Goal: Task Accomplishment & Management: Manage account settings

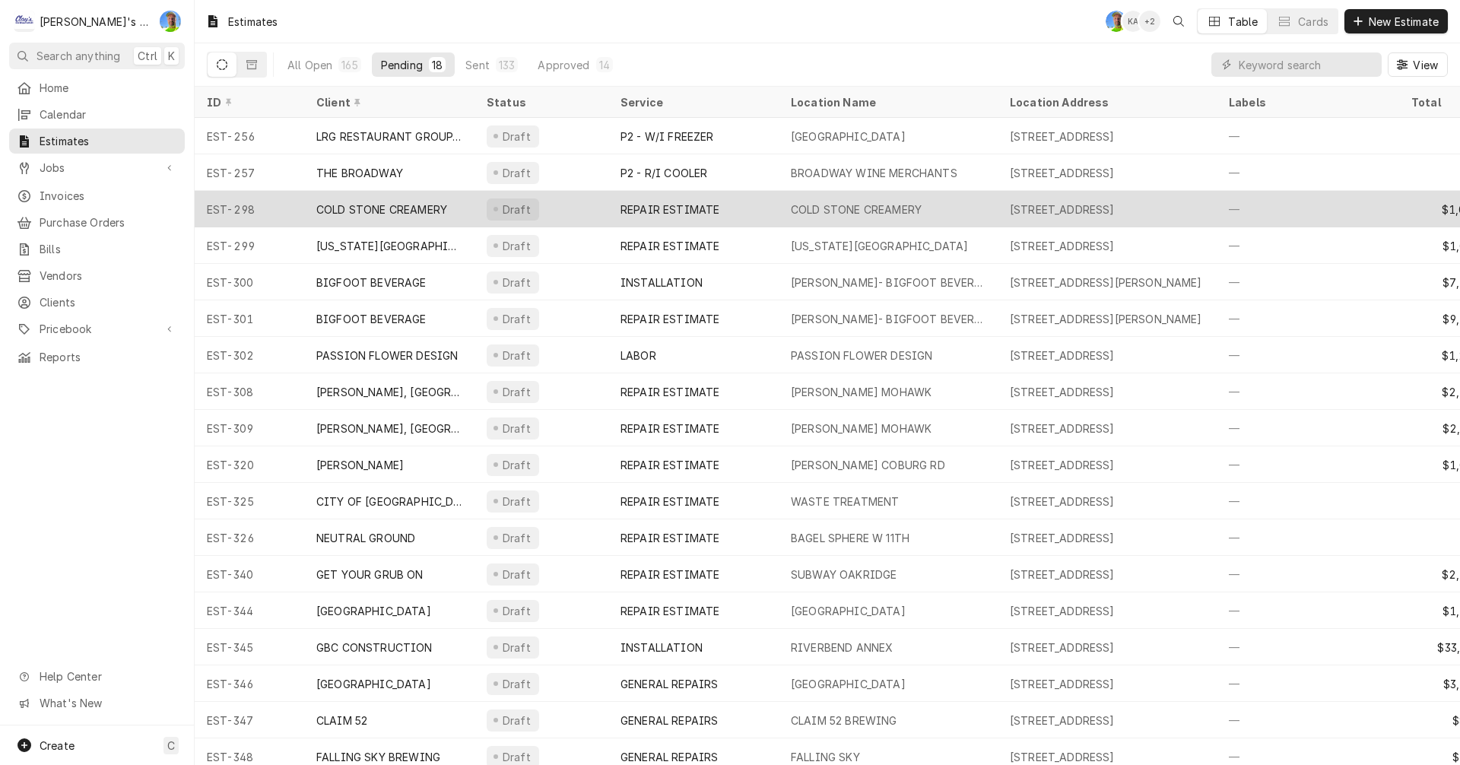
click at [688, 209] on div "REPAIR ESTIMATE" at bounding box center [670, 210] width 99 height 16
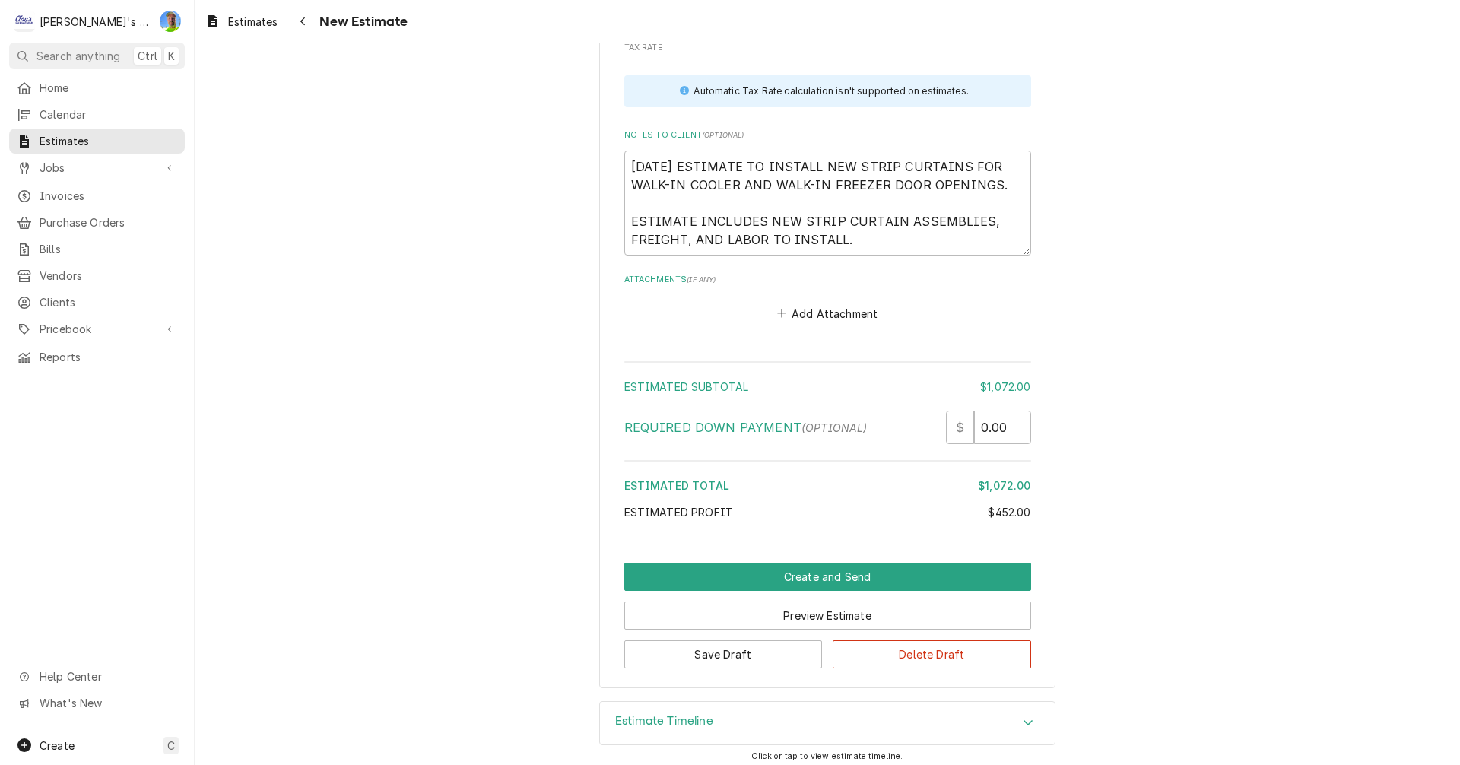
scroll to position [2700, 0]
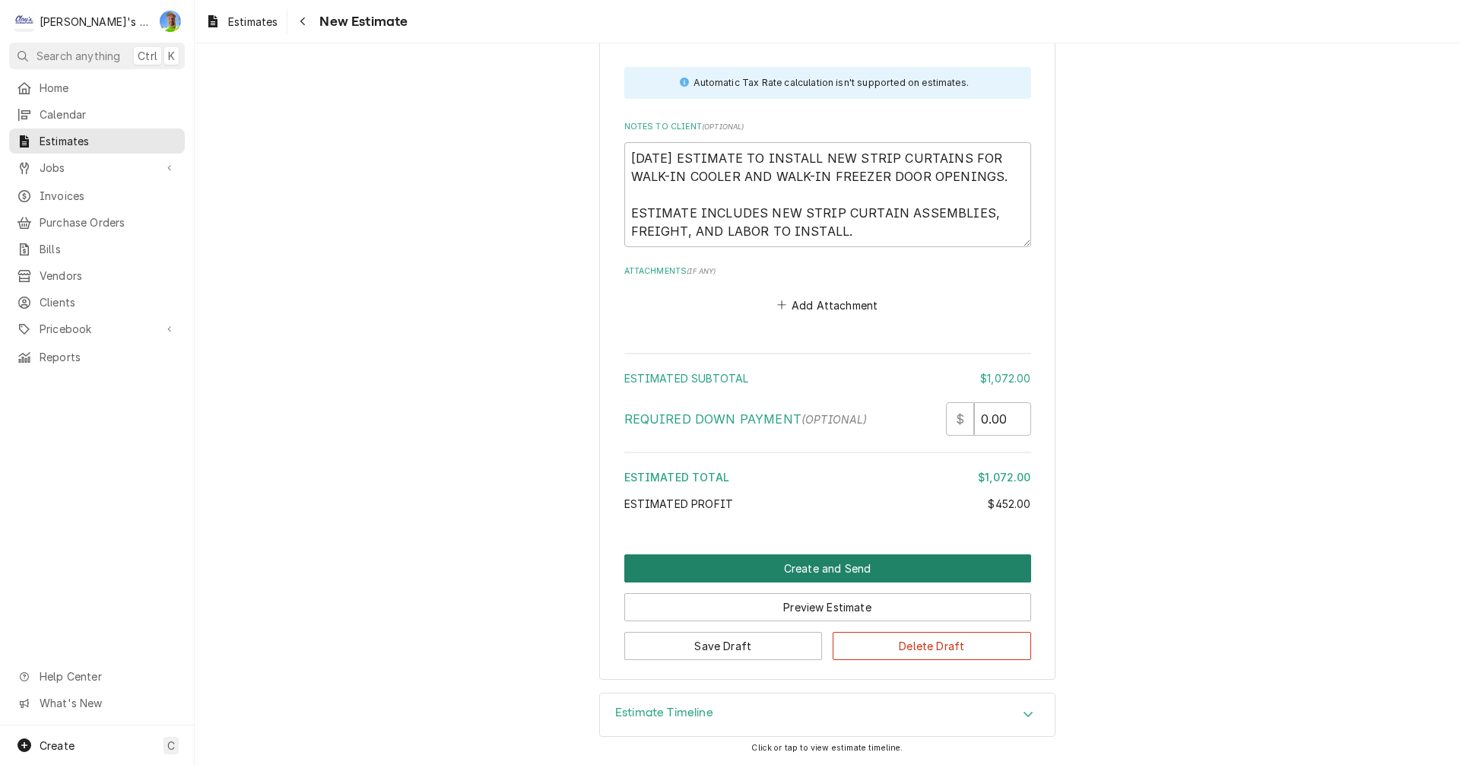
click at [964, 560] on button "Create and Send" at bounding box center [827, 568] width 407 height 28
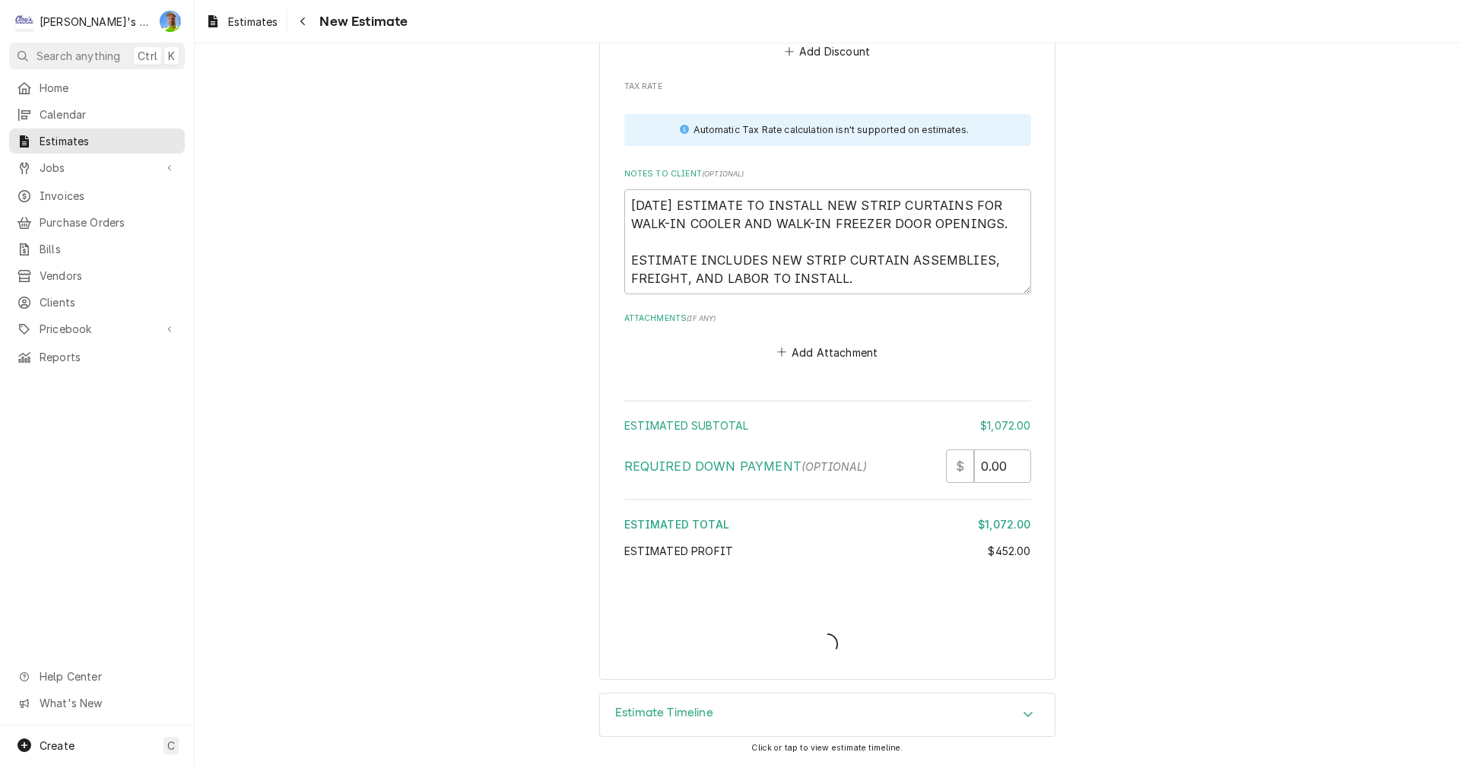
scroll to position [2653, 0]
type textarea "x"
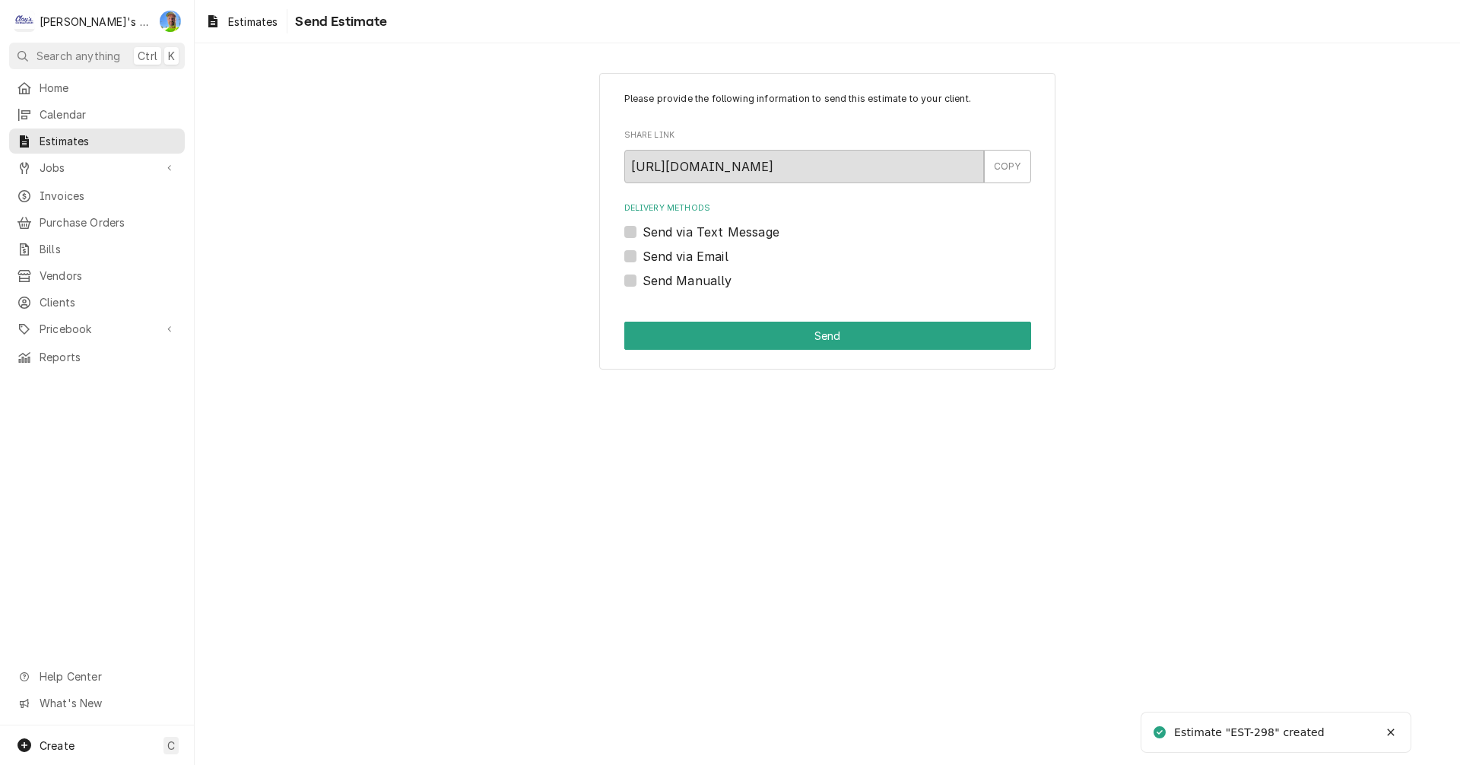
click at [643, 259] on label "Send via Email" at bounding box center [686, 256] width 86 height 18
click at [643, 259] on input "Send via Email" at bounding box center [846, 263] width 407 height 33
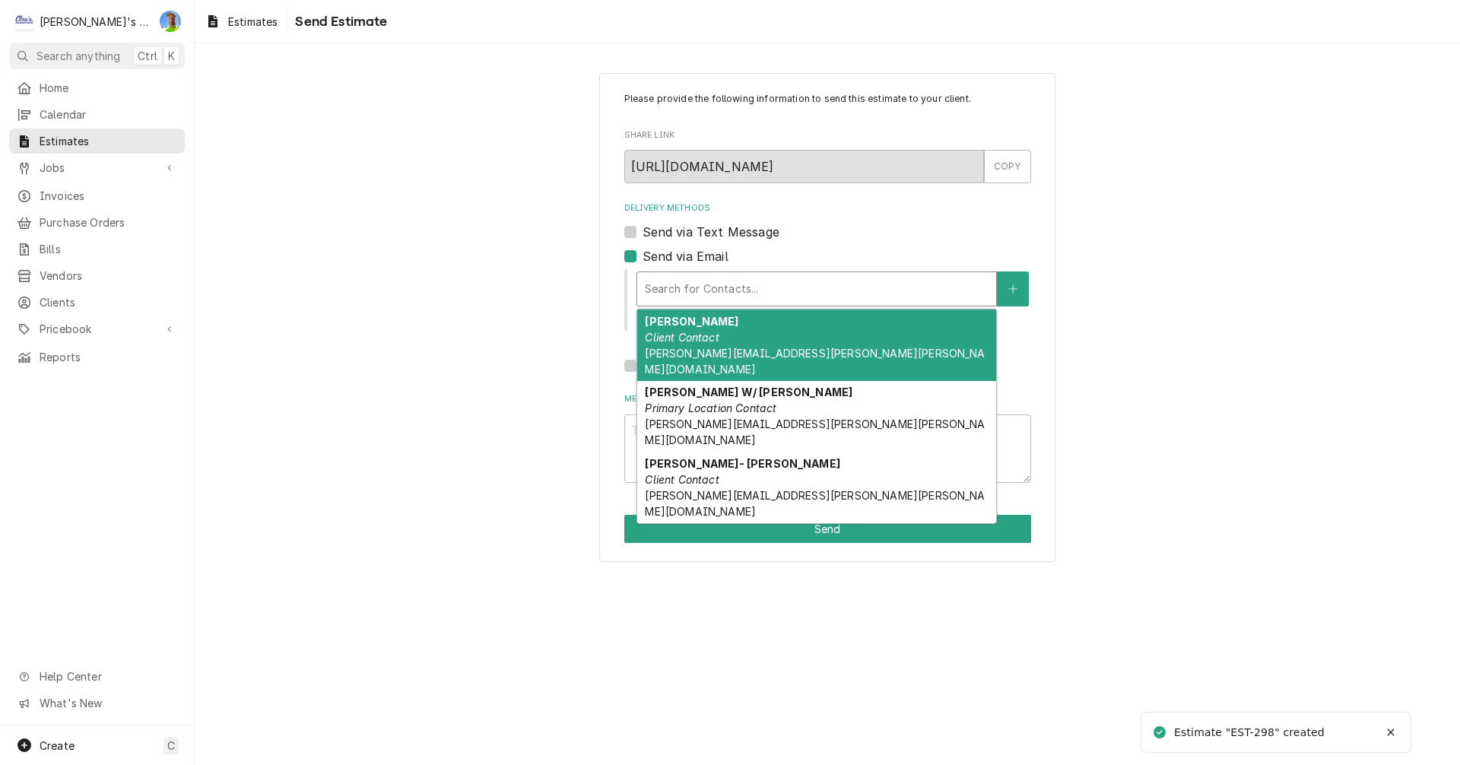
click at [694, 294] on div "Delivery Methods" at bounding box center [817, 288] width 344 height 27
click at [817, 284] on div "Delivery Methods" at bounding box center [817, 288] width 344 height 27
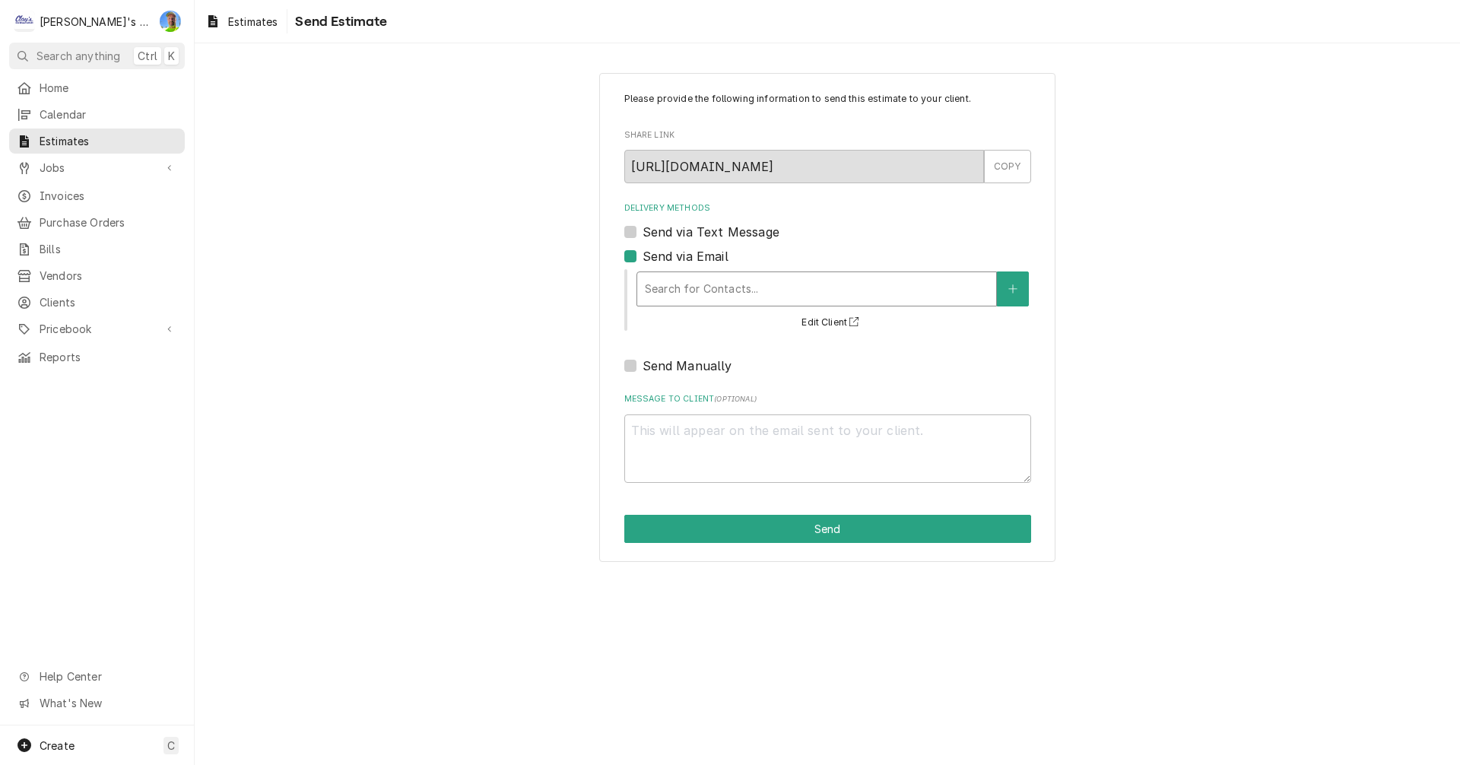
click at [643, 252] on label "Send via Email" at bounding box center [686, 256] width 86 height 18
click at [643, 252] on input "Send via Email" at bounding box center [846, 263] width 407 height 33
checkbox input "false"
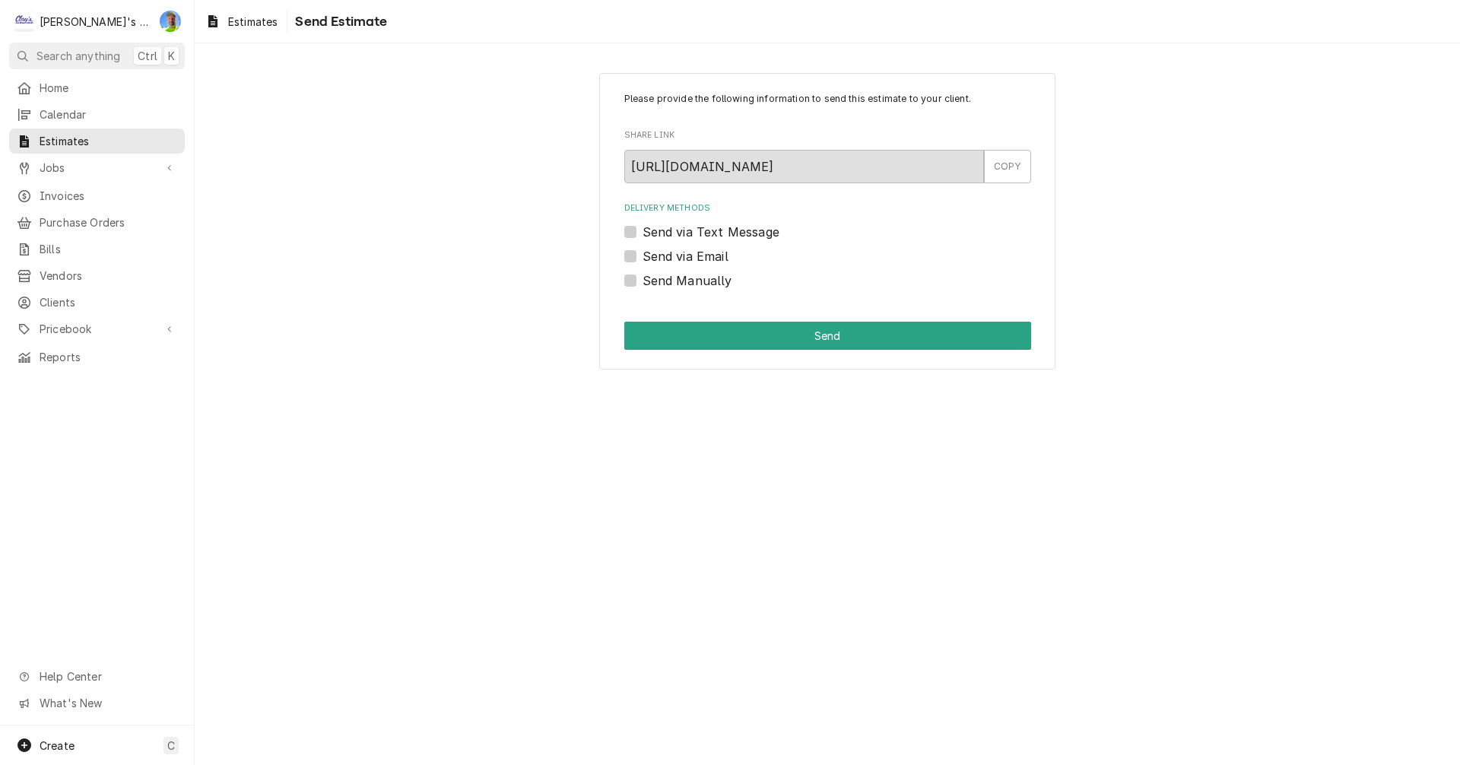
click at [643, 227] on label "Send via Text Message" at bounding box center [711, 232] width 137 height 18
click at [643, 227] on input "Send via Text Message" at bounding box center [846, 239] width 407 height 33
checkbox input "true"
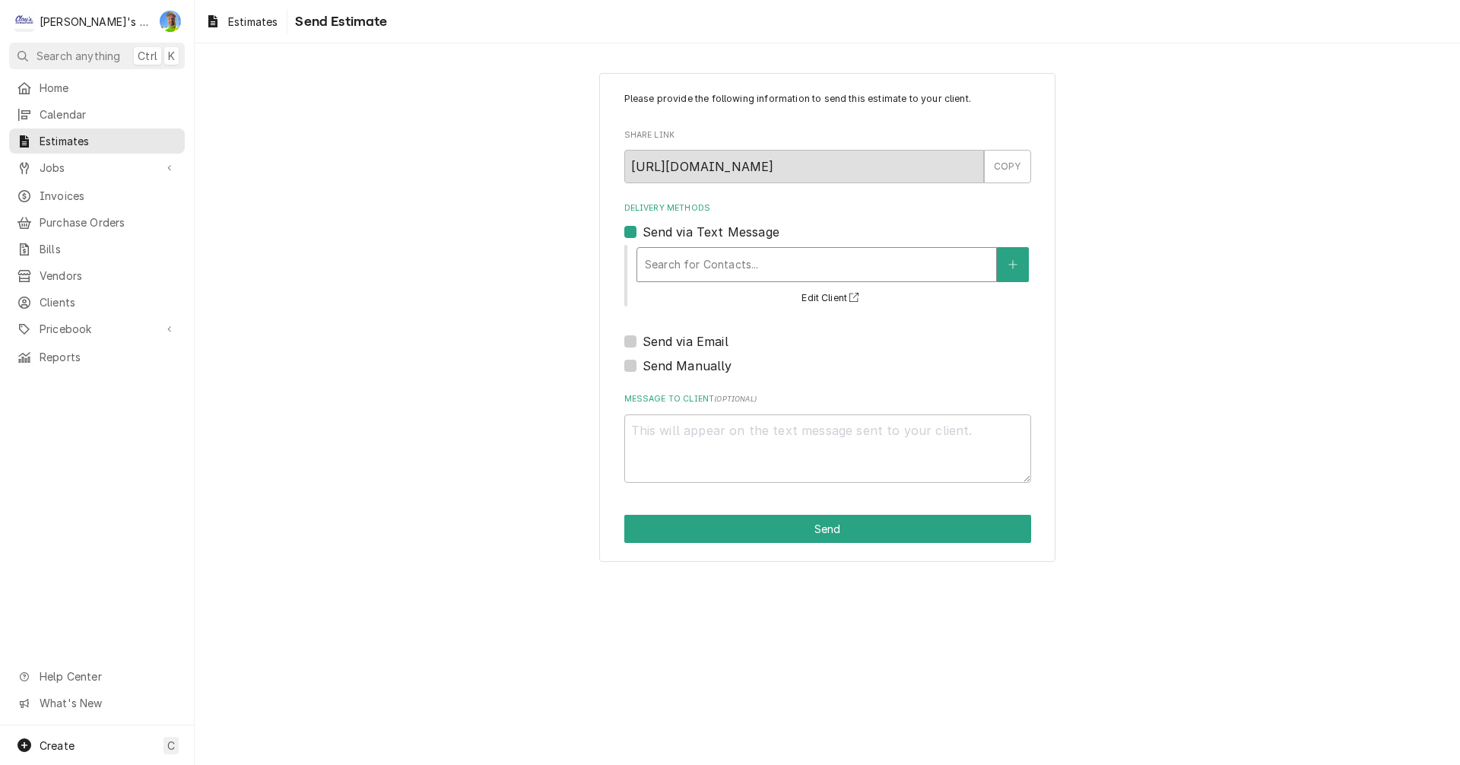
click at [681, 248] on div "Search for Contacts..." at bounding box center [816, 264] width 359 height 33
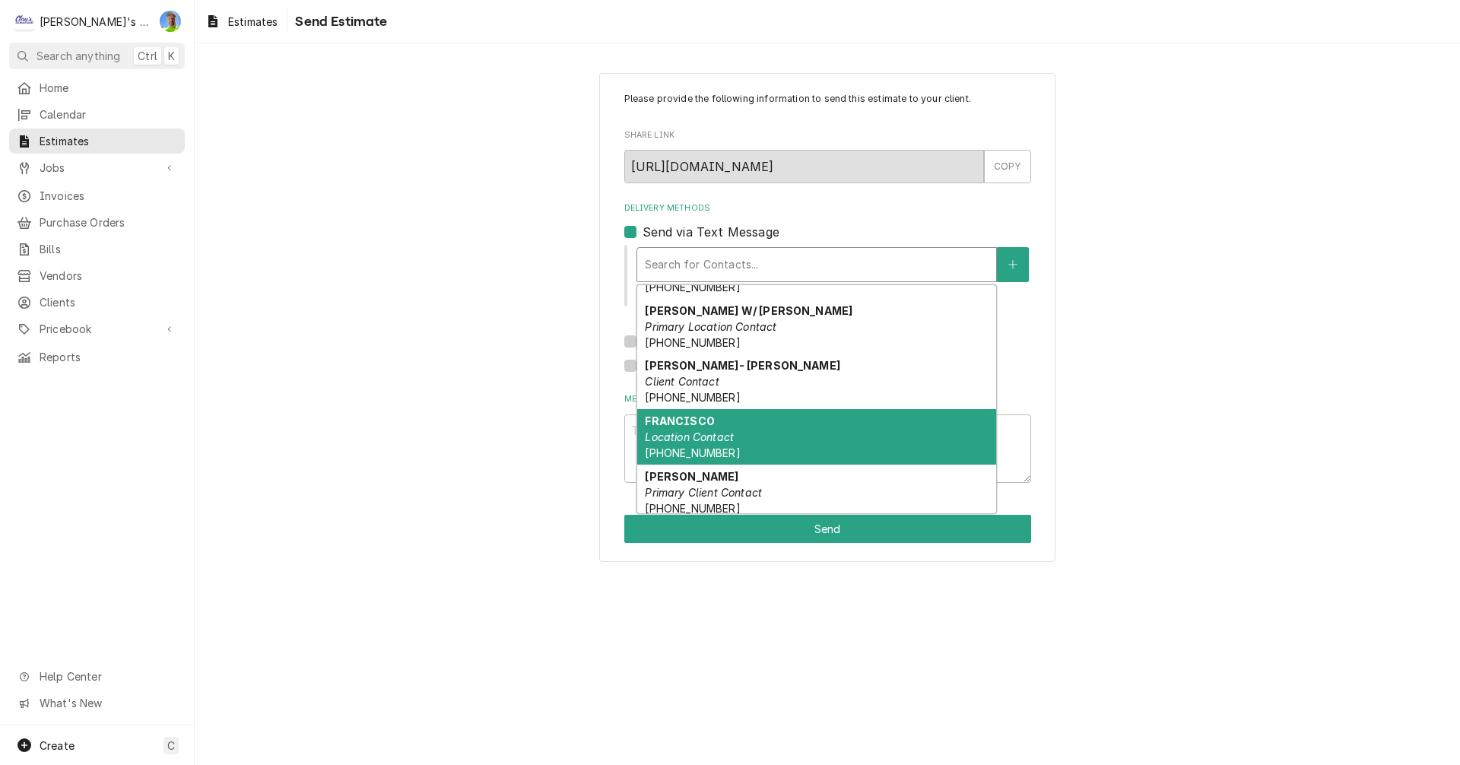
scroll to position [158, 0]
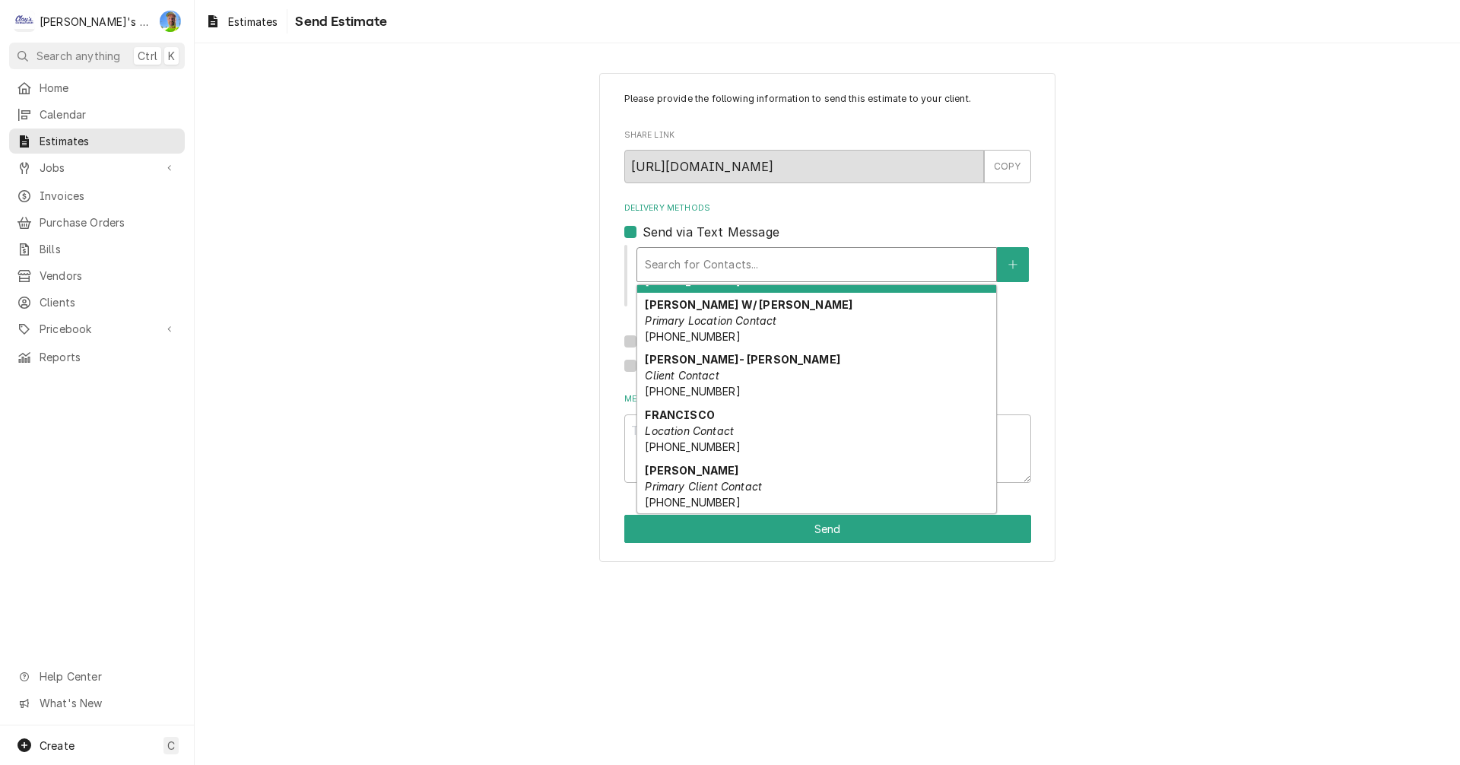
click at [473, 283] on div "Please provide the following information to send this estimate to your client. …" at bounding box center [827, 317] width 1265 height 516
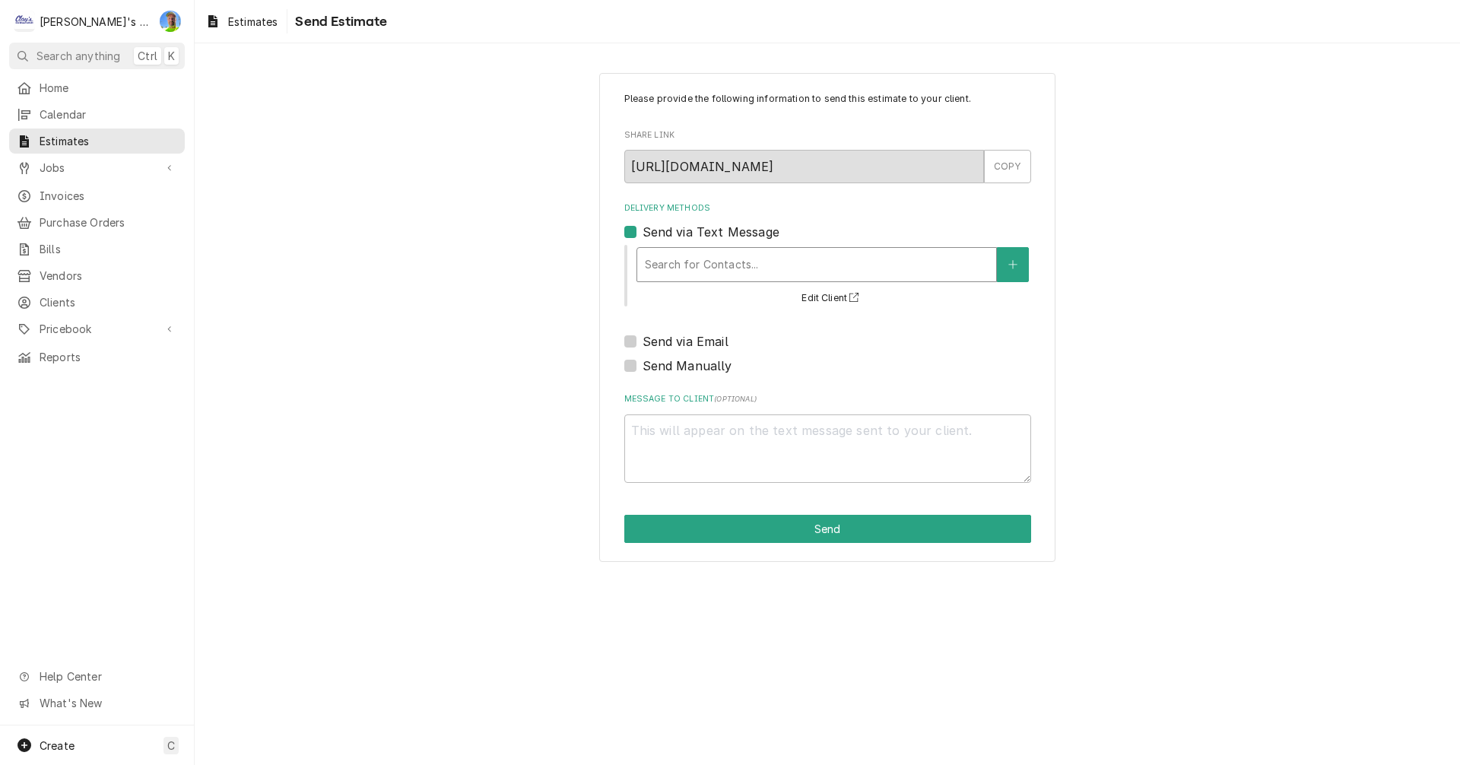
click at [704, 278] on div "Search for Contacts..." at bounding box center [816, 264] width 359 height 33
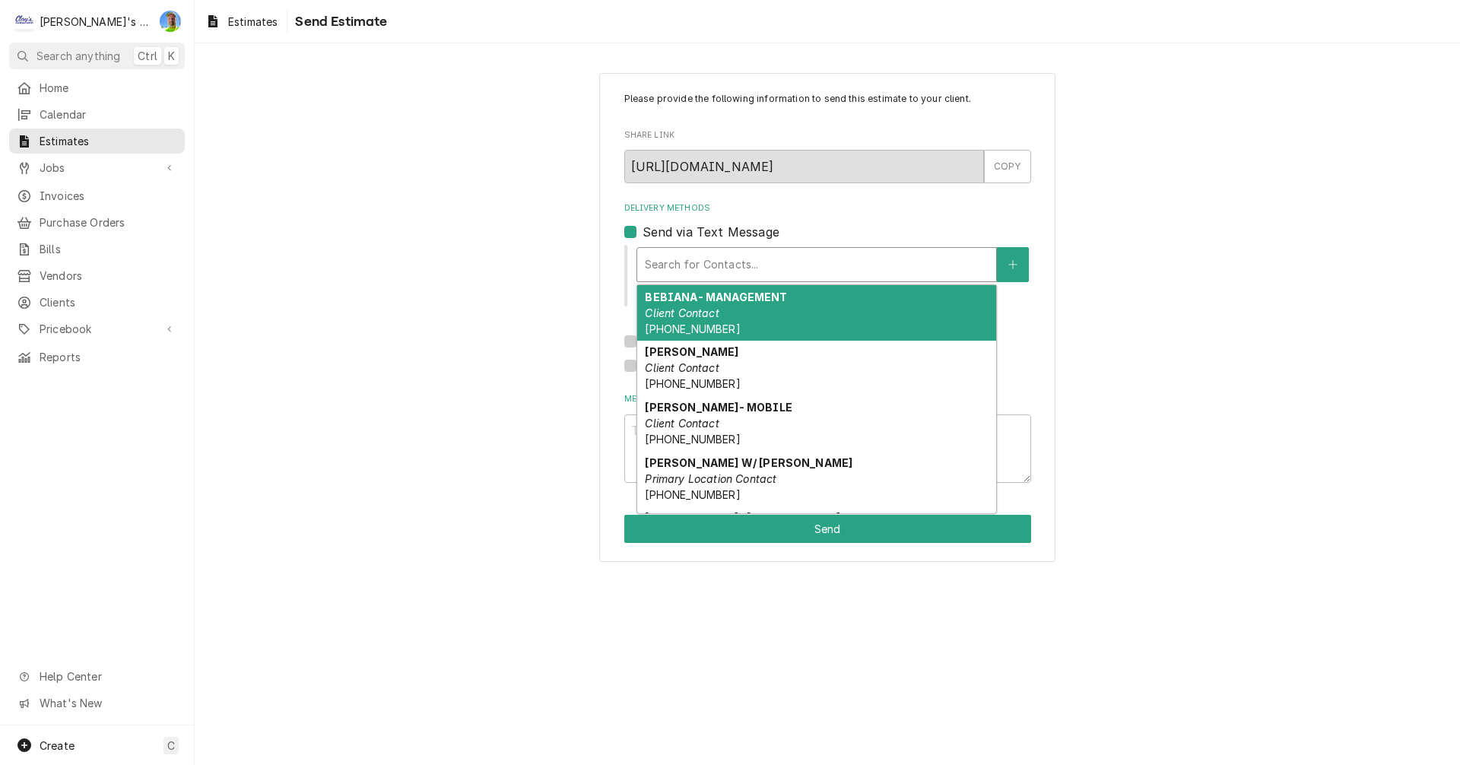
click at [759, 307] on div "BEBIANA- MANAGEMENT Client Contact (415) 947-9795" at bounding box center [816, 313] width 359 height 56
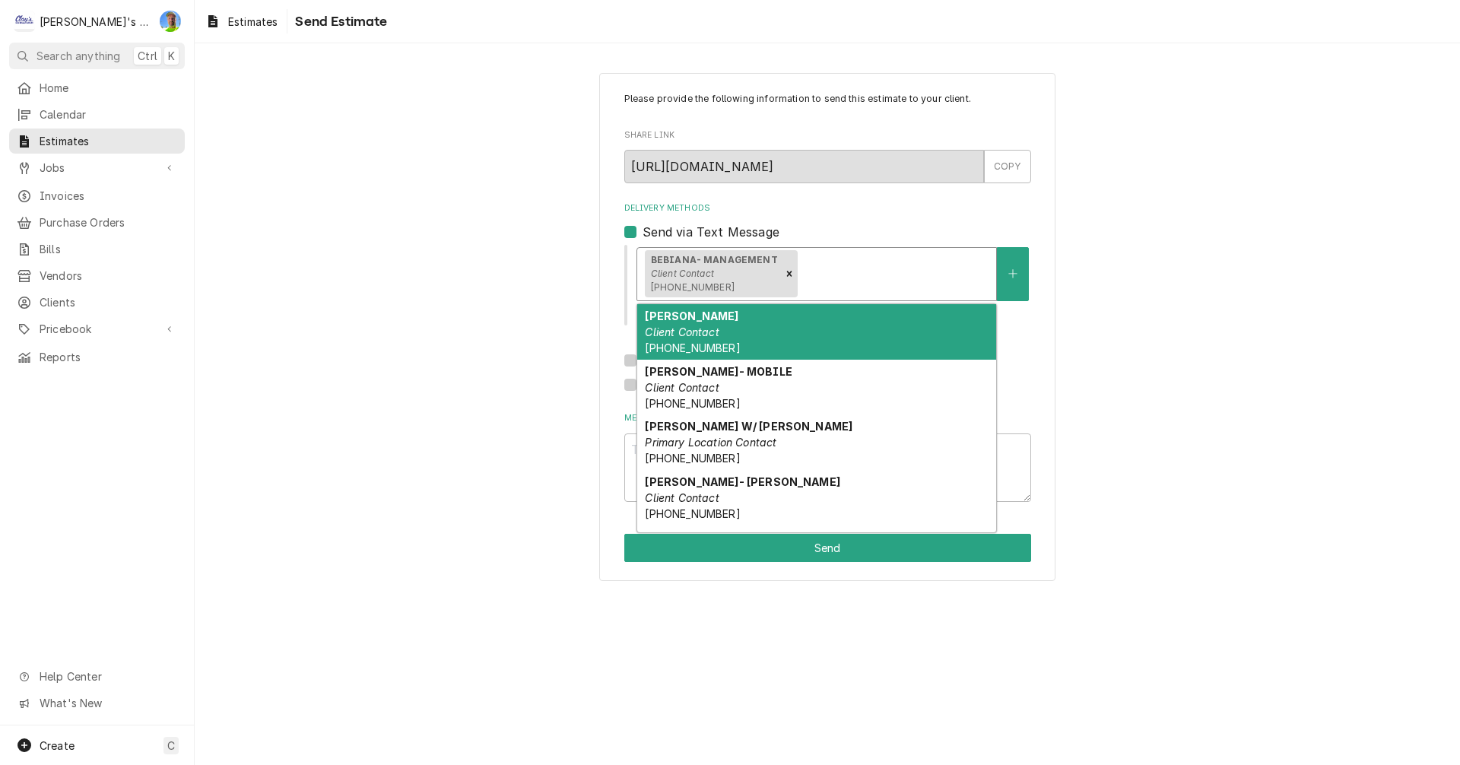
click at [825, 274] on div "Delivery Methods" at bounding box center [895, 273] width 188 height 27
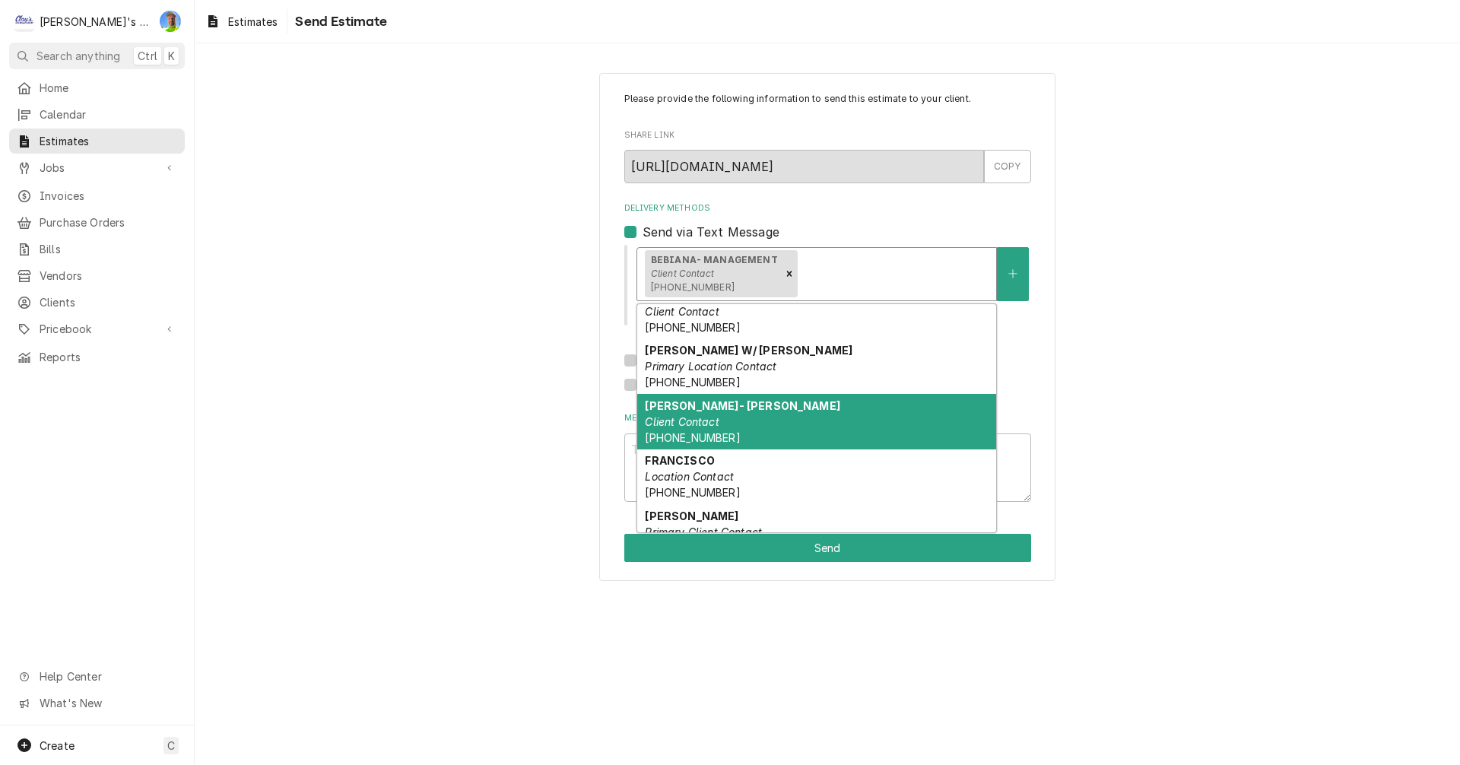
scroll to position [103, 0]
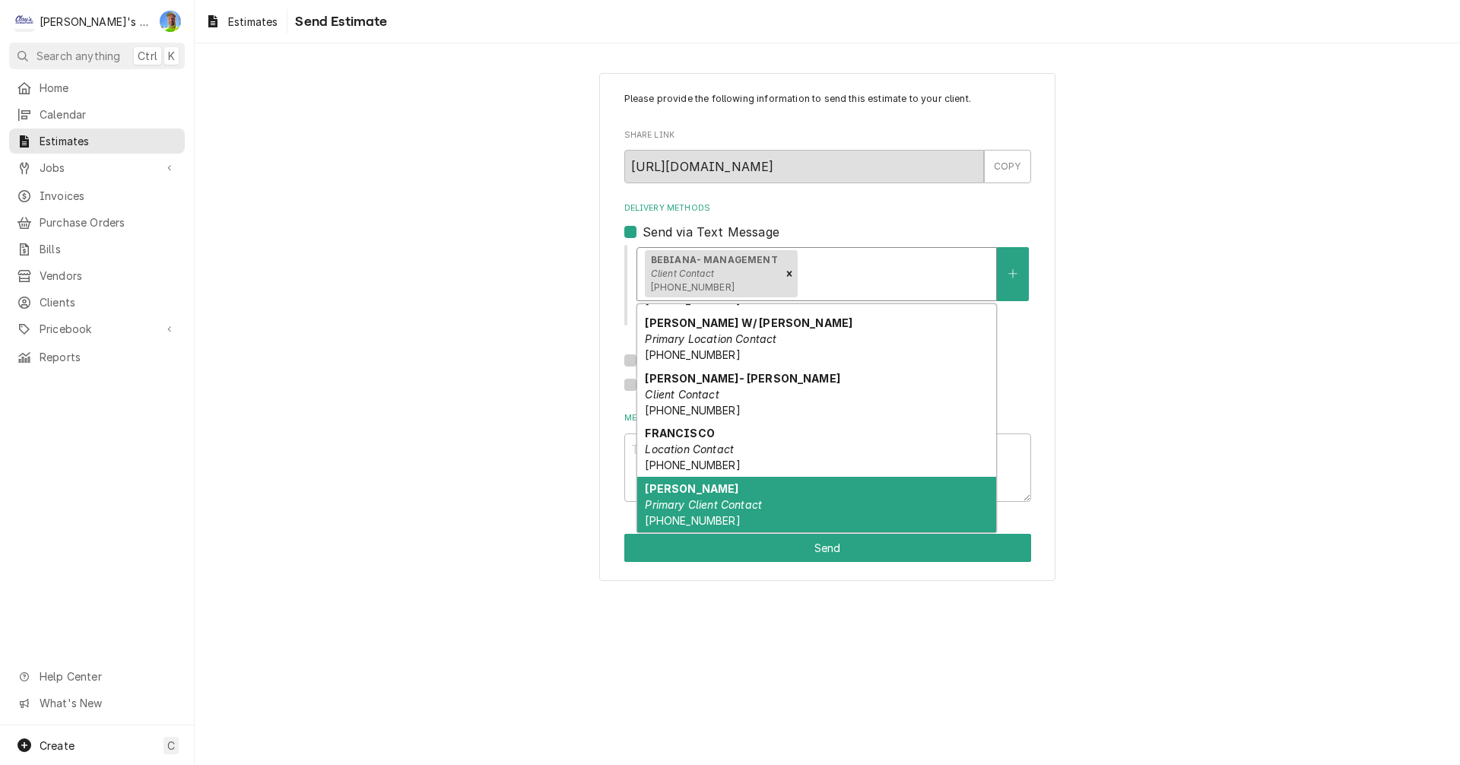
click at [795, 498] on div "PASCAL Primary Client Contact (415) 319-0335" at bounding box center [816, 505] width 359 height 56
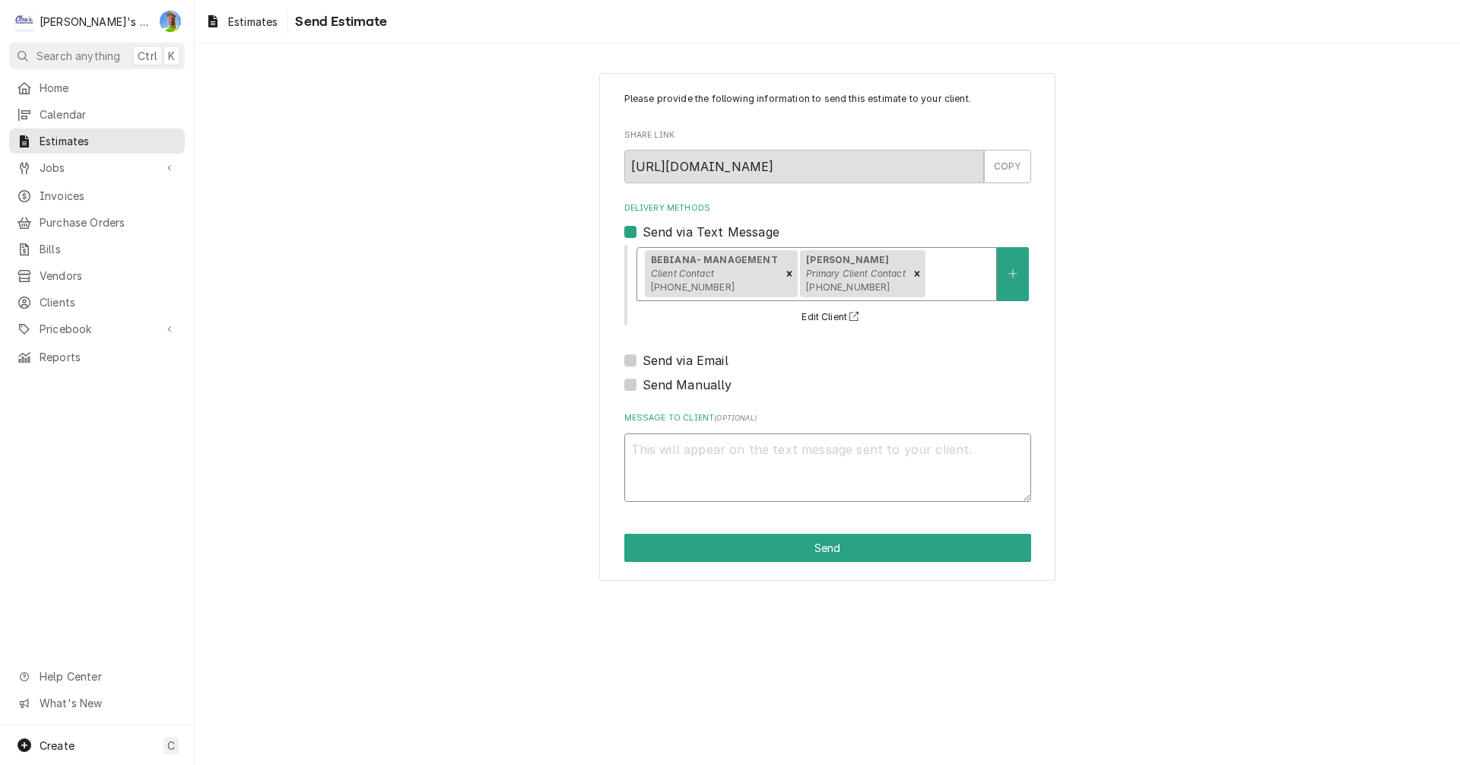
click at [853, 468] on textarea "Message to Client ( optional )" at bounding box center [827, 467] width 407 height 68
type textarea "x"
type textarea "H"
type textarea "x"
type textarea "He"
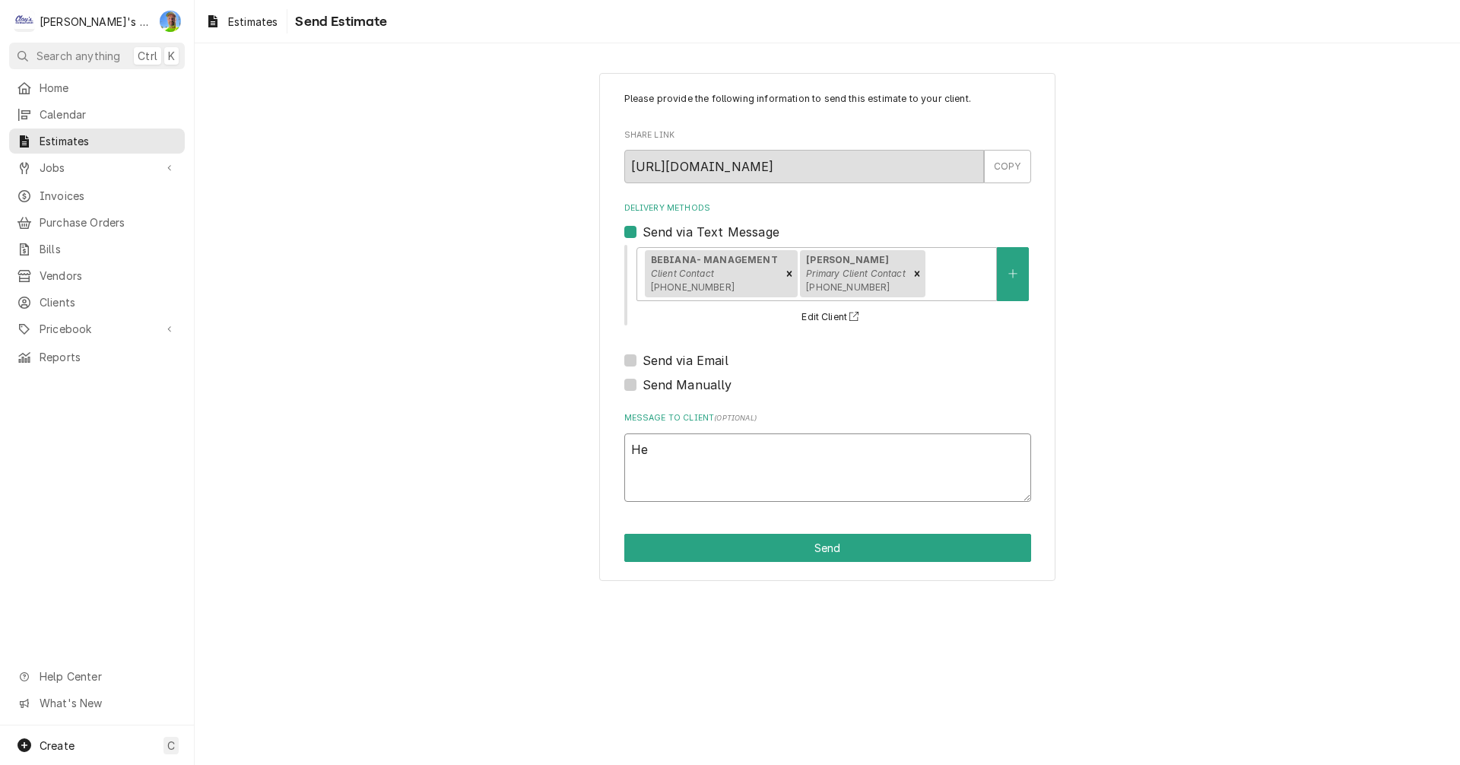
type textarea "x"
type textarea "Her"
type textarea "x"
type textarea "Here"
type textarea "x"
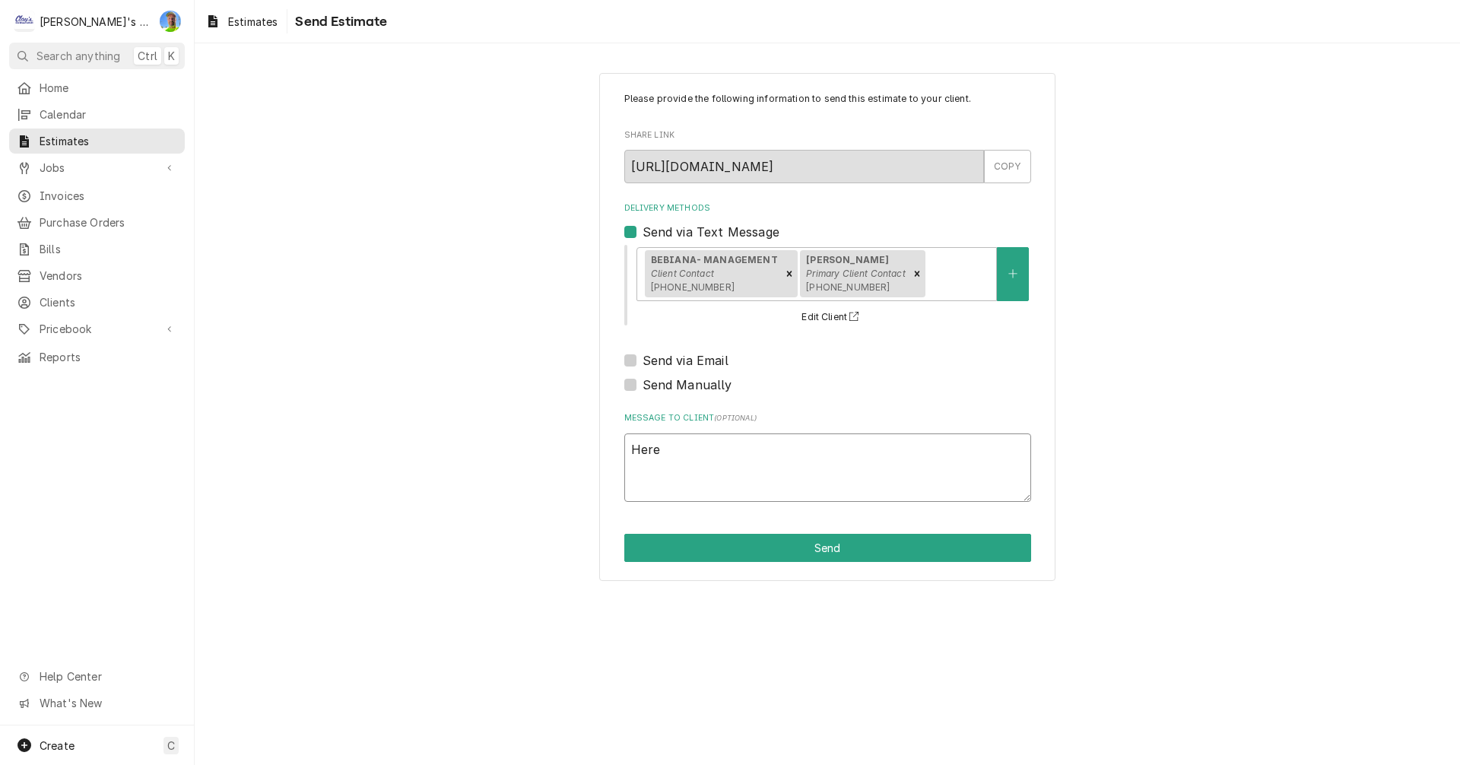
type textarea "Here"
type textarea "x"
type textarea "Here i"
type textarea "x"
type textarea "Here is"
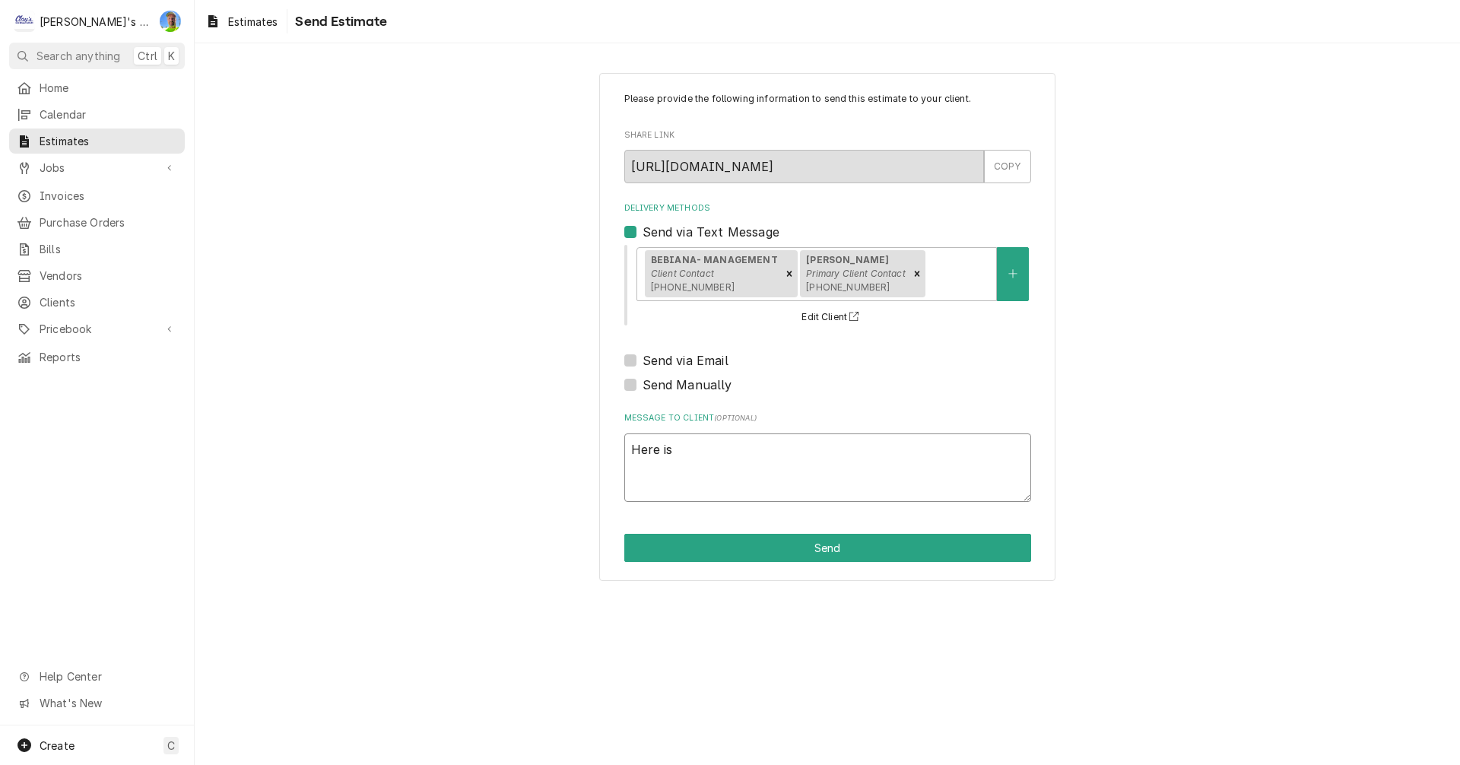
type textarea "x"
type textarea "Here is"
type textarea "x"
type textarea "Here is o"
type textarea "x"
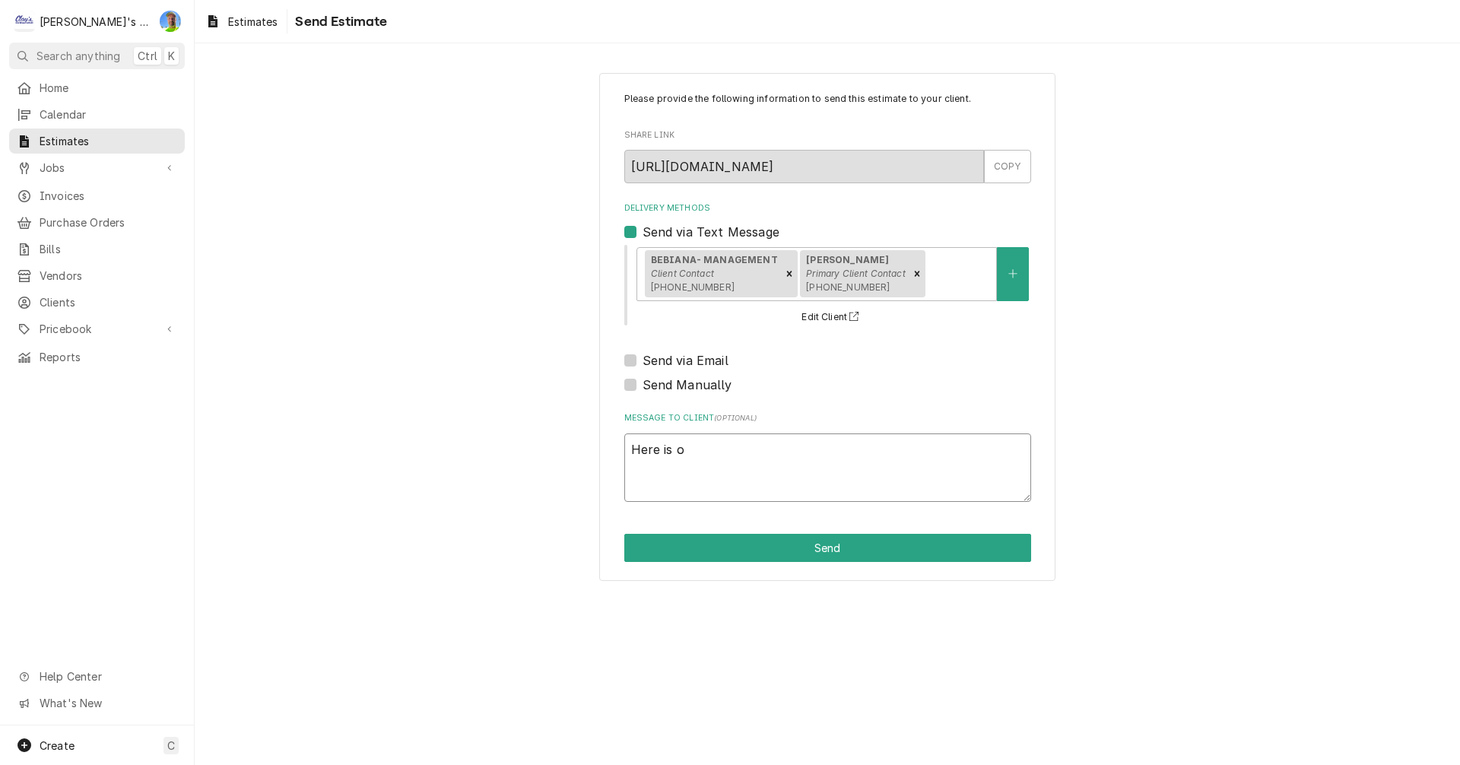
type textarea "Here is ou"
type textarea "x"
type textarea "Here is our"
type textarea "x"
type textarea "Here is our"
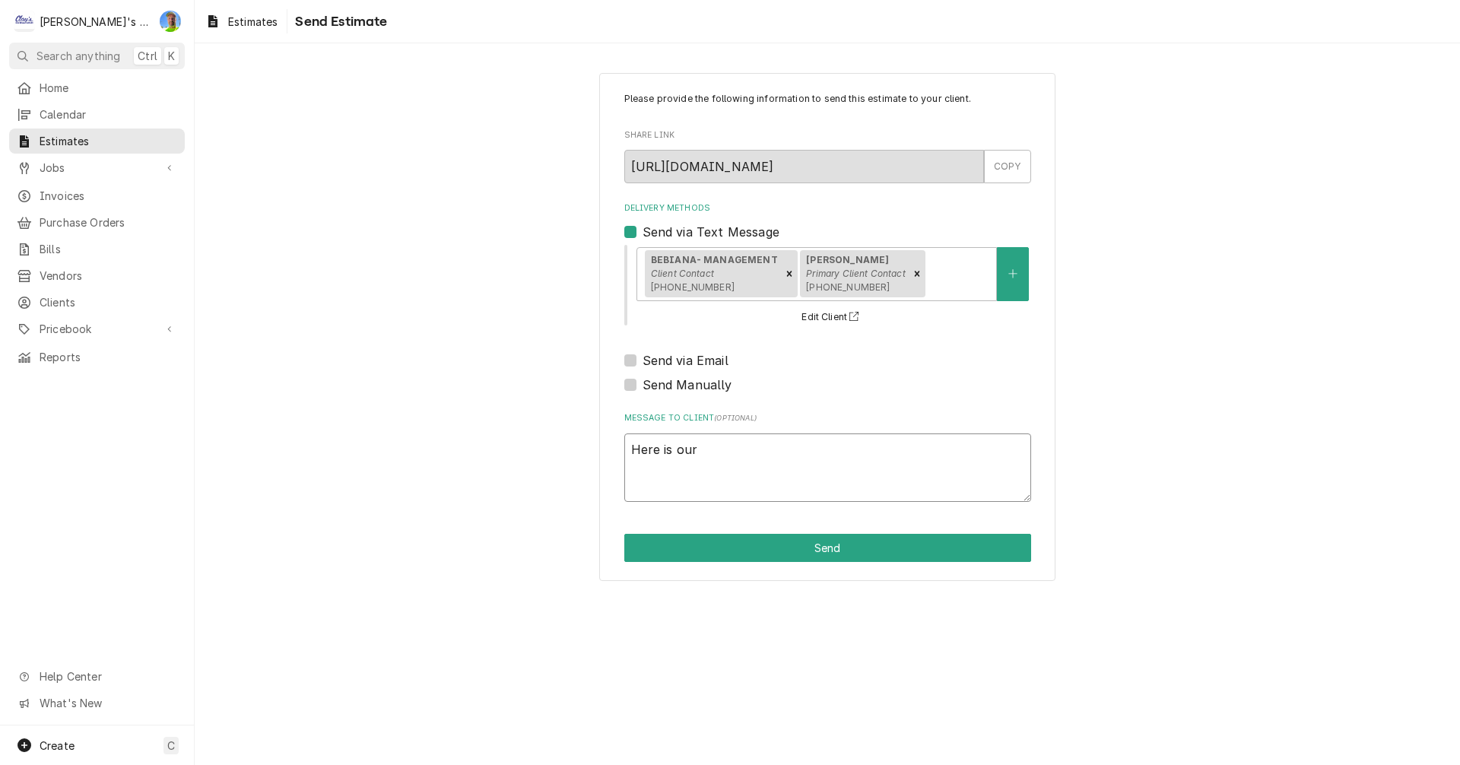
type textarea "x"
type textarea "Here is our e"
type textarea "x"
type textarea "Here is our es"
type textarea "x"
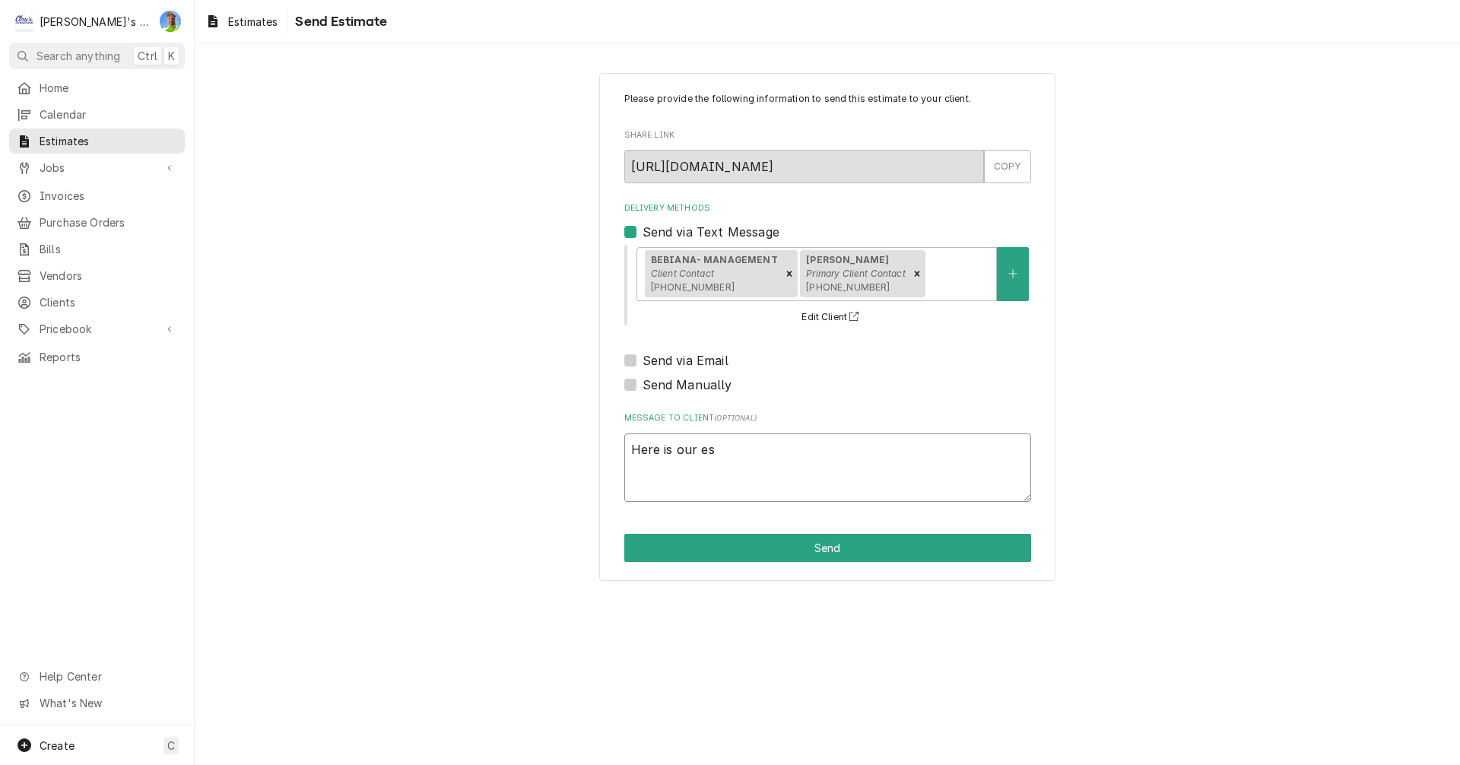
type textarea "Here is our est"
type textarea "x"
type textarea "Here is our esti"
type textarea "x"
type textarea "Here is our estim"
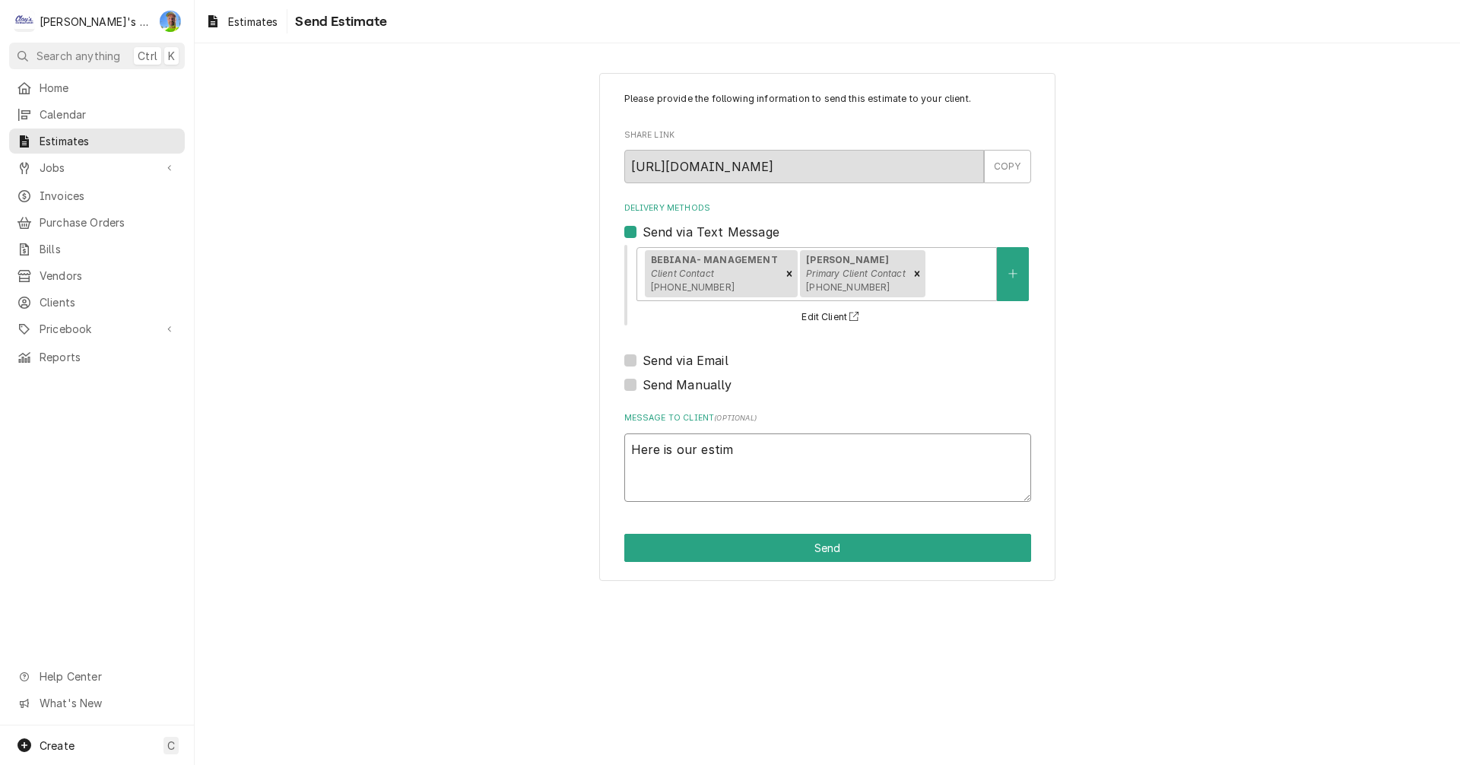
type textarea "x"
type textarea "Here is our estima"
type textarea "x"
type textarea "Here is our estimat"
type textarea "x"
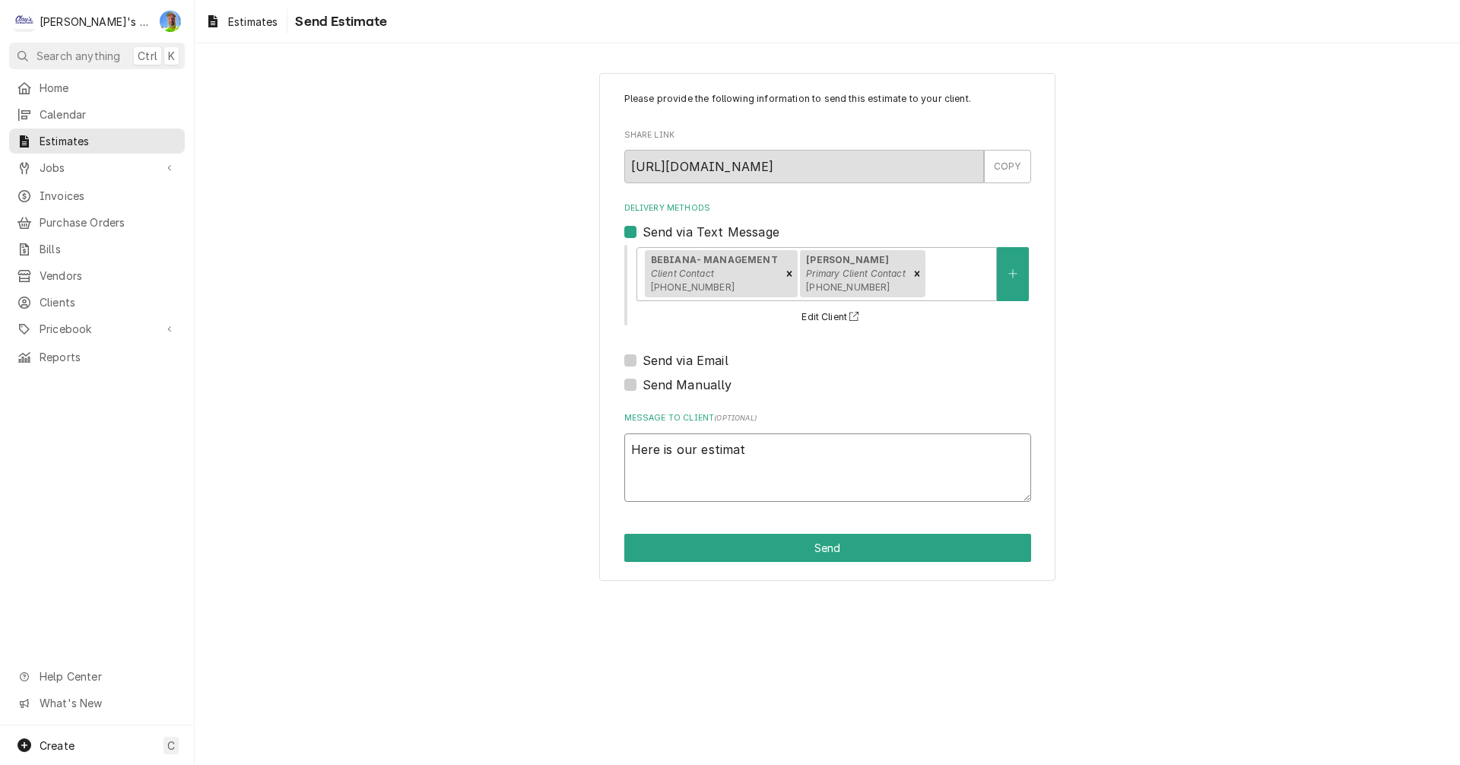
type textarea "Here is our estimate"
type textarea "x"
type textarea "Here is our estimate"
type textarea "x"
type textarea "Here is our estimate f"
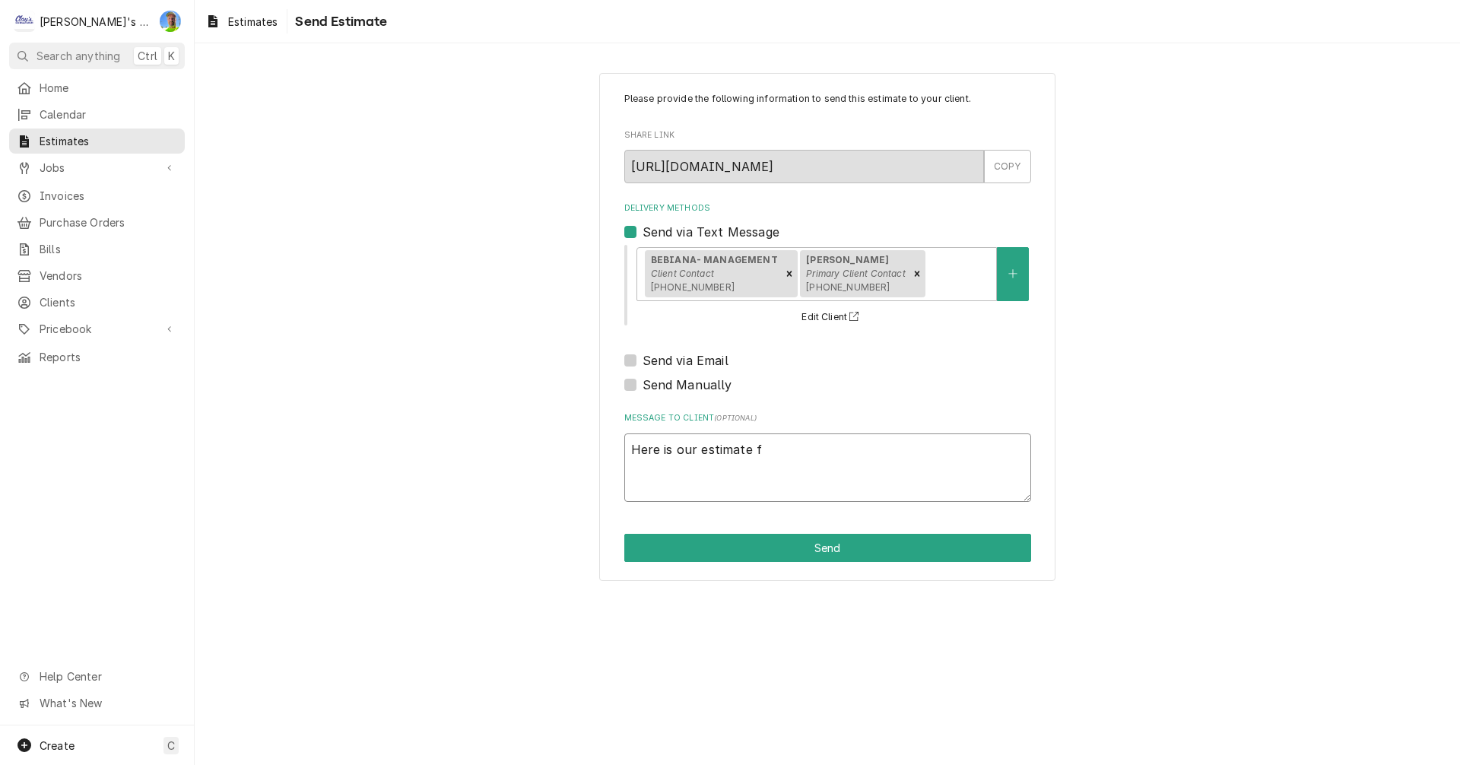
type textarea "x"
type textarea "Here is our estimate fo"
type textarea "x"
type textarea "Here is our estimate for"
type textarea "x"
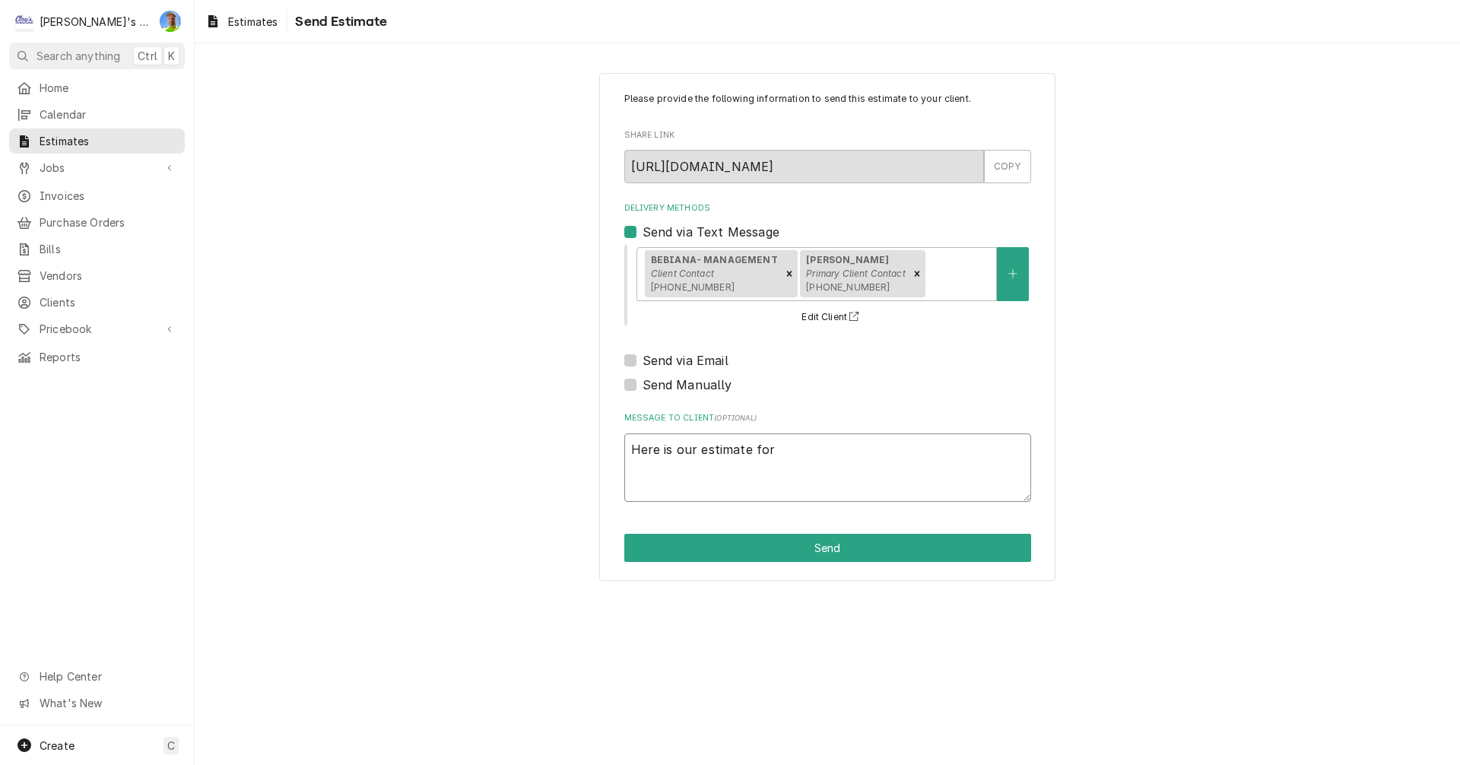
type textarea "Here is our estimate for"
type textarea "x"
type textarea "Here is our estimate for s"
type textarea "x"
type textarea "Here is our estimate for st"
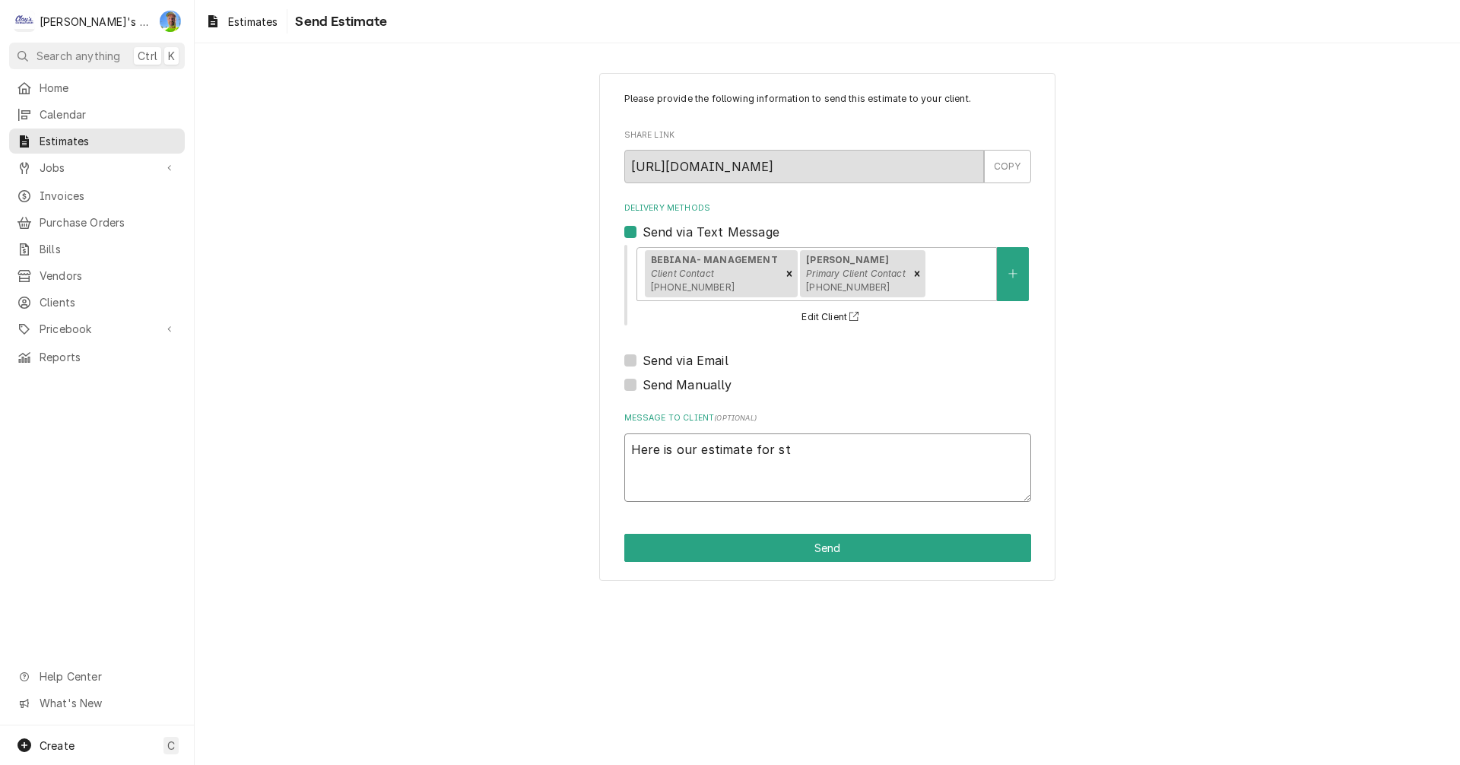
type textarea "x"
type textarea "Here is our estimate for str"
type textarea "x"
type textarea "Here is our estimate for stri"
type textarea "x"
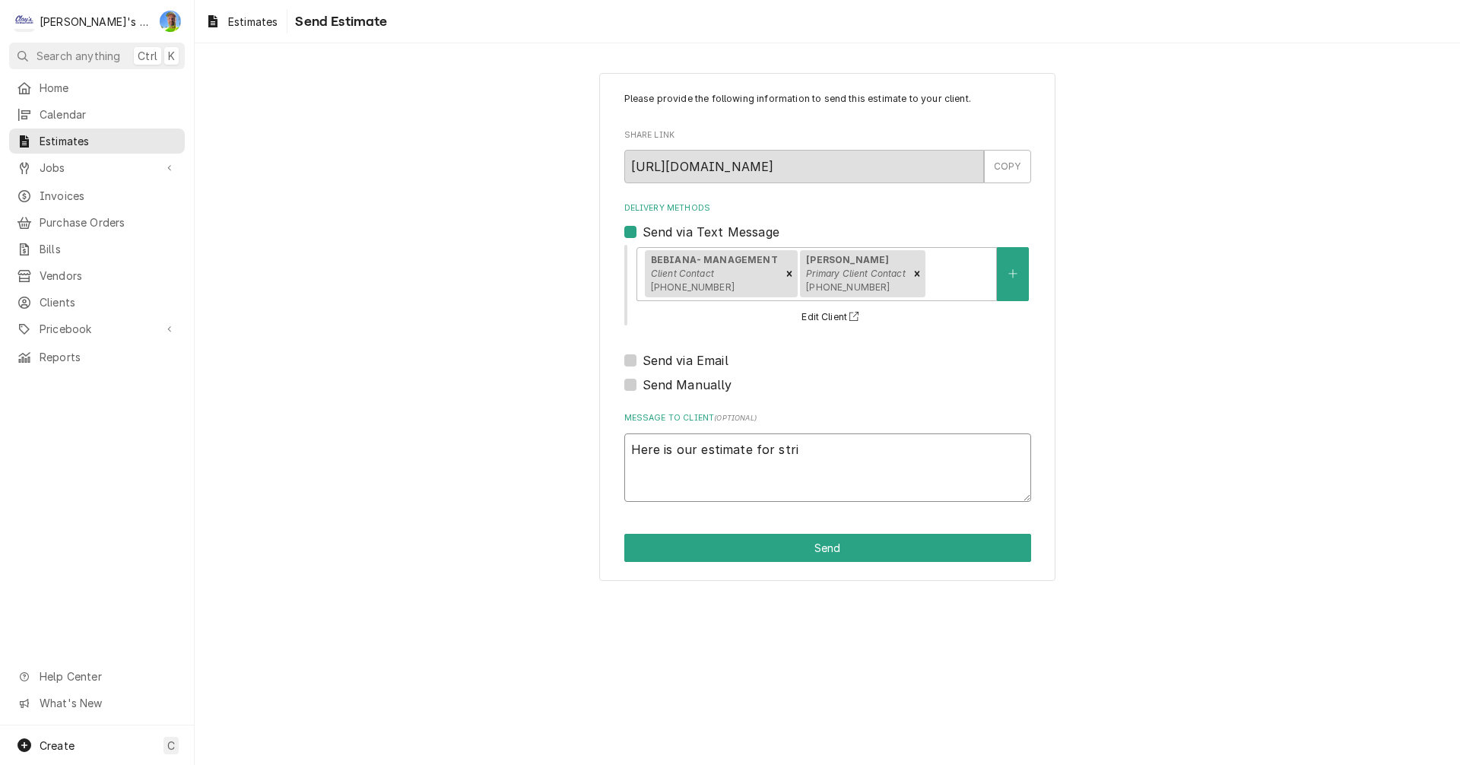
type textarea "Here is our estimate for strip"
type textarea "x"
type textarea "Here is our estimate for strip"
type textarea "x"
type textarea "Here is our estimate for strip c"
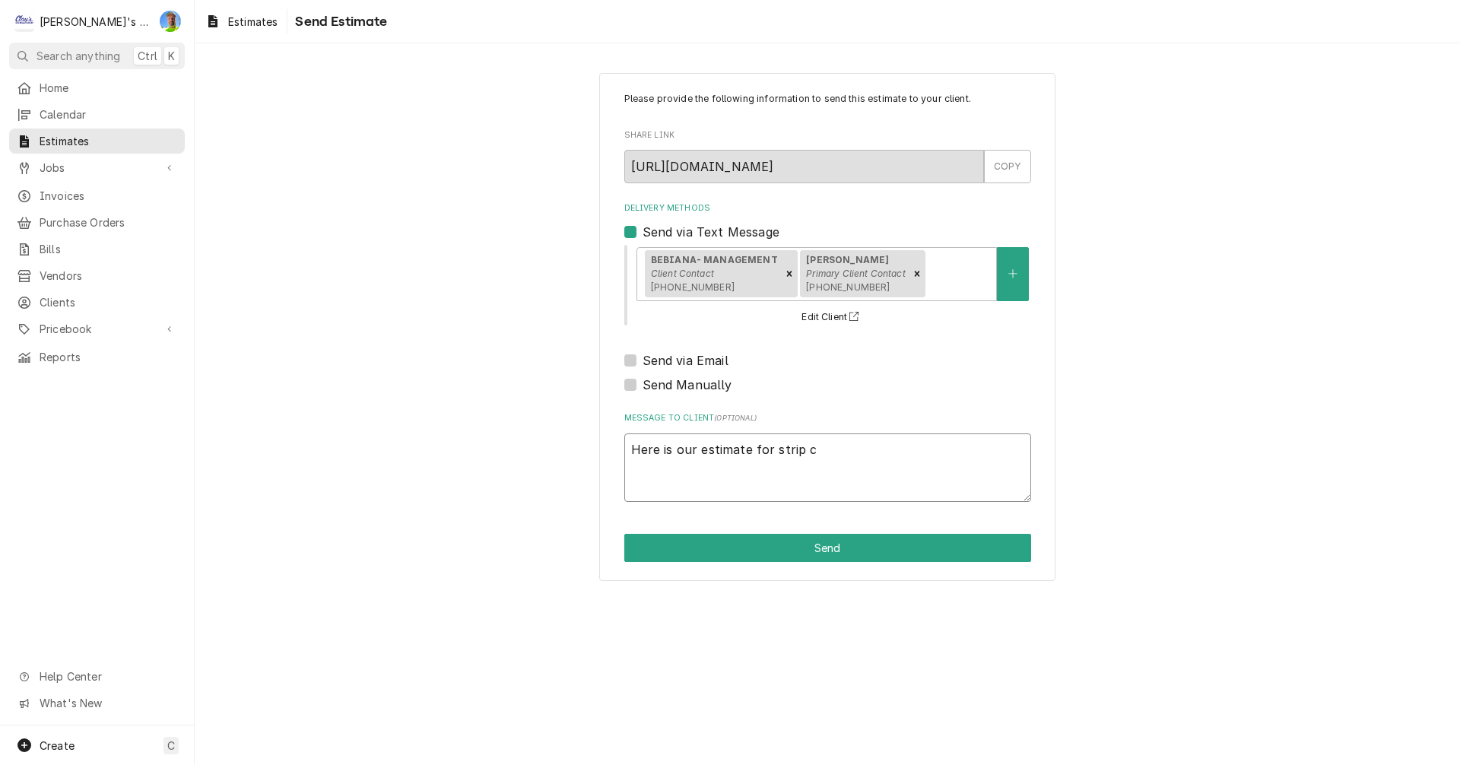
type textarea "x"
type textarea "Here is our estimate for strip cu"
type textarea "x"
type textarea "Here is our estimate for strip cur"
type textarea "x"
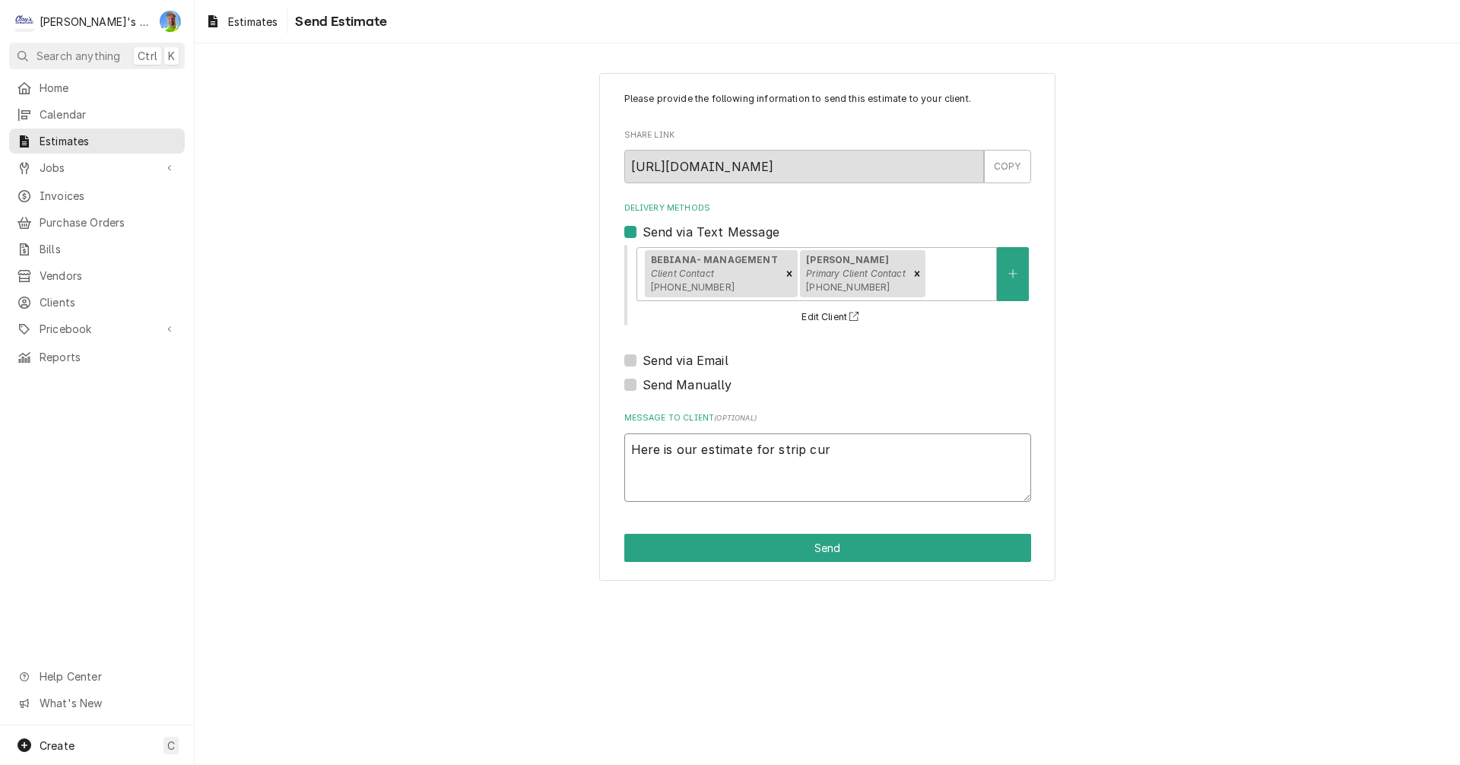
type textarea "Here is our estimate for strip curt"
type textarea "x"
type textarea "Here is our estimate for strip curta"
type textarea "x"
type textarea "Here is our estimate for strip curtai"
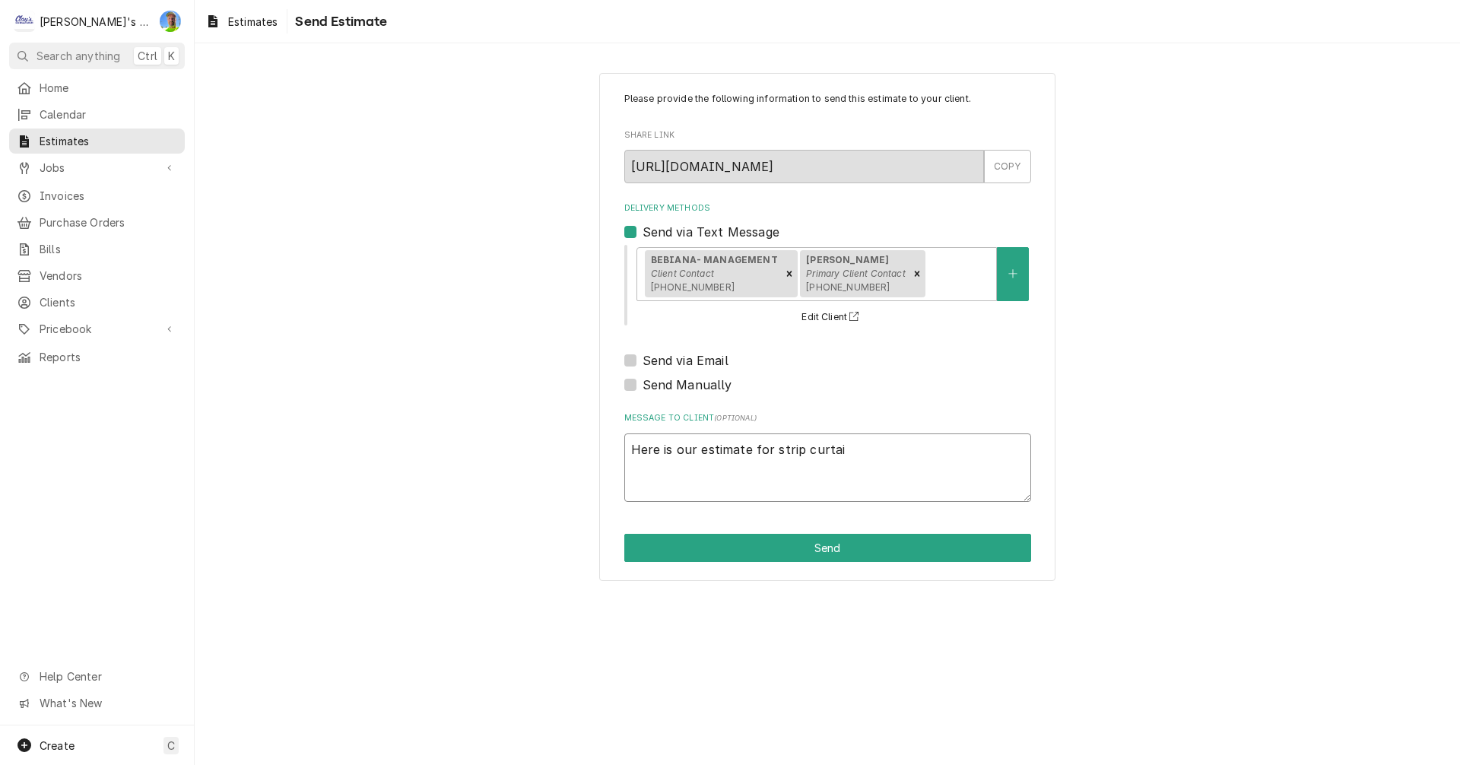
type textarea "x"
type textarea "Here is our estimate for strip curtain"
type textarea "x"
type textarea "Here is our estimate for strip curtains"
type textarea "x"
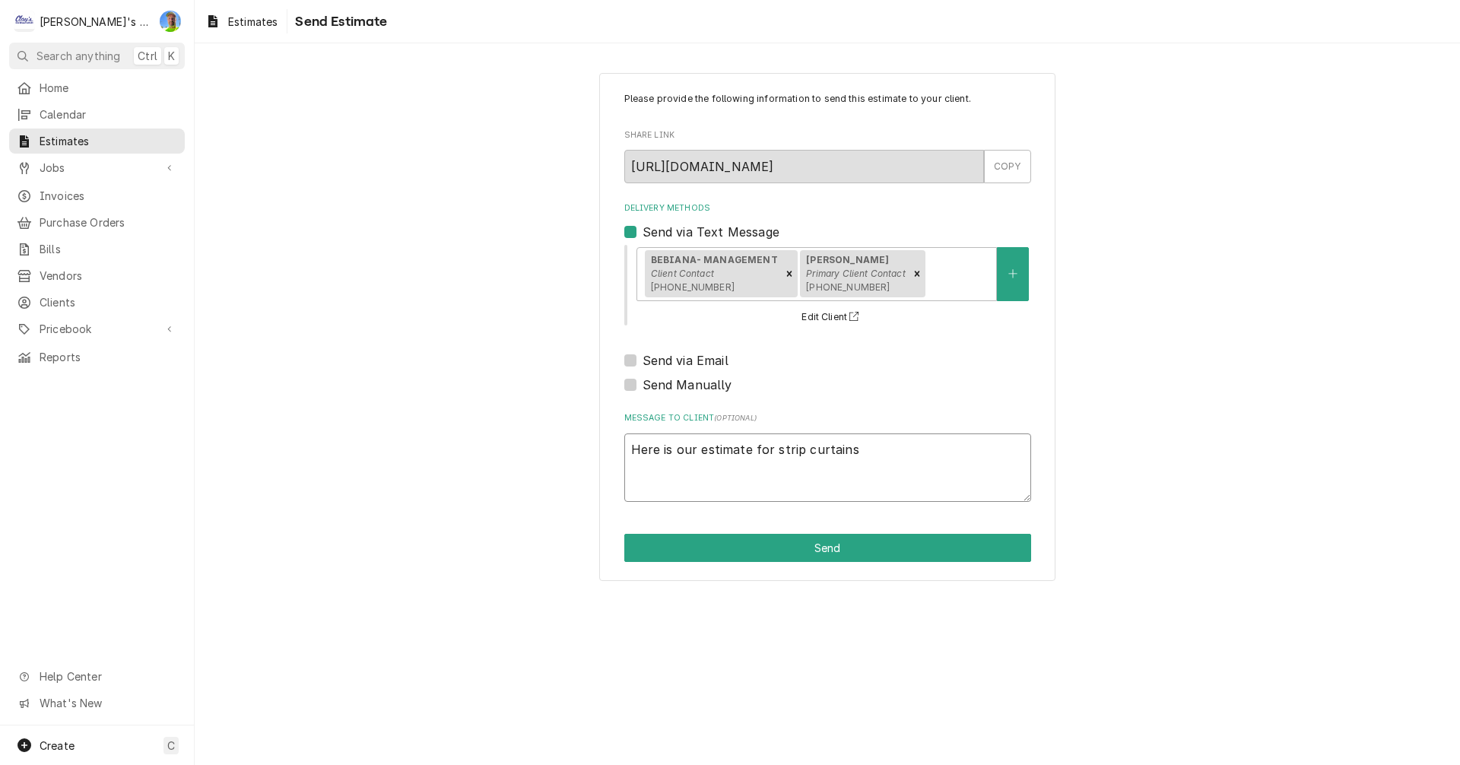
type textarea "Here is our estimate for strip curtains"
type textarea "x"
type textarea "Here is our estimate for strip curtains f"
type textarea "x"
type textarea "Here is our estimate for strip curtains fo"
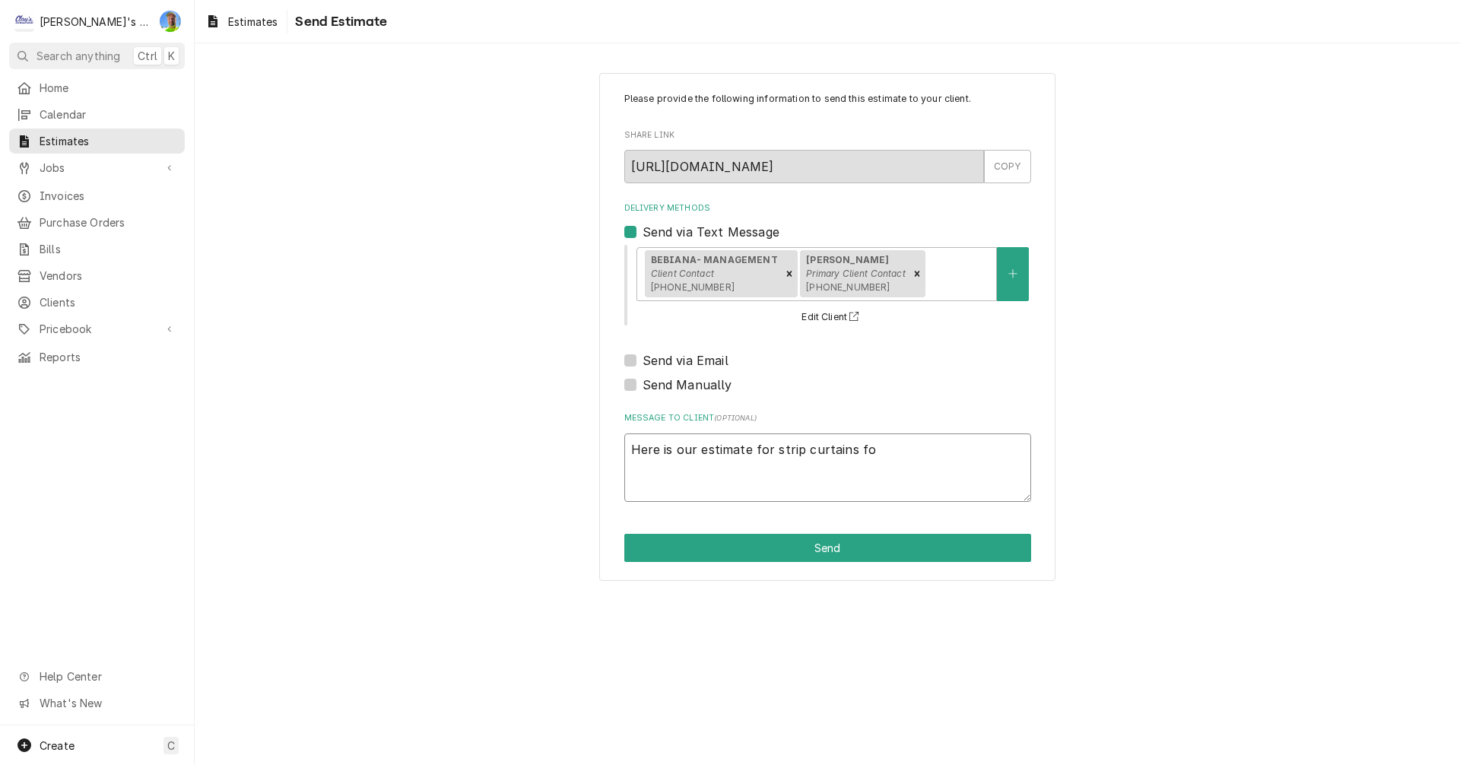
type textarea "x"
type textarea "Here is our estimate for strip curtains for"
type textarea "x"
type textarea "Here is our estimate for strip curtains for"
type textarea "x"
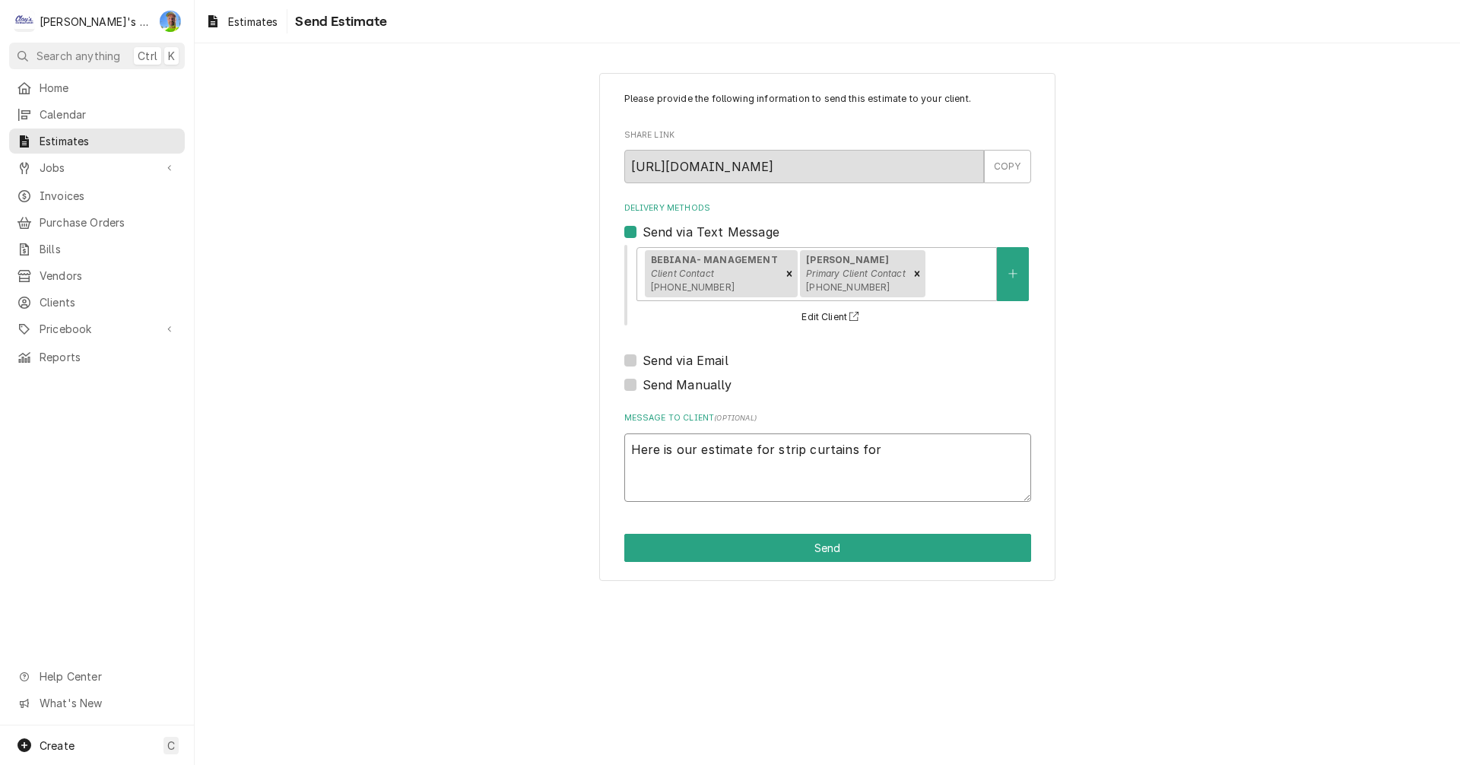
type textarea "Here is our estimate for strip curtains for y"
type textarea "x"
type textarea "Here is our estimate for strip curtains for yo"
type textarea "x"
type textarea "Here is our estimate for strip curtains for you"
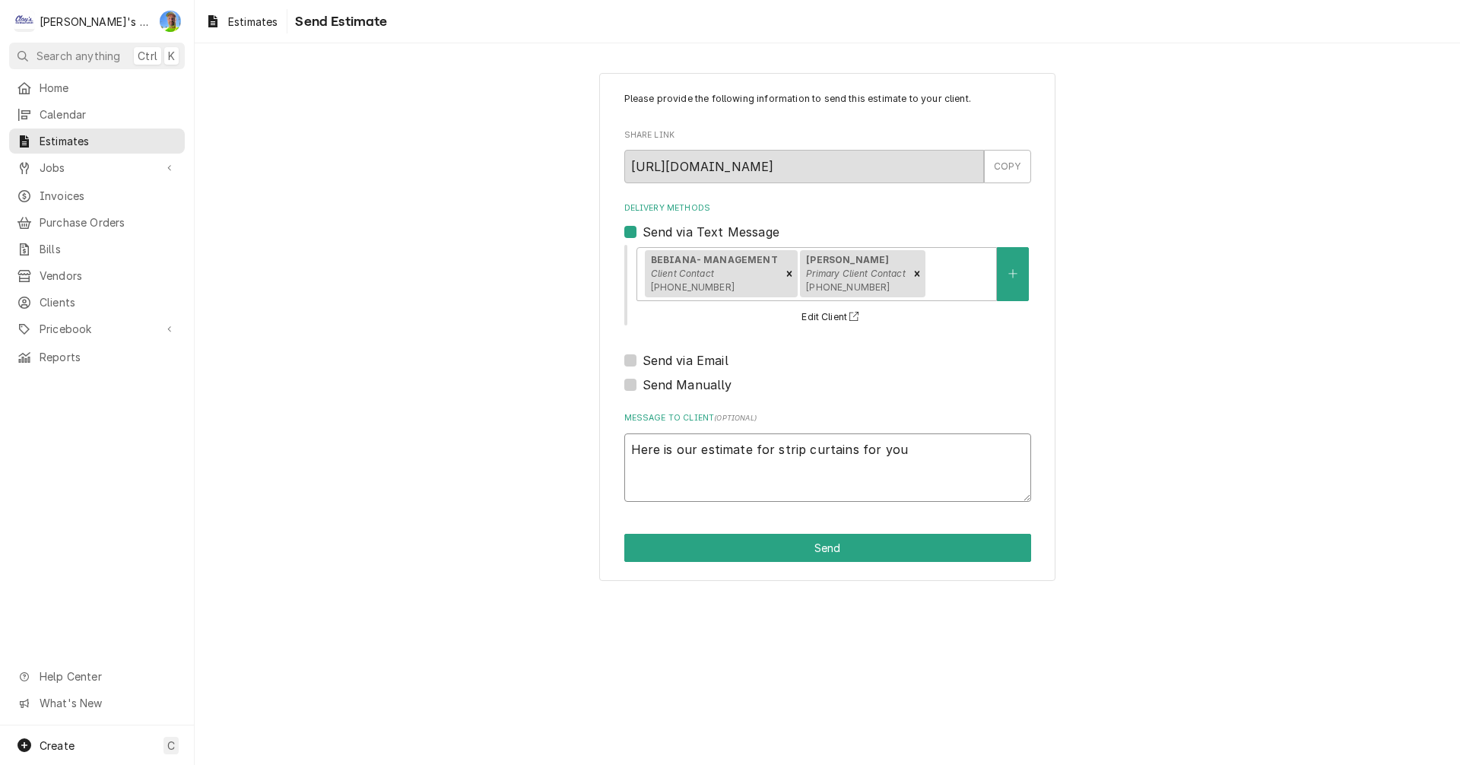
type textarea "x"
type textarea "Here is our estimate for strip curtains for your"
type textarea "x"
type textarea "Here is our estimate for strip curtains for your"
type textarea "x"
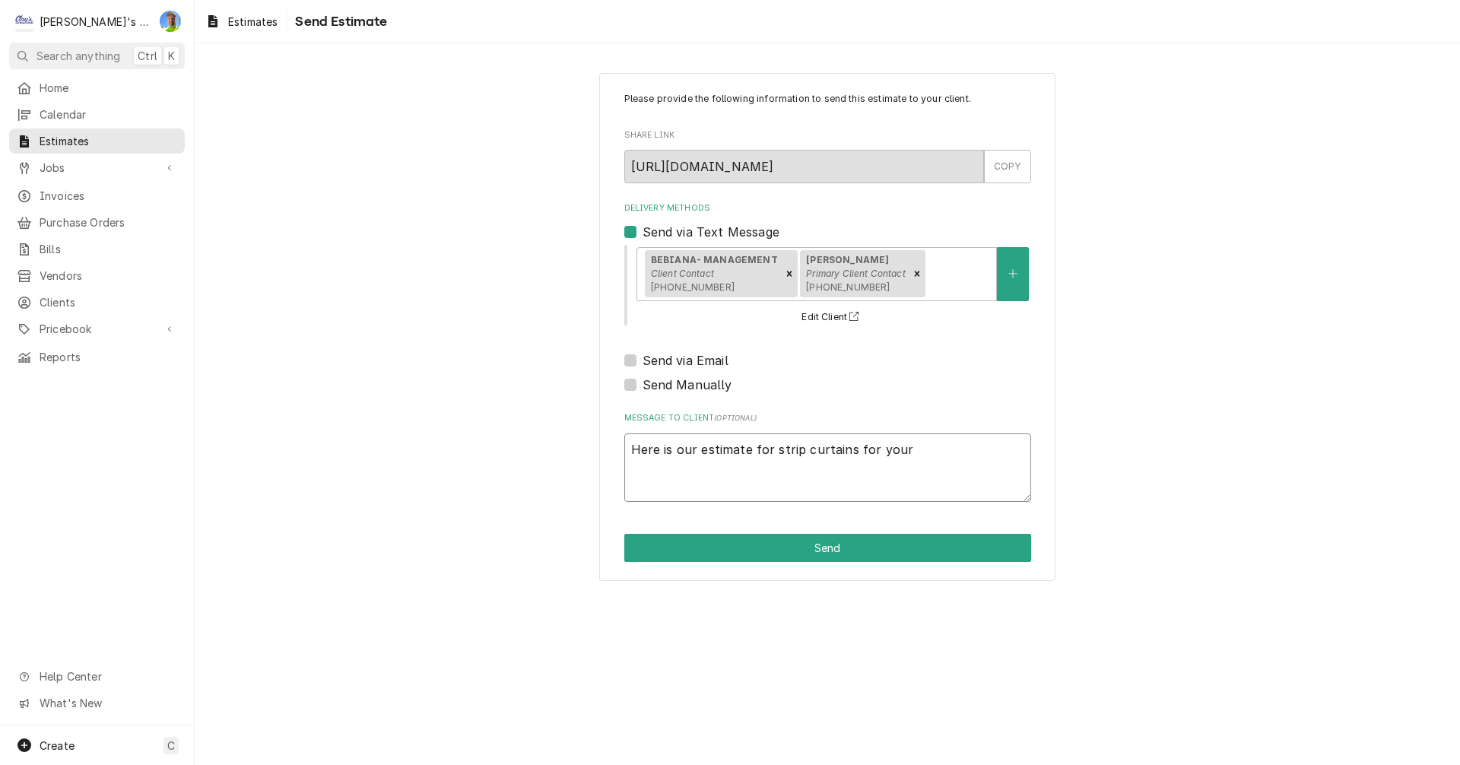
type textarea "Here is our estimate for strip curtains for your w"
type textarea "x"
type textarea "Here is our estimate for strip curtains for your wa"
type textarea "x"
type textarea "Here is our estimate for strip curtains for your wal"
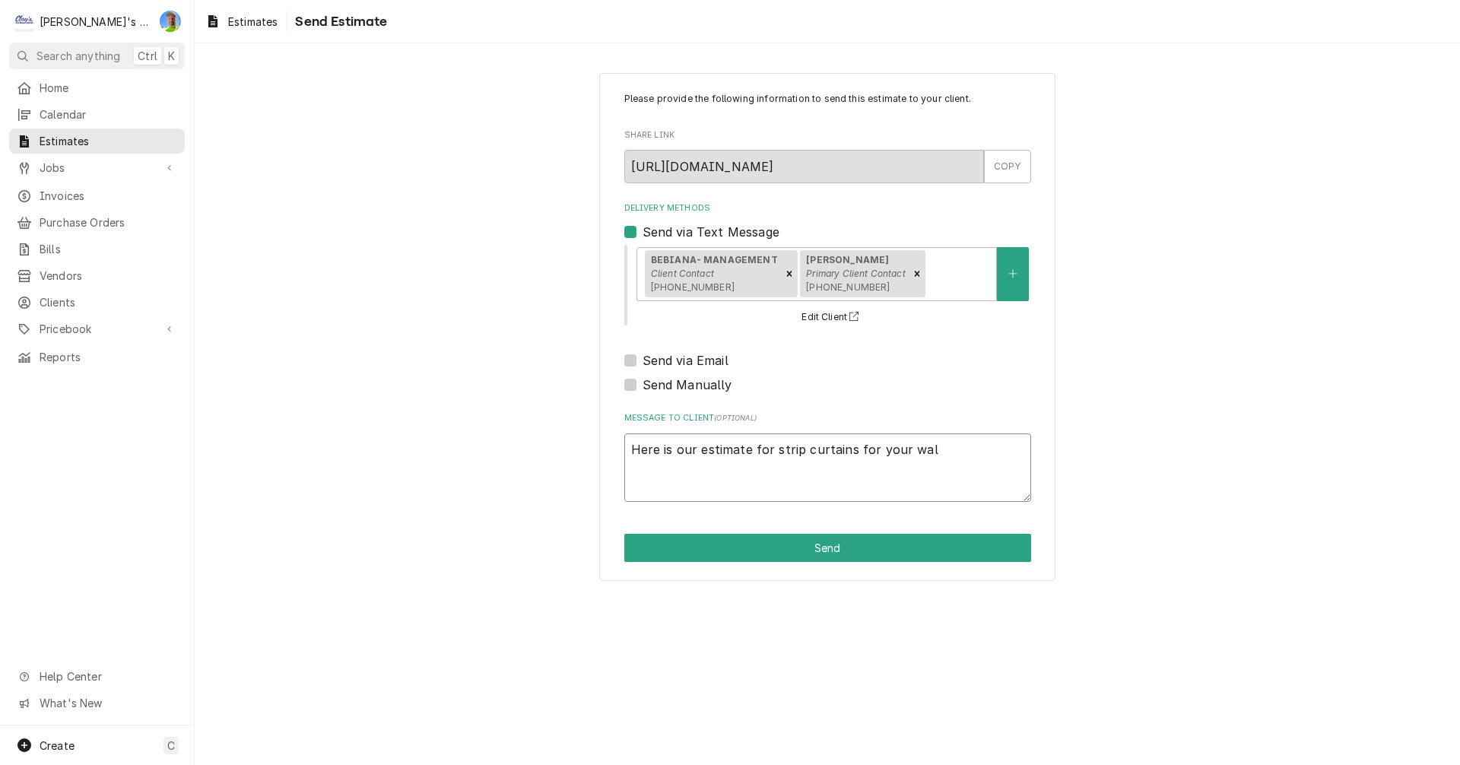
type textarea "x"
type textarea "Here is our estimate for strip curtains for your walk"
type textarea "x"
type textarea "Here is our estimate for strip curtains for your walk-"
type textarea "x"
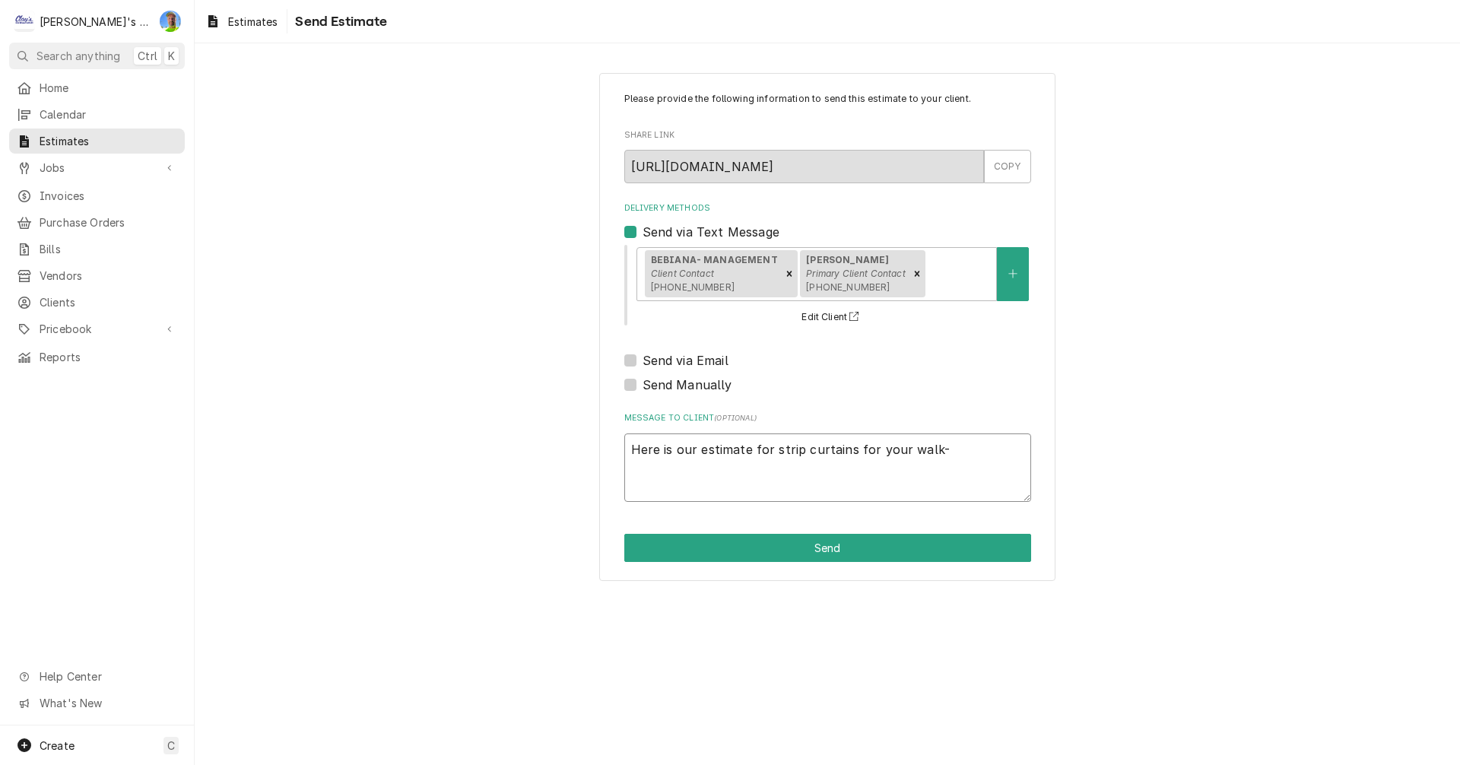
type textarea "Here is our estimate for strip curtains for your walk-i"
type textarea "x"
type textarea "Here is our estimate for strip curtains for your walk-in"
type textarea "x"
type textarea "Here is our estimate for strip curtains for your walk-in"
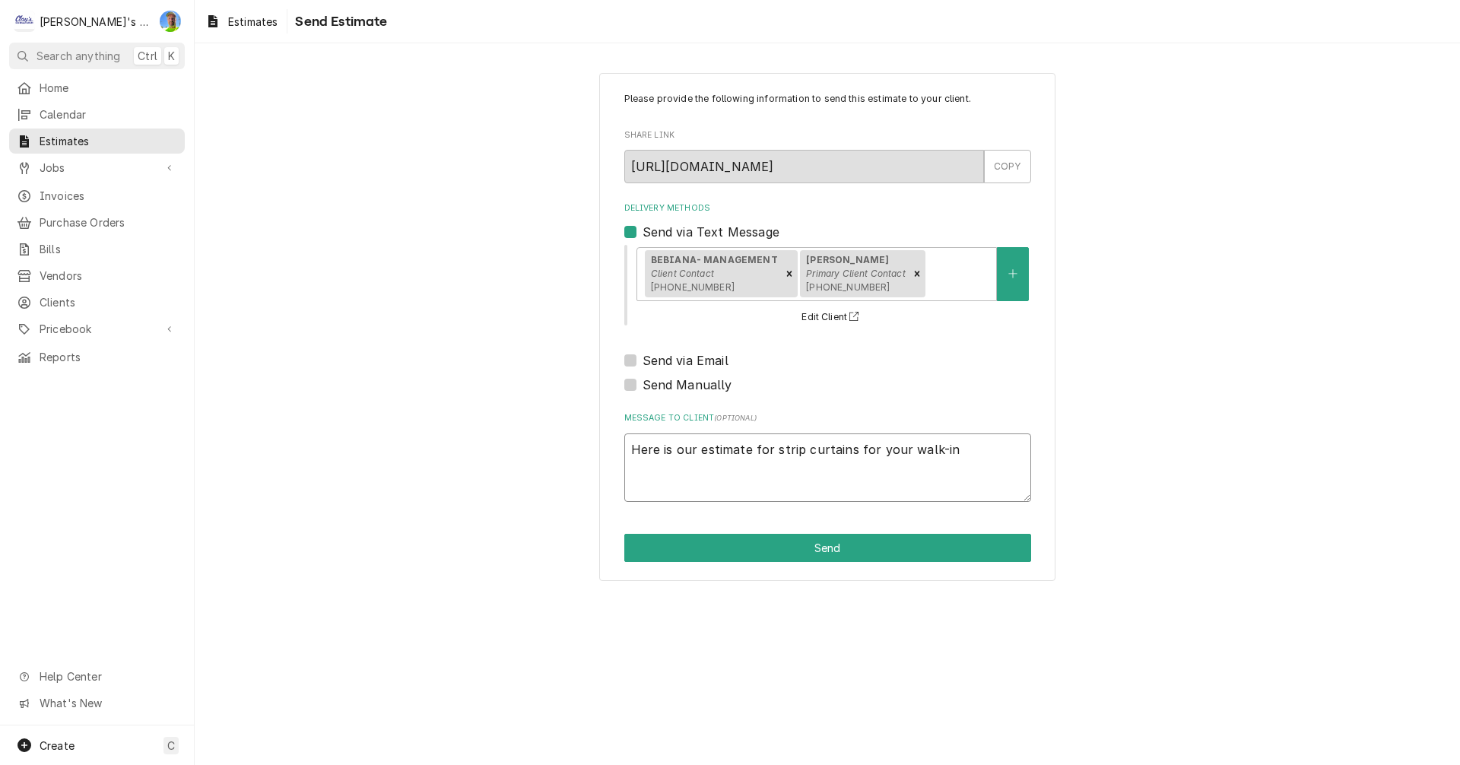
type textarea "x"
type textarea "Here is our estimate for strip curtains for your walk-in c"
type textarea "x"
type textarea "Here is our estimate for strip curtains for your walk-in co"
type textarea "x"
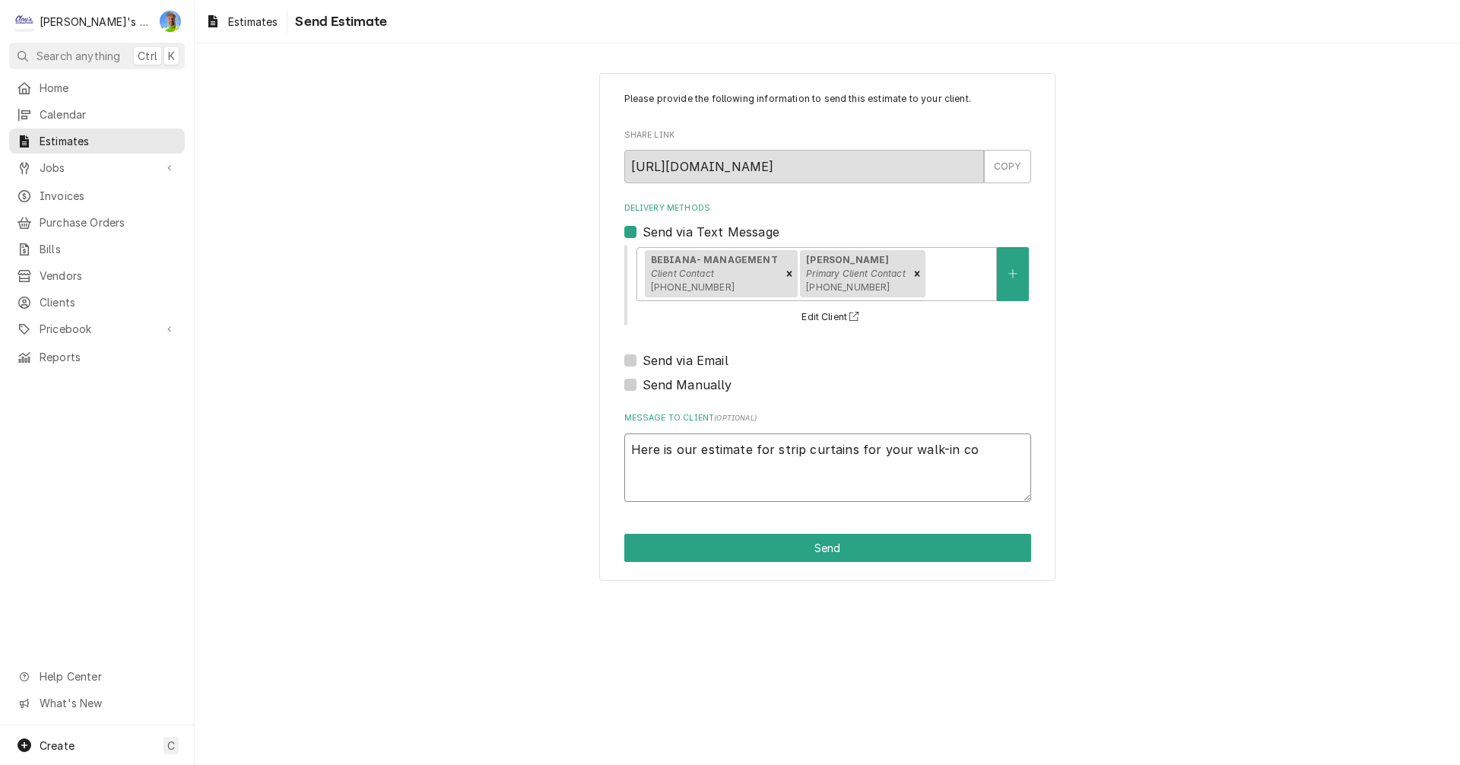
type textarea "Here is our estimate for strip curtains for your walk-in coo"
type textarea "x"
type textarea "Here is our estimate for strip curtains for your walk-in cool"
type textarea "x"
type textarea "Here is our estimate for strip curtains for your walk-in coole"
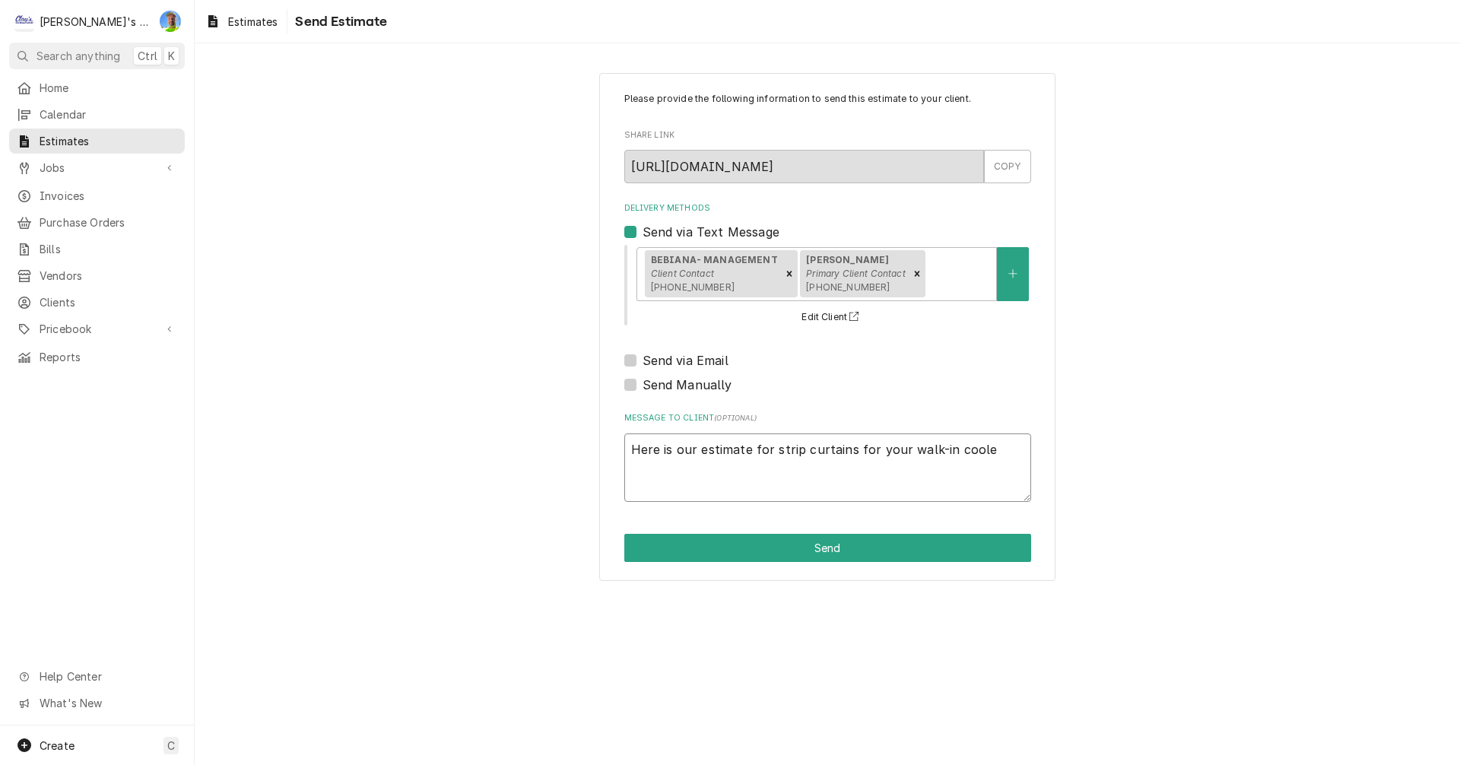
type textarea "x"
type textarea "Here is our estimate for strip curtains for your walk-in cooler"
type textarea "x"
type textarea "Here is our estimate for strip curtains for your walk-in cooler"
type textarea "x"
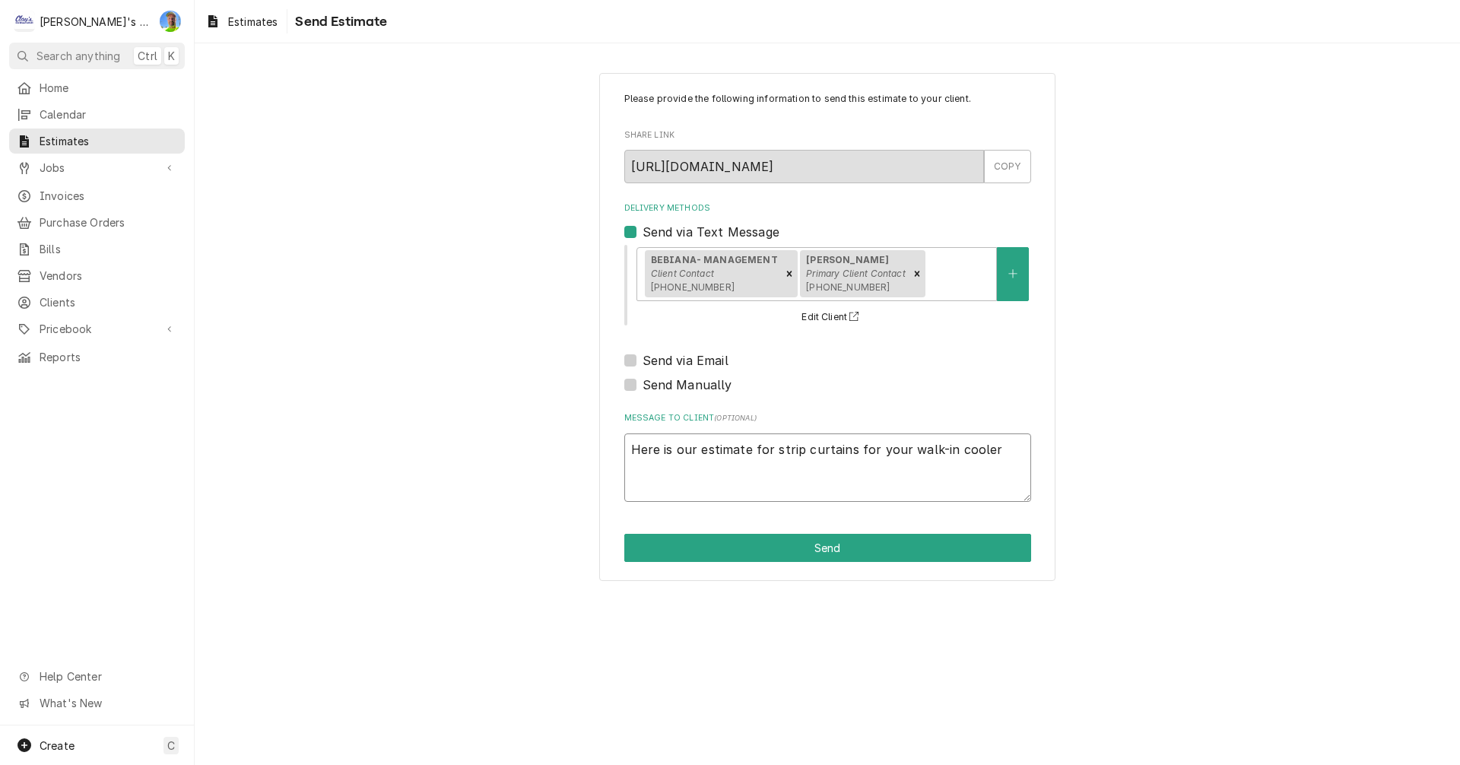
type textarea "Here is our estimate for strip curtains for your walk-in cooler a"
type textarea "x"
type textarea "Here is our estimate for strip curtains for your walk-in cooler an"
type textarea "x"
type textarea "Here is our estimate for strip curtains for your walk-in cooler and"
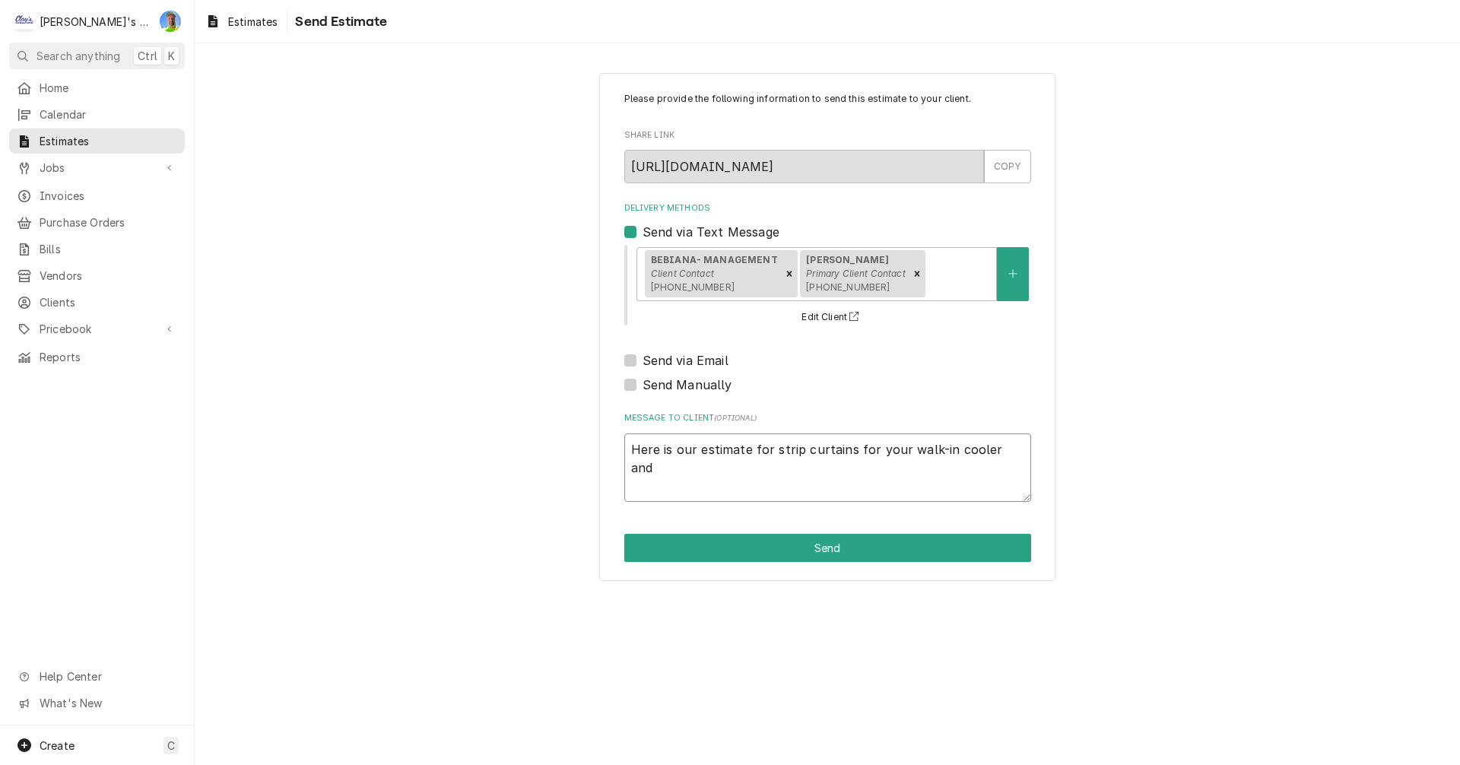
type textarea "x"
type textarea "Here is our estimate for strip curtains for your walk-in cooler and"
type textarea "x"
type textarea "Here is our estimate for strip curtains for your walk-in cooler and f"
type textarea "x"
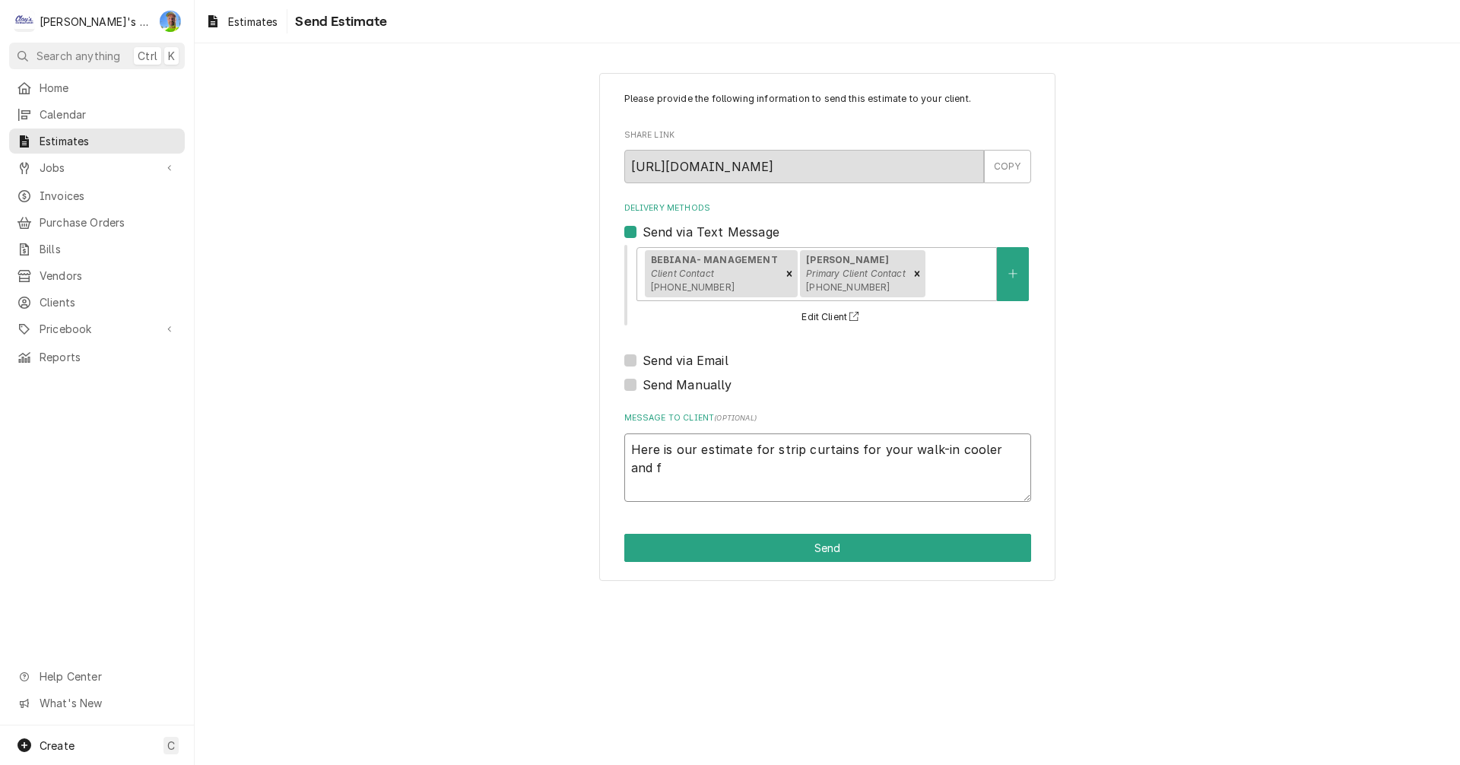
type textarea "Here is our estimate for strip curtains for your walk-in cooler and fr"
type textarea "x"
type textarea "Here is our estimate for strip curtains for your walk-in cooler and fre"
type textarea "x"
type textarea "Here is our estimate for strip curtains for your walk-in cooler and free"
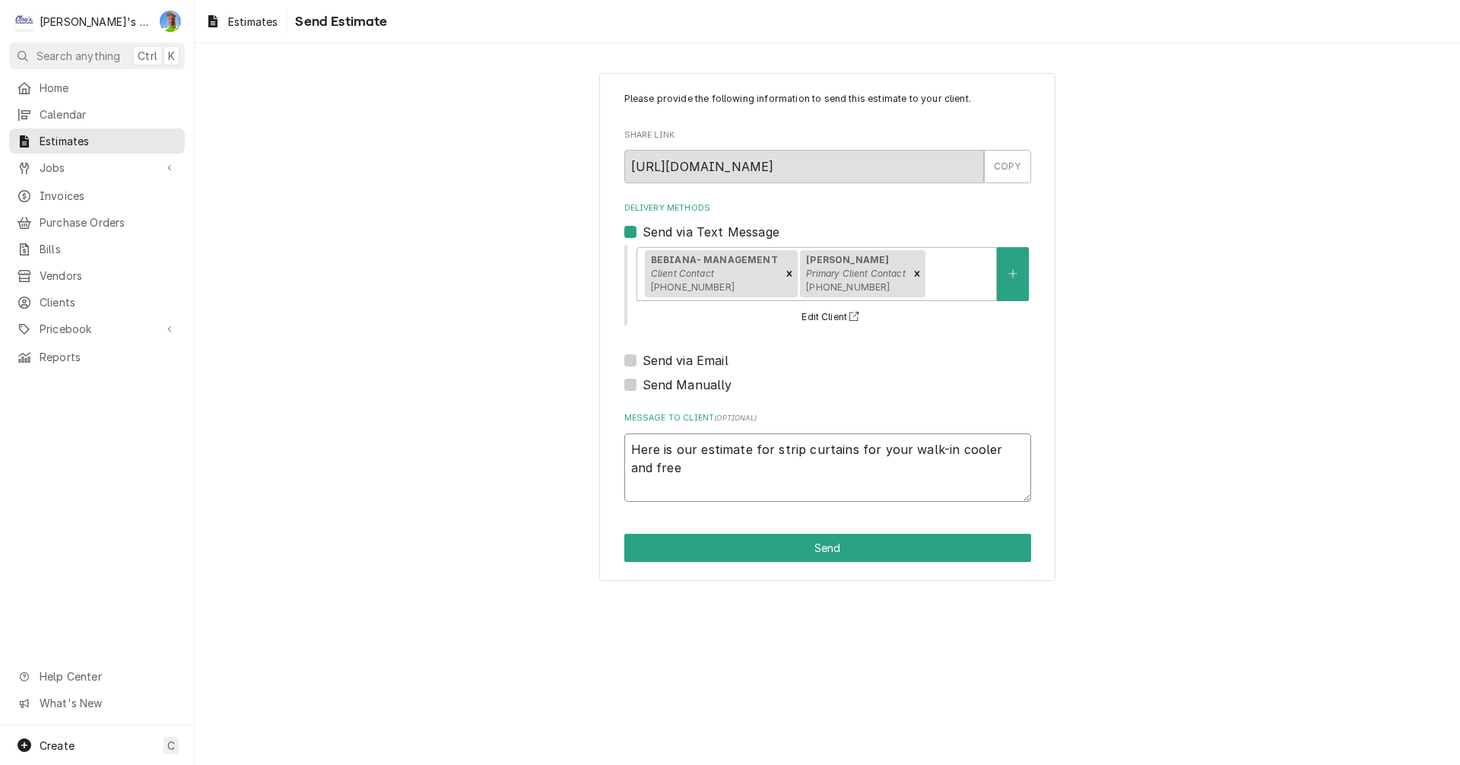
type textarea "x"
type textarea "Here is our estimate for strip curtains for your walk-in cooler and freez"
type textarea "x"
type textarea "Here is our estimate for strip curtains for your walk-in cooler and freeze"
type textarea "x"
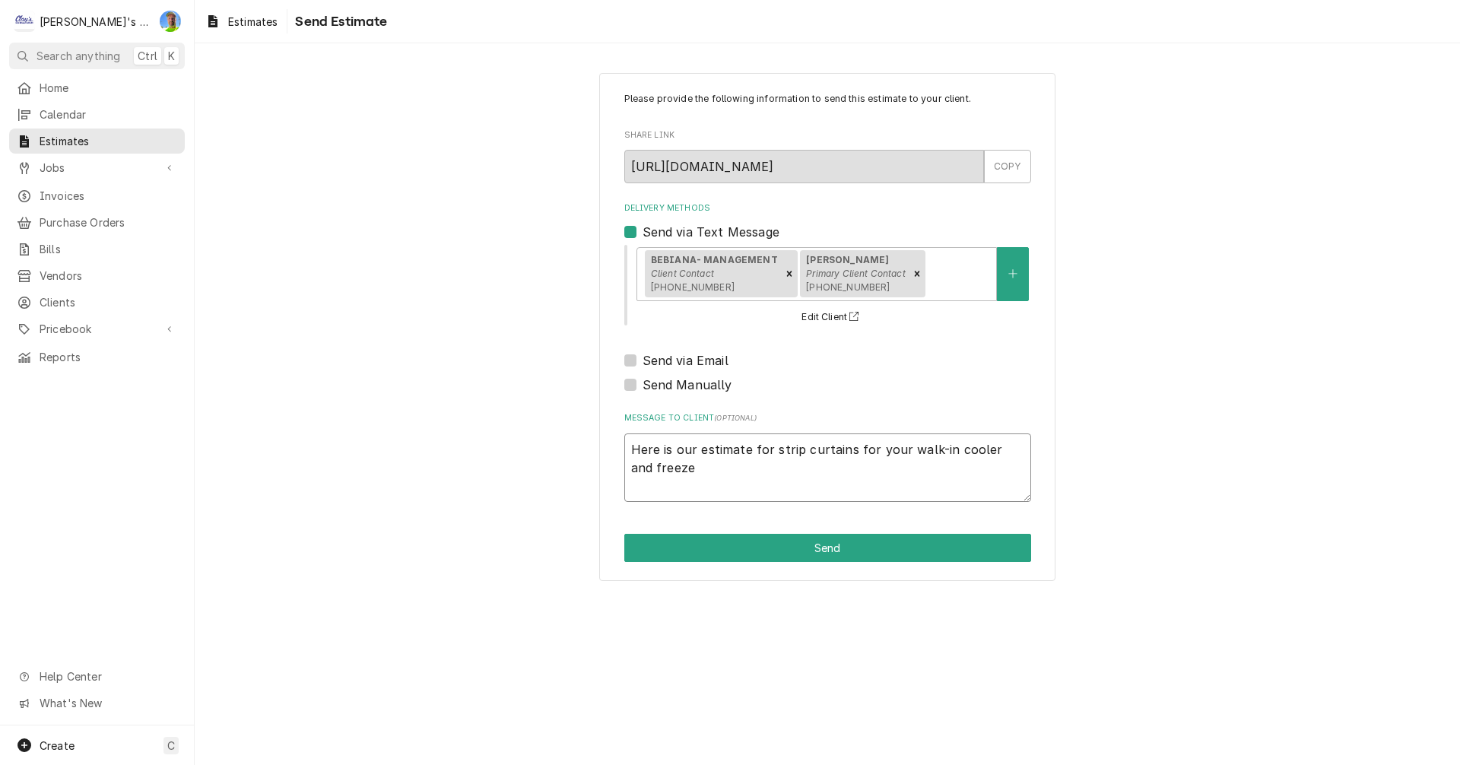
type textarea "Here is our estimate for strip curtains for your walk-in cooler and freezer"
type textarea "x"
type textarea "Here is our estimate for strip curtains for your walk-in cooler and freezer"
type textarea "x"
type textarea "Here is our estimate for strip curtains for your walk-in cooler and freezer d"
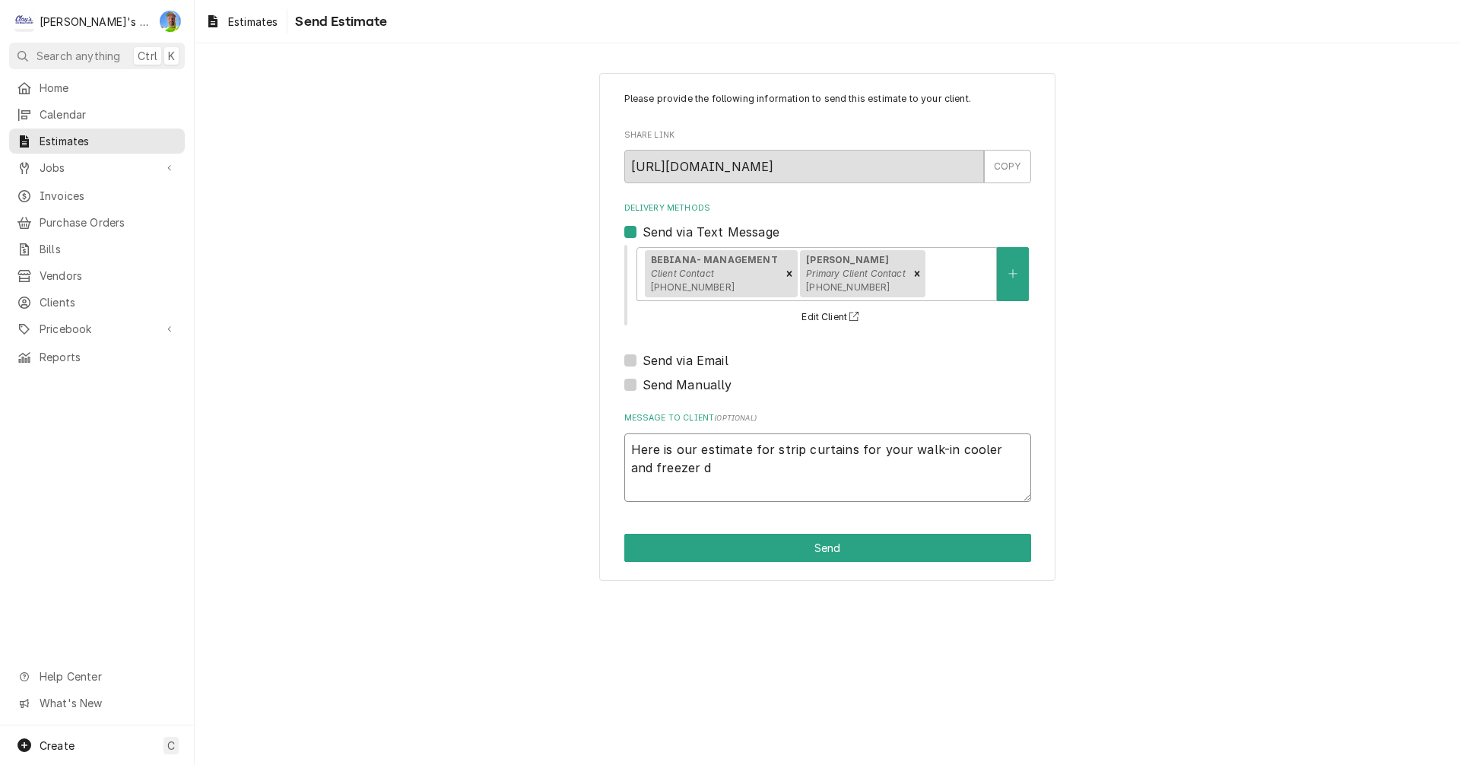
type textarea "x"
type textarea "Here is our estimate for strip curtains for your walk-in cooler and freezer do"
type textarea "x"
type textarea "Here is our estimate for strip curtains for your walk-in cooler and freezer doo"
type textarea "x"
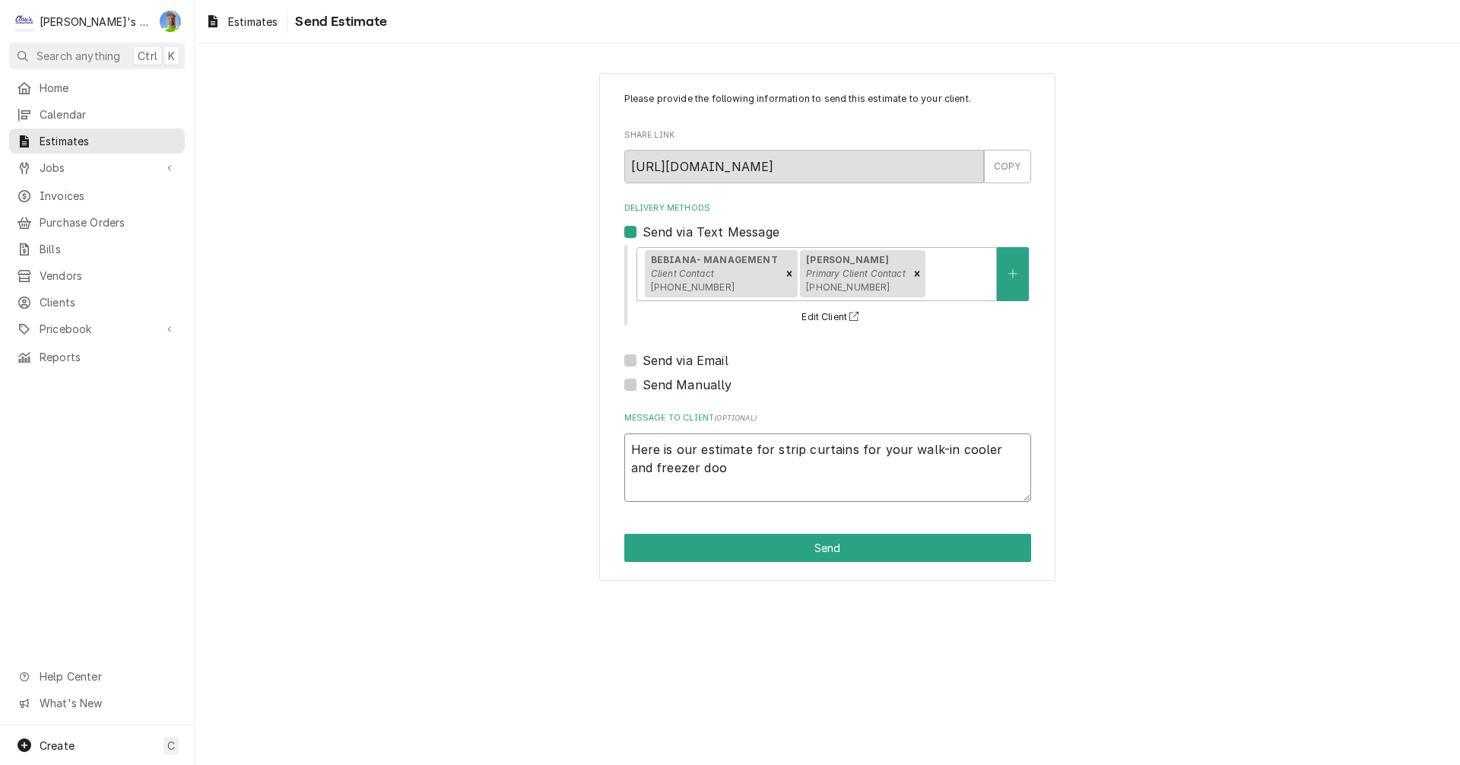
type textarea "Here is our estimate for strip curtains for your walk-in cooler and freezer door"
type textarea "x"
type textarea "Here is our estimate for strip curtains for your walk-in cooler and freezer doo…"
type textarea "x"
type textarea "Here is our estimate for strip curtains for your walk-in cooler and freezer doo…"
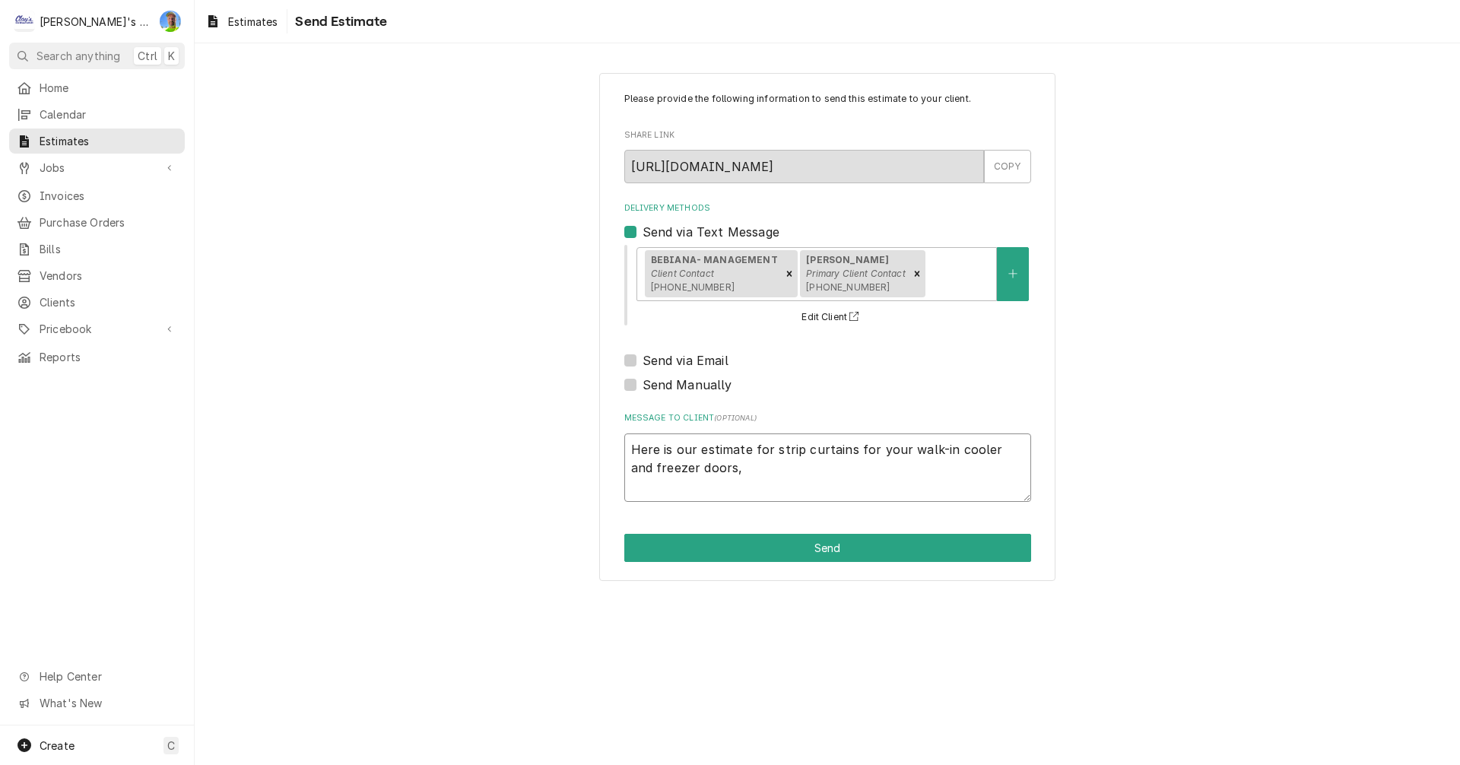
type textarea "x"
type textarea "Here is our estimate for strip curtains for your walk-in cooler and freezer doo…"
type textarea "x"
type textarea "Here is our estimate for strip curtains for your walk-in cooler and freezer doo…"
type textarea "x"
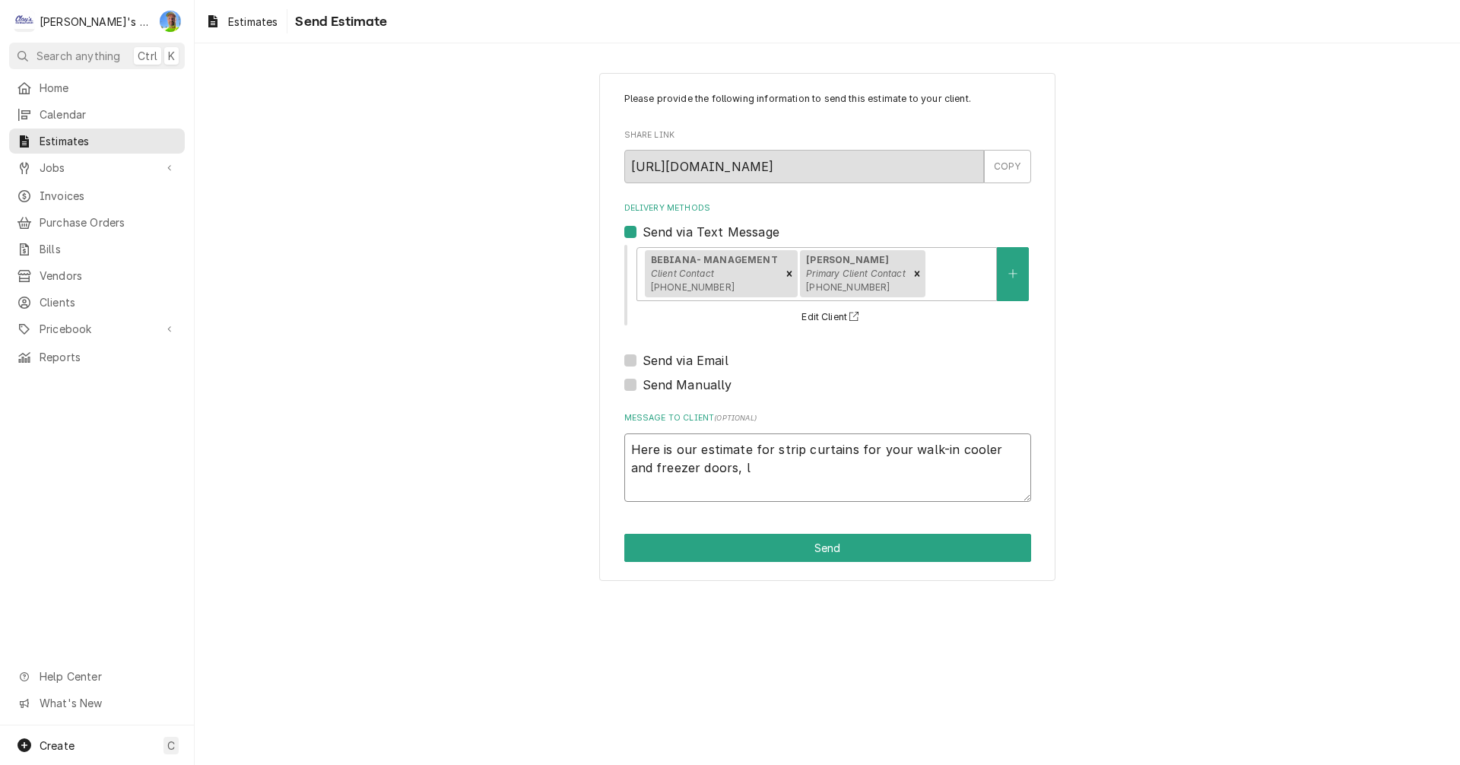
type textarea "Here is our estimate for strip curtains for your walk-in cooler and freezer doo…"
type textarea "x"
type textarea "Here is our estimate for strip curtains for your walk-in cooler and freezer doo…"
type textarea "x"
type textarea "Here is our estimate for strip curtains for your walk-in cooler and freezer doo…"
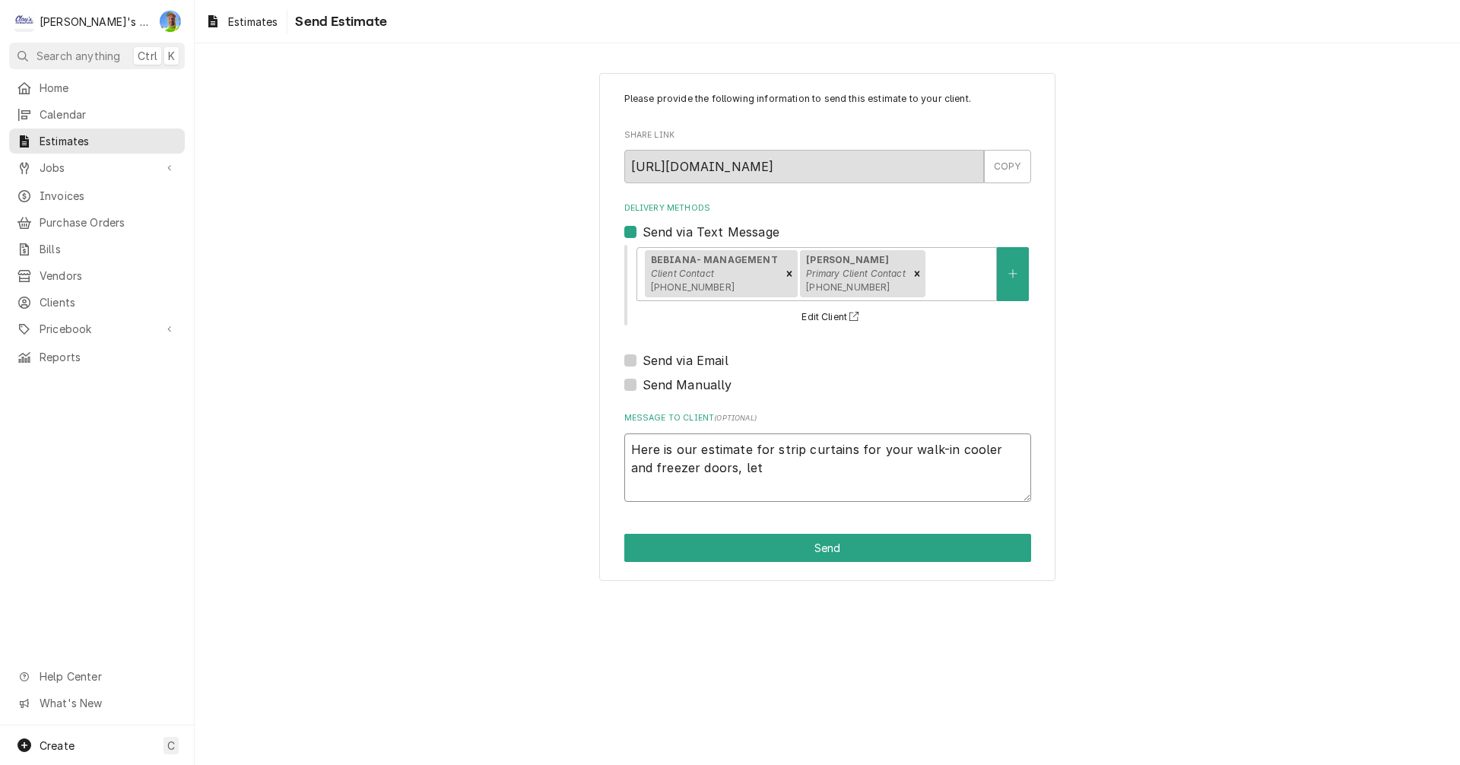
type textarea "x"
type textarea "Here is our estimate for strip curtains for your walk-in cooler and freezer doo…"
type textarea "x"
type textarea "Here is our estimate for strip curtains for your walk-in cooler and freezer doo…"
type textarea "x"
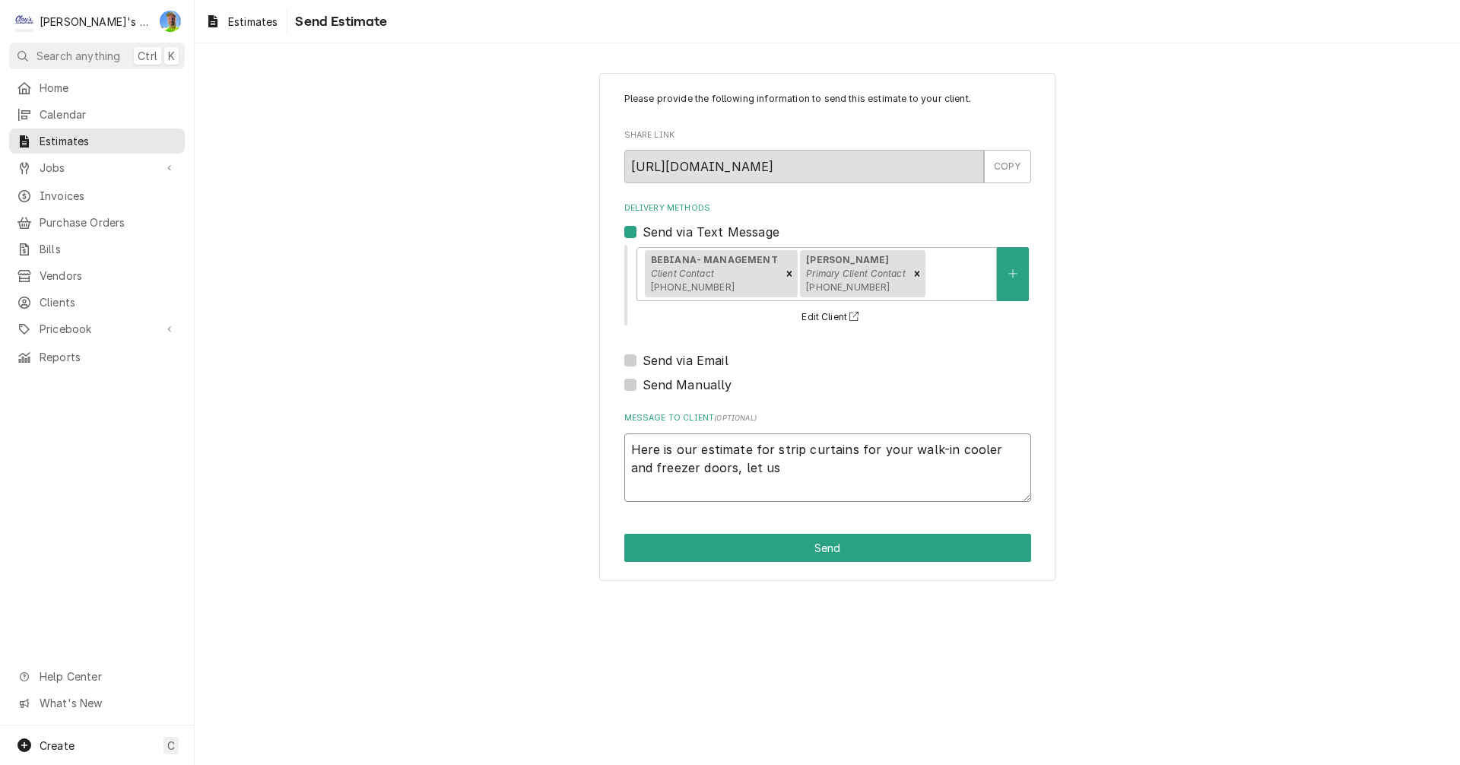
type textarea "Here is our estimate for strip curtains for your walk-in cooler and freezer doo…"
type textarea "x"
type textarea "Here is our estimate for strip curtains for your walk-in cooler and freezer doo…"
type textarea "x"
type textarea "Here is our estimate for strip curtains for your walk-in cooler and freezer doo…"
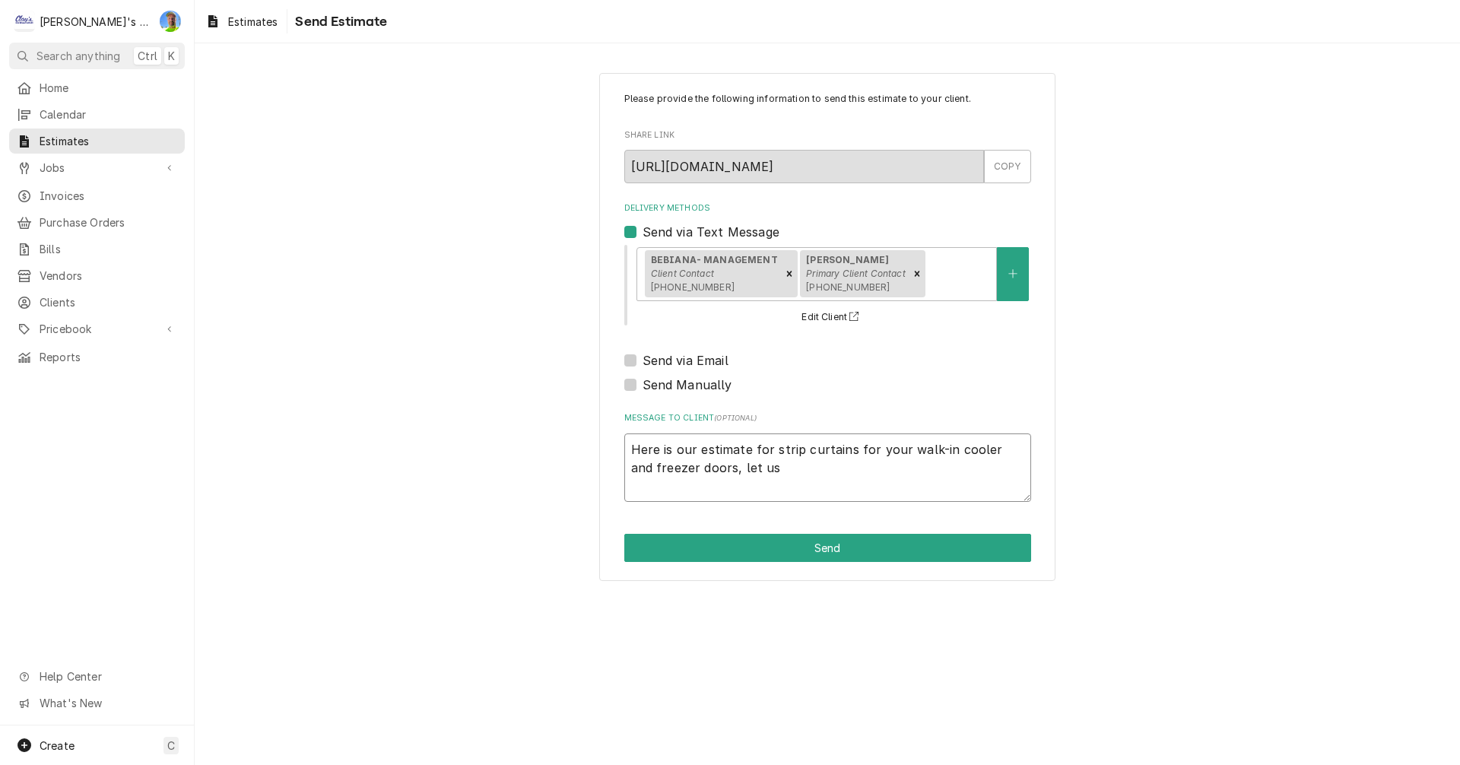
type textarea "x"
type textarea "Here is our estimate for strip curtains for your walk-in cooler and freezer doo…"
type textarea "x"
type textarea "Here is our estimate for strip curtains for your walk-in cooler and freezer doo…"
type textarea "x"
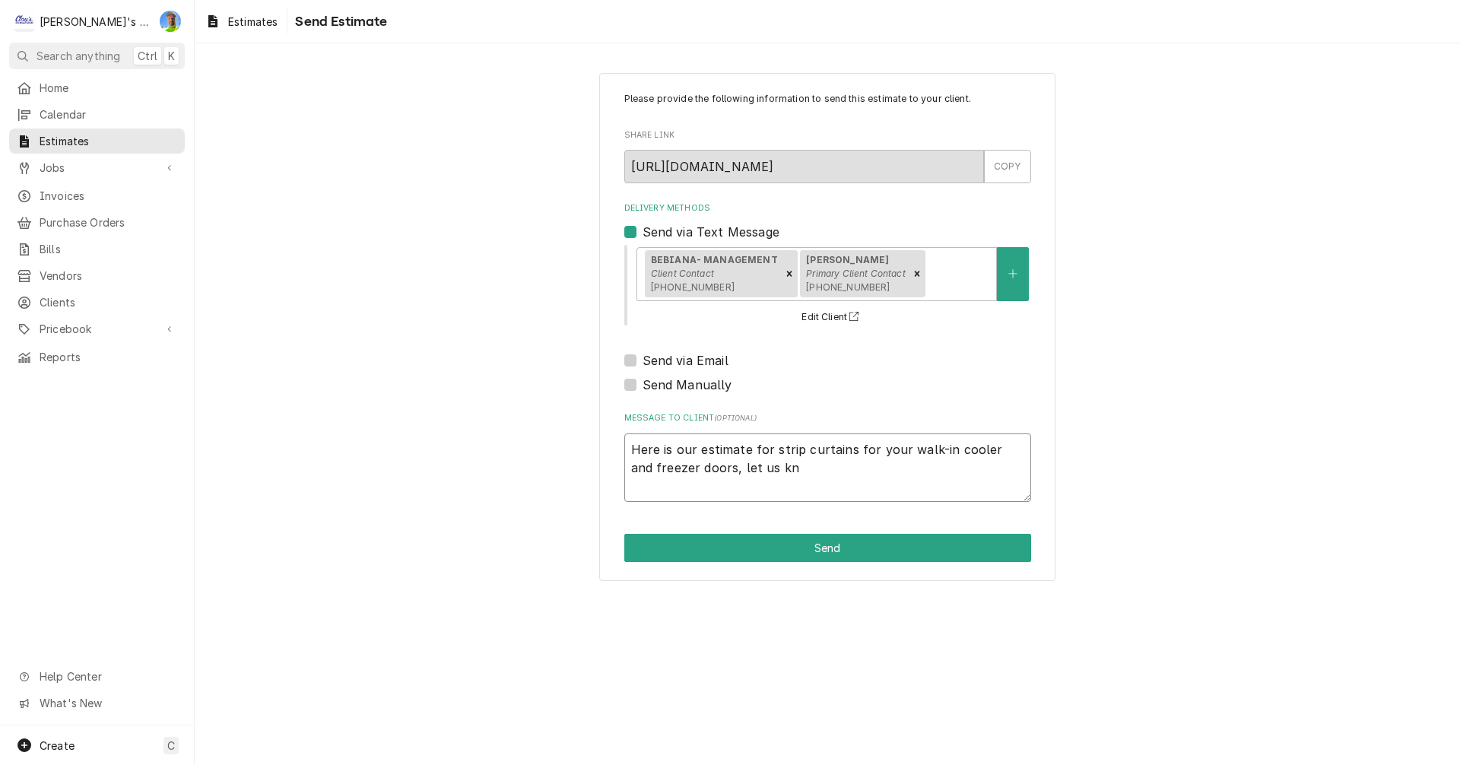
type textarea "Here is our estimate for strip curtains for your walk-in cooler and freezer doo…"
type textarea "x"
type textarea "Here is our estimate for strip curtains for your walk-in cooler and freezer doo…"
type textarea "x"
type textarea "Here is our estimate for strip curtains for your walk-in cooler and freezer doo…"
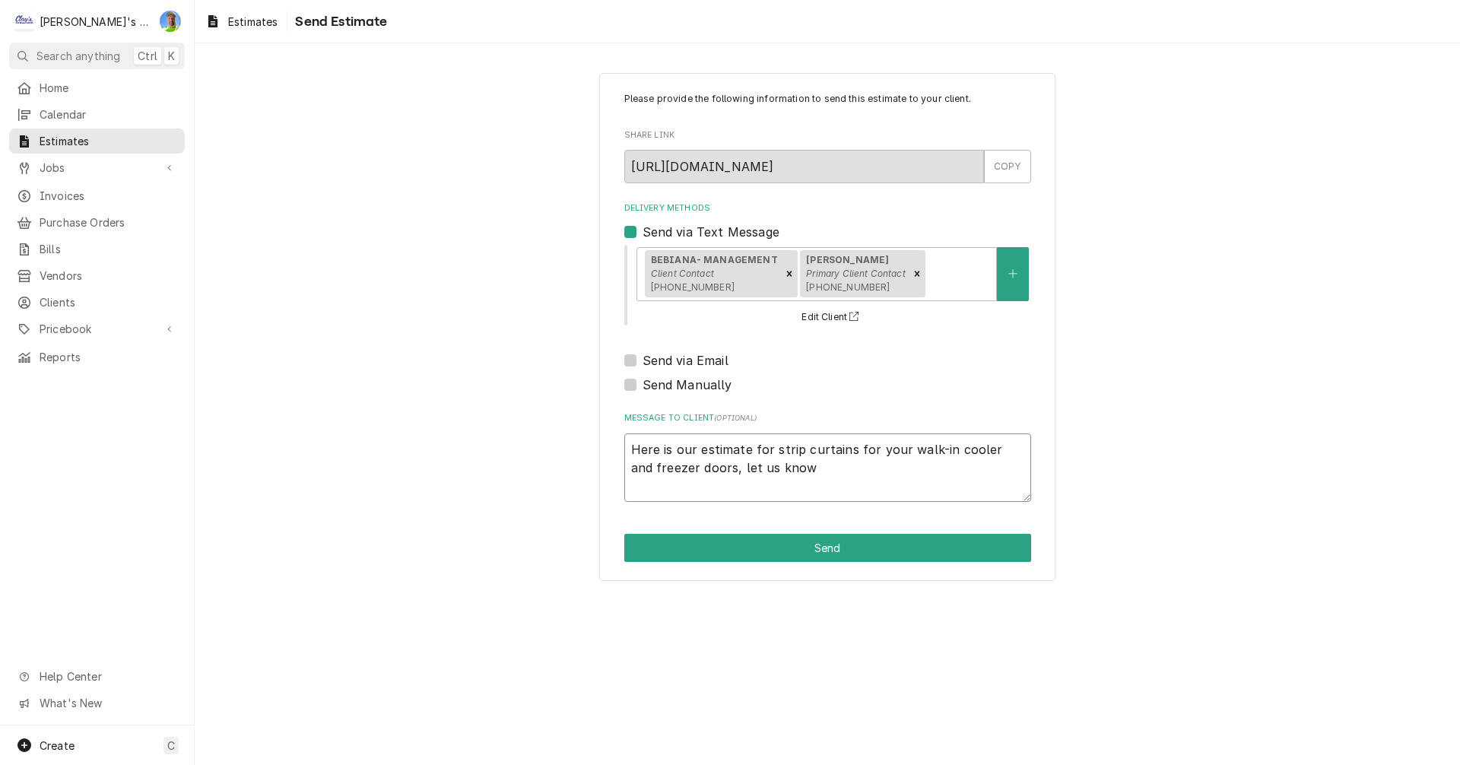
type textarea "x"
type textarea "Here is our estimate for strip curtains for your walk-in cooler and freezer doo…"
type textarea "x"
type textarea "Here is our estimate for strip curtains for your walk-in cooler and freezer doo…"
click at [778, 554] on button "Send" at bounding box center [827, 548] width 407 height 28
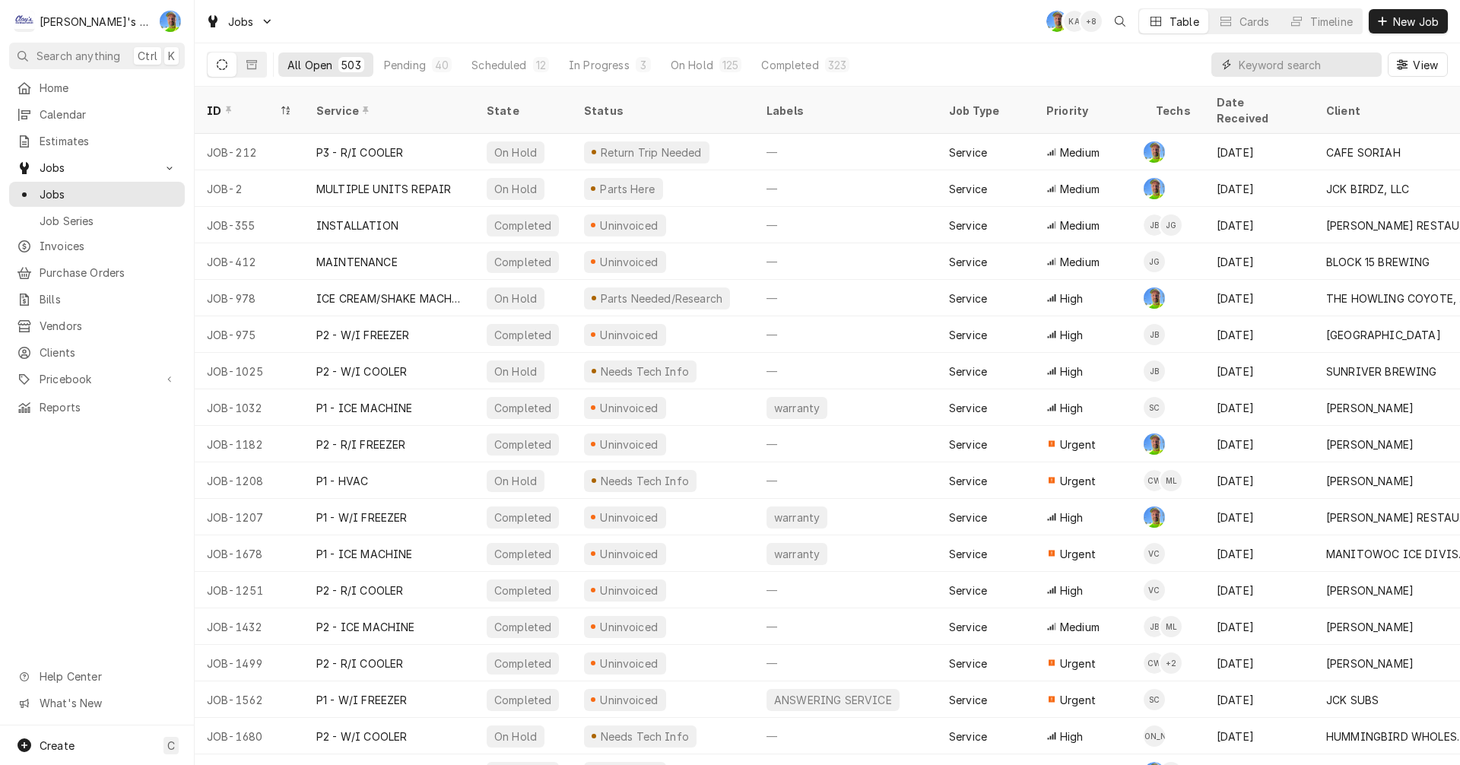
click at [1291, 68] on input "Dynamic Content Wrapper" at bounding box center [1306, 64] width 135 height 24
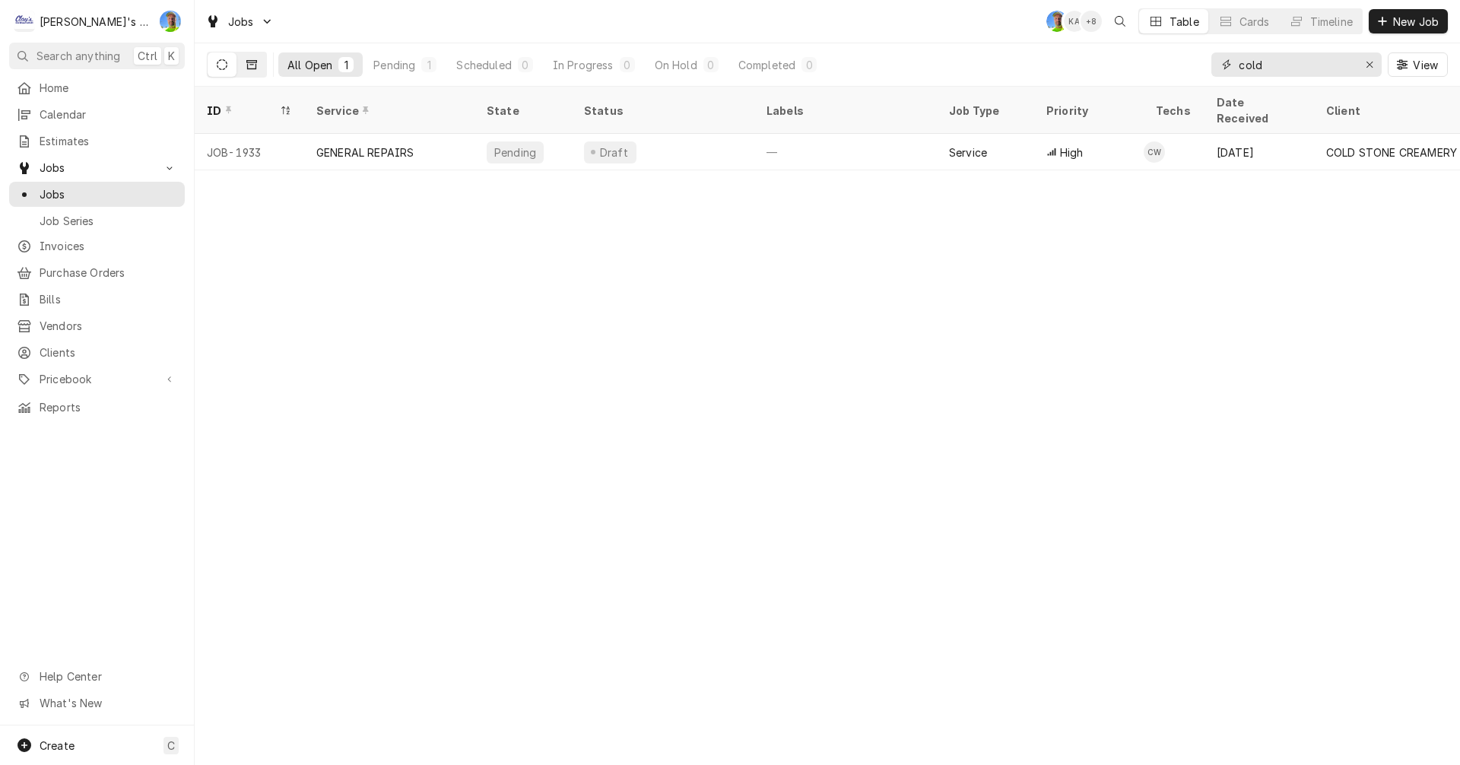
type input "cold"
click at [259, 62] on button "Dynamic Content Wrapper" at bounding box center [251, 64] width 29 height 24
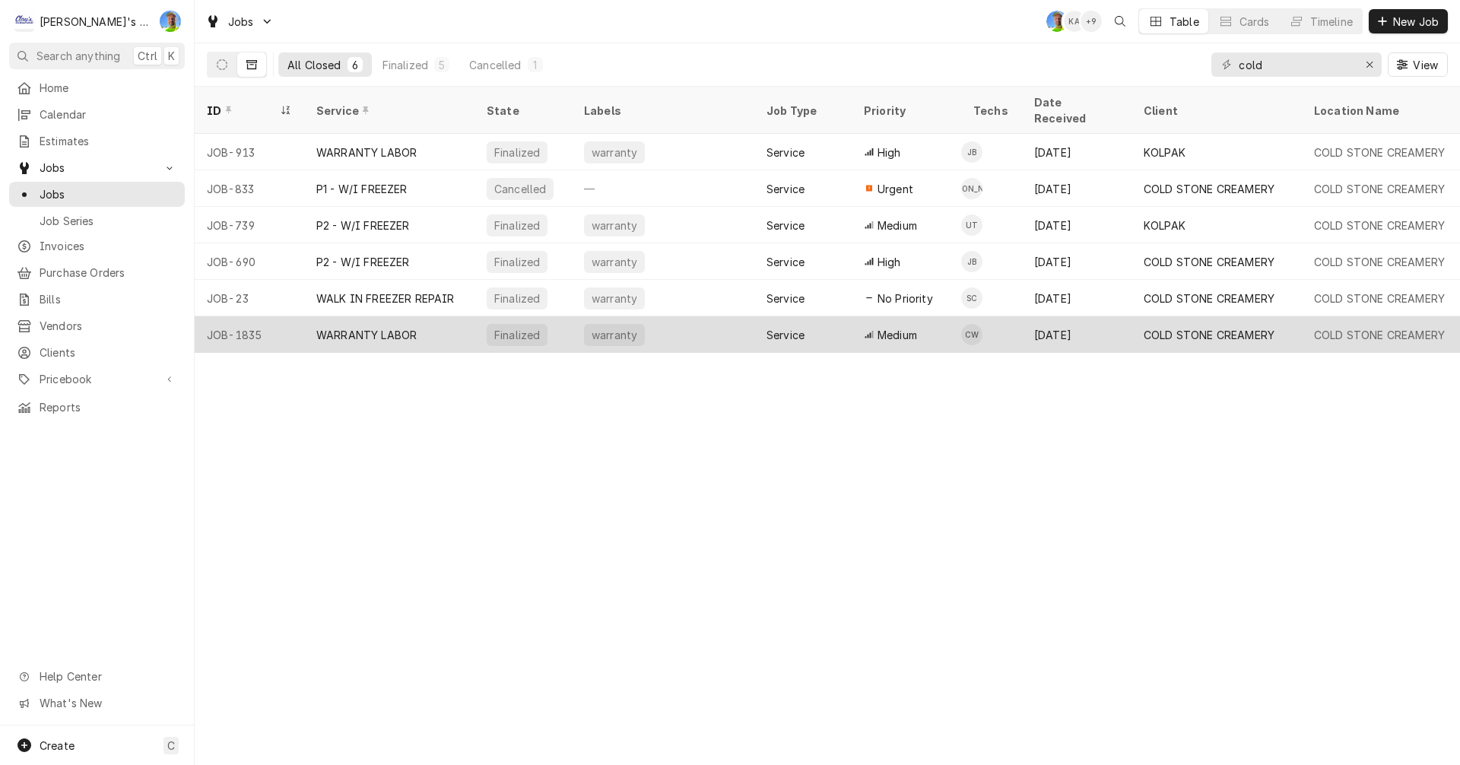
click at [695, 316] on div "warranty" at bounding box center [663, 334] width 183 height 37
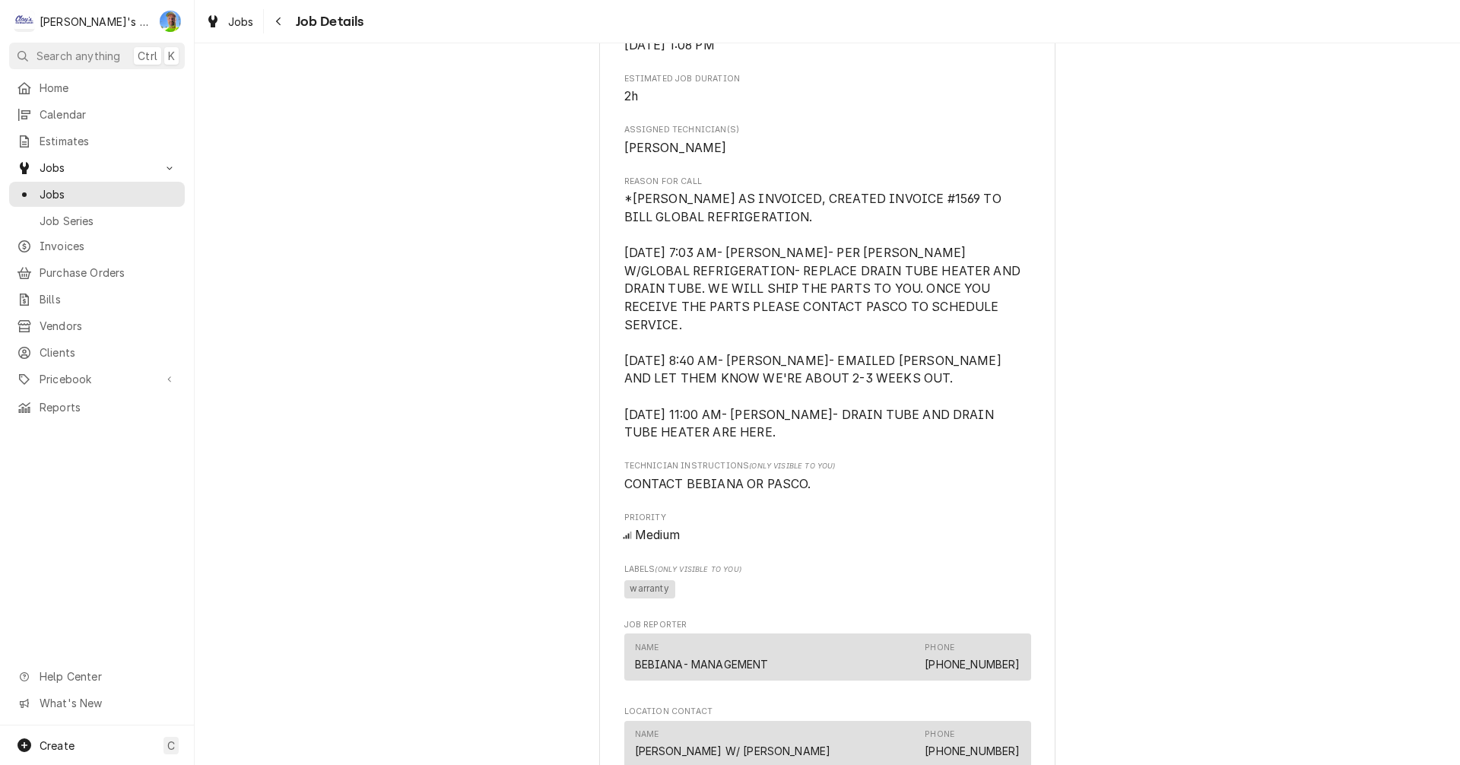
scroll to position [608, 0]
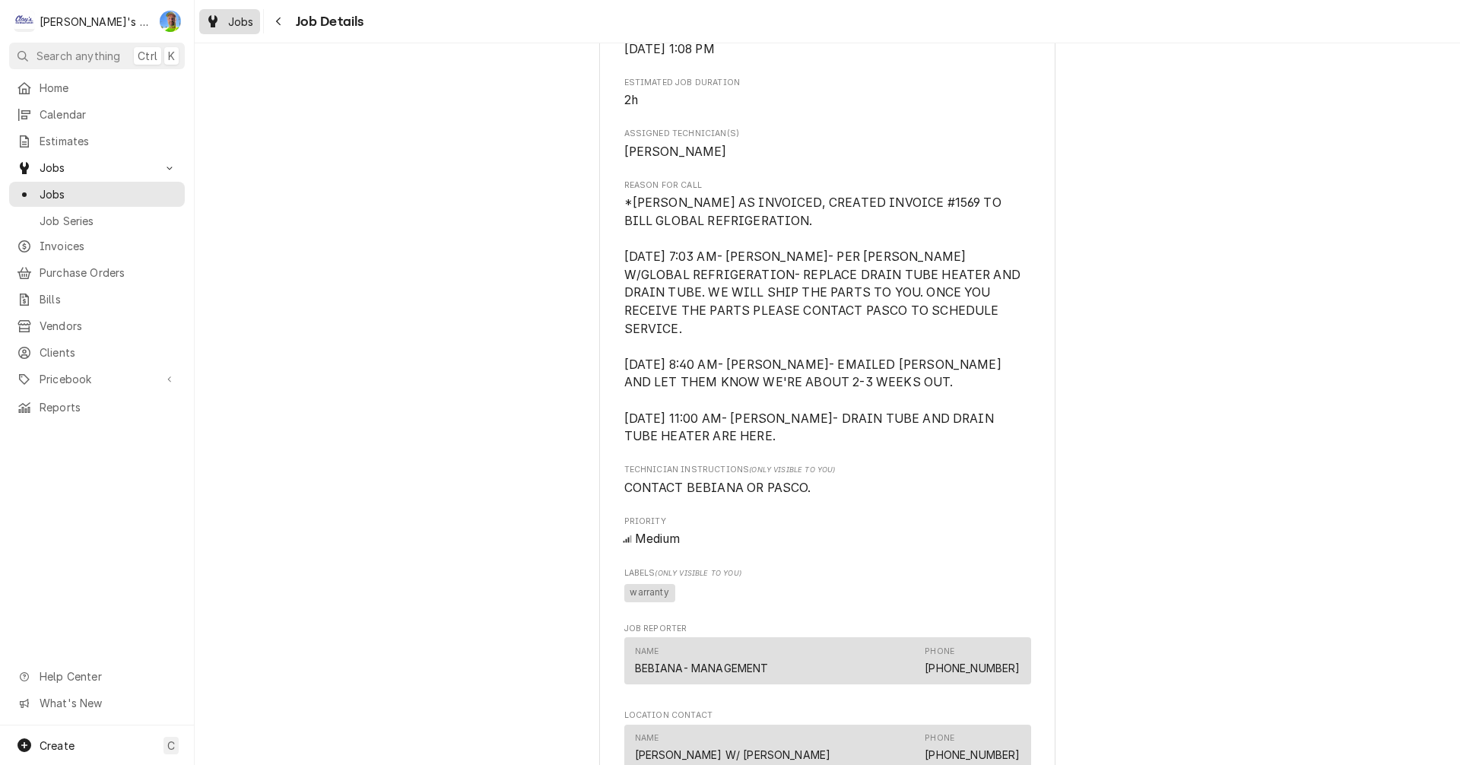
click at [238, 25] on span "Jobs" at bounding box center [241, 22] width 26 height 16
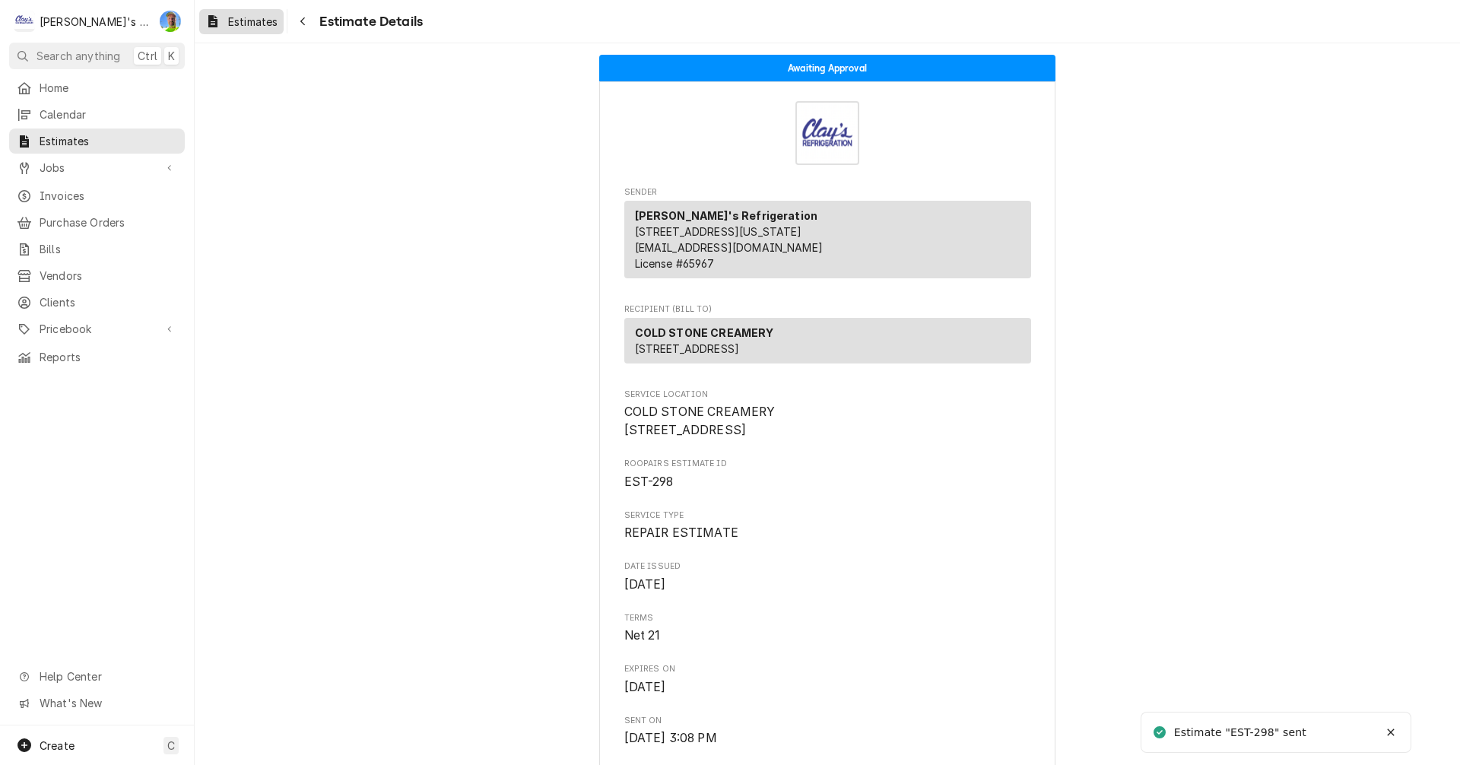
click at [240, 17] on span "Estimates" at bounding box center [252, 22] width 49 height 16
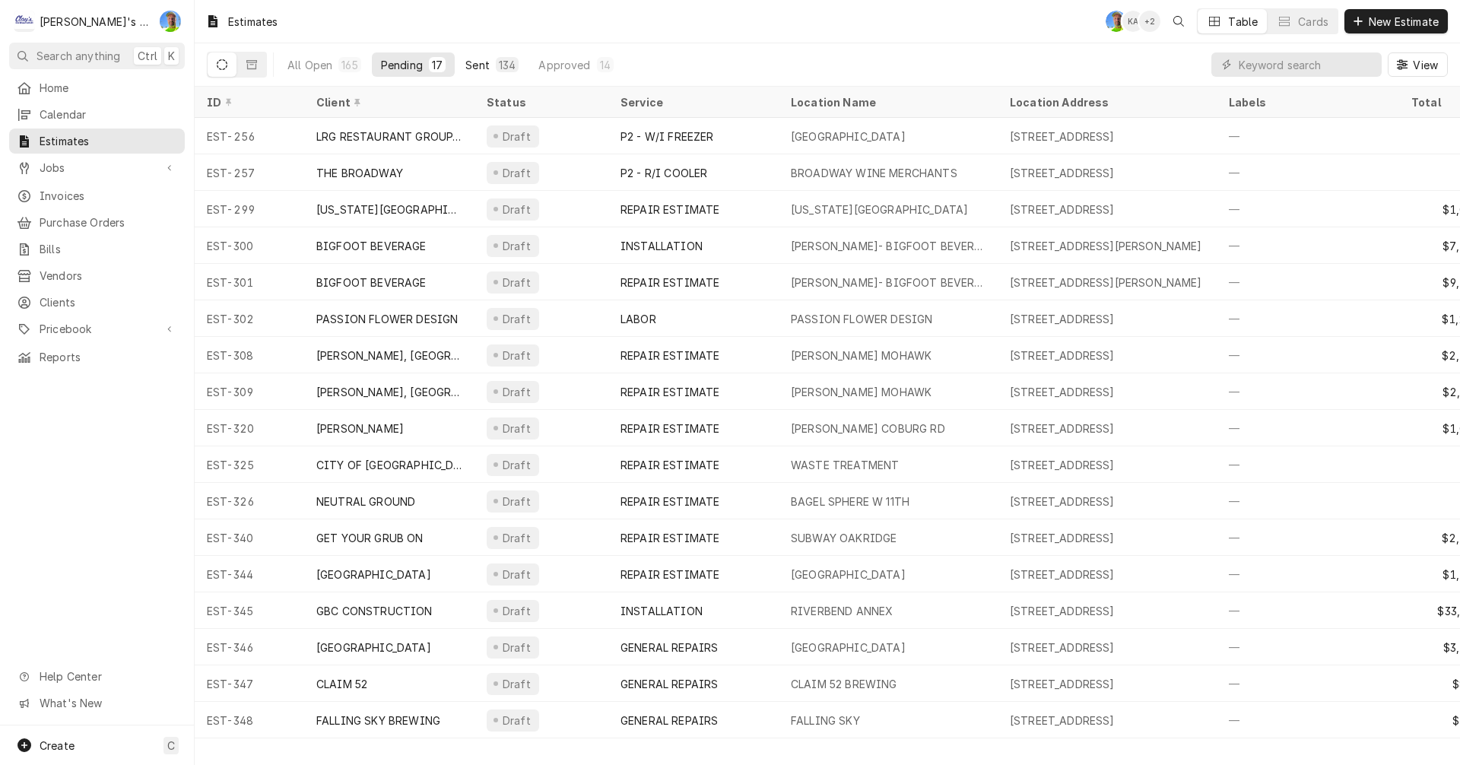
click at [465, 65] on div "Sent" at bounding box center [477, 65] width 24 height 16
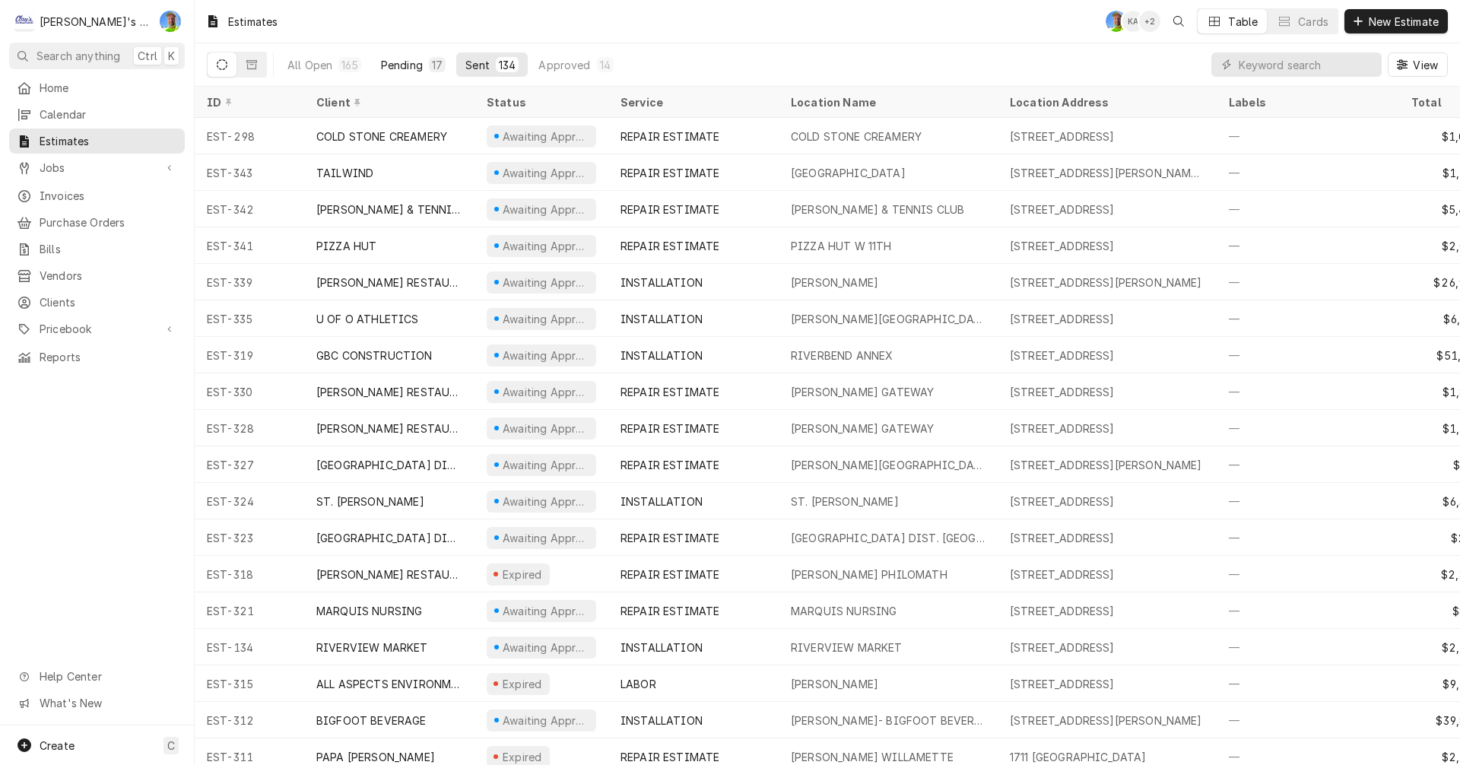
click at [393, 62] on div "Pending" at bounding box center [402, 65] width 42 height 16
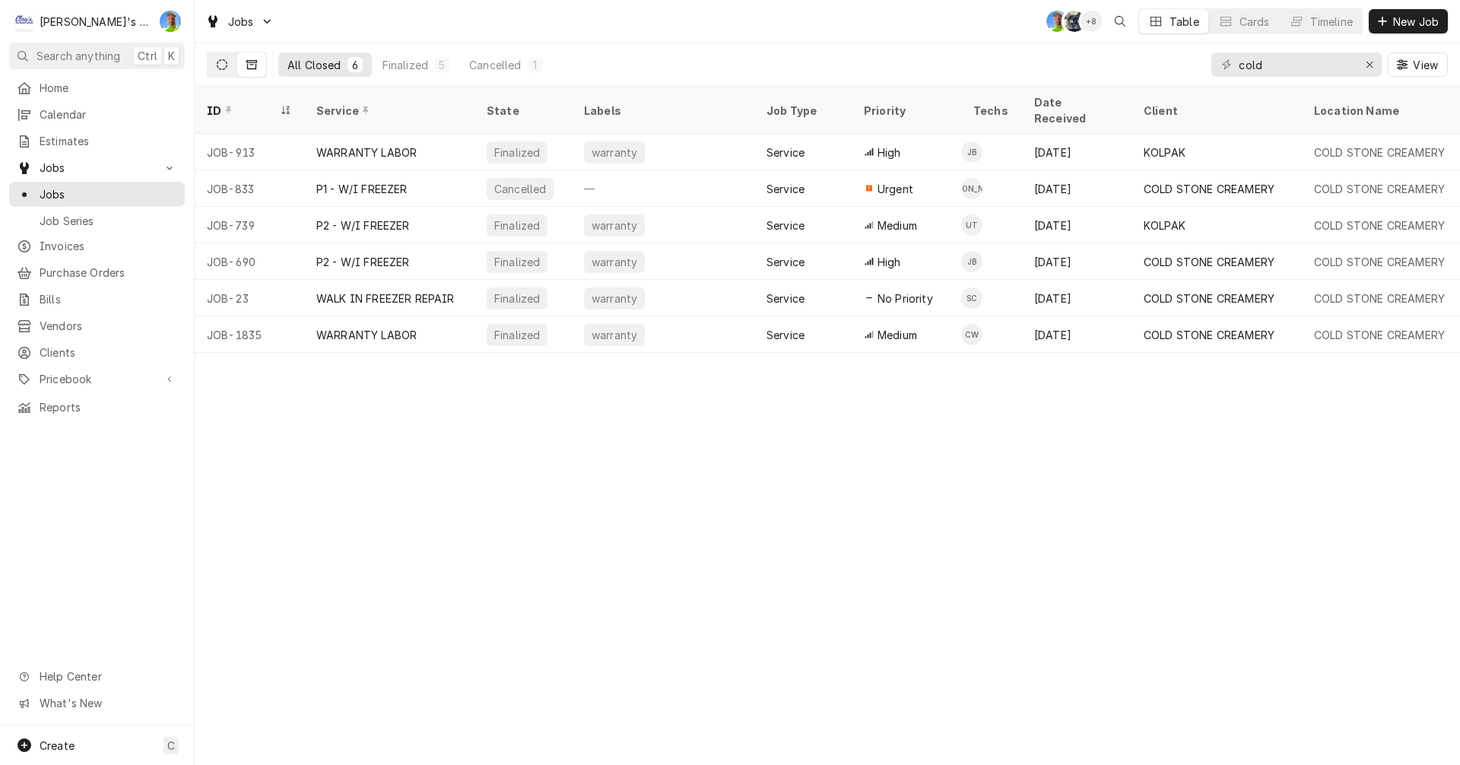
click at [221, 68] on icon "Dynamic Content Wrapper" at bounding box center [222, 64] width 11 height 11
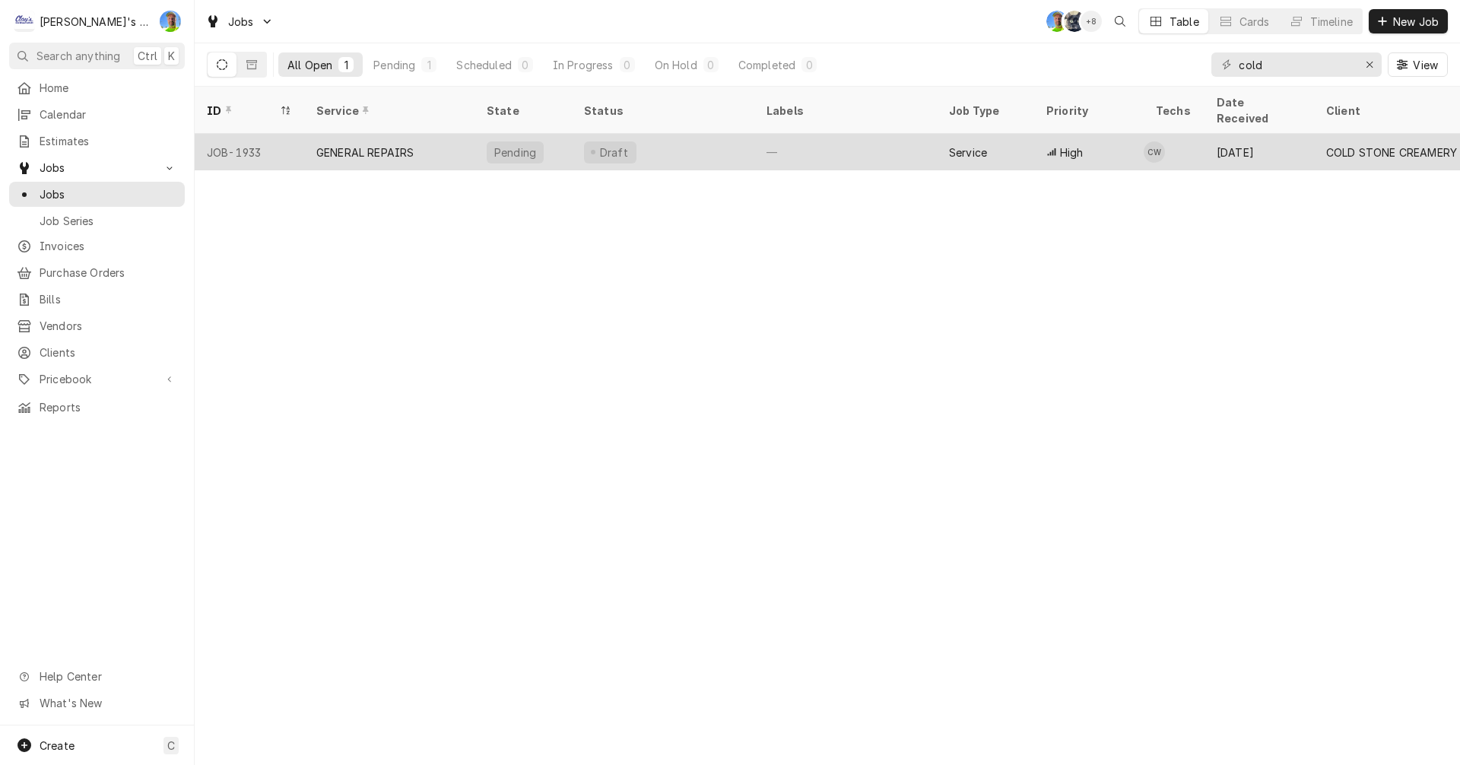
click at [658, 137] on div "Draft" at bounding box center [663, 152] width 183 height 37
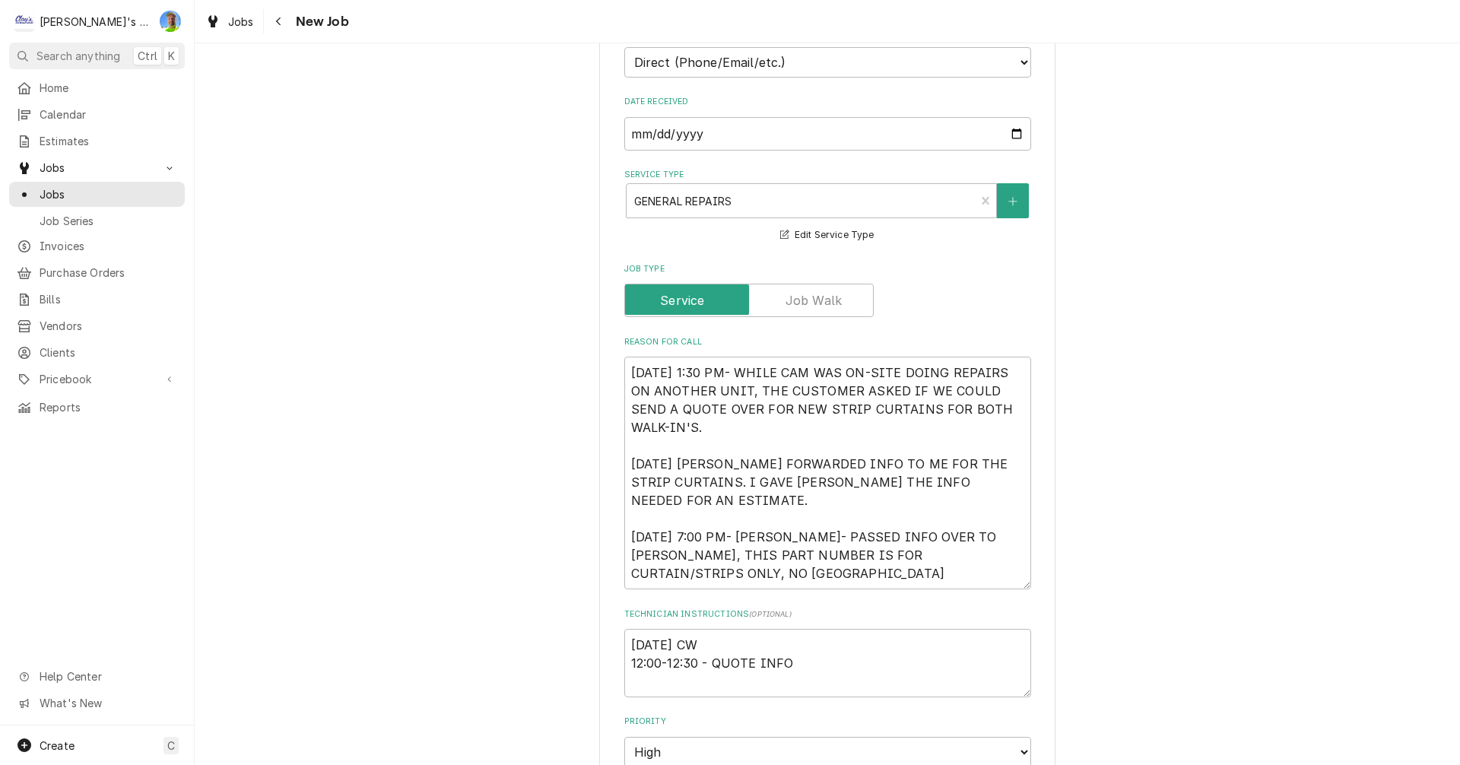
scroll to position [380, 0]
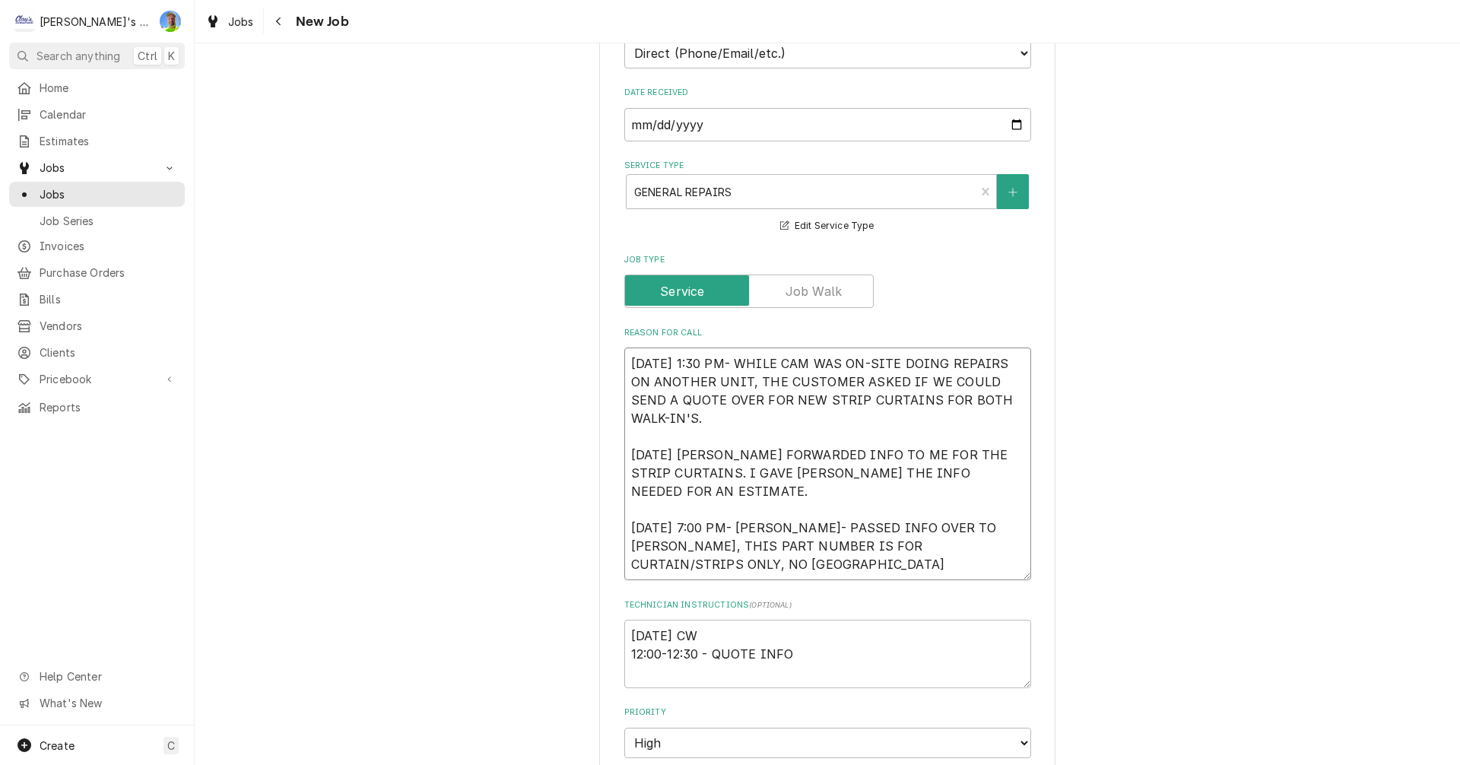
click at [852, 573] on textarea "[DATE] 1:30 PM- WHILE CAM WAS ON-SITE DOING REPAIRS ON ANOTHER UNIT, THE CUSTOM…" at bounding box center [827, 464] width 407 height 233
type textarea "x"
type textarea "[DATE] 1:30 PM- WHILE CAM WAS ON-SITE DOING REPAIRS ON ANOTHER UNIT, THE CUSTOM…"
type textarea "x"
type textarea "[DATE] 1:30 PM- WHILE CAM WAS ON-SITE DOING REPAIRS ON ANOTHER UNIT, THE CUSTOM…"
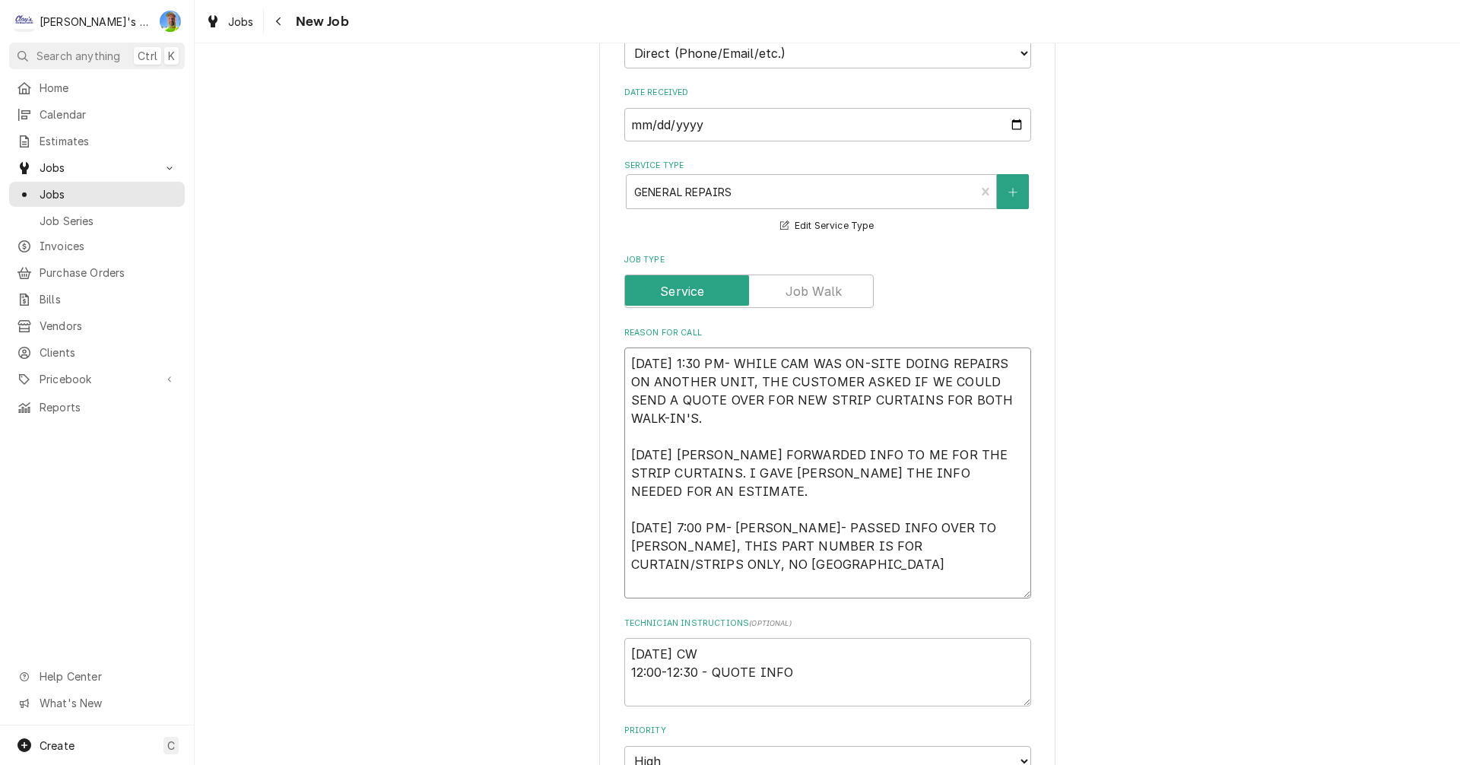
type textarea "x"
type textarea "[DATE] 1:30 PM- WHILE CAM WAS ON-SITE DOING REPAIRS ON ANOTHER UNIT, THE CUSTOM…"
type textarea "x"
type textarea "[DATE] 1:30 PM- WHILE CAM WAS ON-SITE DOING REPAIRS ON ANOTHER UNIT, THE CUSTOM…"
type textarea "x"
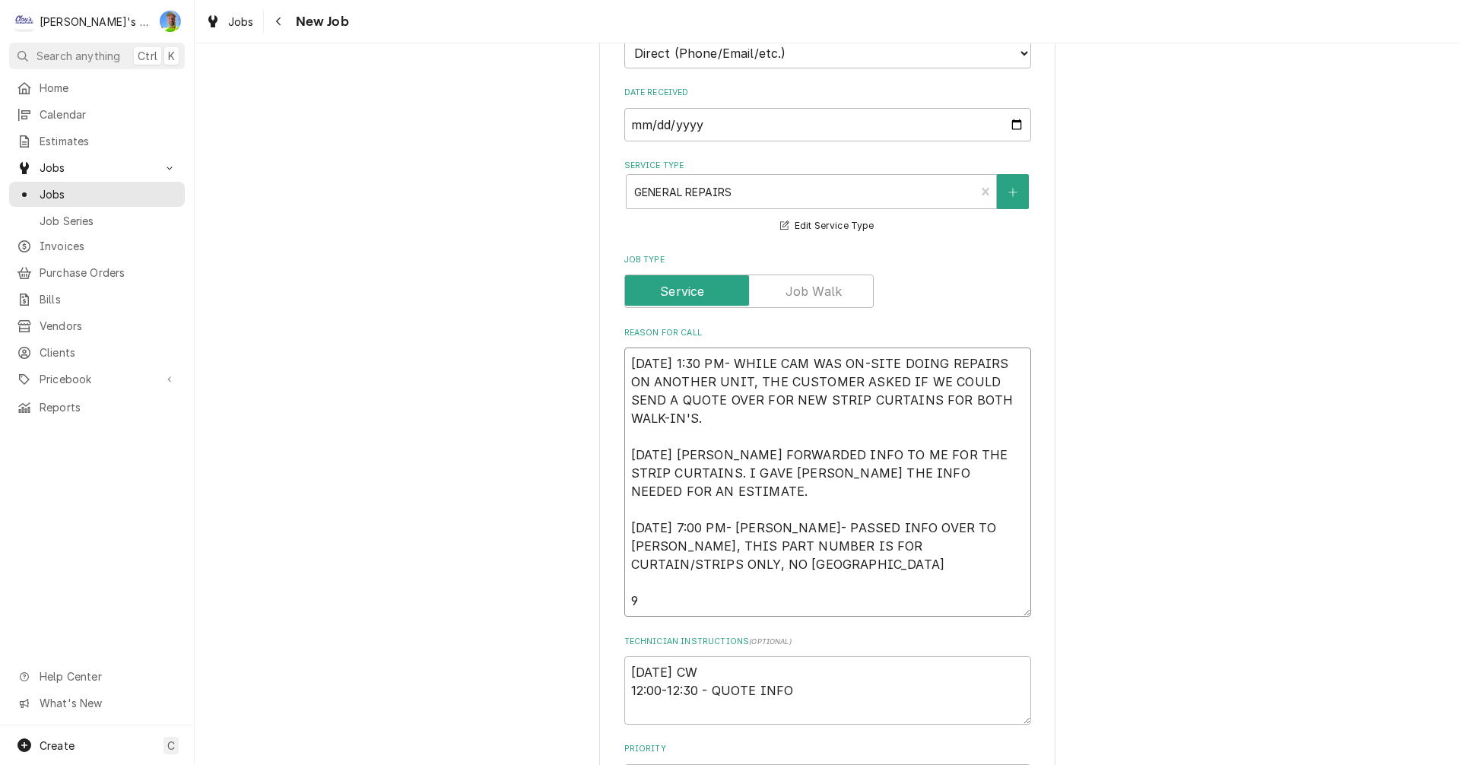
type textarea "[DATE] 1:30 PM- WHILE CAM WAS ON-SITE DOING REPAIRS ON ANOTHER UNIT, THE CUSTOM…"
type textarea "x"
type textarea "[DATE] 1:30 PM- WHILE CAM WAS ON-SITE DOING REPAIRS ON ANOTHER UNIT, THE CUSTOM…"
type textarea "x"
type textarea "[DATE] 1:30 PM- WHILE CAM WAS ON-SITE DOING REPAIRS ON ANOTHER UNIT, THE CUSTOM…"
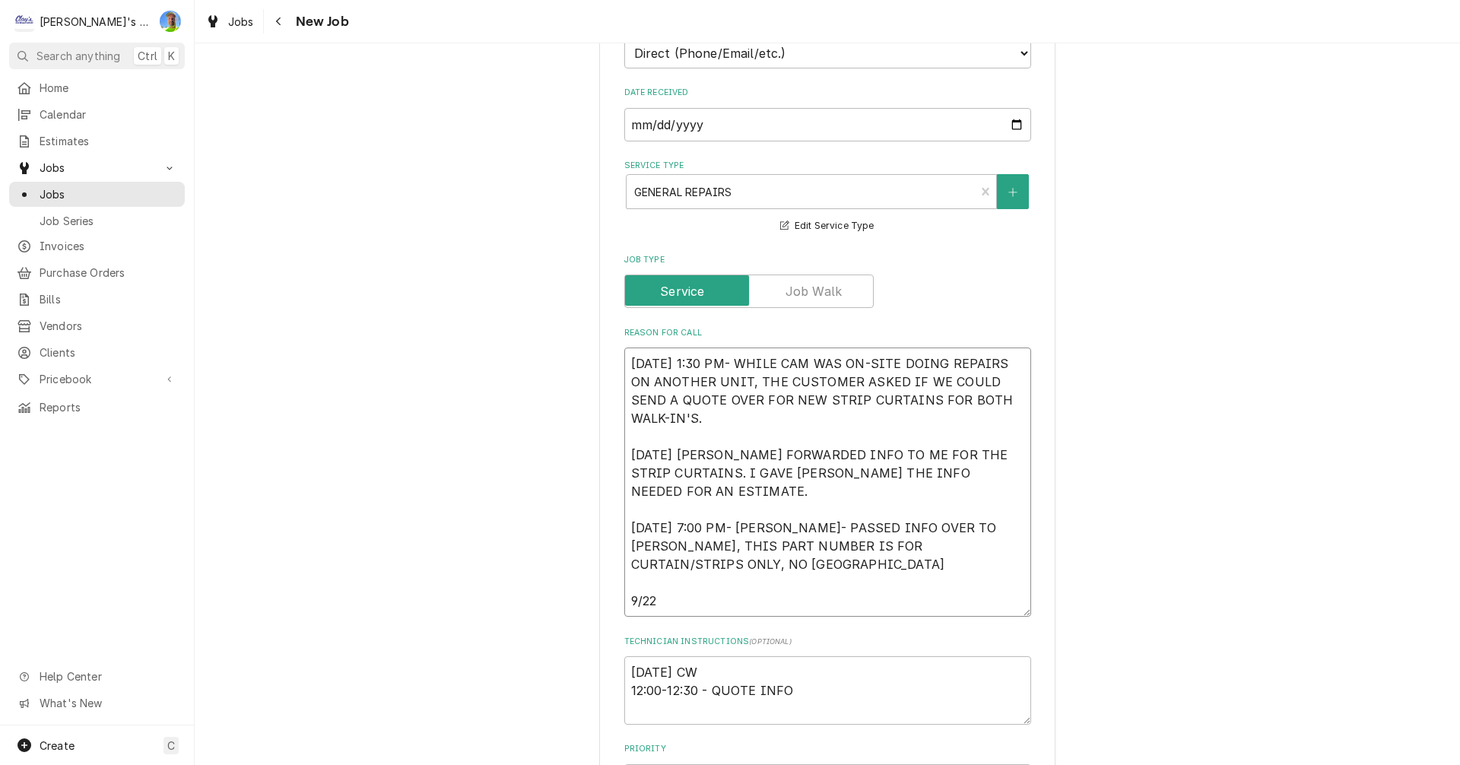
type textarea "x"
type textarea "[DATE] 1:30 PM- WHILE CAM WAS ON-SITE DOING REPAIRS ON ANOTHER UNIT, THE CUSTOM…"
type textarea "x"
type textarea "[DATE] 1:30 PM- WHILE CAM WAS ON-SITE DOING REPAIRS ON ANOTHER UNIT, THE CUSTOM…"
type textarea "x"
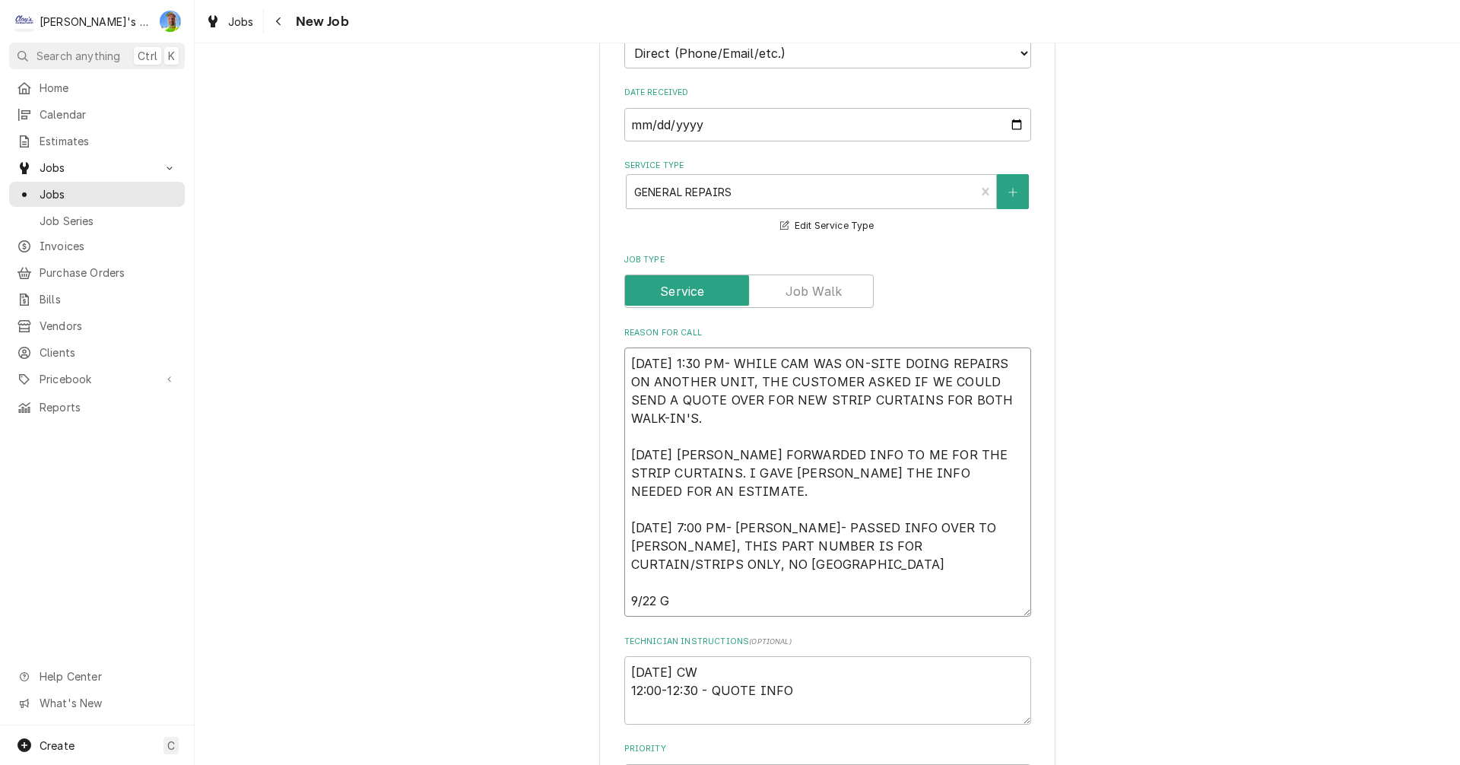
type textarea "[DATE] 1:30 PM- WHILE CAM WAS ON-SITE DOING REPAIRS ON ANOTHER UNIT, THE CUSTOM…"
type textarea "x"
type textarea "[DATE] 1:30 PM- WHILE CAM WAS ON-SITE DOING REPAIRS ON ANOTHER UNIT, THE CUSTOM…"
type textarea "x"
type textarea "[DATE] 1:30 PM- WHILE CAM WAS ON-SITE DOING REPAIRS ON ANOTHER UNIT, THE CUSTOM…"
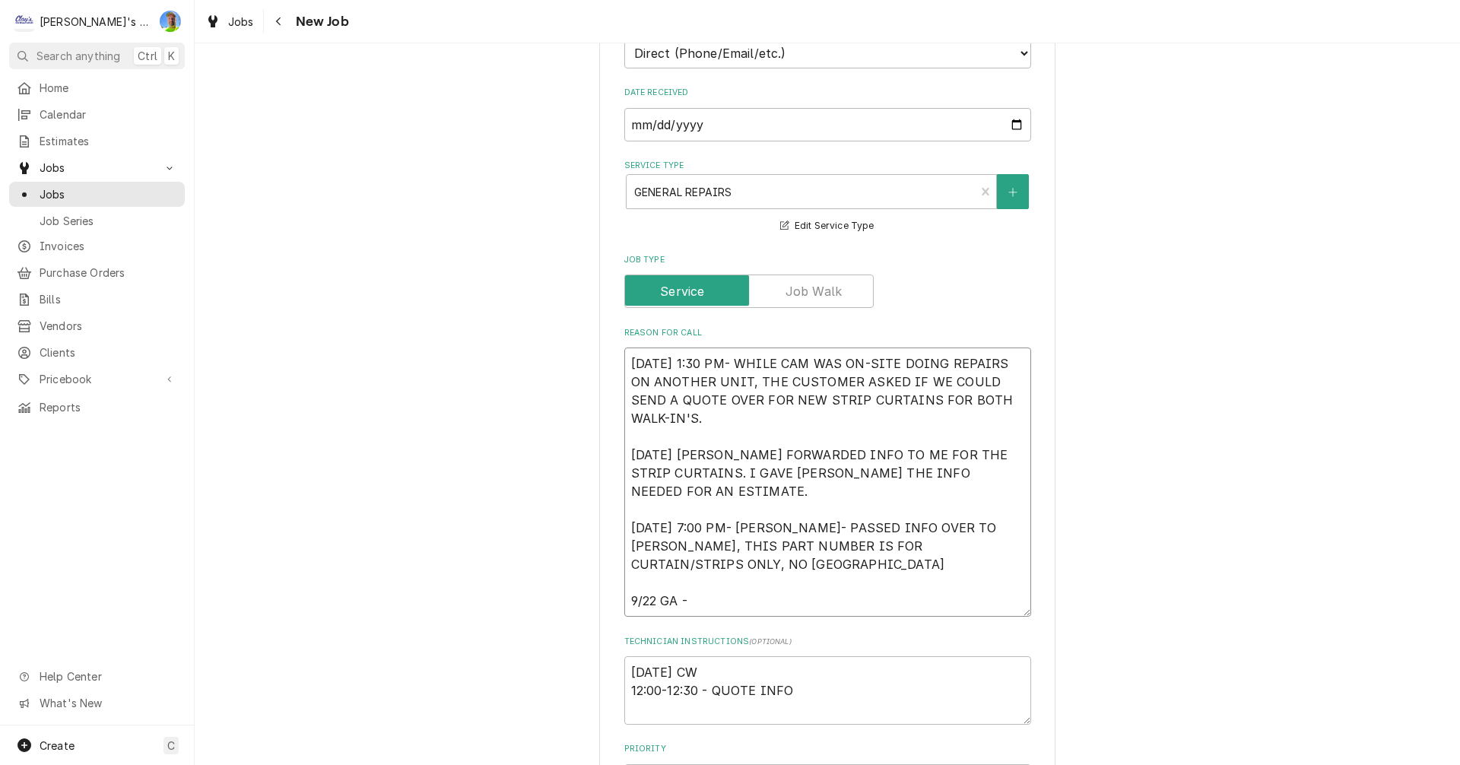
type textarea "x"
type textarea "[DATE] 1:30 PM- WHILE CAM WAS ON-SITE DOING REPAIRS ON ANOTHER UNIT, THE CUSTOM…"
type textarea "x"
type textarea "[DATE] 1:30 PM- WHILE CAM WAS ON-SITE DOING REPAIRS ON ANOTHER UNIT, THE CUSTOM…"
type textarea "x"
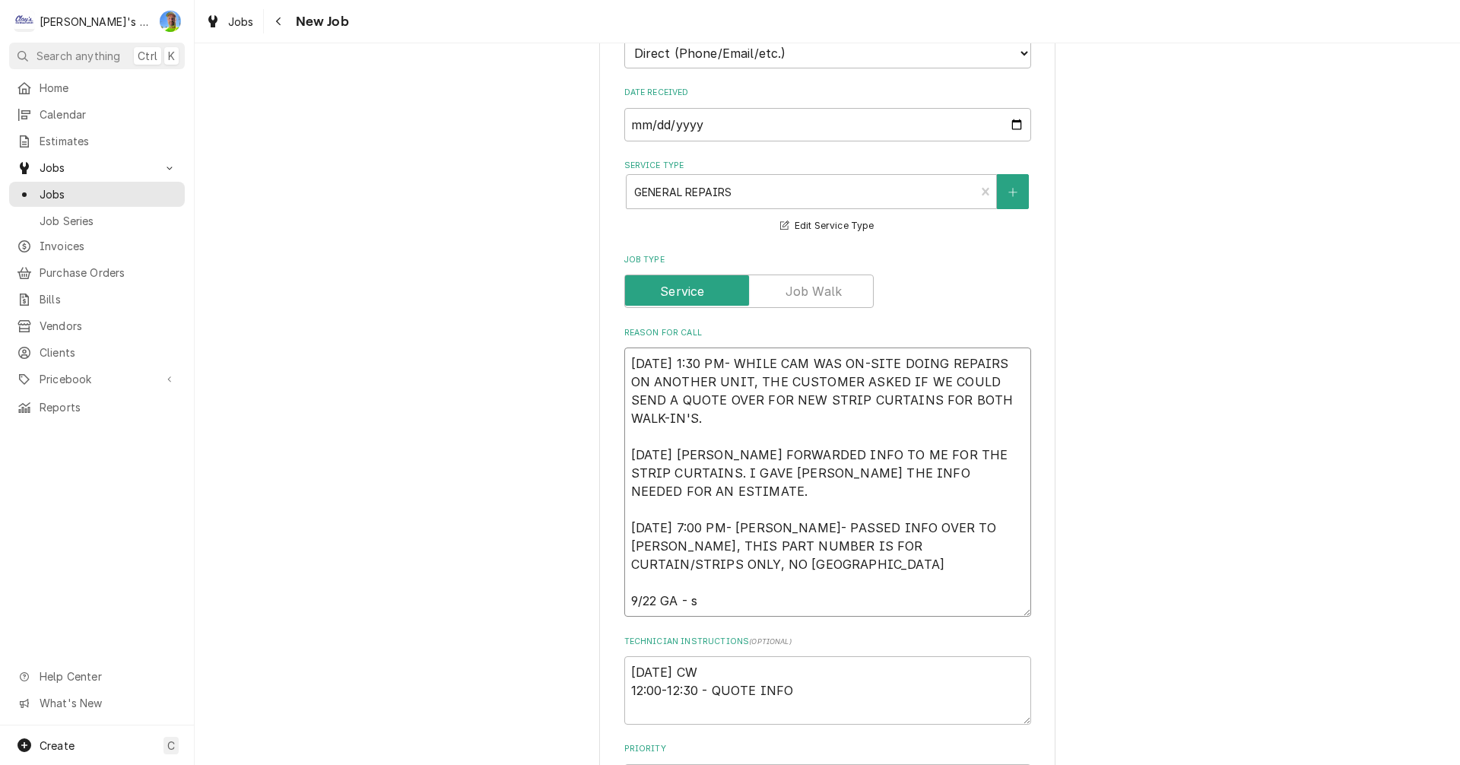
type textarea "[DATE] 1:30 PM- WHILE CAM WAS ON-SITE DOING REPAIRS ON ANOTHER UNIT, THE CUSTOM…"
type textarea "x"
type textarea "[DATE] 1:30 PM- WHILE CAM WAS ON-SITE DOING REPAIRS ON ANOTHER UNIT, THE CUSTOM…"
type textarea "x"
type textarea "[DATE] 1:30 PM- WHILE CAM WAS ON-SITE DOING REPAIRS ON ANOTHER UNIT, THE CUSTOM…"
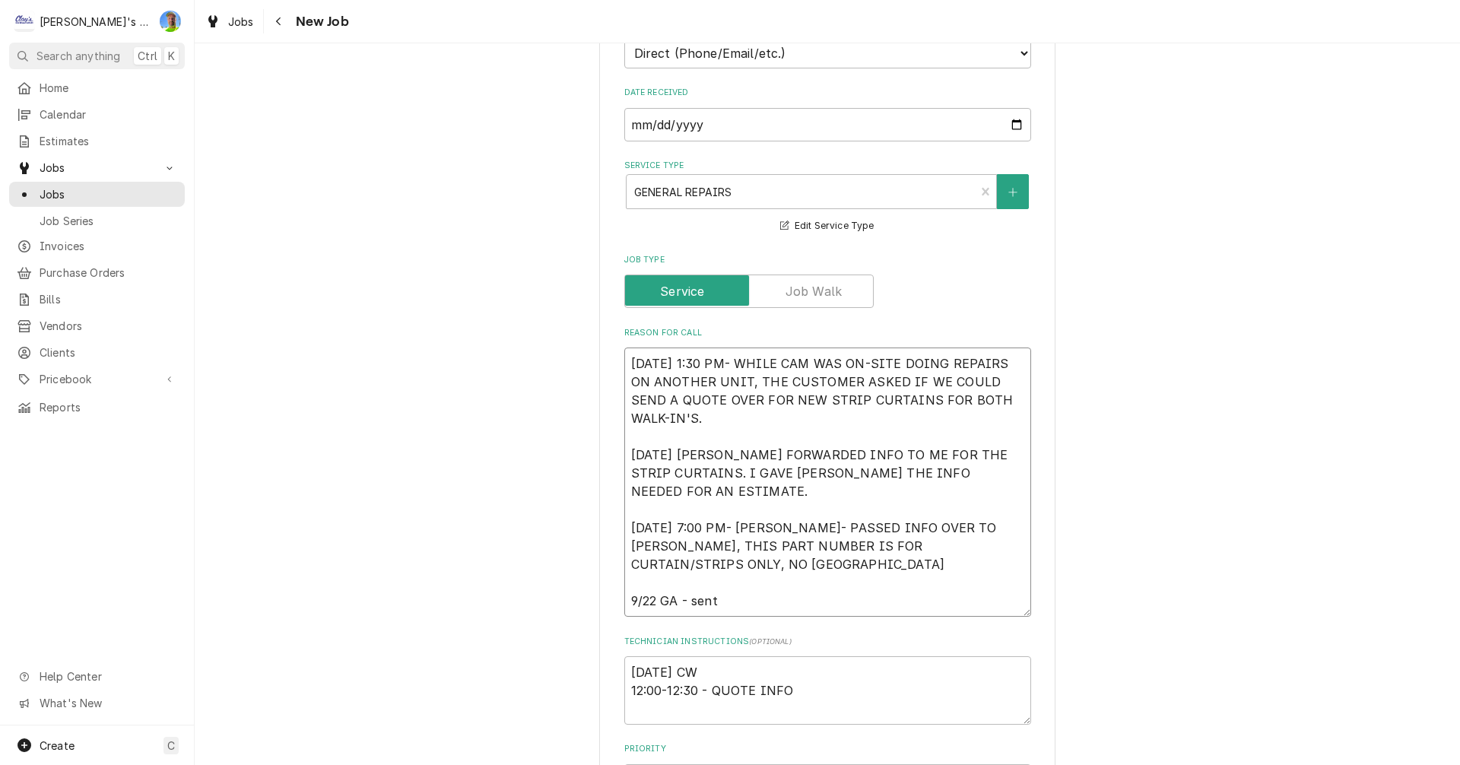
type textarea "x"
type textarea "[DATE] 1:30 PM- WHILE CAM WAS ON-SITE DOING REPAIRS ON ANOTHER UNIT, THE CUSTOM…"
type textarea "x"
type textarea "[DATE] 1:30 PM- WHILE CAM WAS ON-SITE DOING REPAIRS ON ANOTHER UNIT, THE CUSTOM…"
type textarea "x"
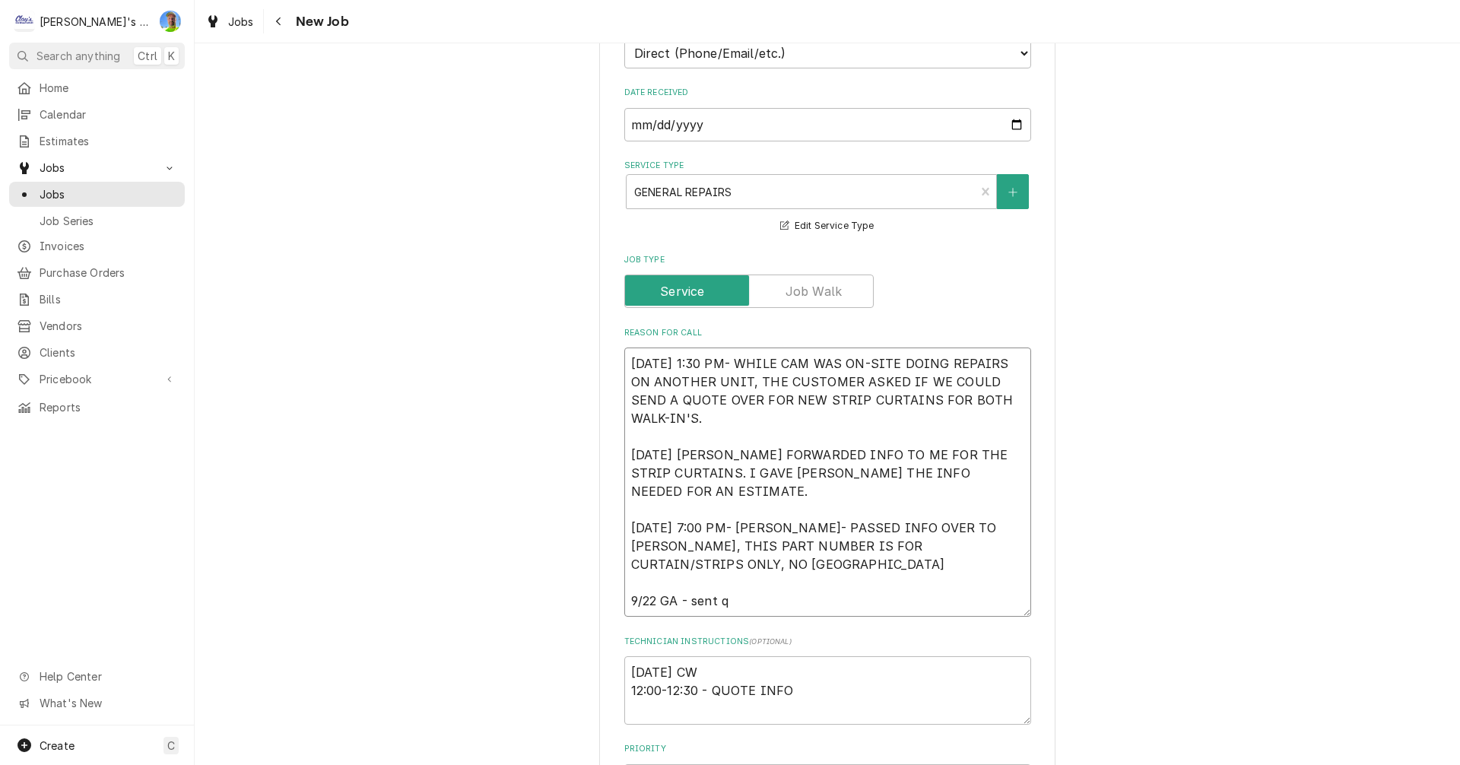
type textarea "[DATE] 1:30 PM- WHILE CAM WAS ON-SITE DOING REPAIRS ON ANOTHER UNIT, THE CUSTOM…"
type textarea "x"
type textarea "[DATE] 1:30 PM- WHILE CAM WAS ON-SITE DOING REPAIRS ON ANOTHER UNIT, THE CUSTOM…"
type textarea "x"
type textarea "[DATE] 1:30 PM- WHILE CAM WAS ON-SITE DOING REPAIRS ON ANOTHER UNIT, THE CUSTOM…"
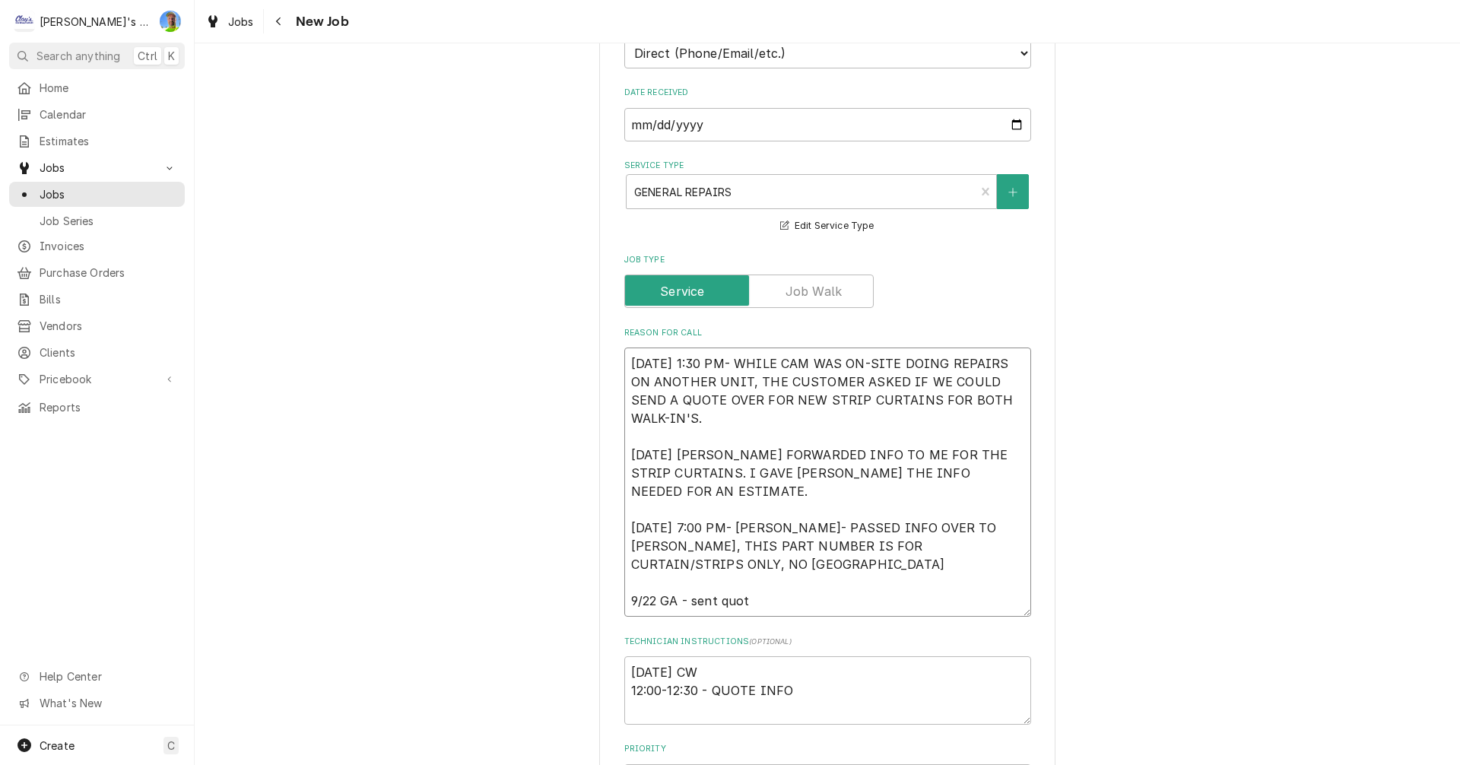
type textarea "x"
type textarea "[DATE] 1:30 PM- WHILE CAM WAS ON-SITE DOING REPAIRS ON ANOTHER UNIT, THE CUSTOM…"
type textarea "x"
type textarea "[DATE] 1:30 PM- WHILE CAM WAS ON-SITE DOING REPAIRS ON ANOTHER UNIT, THE CUSTOM…"
type textarea "x"
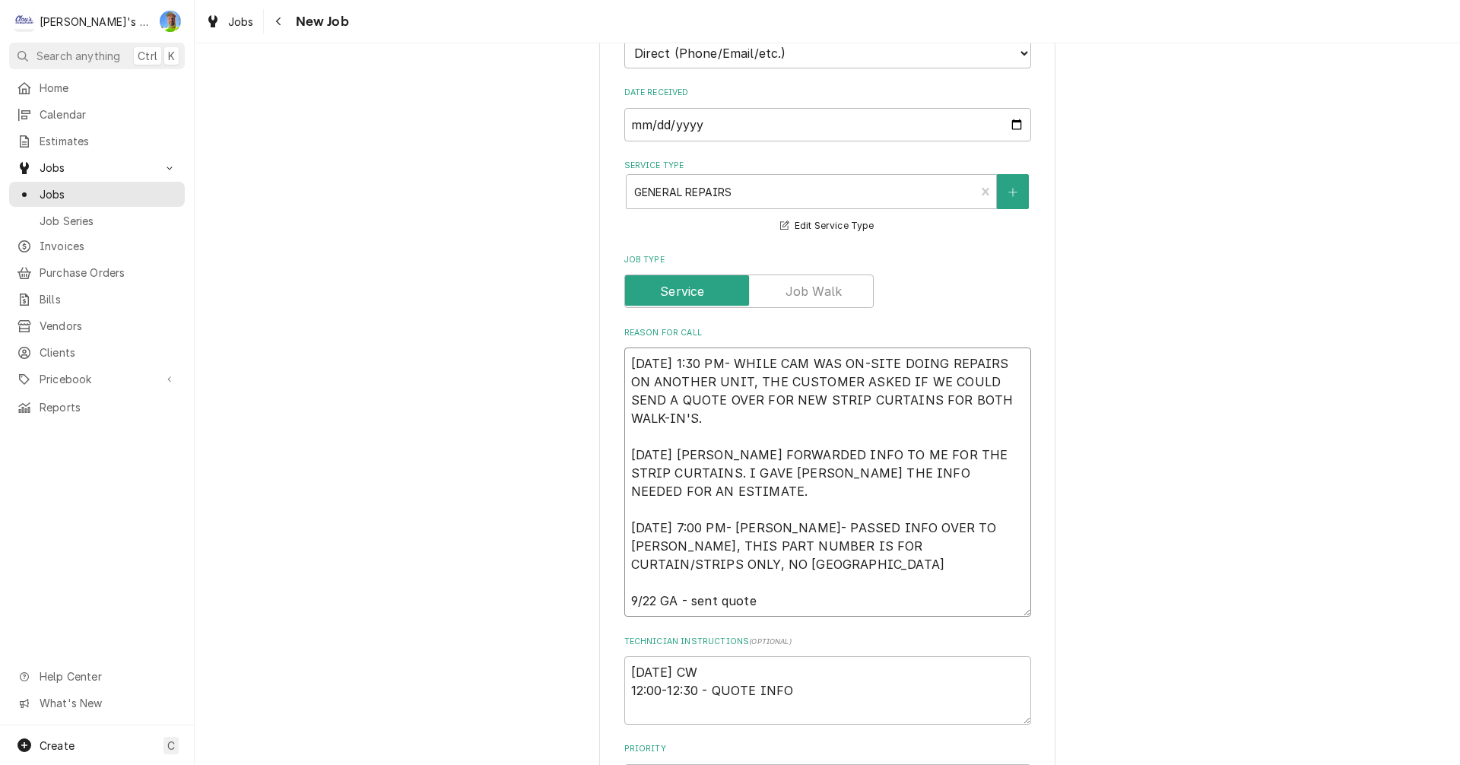
type textarea "5/23/2025 1:30 PM- WHILE CAM WAS ON-SITE DOING REPAIRS ON ANOTHER UNIT, THE CUS…"
type textarea "x"
type textarea "5/23/2025 1:30 PM- WHILE CAM WAS ON-SITE DOING REPAIRS ON ANOTHER UNIT, THE CUS…"
type textarea "x"
type textarea "5/23/2025 1:30 PM- WHILE CAM WAS ON-SITE DOING REPAIRS ON ANOTHER UNIT, THE CUS…"
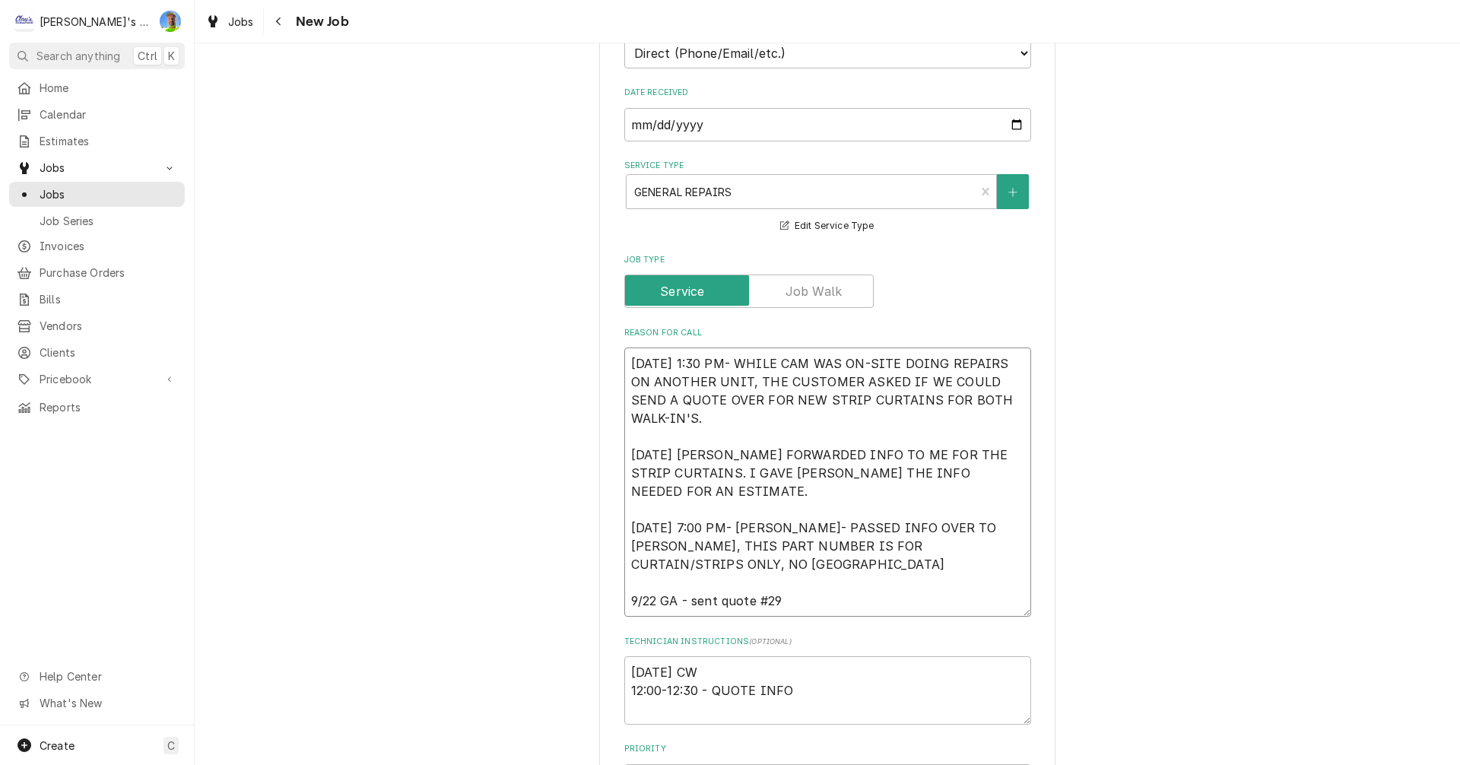
type textarea "x"
type textarea "5/23/2025 1:30 PM- WHILE CAM WAS ON-SITE DOING REPAIRS ON ANOTHER UNIT, THE CUS…"
type textarea "x"
type textarea "5/23/2025 1:30 PM- WHILE CAM WAS ON-SITE DOING REPAIRS ON ANOTHER UNIT, THE CUS…"
type textarea "x"
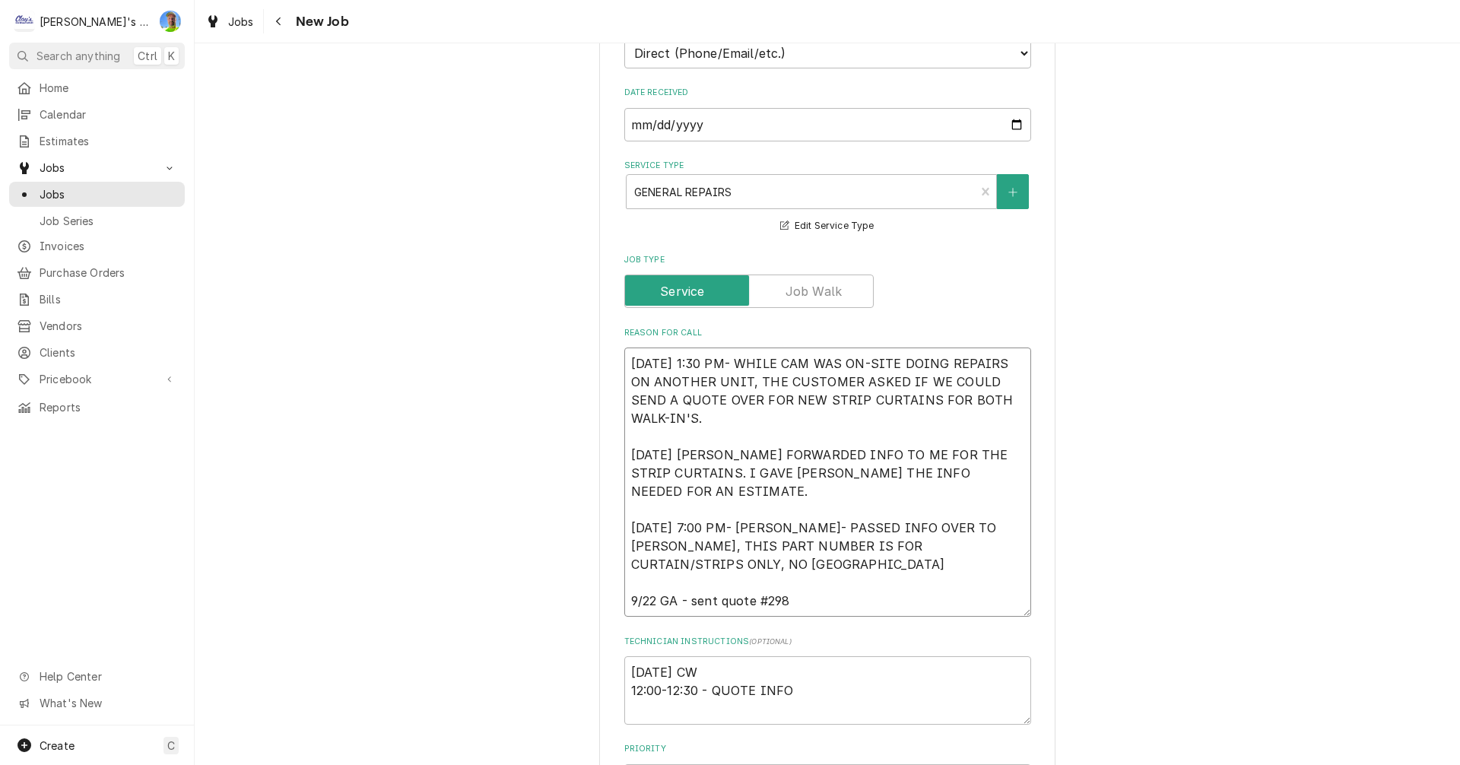
type textarea "5/23/2025 1:30 PM- WHILE CAM WAS ON-SITE DOING REPAIRS ON ANOTHER UNIT, THE CUS…"
type textarea "x"
type textarea "5/23/2025 1:30 PM- WHILE CAM WAS ON-SITE DOING REPAIRS ON ANOTHER UNIT, THE CUS…"
type textarea "x"
type textarea "5/23/2025 1:30 PM- WHILE CAM WAS ON-SITE DOING REPAIRS ON ANOTHER UNIT, THE CUS…"
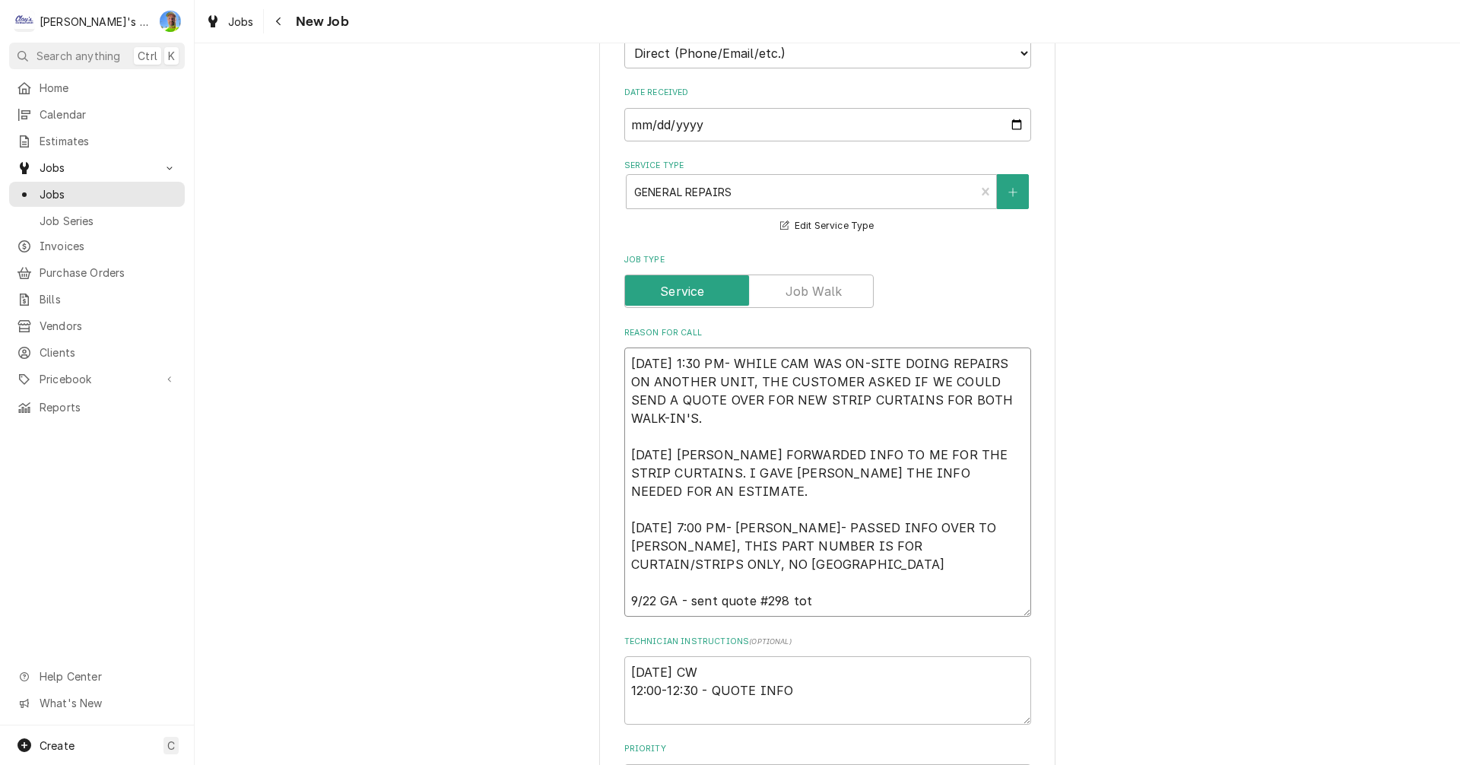
type textarea "x"
type textarea "5/23/2025 1:30 PM- WHILE CAM WAS ON-SITE DOING REPAIRS ON ANOTHER UNIT, THE CUS…"
type textarea "x"
type textarea "5/23/2025 1:30 PM- WHILE CAM WAS ON-SITE DOING REPAIRS ON ANOTHER UNIT, THE CUS…"
type textarea "x"
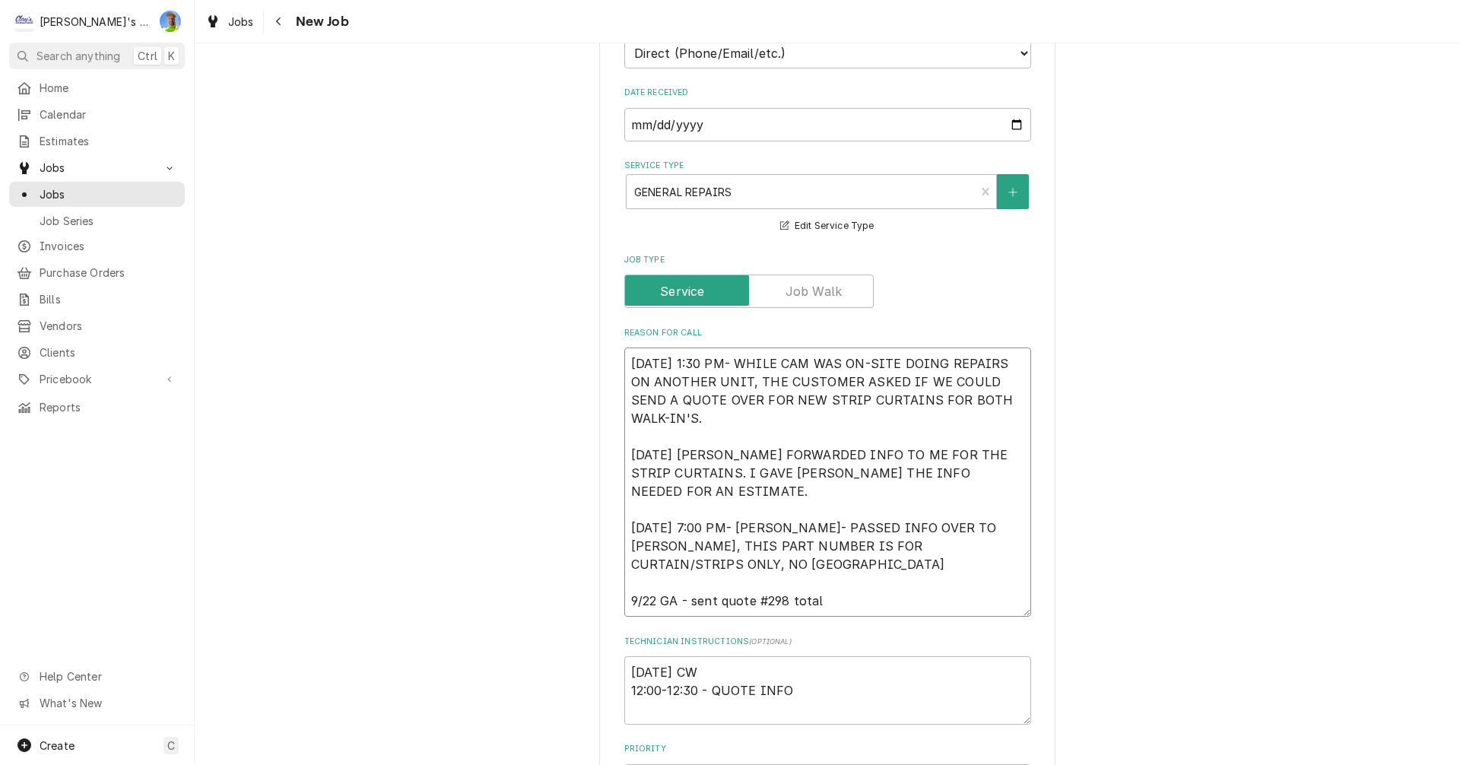
type textarea "5/23/2025 1:30 PM- WHILE CAM WAS ON-SITE DOING REPAIRS ON ANOTHER UNIT, THE CUS…"
type textarea "x"
type textarea "5/23/2025 1:30 PM- WHILE CAM WAS ON-SITE DOING REPAIRS ON ANOTHER UNIT, THE CUS…"
type textarea "x"
type textarea "5/23/2025 1:30 PM- WHILE CAM WAS ON-SITE DOING REPAIRS ON ANOTHER UNIT, THE CUS…"
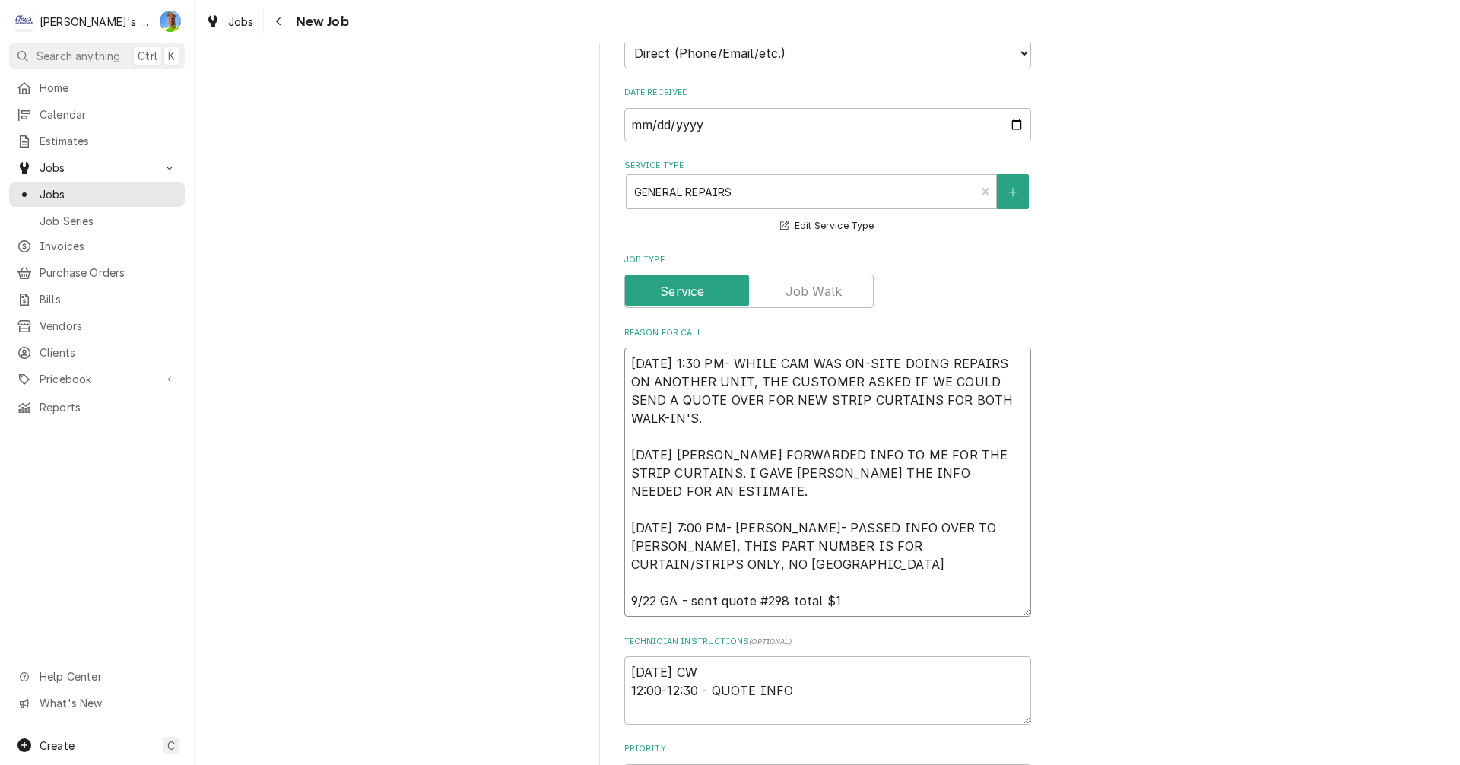
type textarea "x"
type textarea "5/23/2025 1:30 PM- WHILE CAM WAS ON-SITE DOING REPAIRS ON ANOTHER UNIT, THE CUS…"
type textarea "x"
type textarea "5/23/2025 1:30 PM- WHILE CAM WAS ON-SITE DOING REPAIRS ON ANOTHER UNIT, THE CUS…"
type textarea "x"
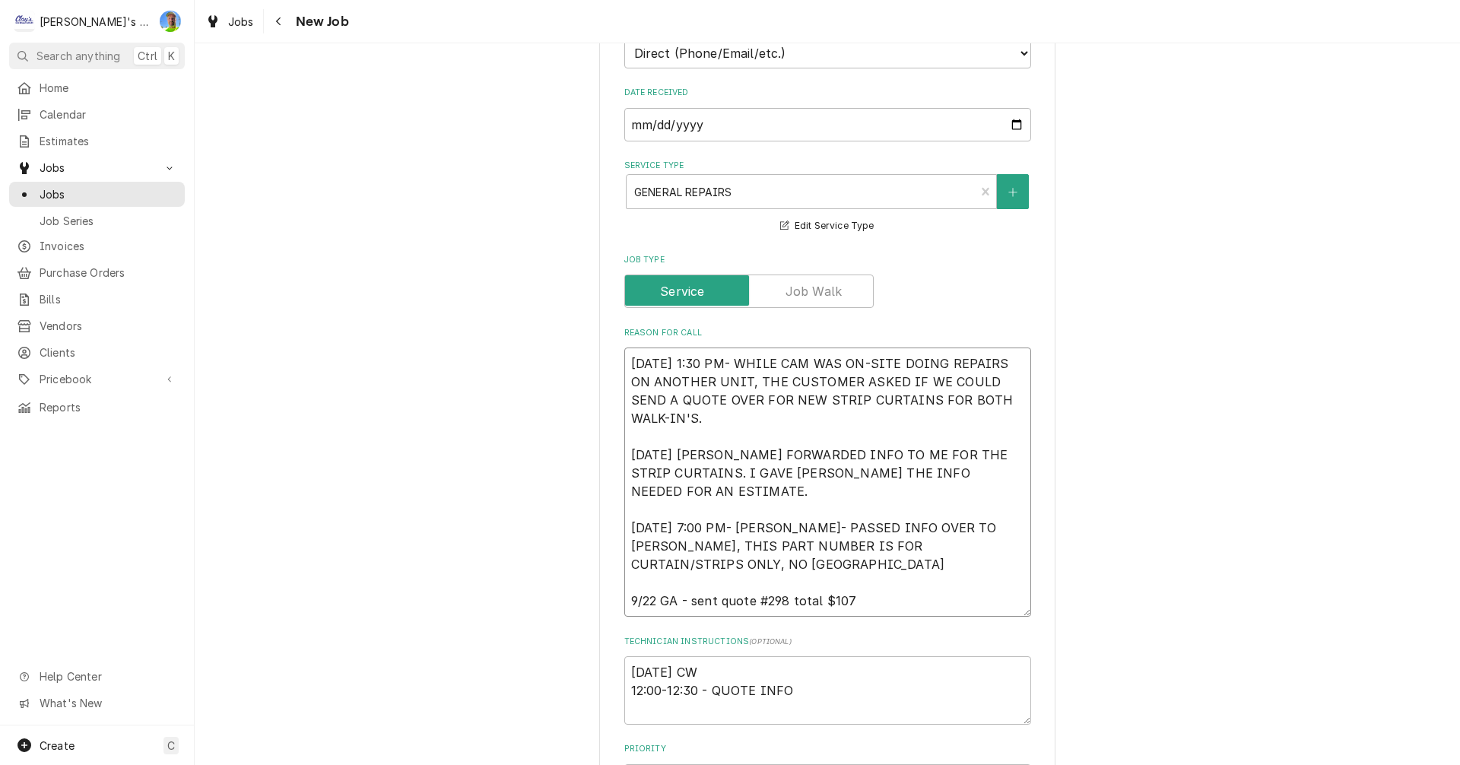
type textarea "5/23/2025 1:30 PM- WHILE CAM WAS ON-SITE DOING REPAIRS ON ANOTHER UNIT, THE CUS…"
type textarea "x"
type textarea "5/23/2025 1:30 PM- WHILE CAM WAS ON-SITE DOING REPAIRS ON ANOTHER UNIT, THE CUS…"
type textarea "x"
type textarea "5/23/2025 1:30 PM- WHILE CAM WAS ON-SITE DOING REPAIRS ON ANOTHER UNIT, THE CUS…"
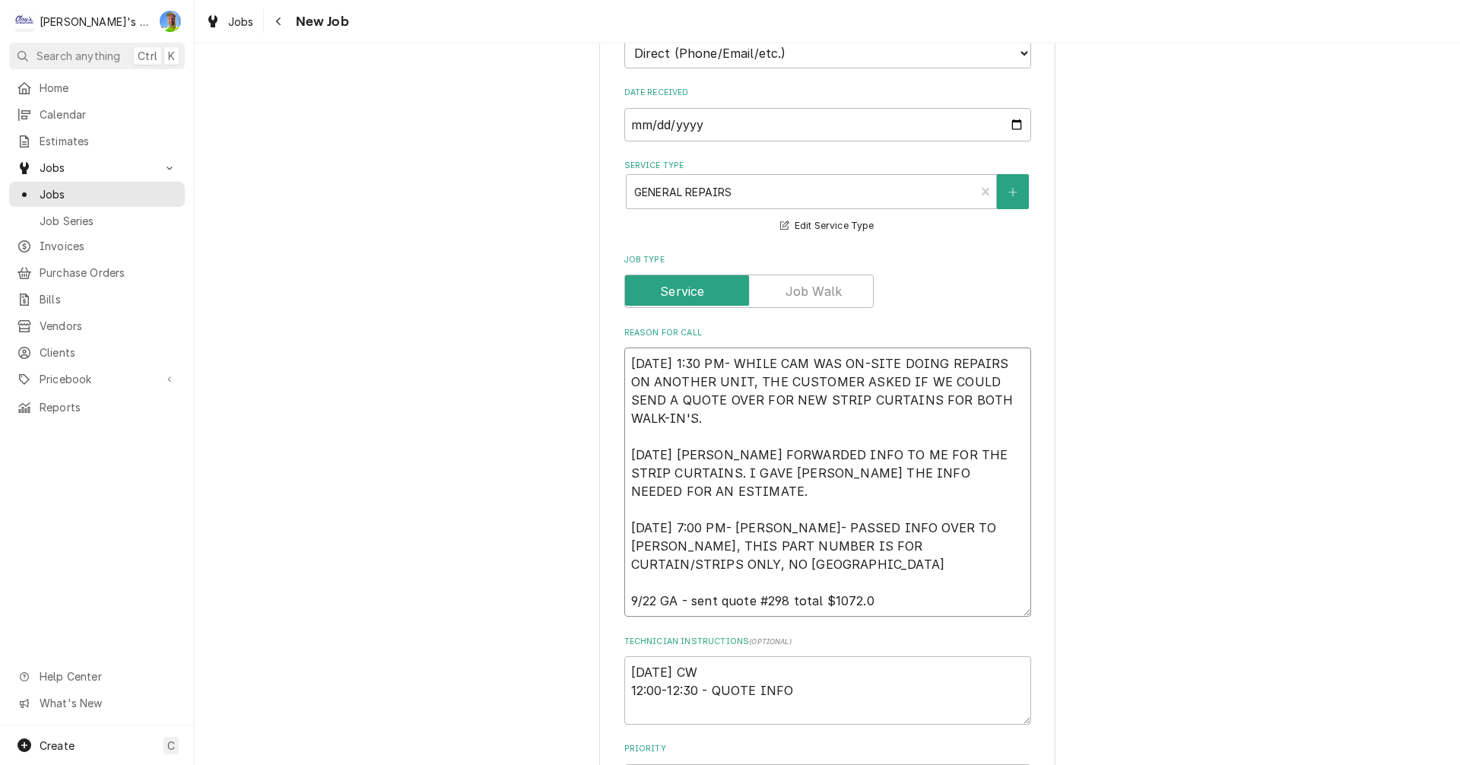
type textarea "x"
type textarea "5/23/2025 1:30 PM- WHILE CAM WAS ON-SITE DOING REPAIRS ON ANOTHER UNIT, THE CUS…"
type textarea "x"
type textarea "5/23/2025 1:30 PM- WHILE CAM WAS ON-SITE DOING REPAIRS ON ANOTHER UNIT, THE CUS…"
type textarea "x"
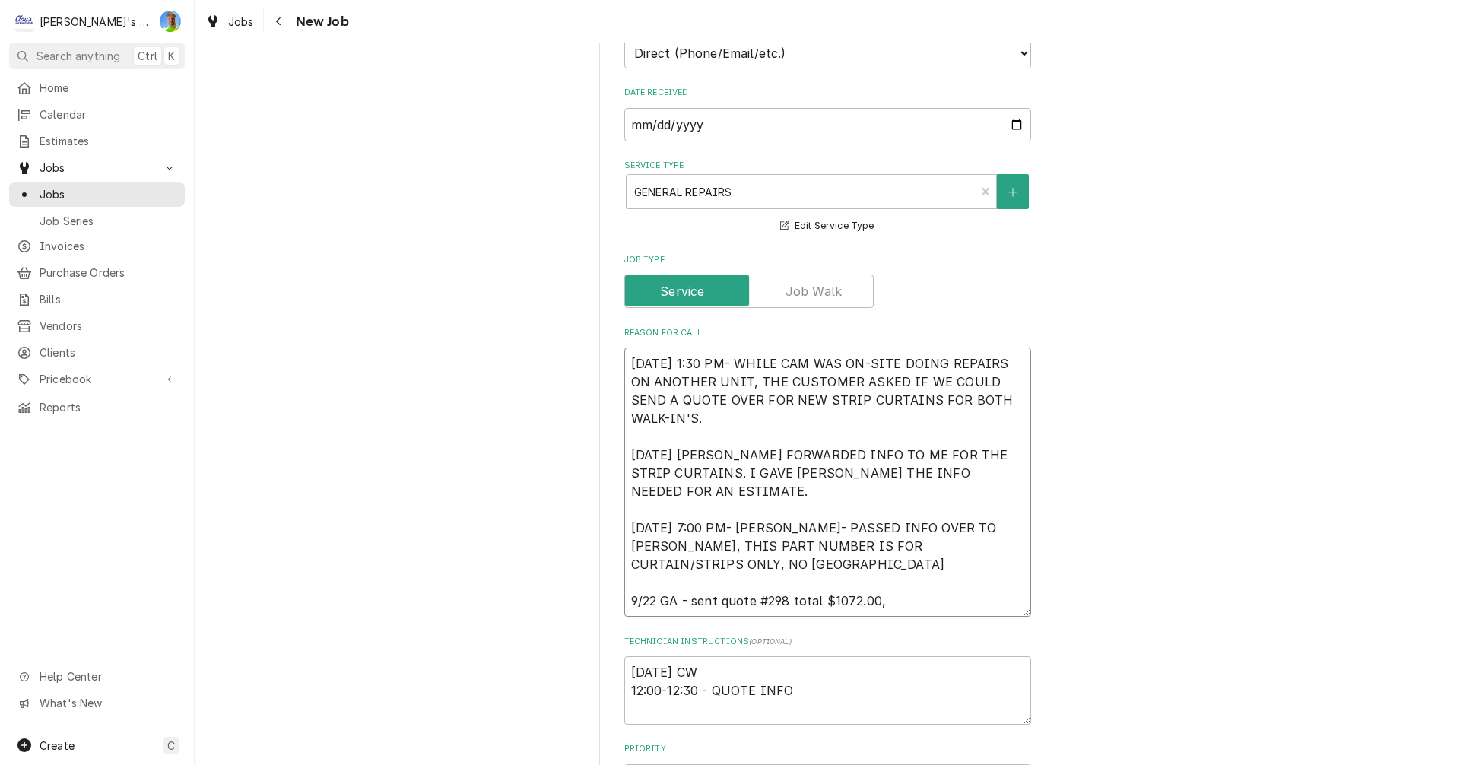
type textarea "5/23/2025 1:30 PM- WHILE CAM WAS ON-SITE DOING REPAIRS ON ANOTHER UNIT, THE CUS…"
type textarea "x"
type textarea "5/23/2025 1:30 PM- WHILE CAM WAS ON-SITE DOING REPAIRS ON ANOTHER UNIT, THE CUS…"
type textarea "x"
type textarea "5/23/2025 1:30 PM- WHILE CAM WAS ON-SITE DOING REPAIRS ON ANOTHER UNIT, THE CUS…"
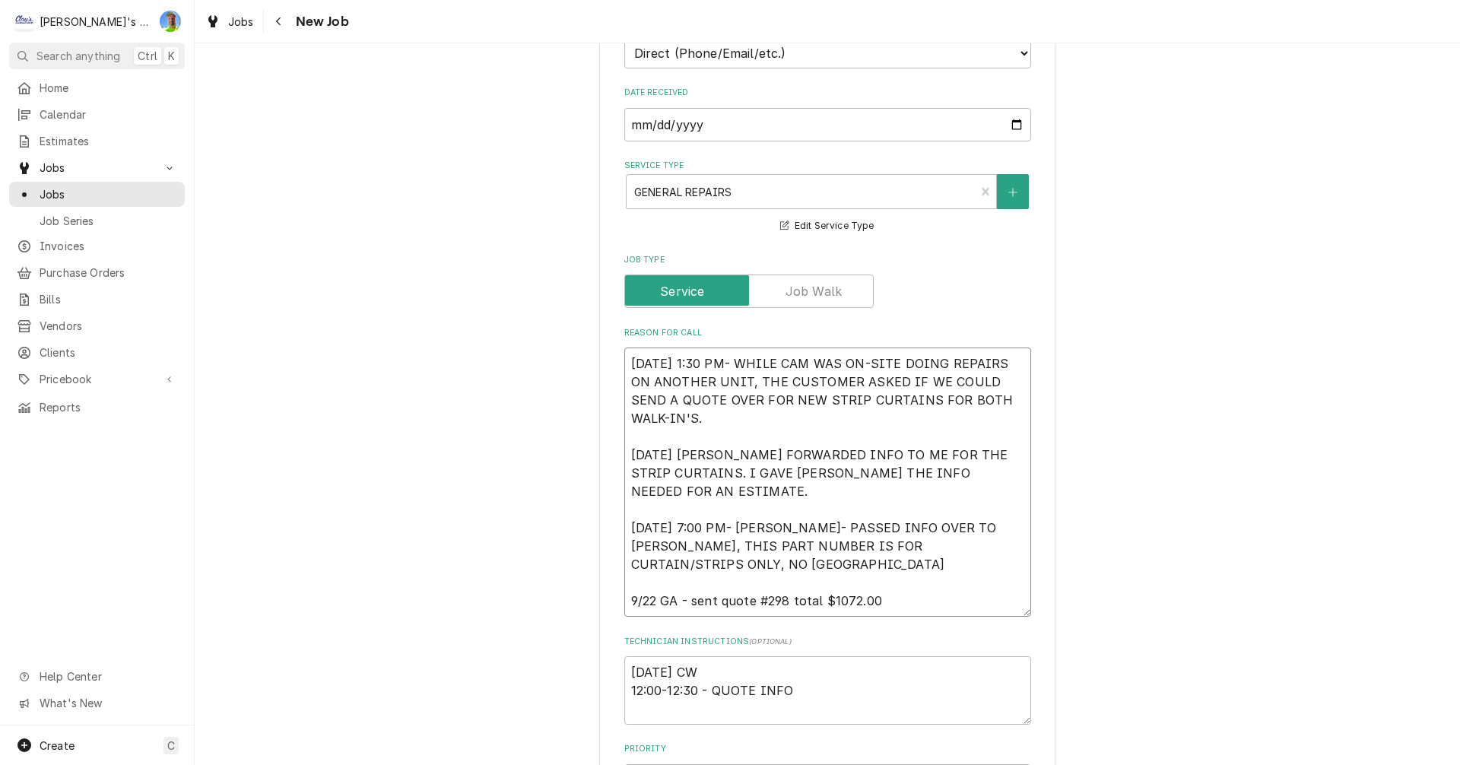
type textarea "x"
type textarea "5/23/2025 1:30 PM- WHILE CAM WAS ON-SITE DOING REPAIRS ON ANOTHER UNIT, THE CUS…"
type textarea "x"
type textarea "5/23/2025 1:30 PM- WHILE CAM WAS ON-SITE DOING REPAIRS ON ANOTHER UNIT, THE CUS…"
type textarea "x"
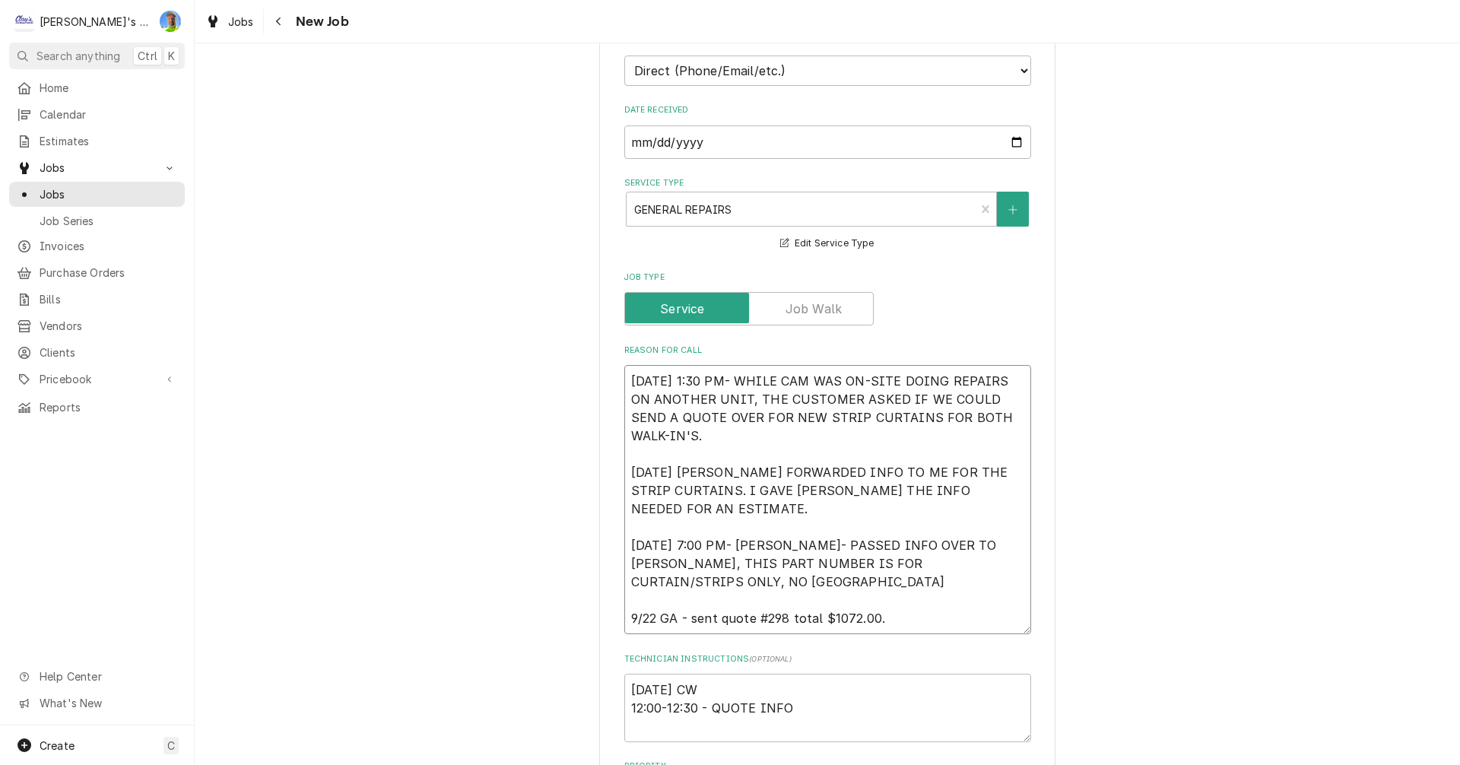
scroll to position [326, 0]
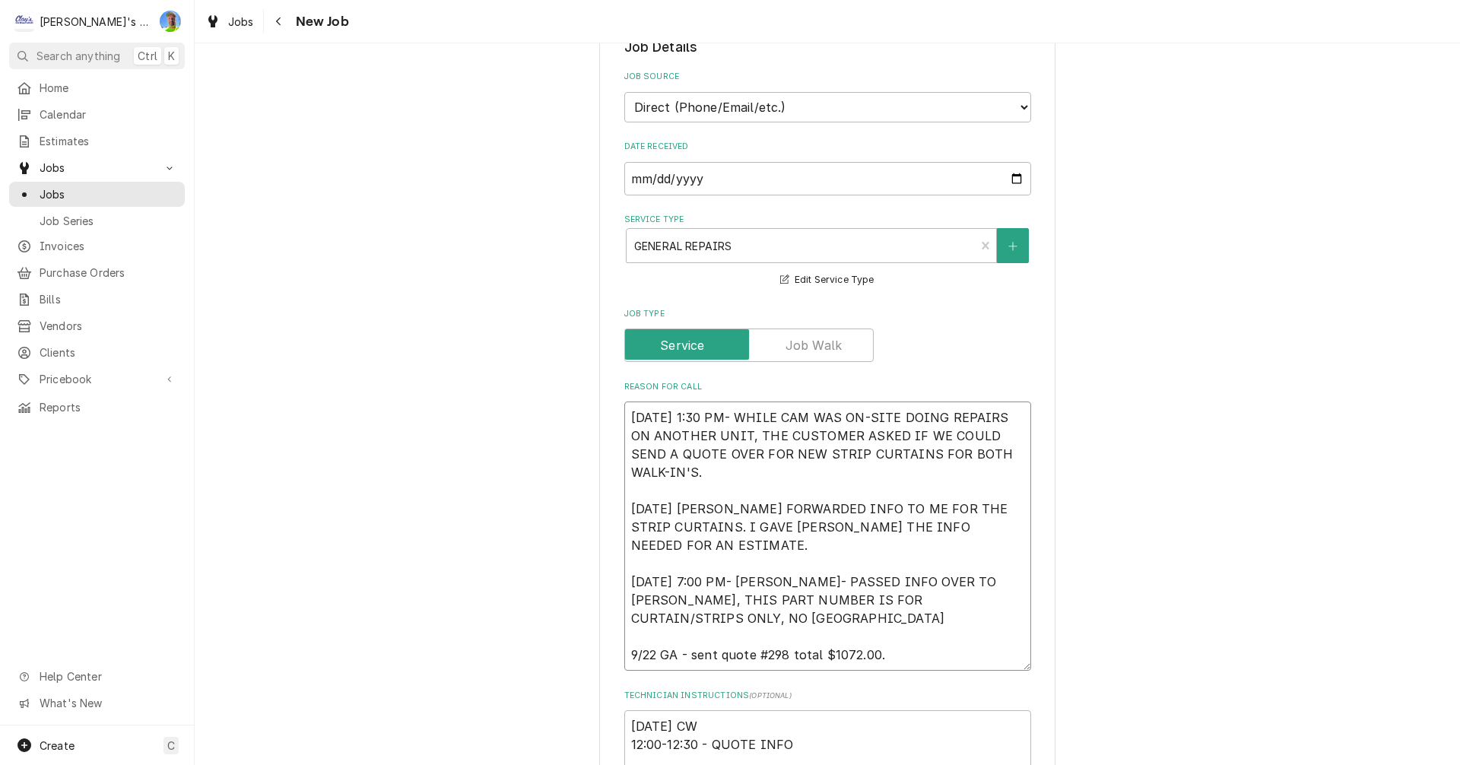
type textarea "5/23/2025 1:30 PM- WHILE CAM WAS ON-SITE DOING REPAIRS ON ANOTHER UNIT, THE CUS…"
click at [837, 348] on input "Job Type" at bounding box center [749, 345] width 236 height 33
checkbox input "true"
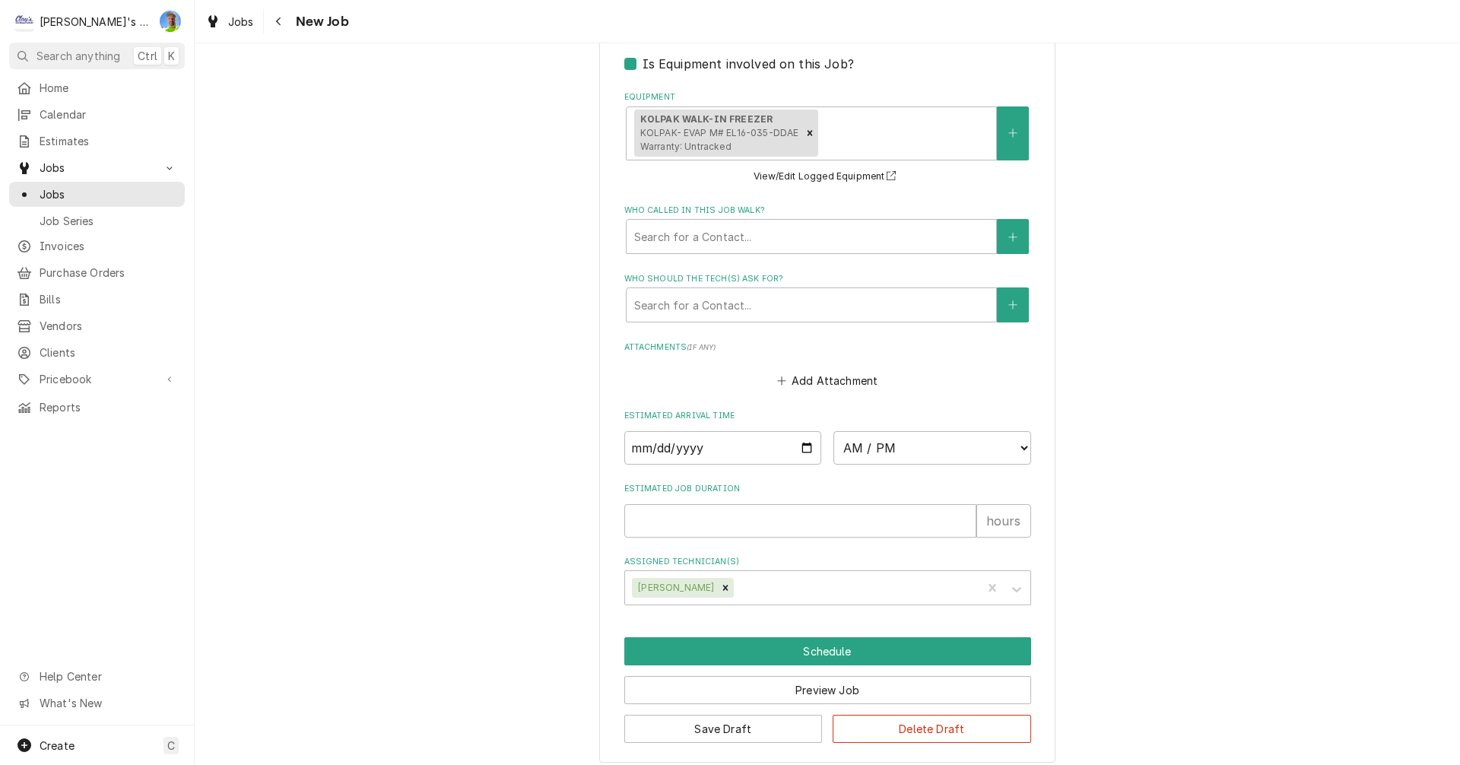
scroll to position [1239, 0]
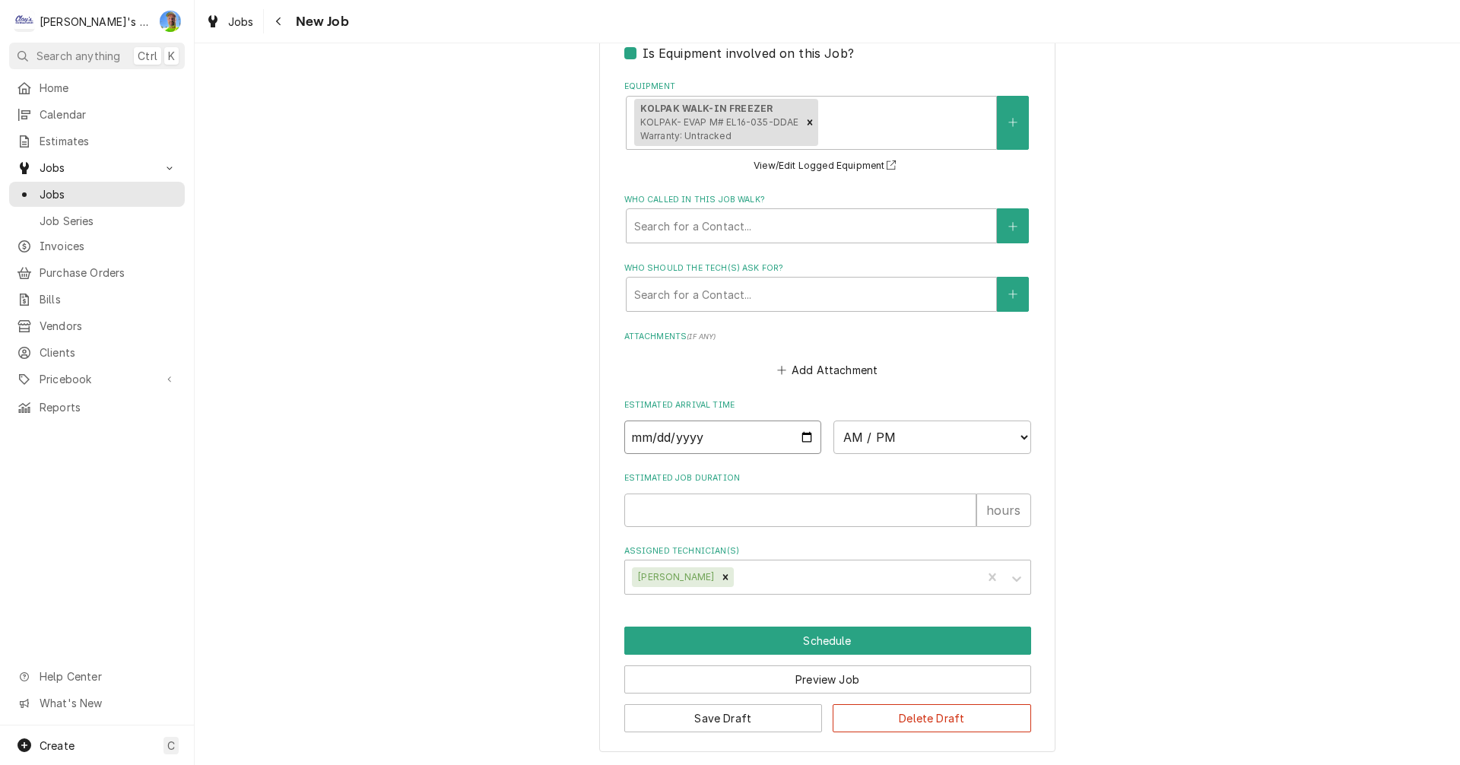
click at [801, 440] on input "Date" at bounding box center [723, 437] width 198 height 33
type textarea "x"
type input "2025-09-22"
type textarea "x"
click at [1017, 441] on select "AM / PM 6:00 AM 6:15 AM 6:30 AM 6:45 AM 7:00 AM 7:15 AM 7:30 AM 7:45 AM 8:00 AM…" at bounding box center [932, 437] width 198 height 33
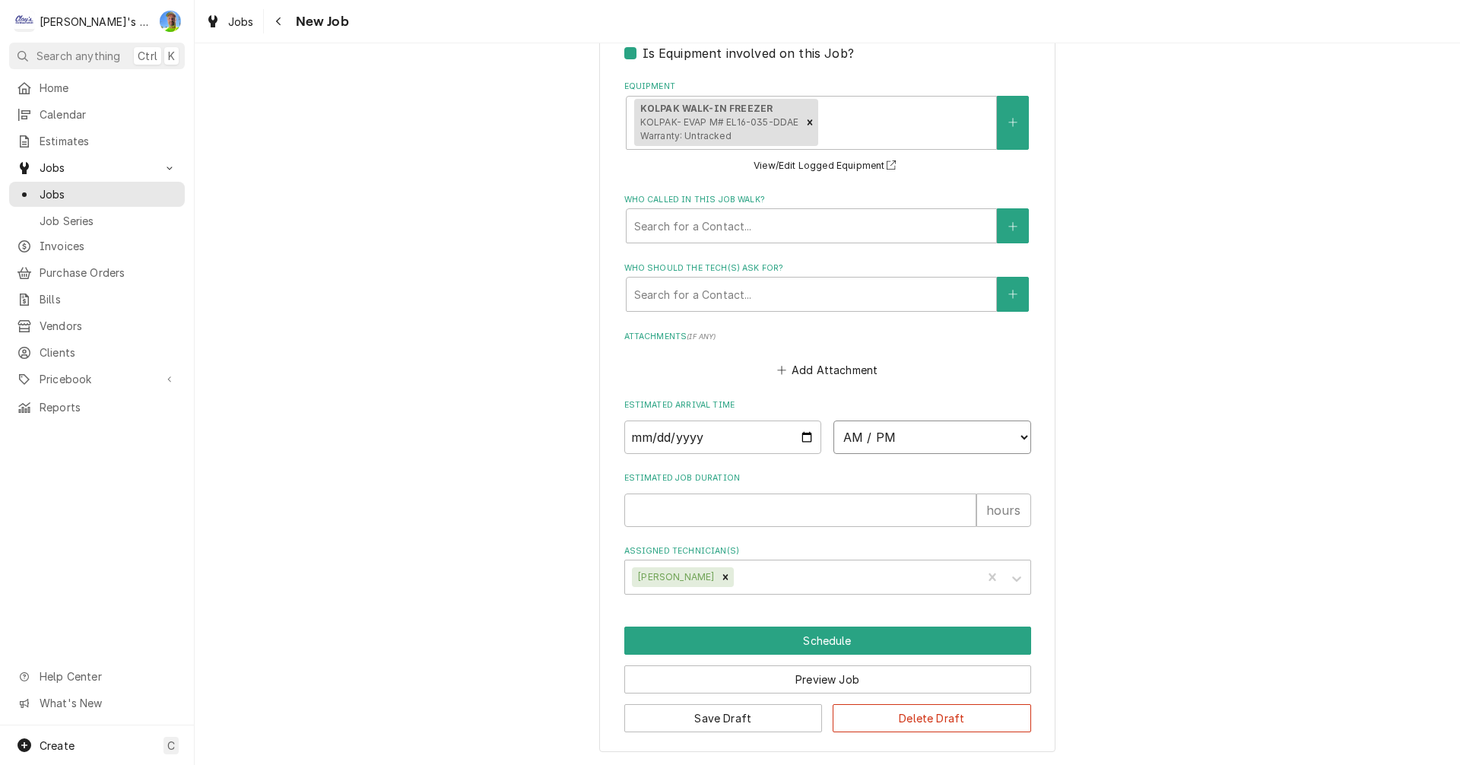
select select "09:00:00"
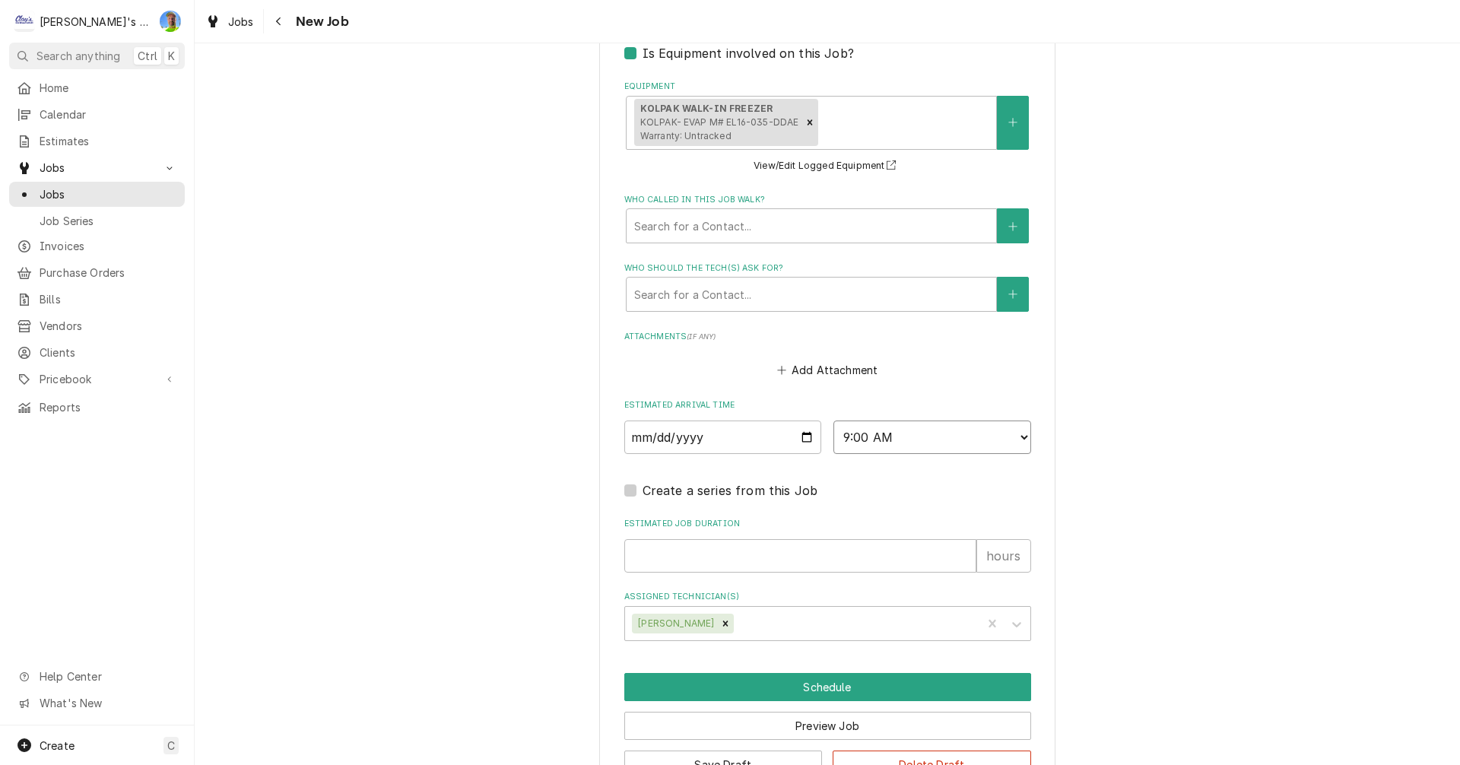
scroll to position [1285, 0]
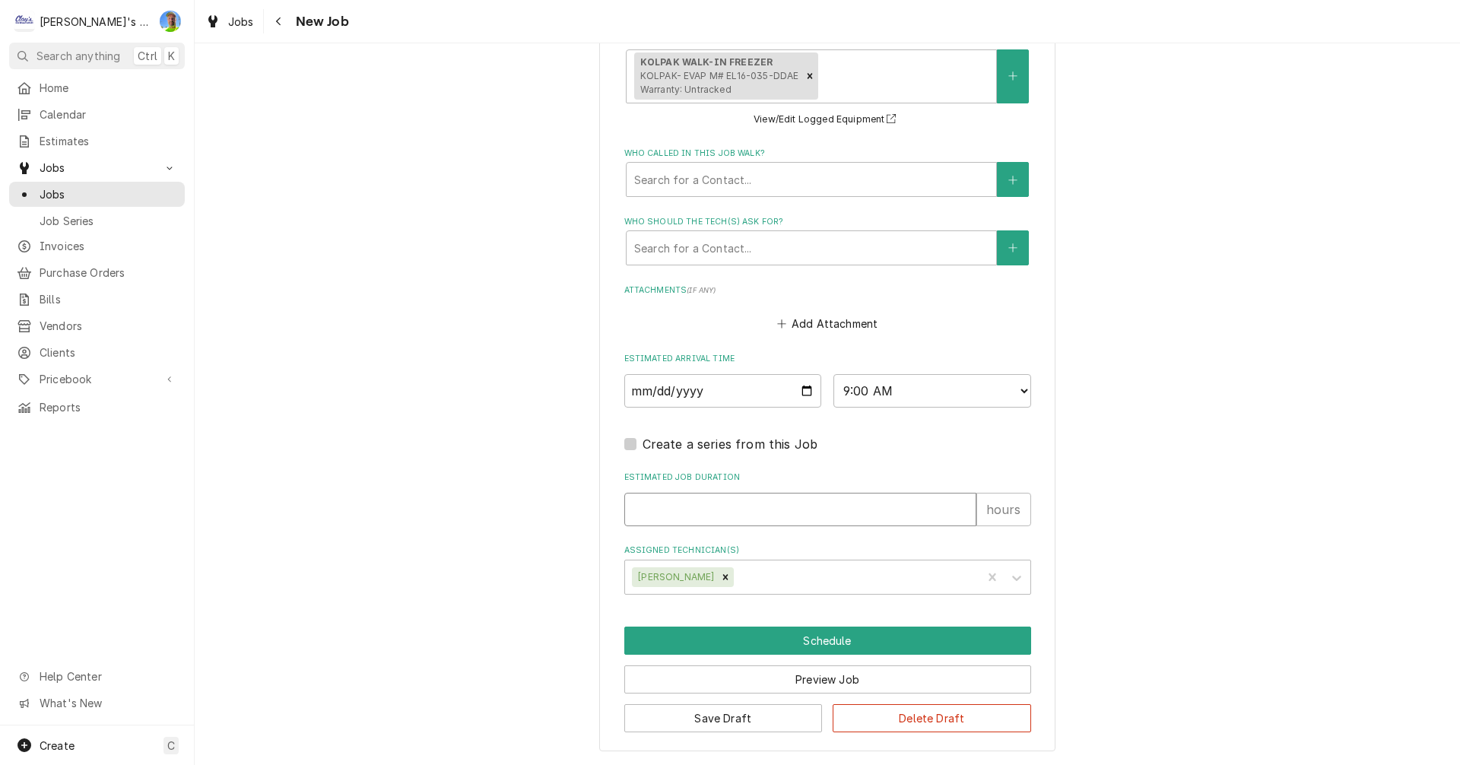
click at [859, 516] on input "Estimated Job Duration" at bounding box center [800, 509] width 352 height 33
type textarea "x"
type input "1"
type textarea "x"
type input "1"
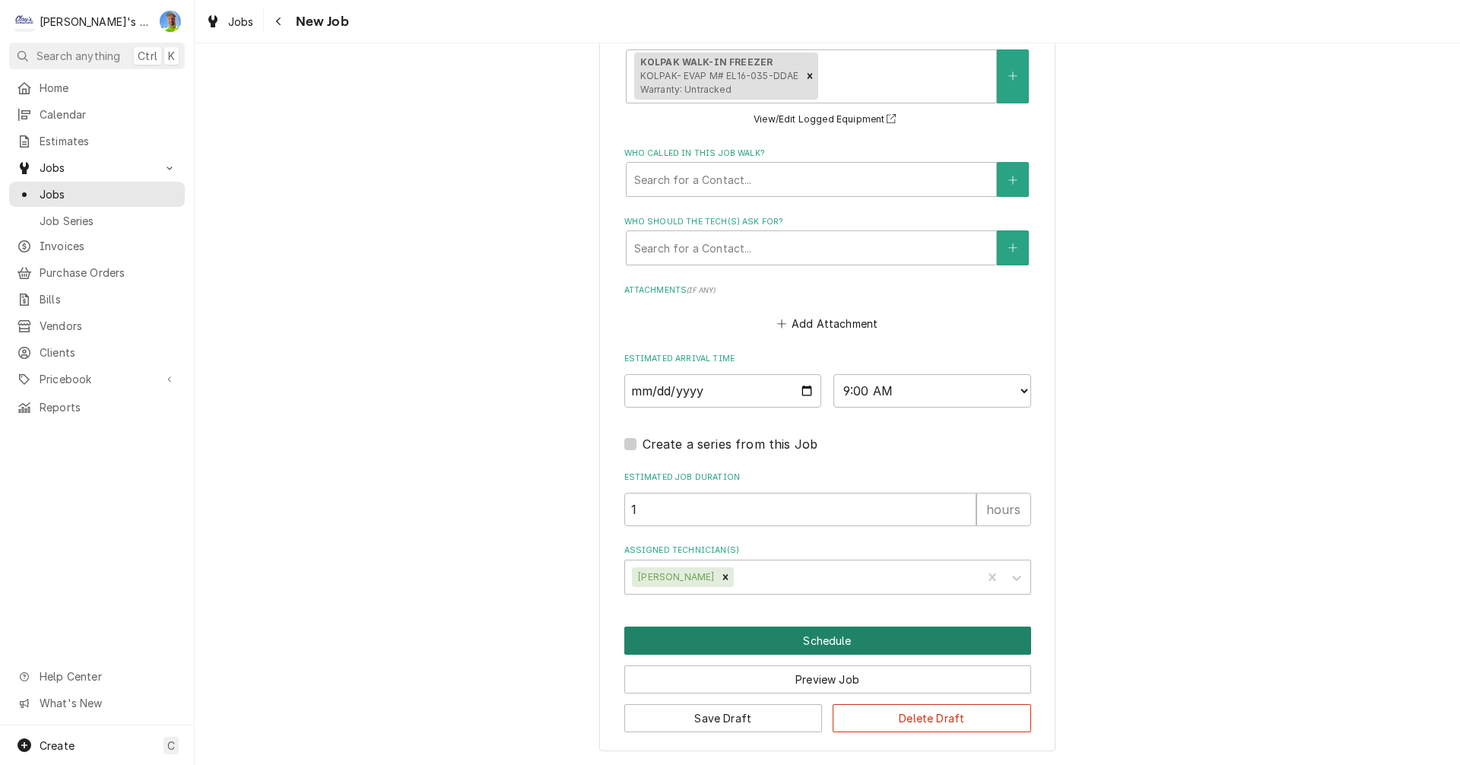
click at [893, 637] on button "Schedule" at bounding box center [827, 641] width 407 height 28
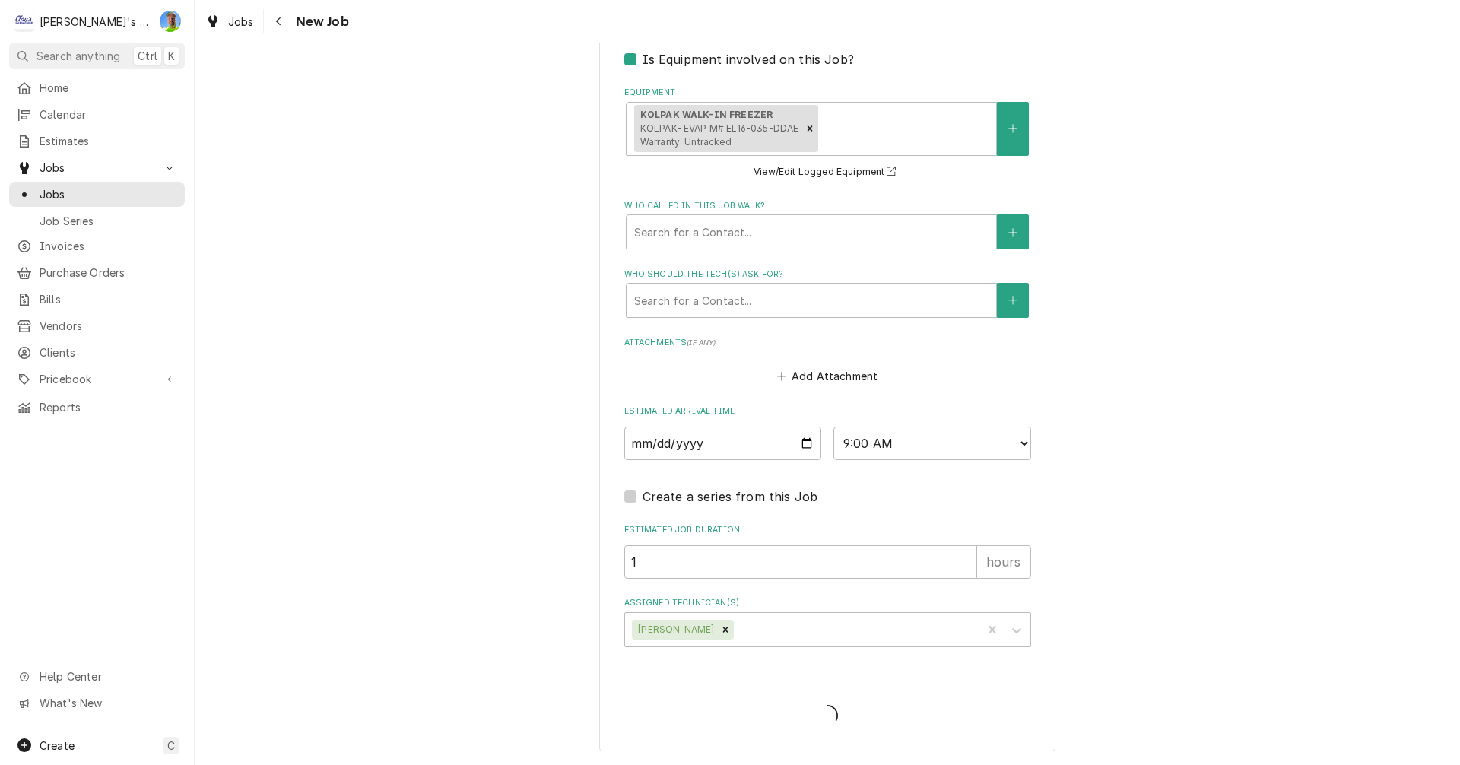
scroll to position [1233, 0]
type textarea "x"
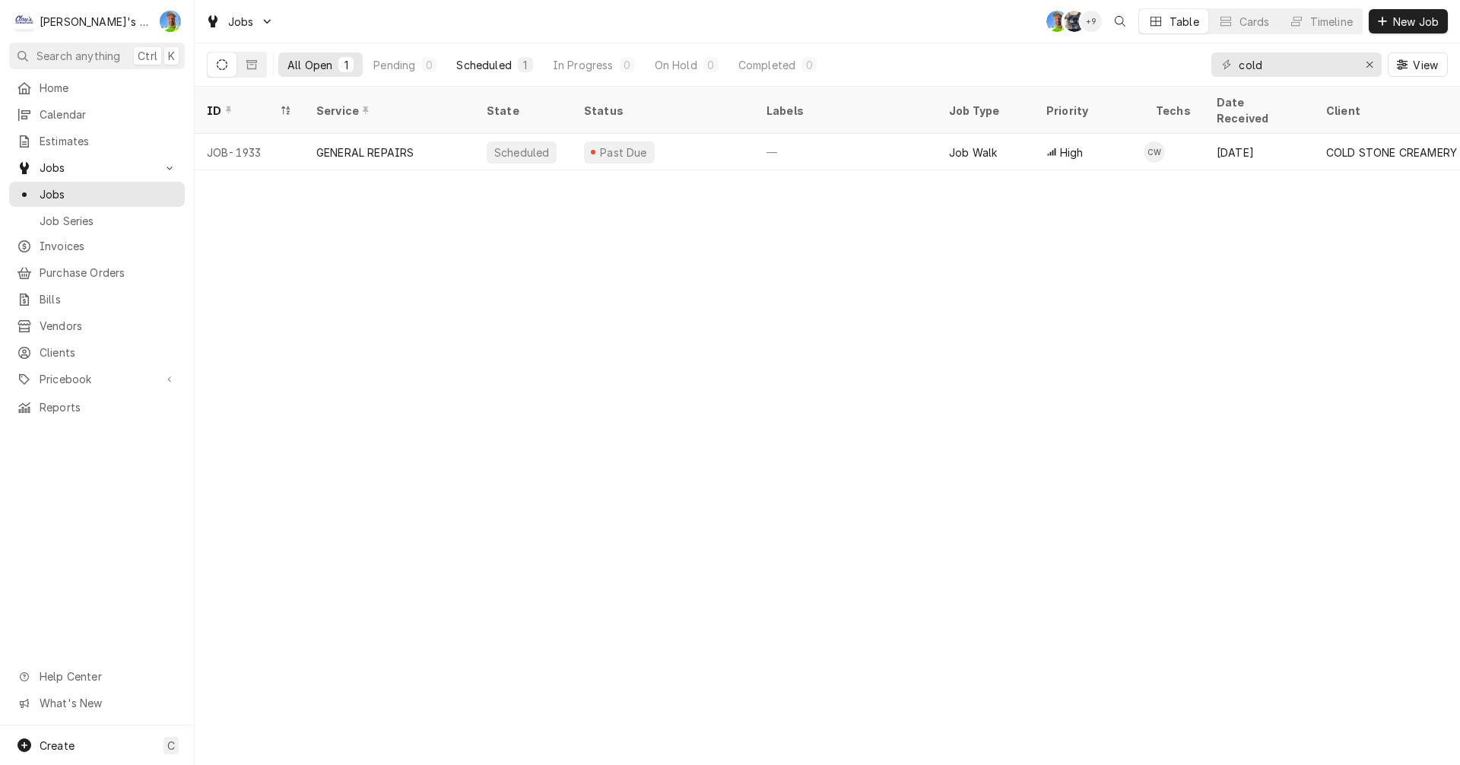
click at [478, 62] on div "Scheduled" at bounding box center [483, 65] width 55 height 16
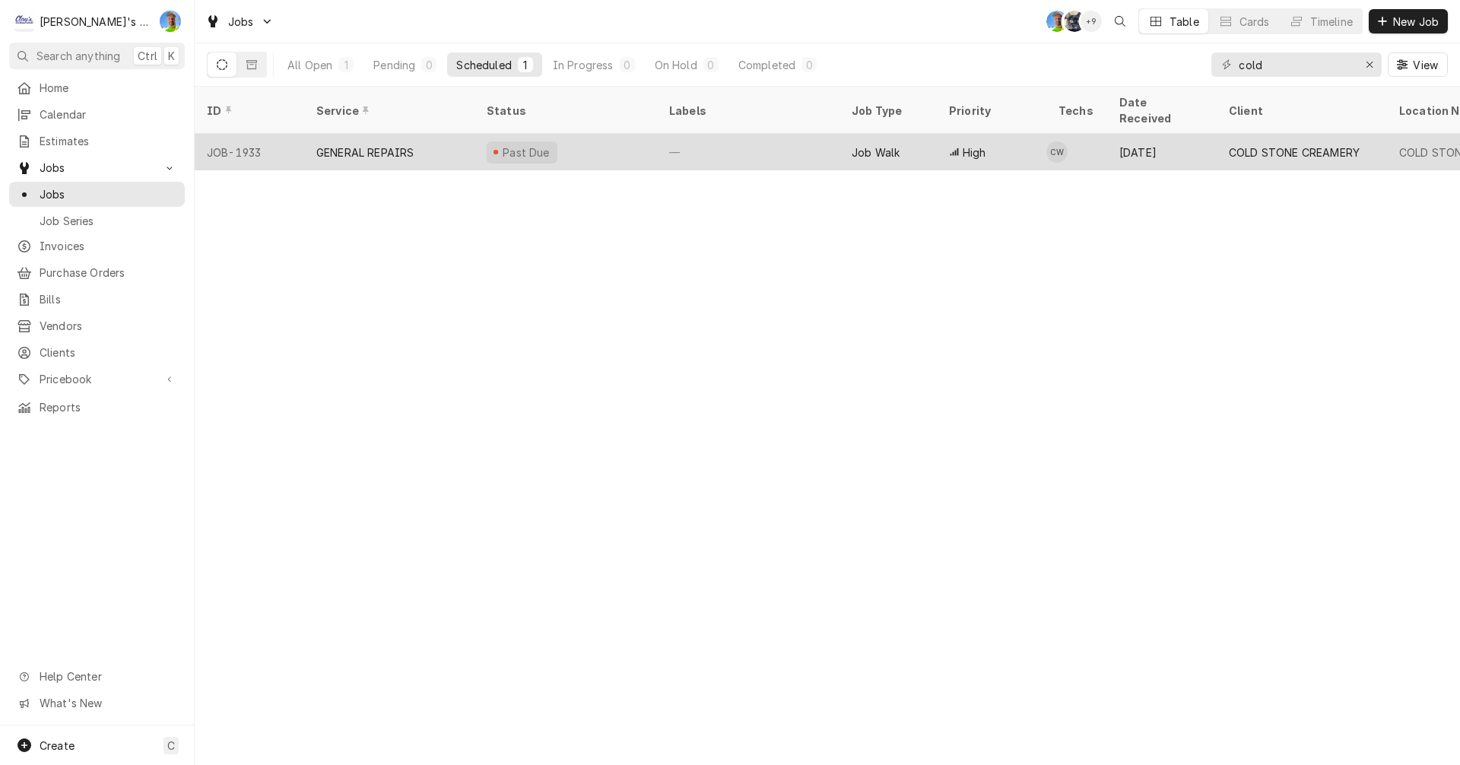
click at [585, 135] on div "Past Due" at bounding box center [566, 152] width 183 height 37
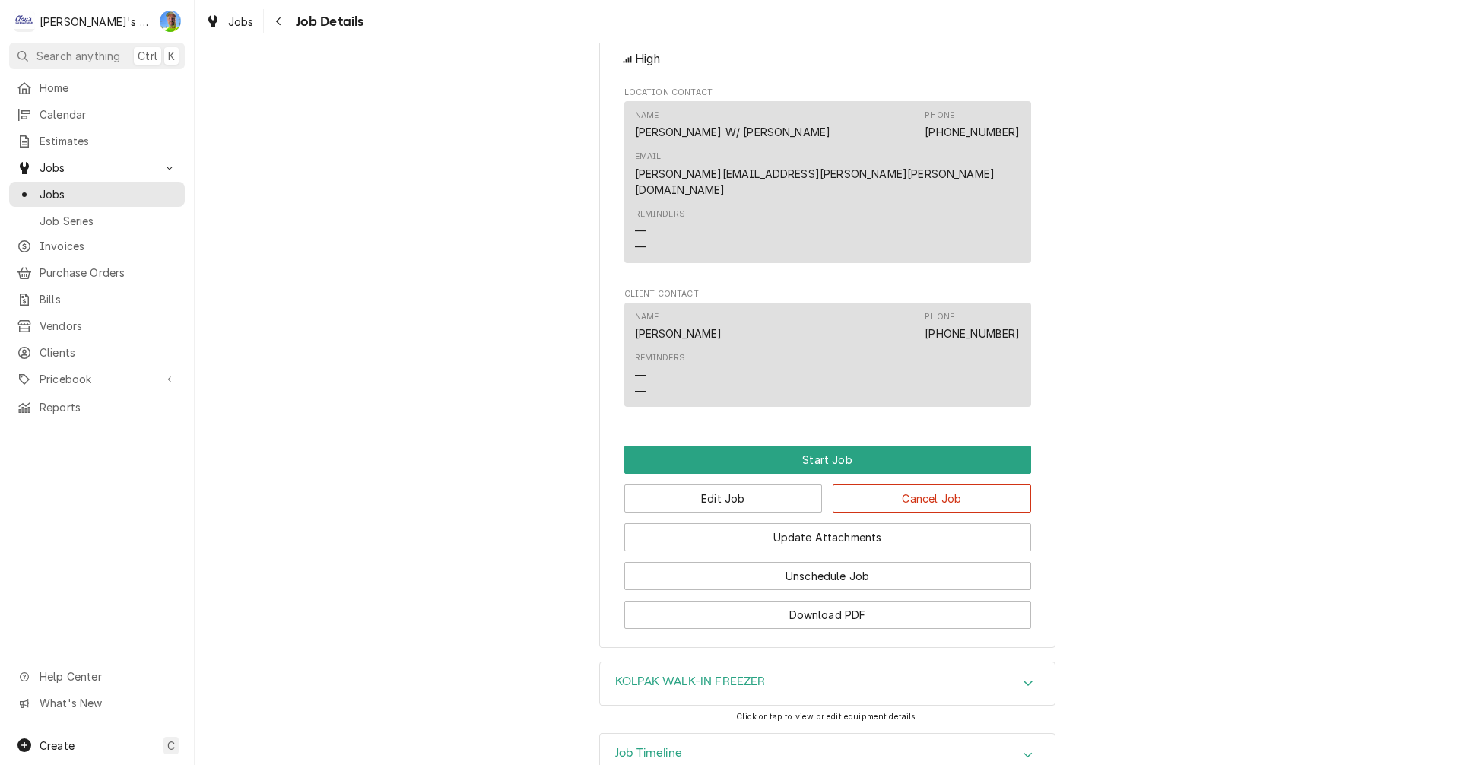
scroll to position [1092, 0]
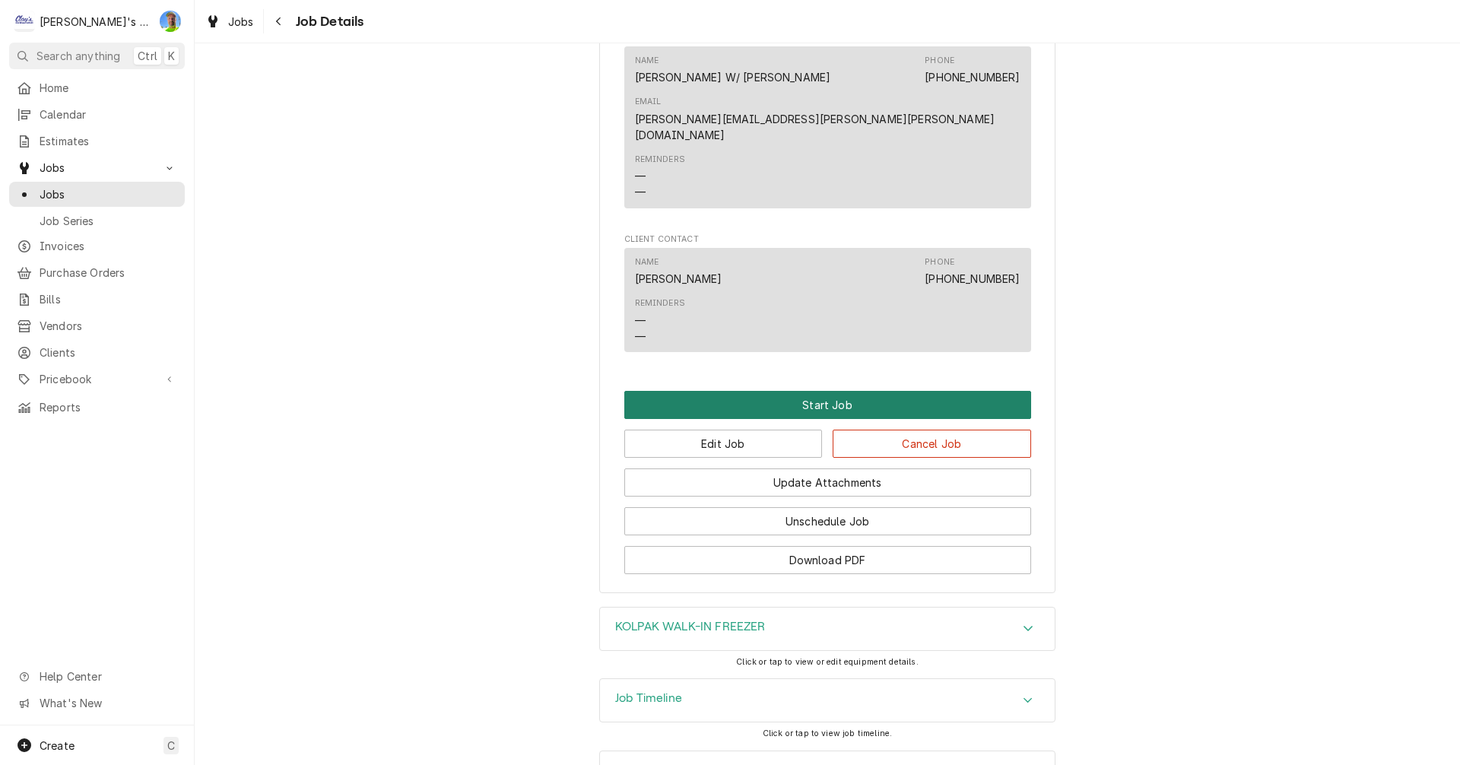
click at [790, 391] on button "Start Job" at bounding box center [827, 405] width 407 height 28
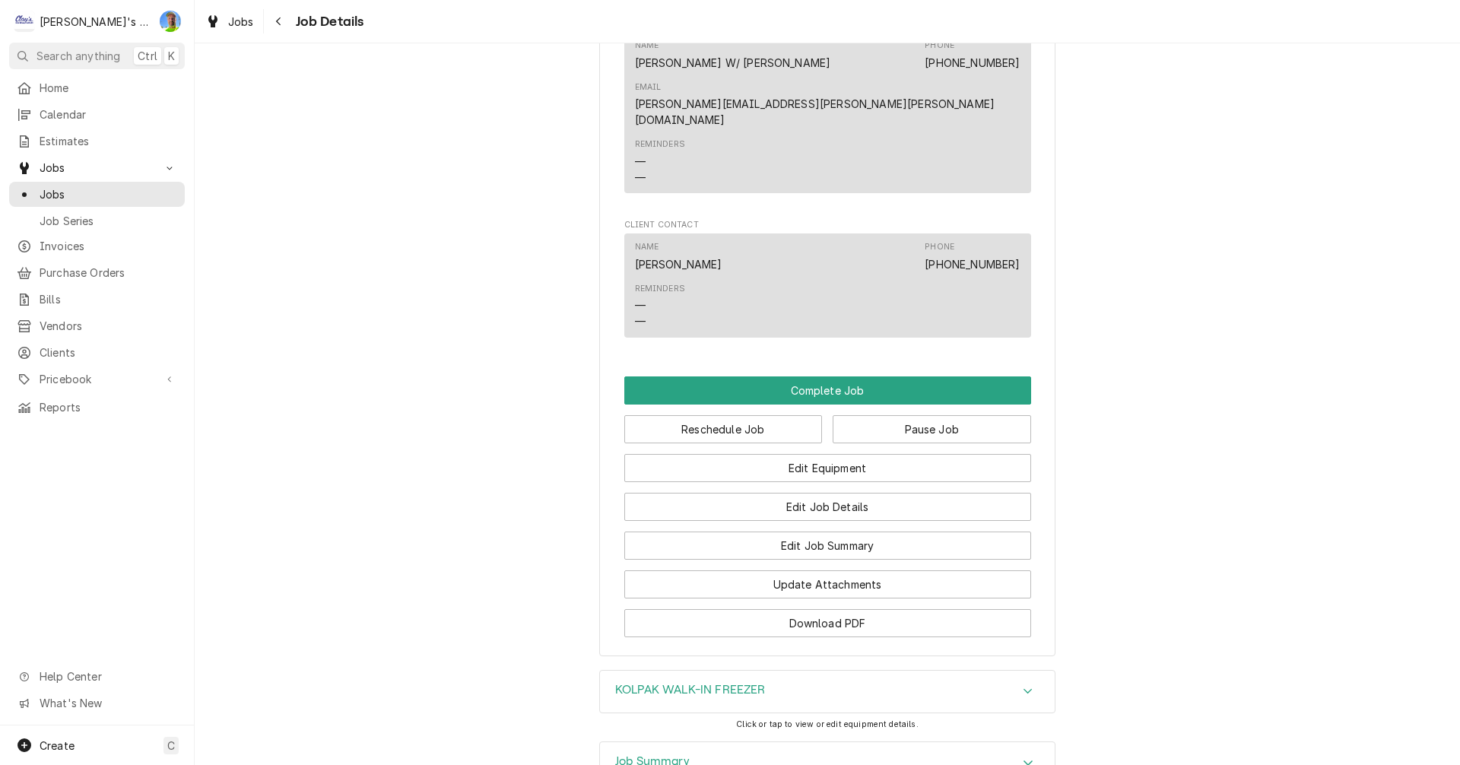
scroll to position [1293, 0]
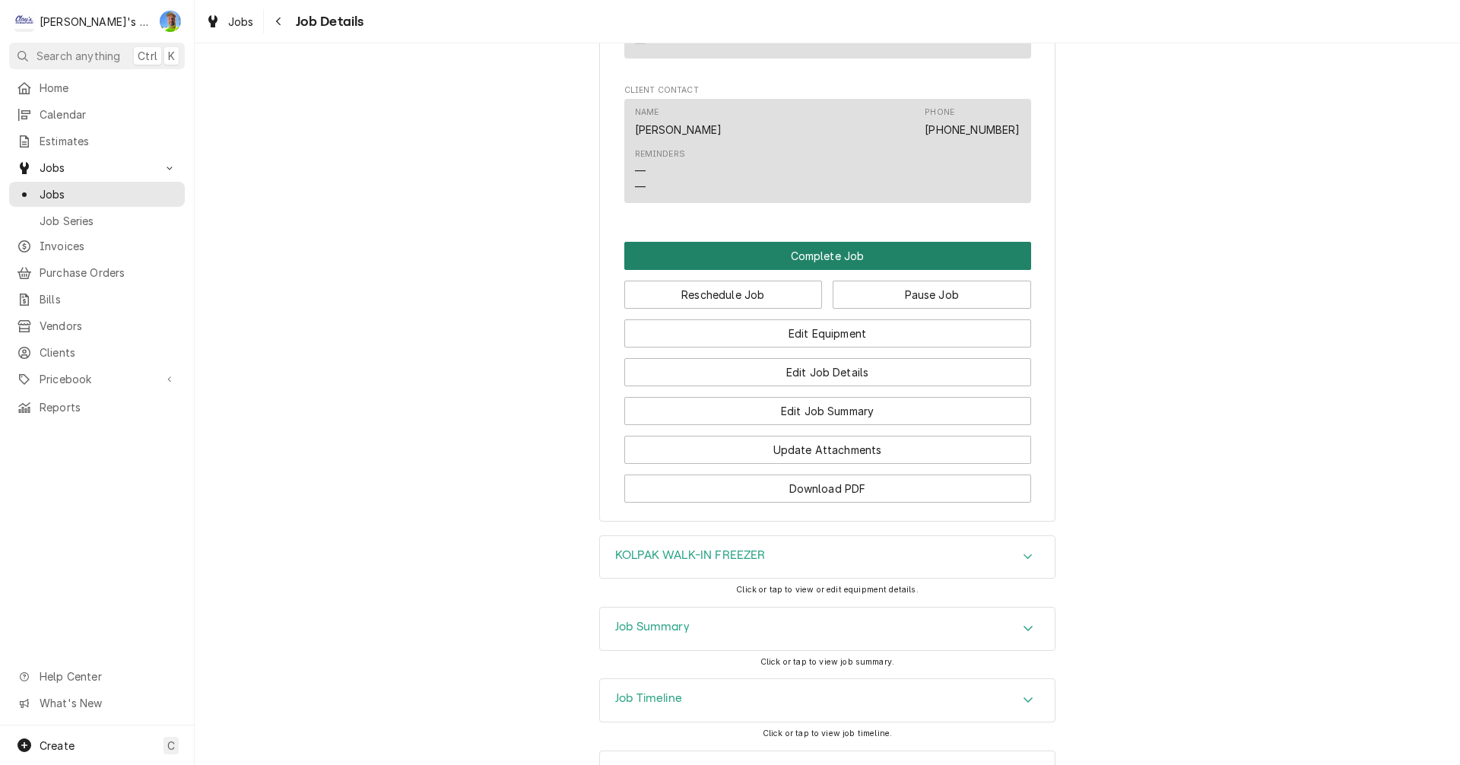
click at [858, 242] on button "Complete Job" at bounding box center [827, 256] width 407 height 28
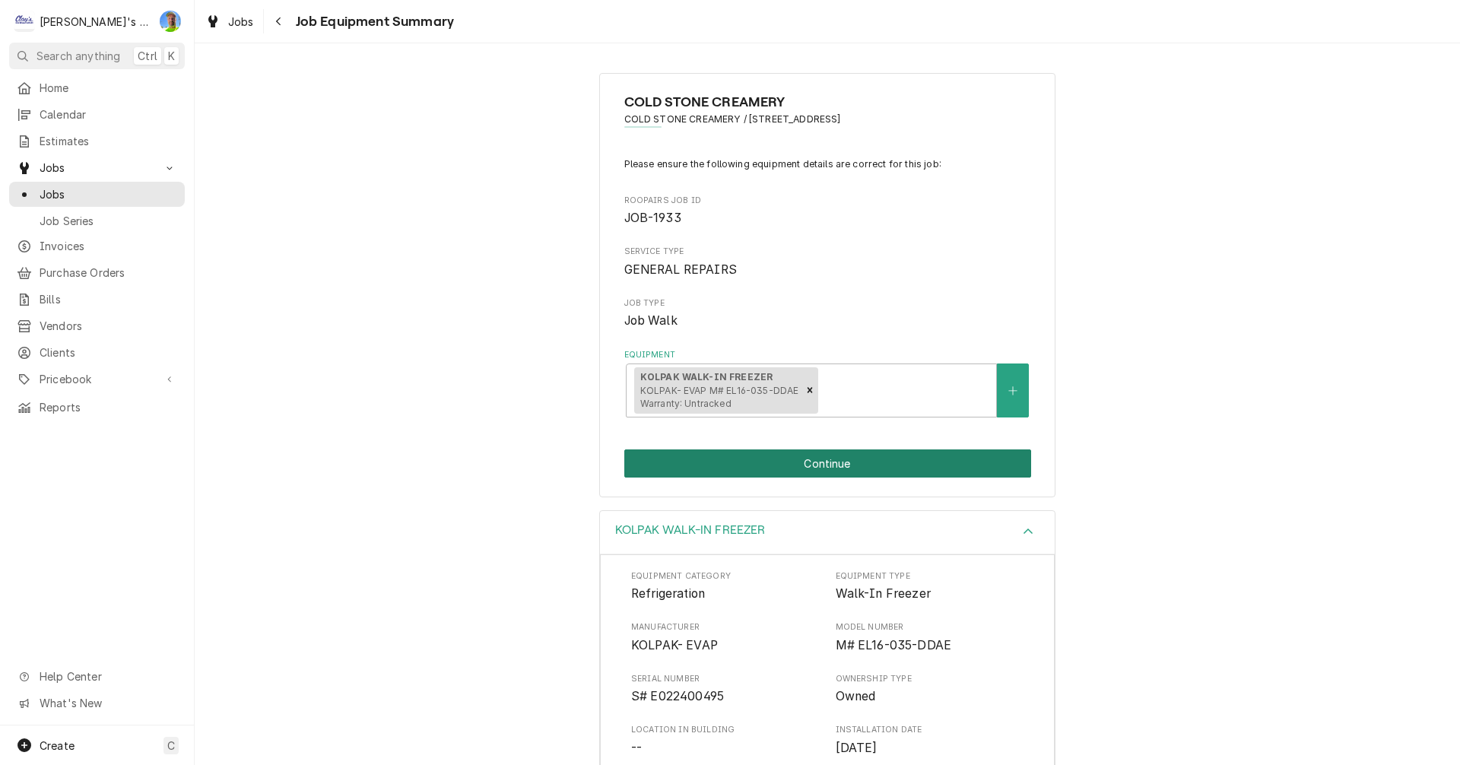
click at [884, 462] on button "Continue" at bounding box center [827, 463] width 407 height 28
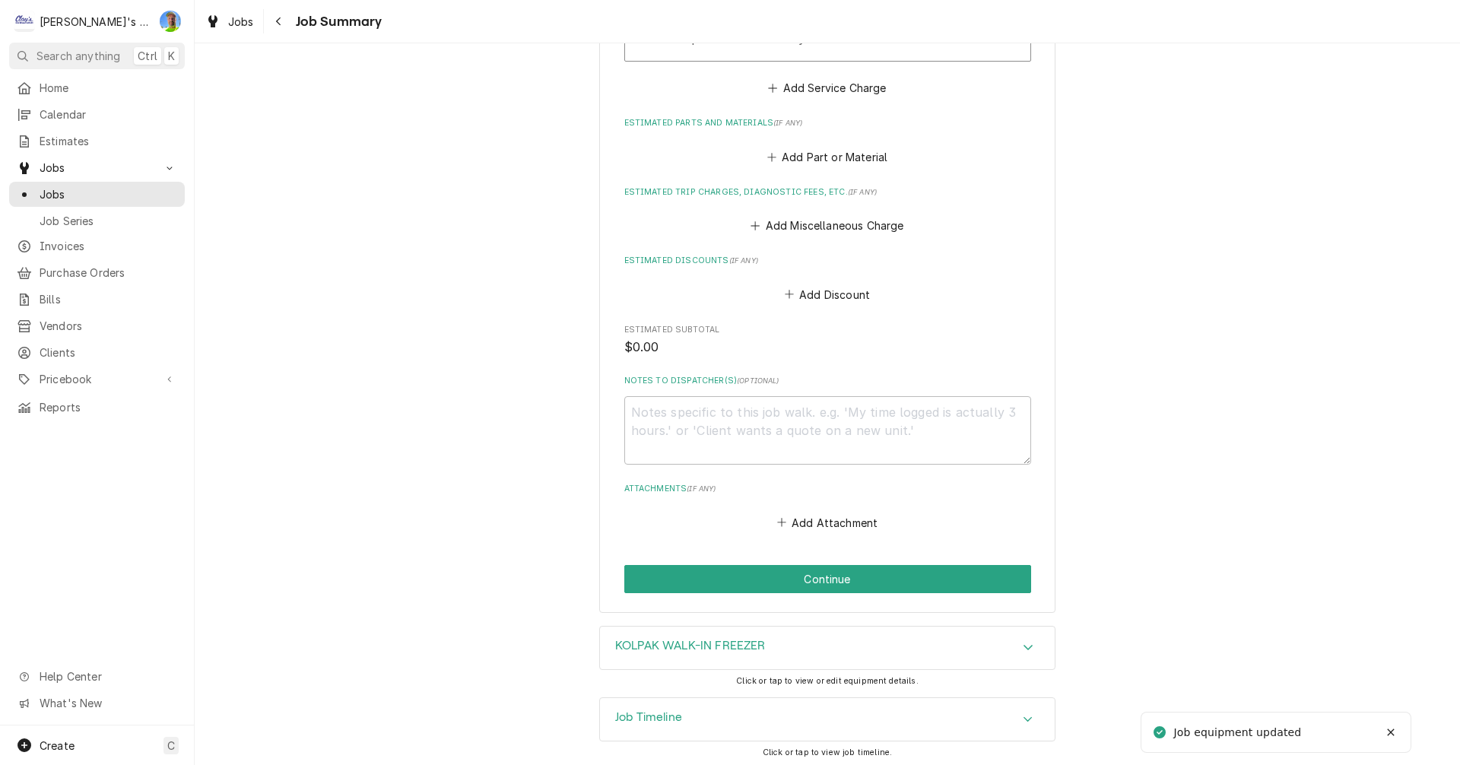
scroll to position [536, 0]
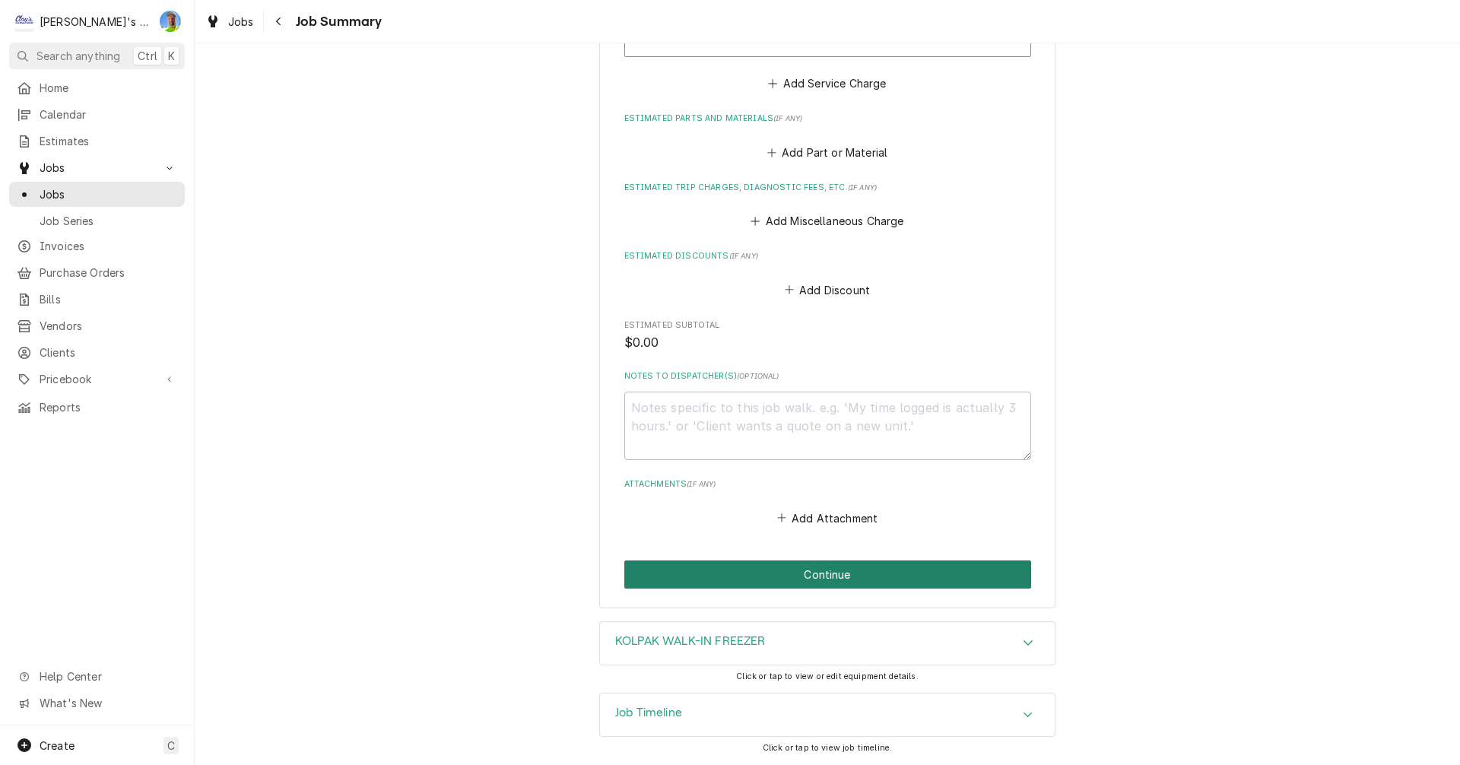
click at [842, 575] on button "Continue" at bounding box center [827, 574] width 407 height 28
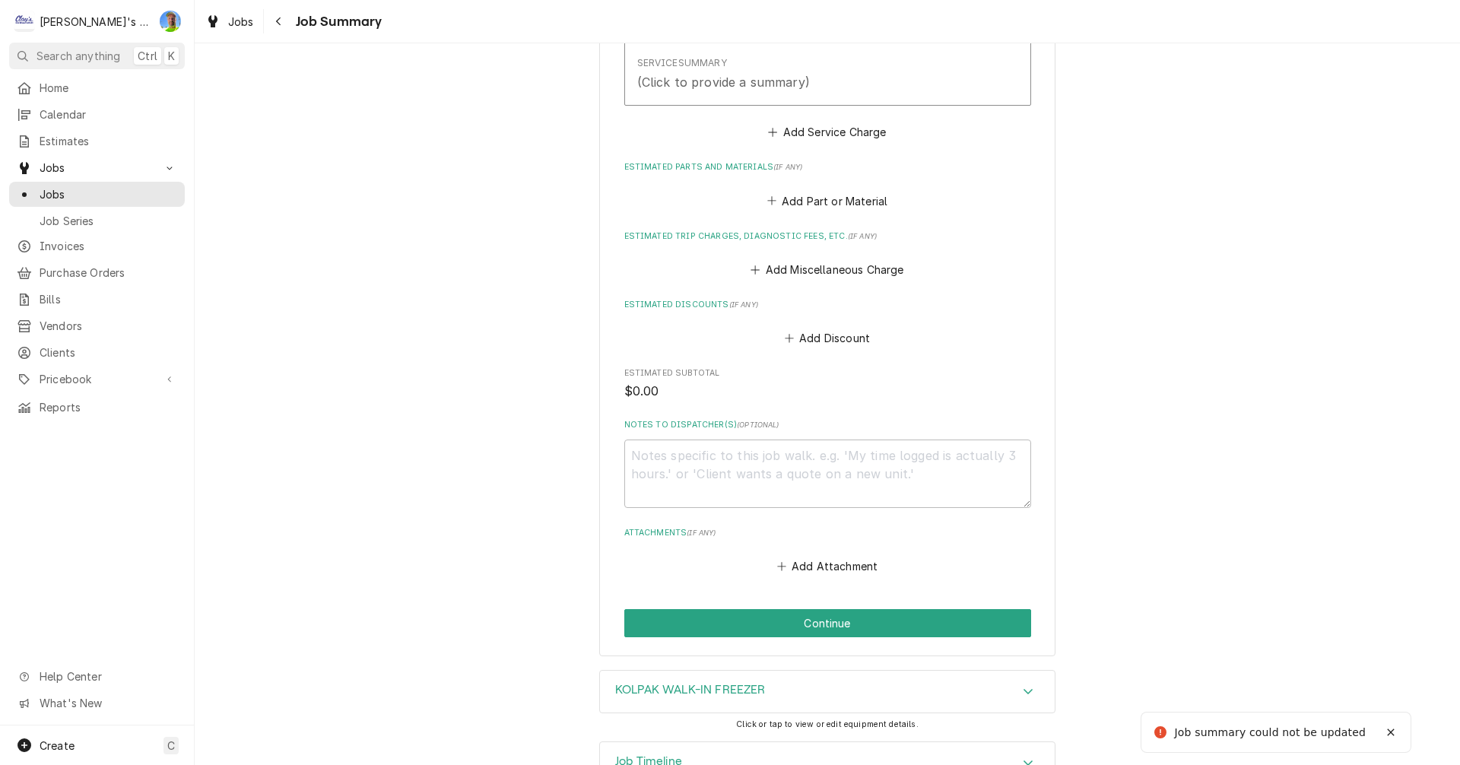
scroll to position [370, 0]
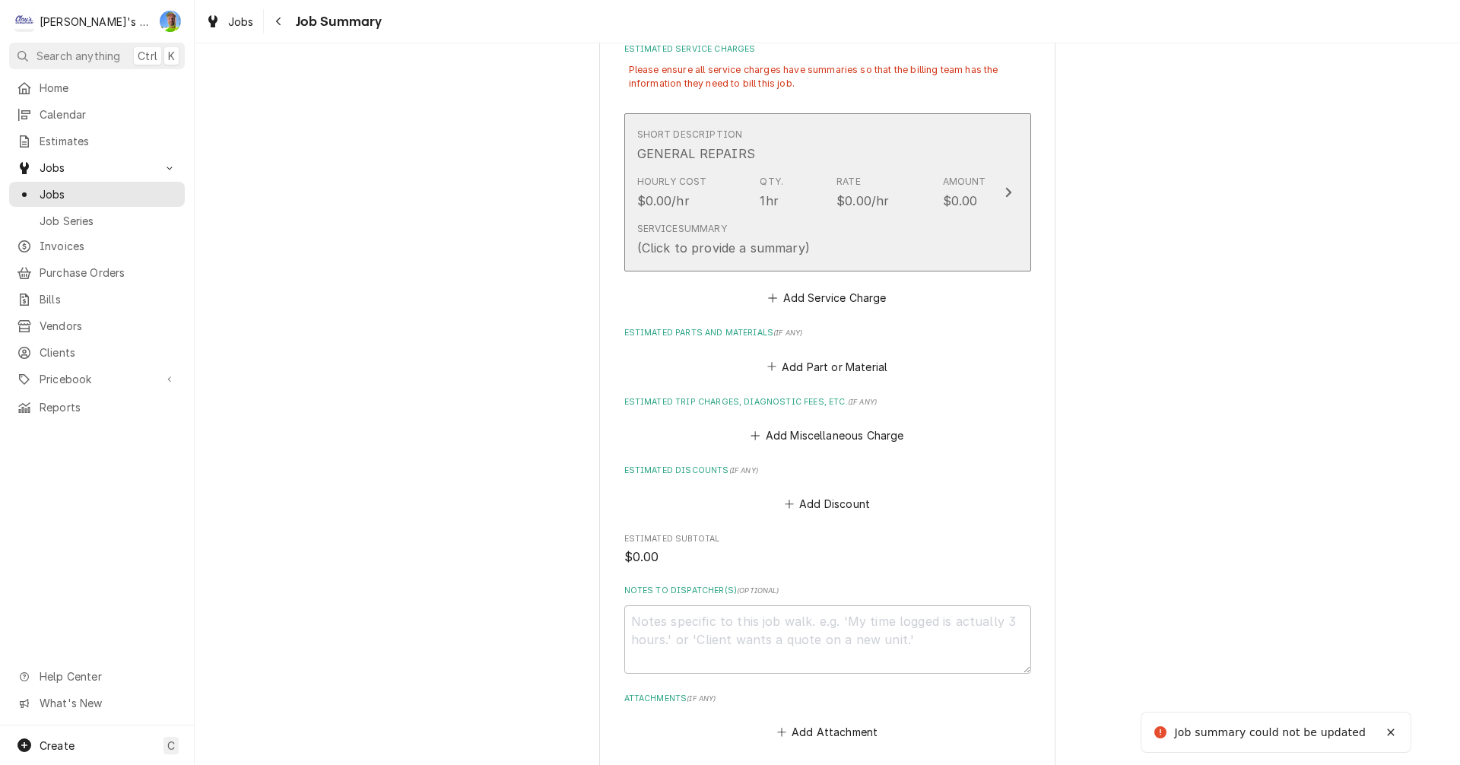
click at [881, 252] on div "Service Summary (Click to provide a summary)" at bounding box center [811, 239] width 349 height 47
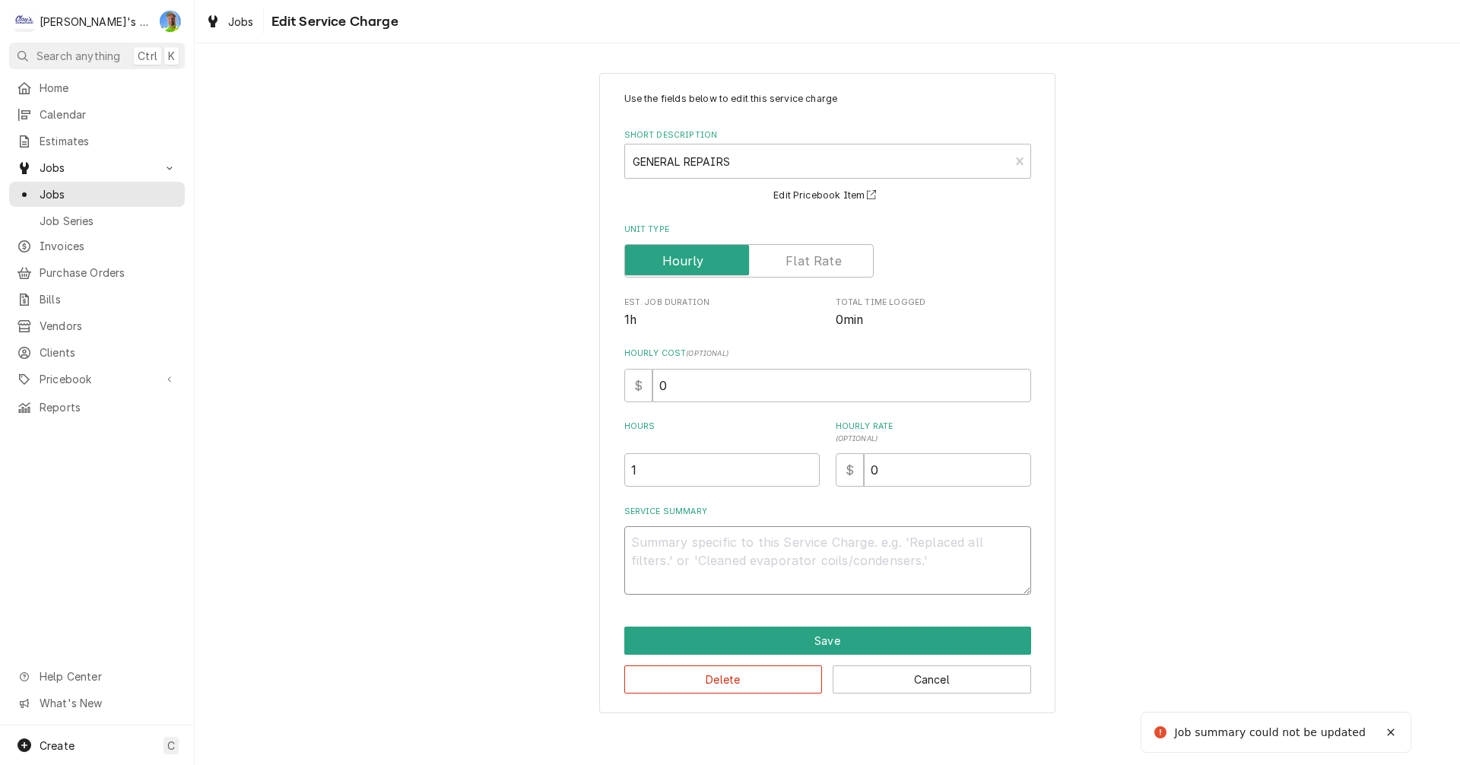
click at [828, 544] on textarea "Service Summary" at bounding box center [827, 560] width 407 height 68
type textarea "x"
type textarea "s"
type textarea "x"
type textarea "se"
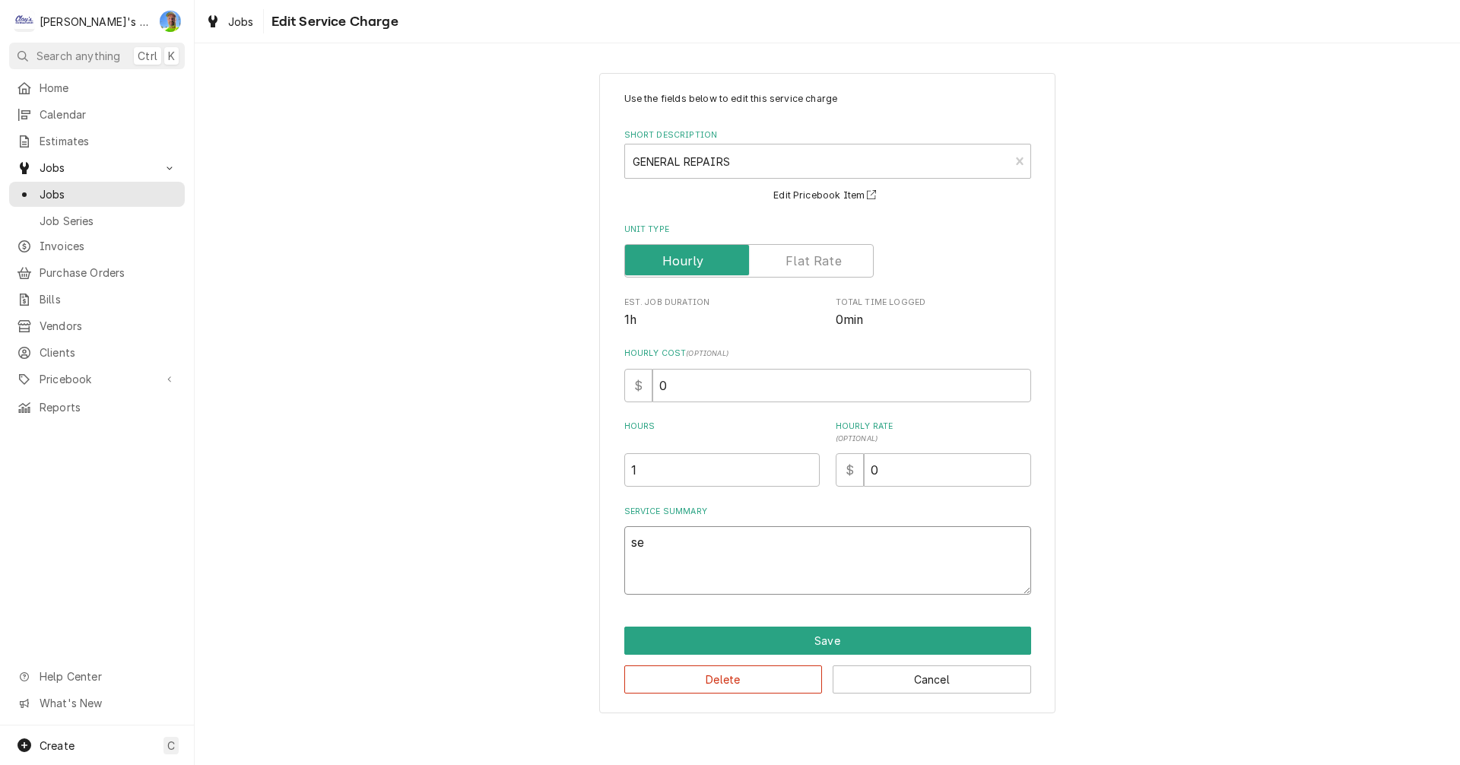
type textarea "x"
type textarea "sen"
type textarea "x"
type textarea "sent"
type textarea "x"
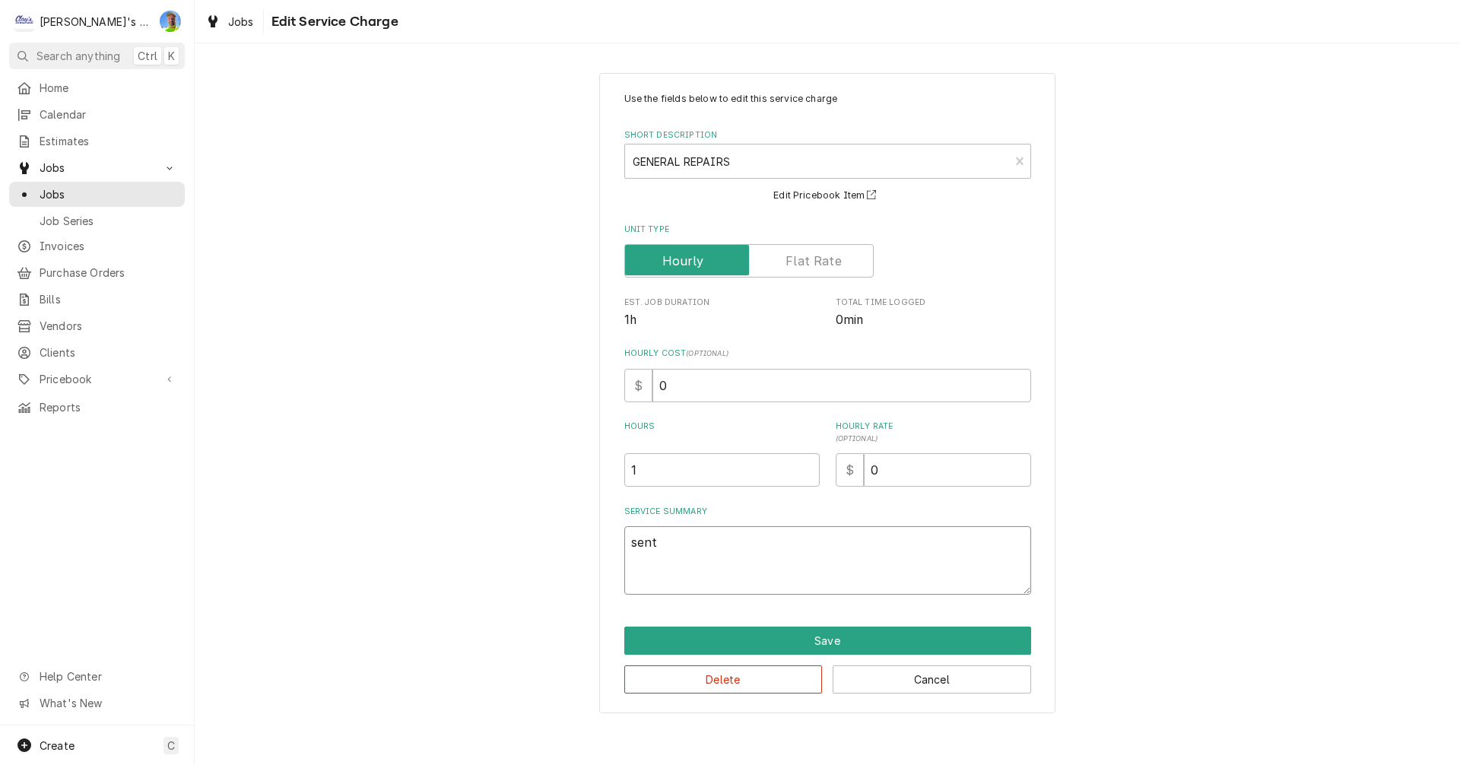
type textarea "sent"
type textarea "x"
type textarea "sent e"
type textarea "x"
type textarea "sent es"
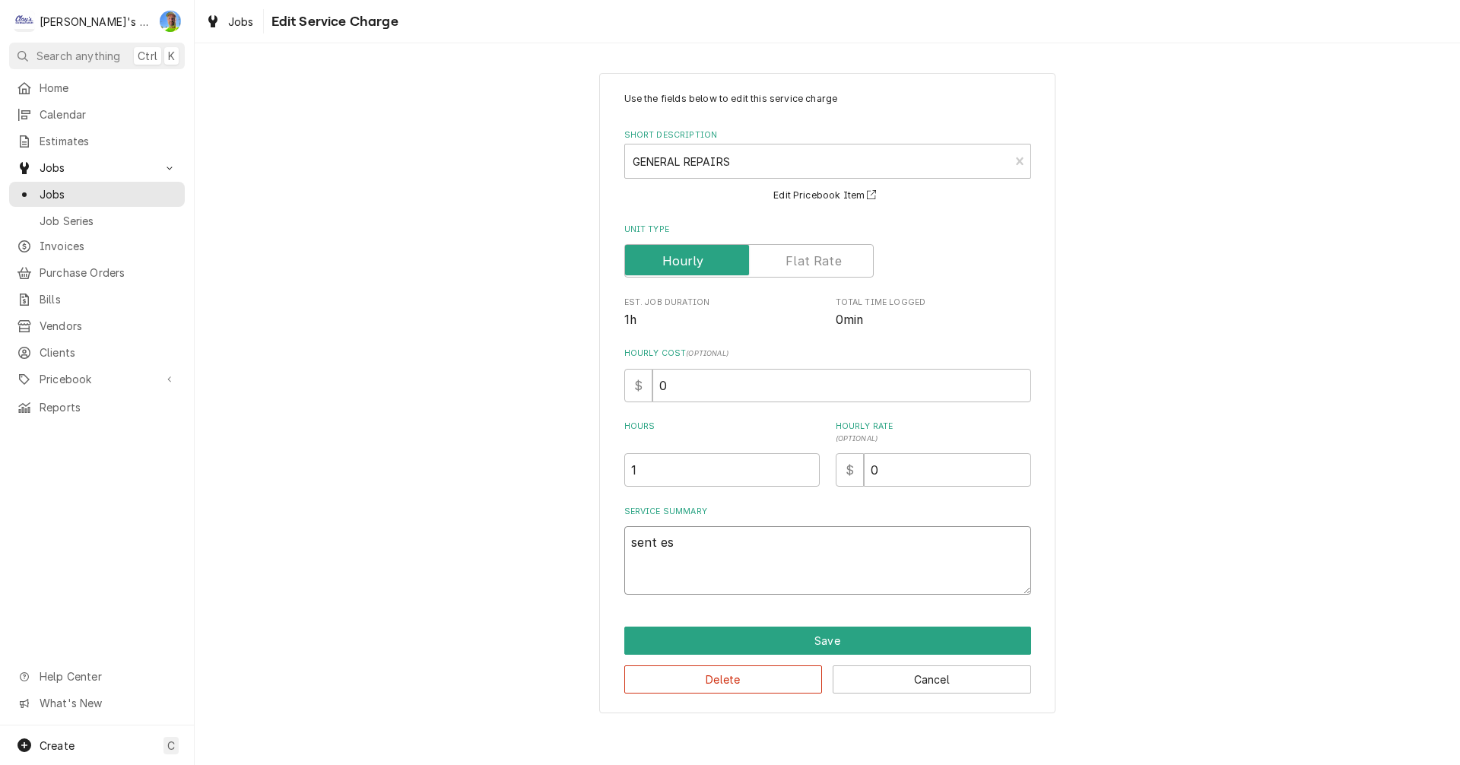
type textarea "x"
type textarea "sent est"
type textarea "x"
type textarea "sent esti"
type textarea "x"
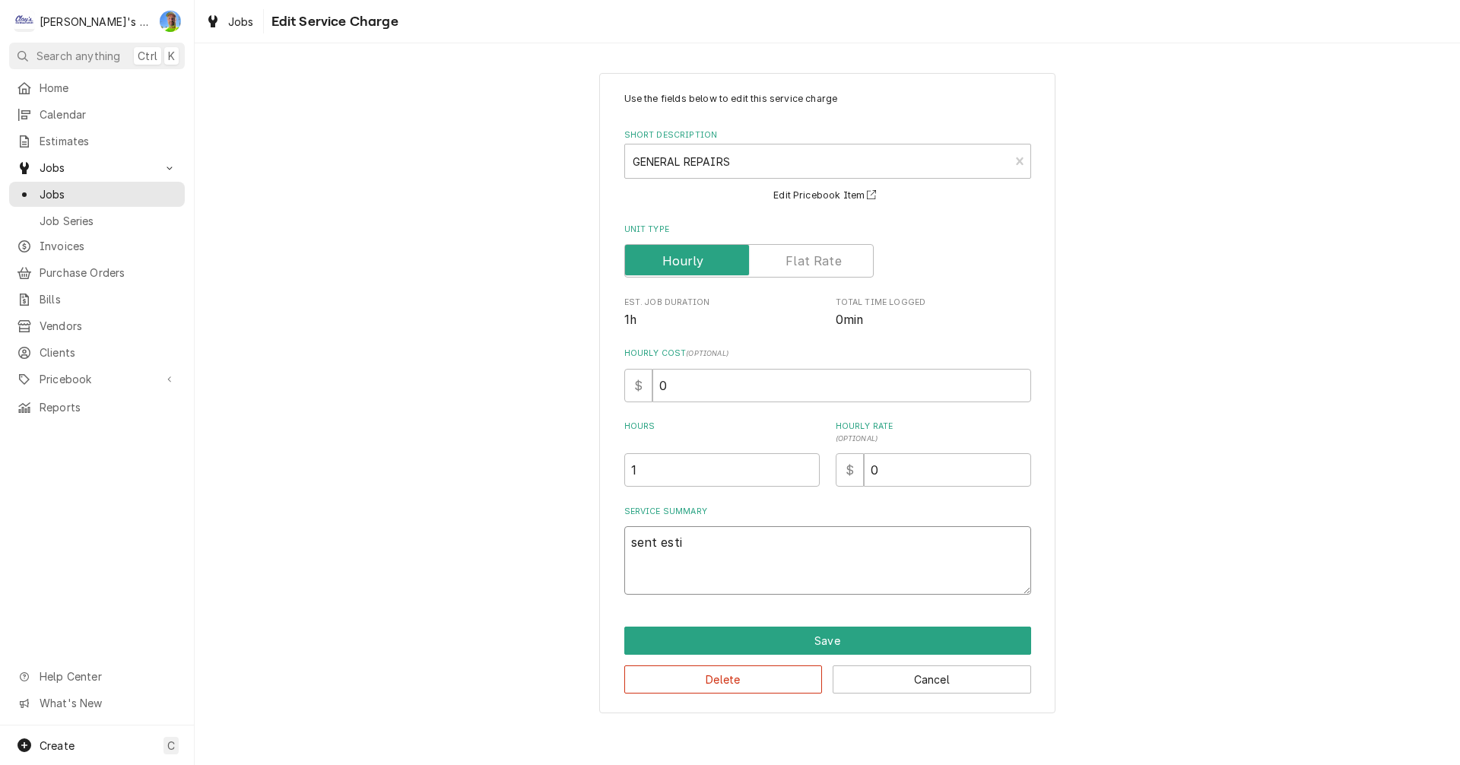
type textarea "sent estim"
type textarea "x"
type textarea "sent estima"
type textarea "x"
type textarea "sent estimat"
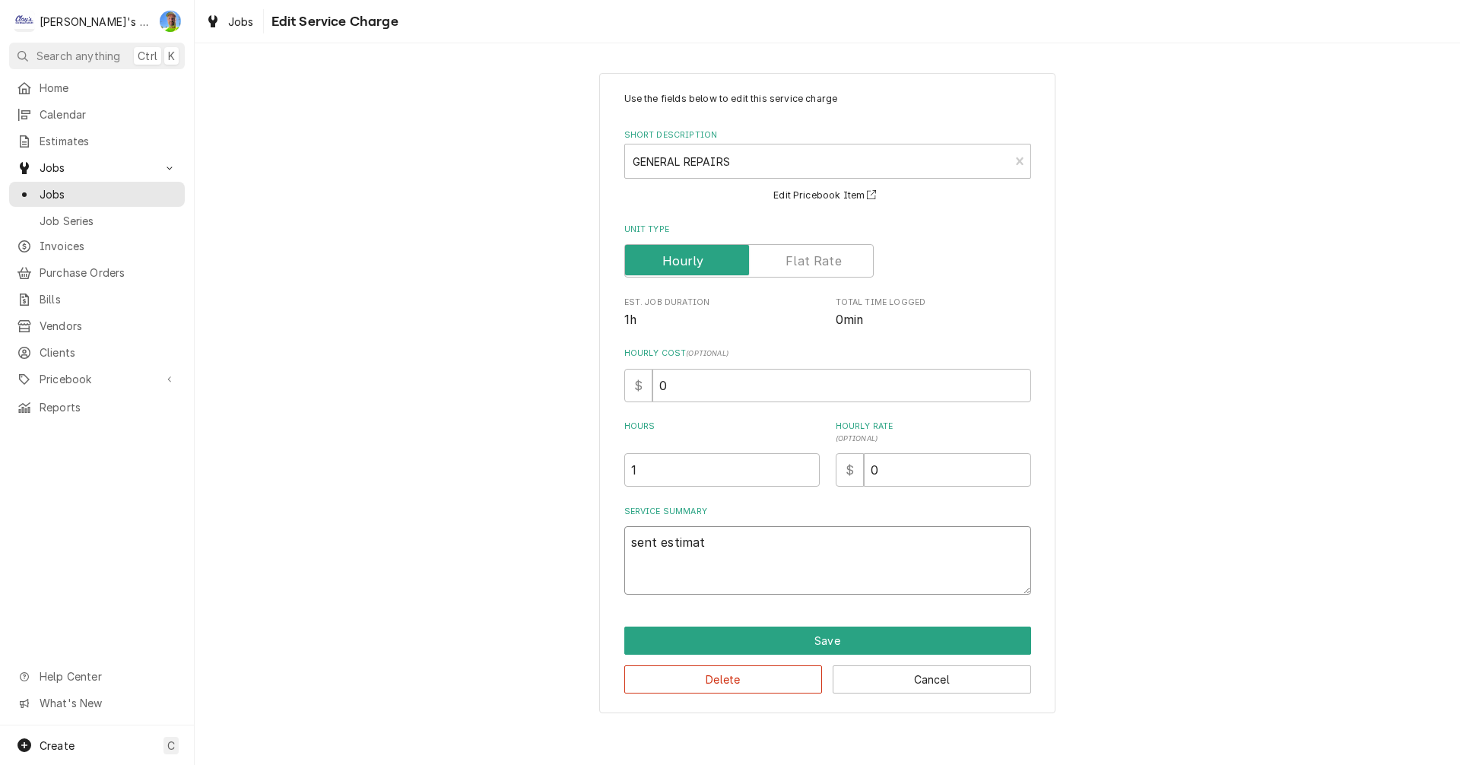
type textarea "x"
type textarea "sent estimate"
type textarea "x"
type textarea "sent estimate"
type textarea "x"
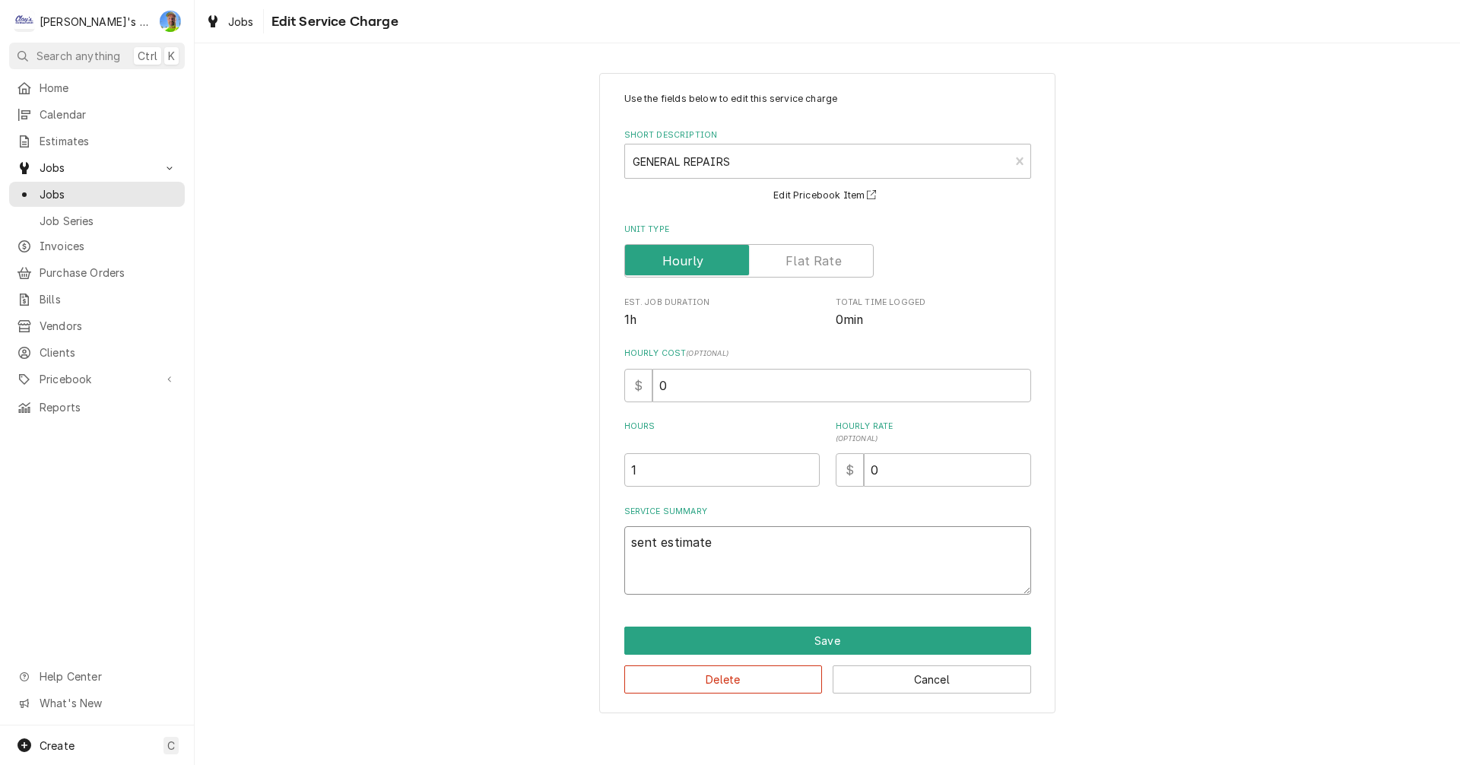
type textarea "sent estimate #"
type textarea "x"
type textarea "sent estimate #2"
type textarea "x"
type textarea "sent estimate #29"
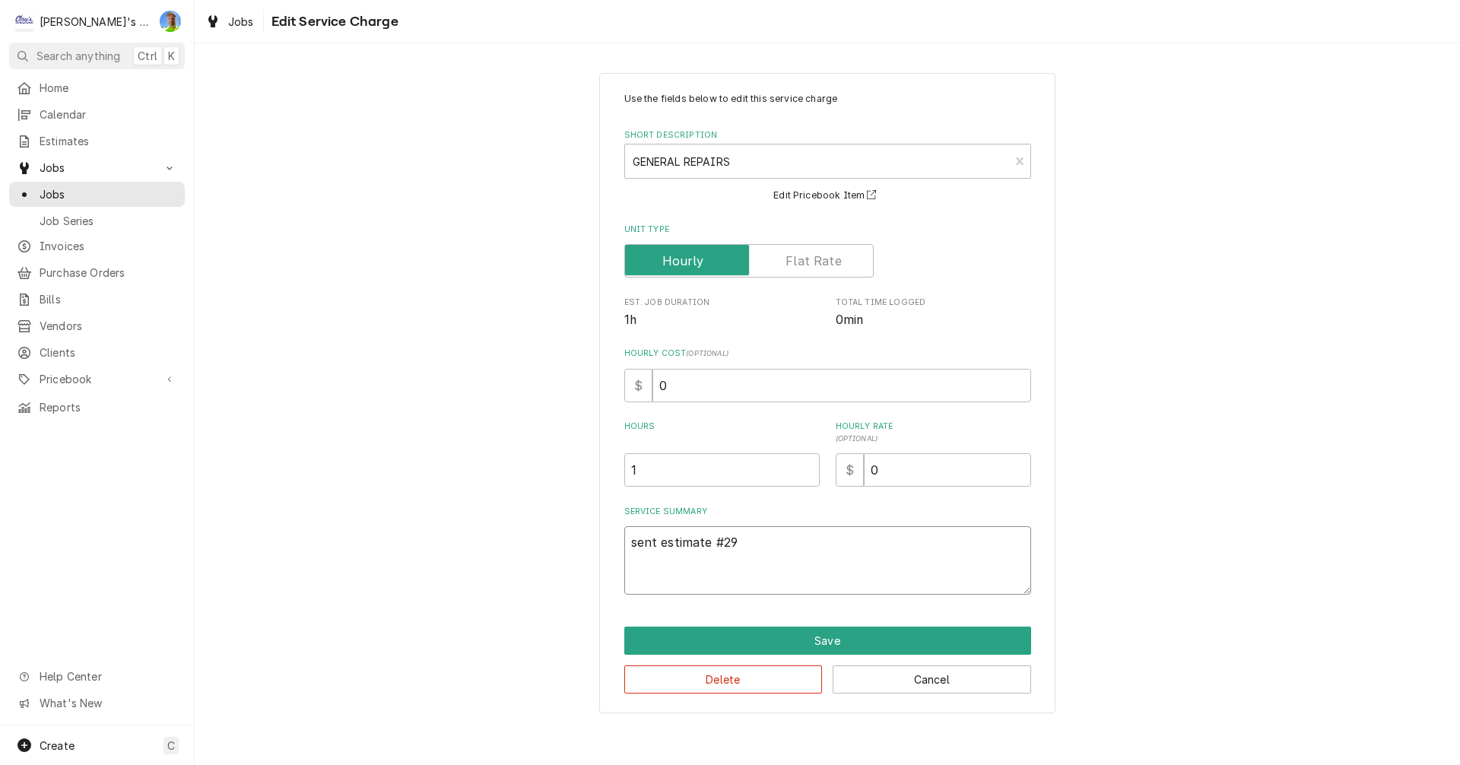
type textarea "x"
type textarea "sent estimate #298"
click at [827, 646] on button "Save" at bounding box center [827, 641] width 407 height 28
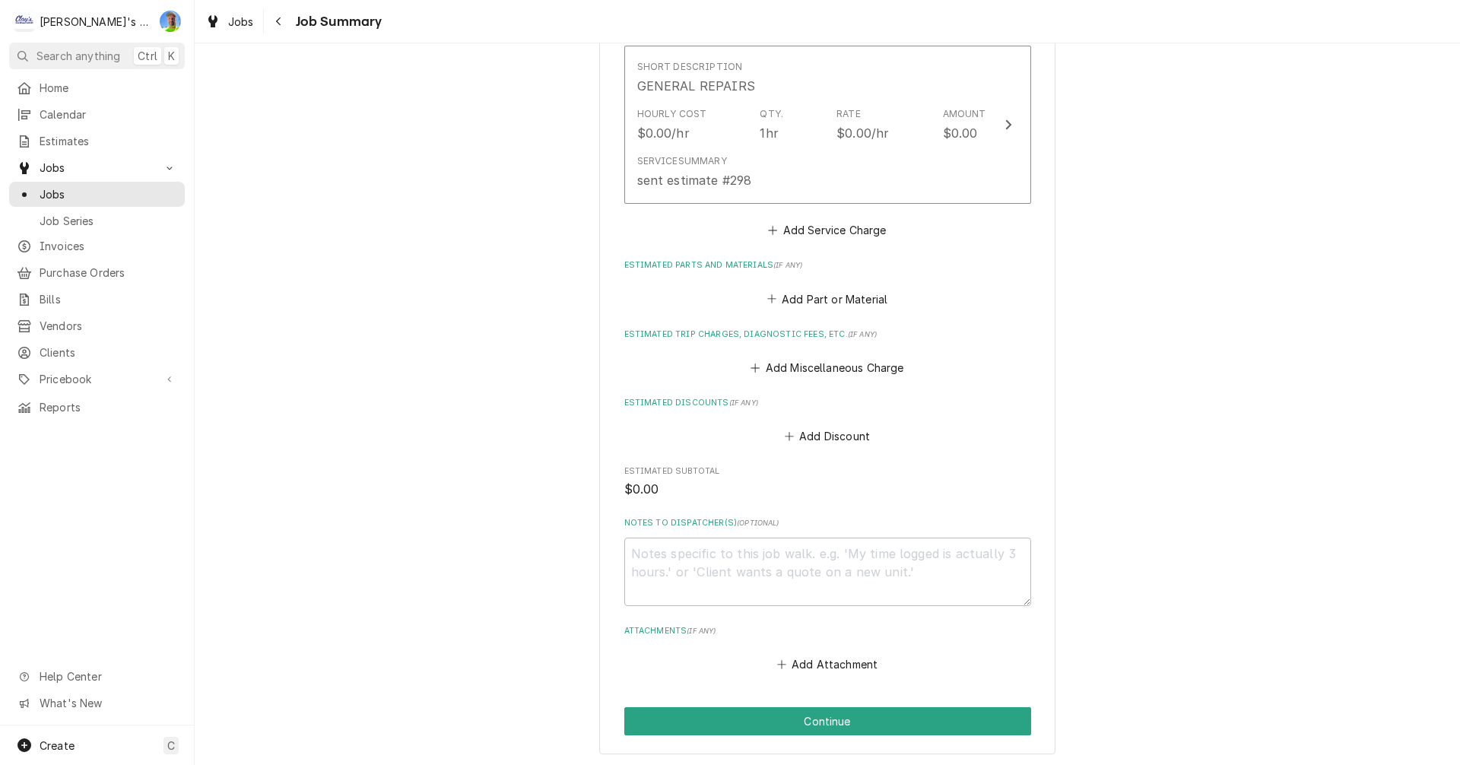
scroll to position [585, 0]
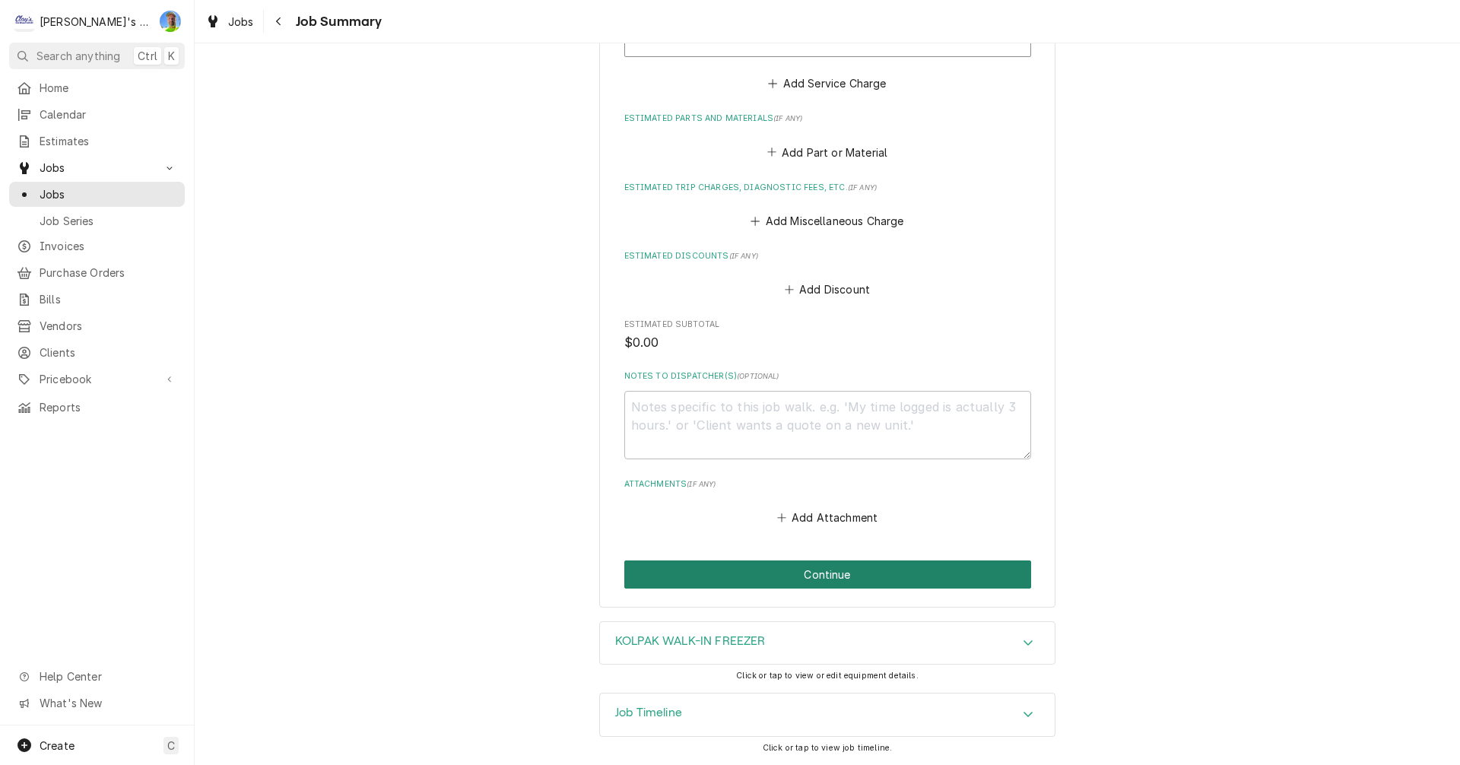
click at [850, 572] on button "Continue" at bounding box center [827, 574] width 407 height 28
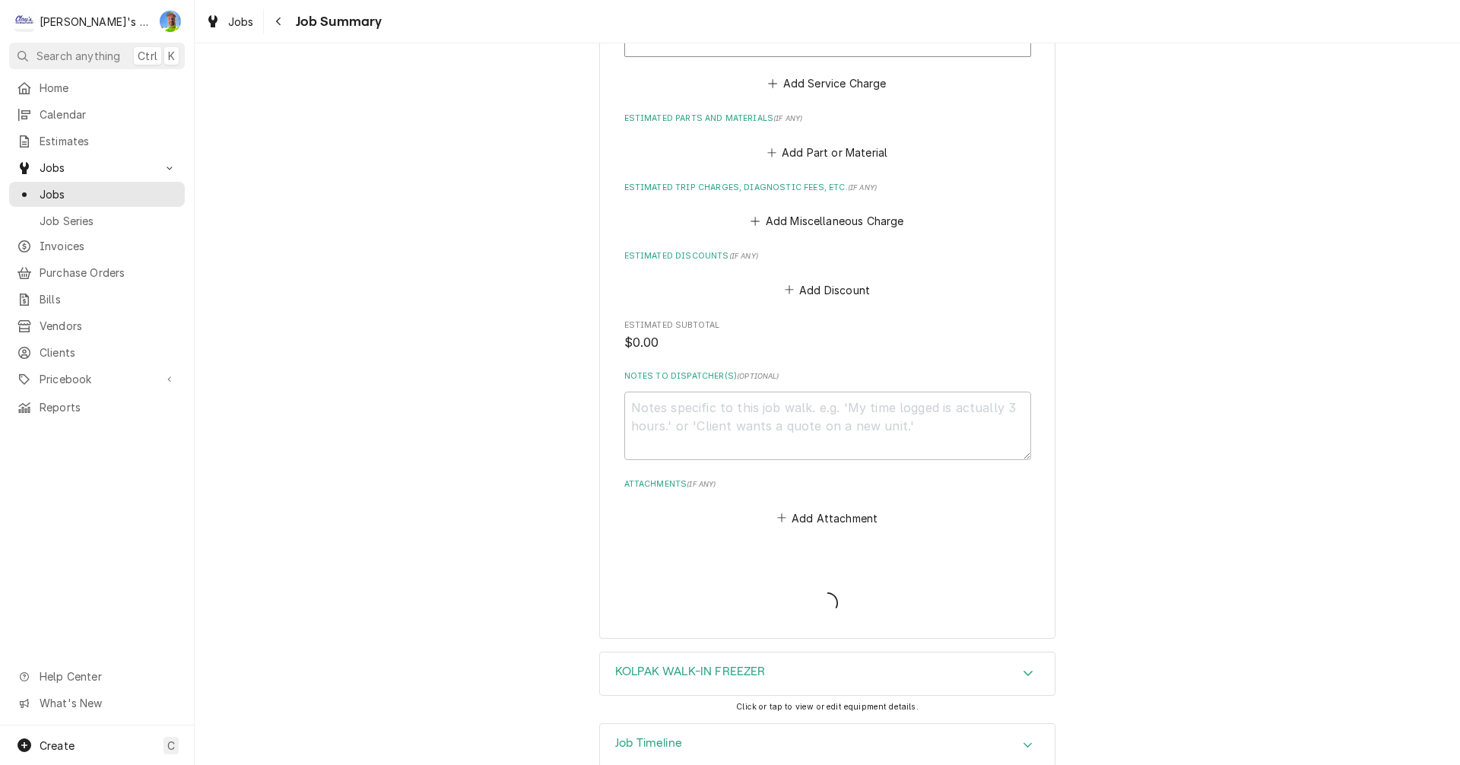
type textarea "x"
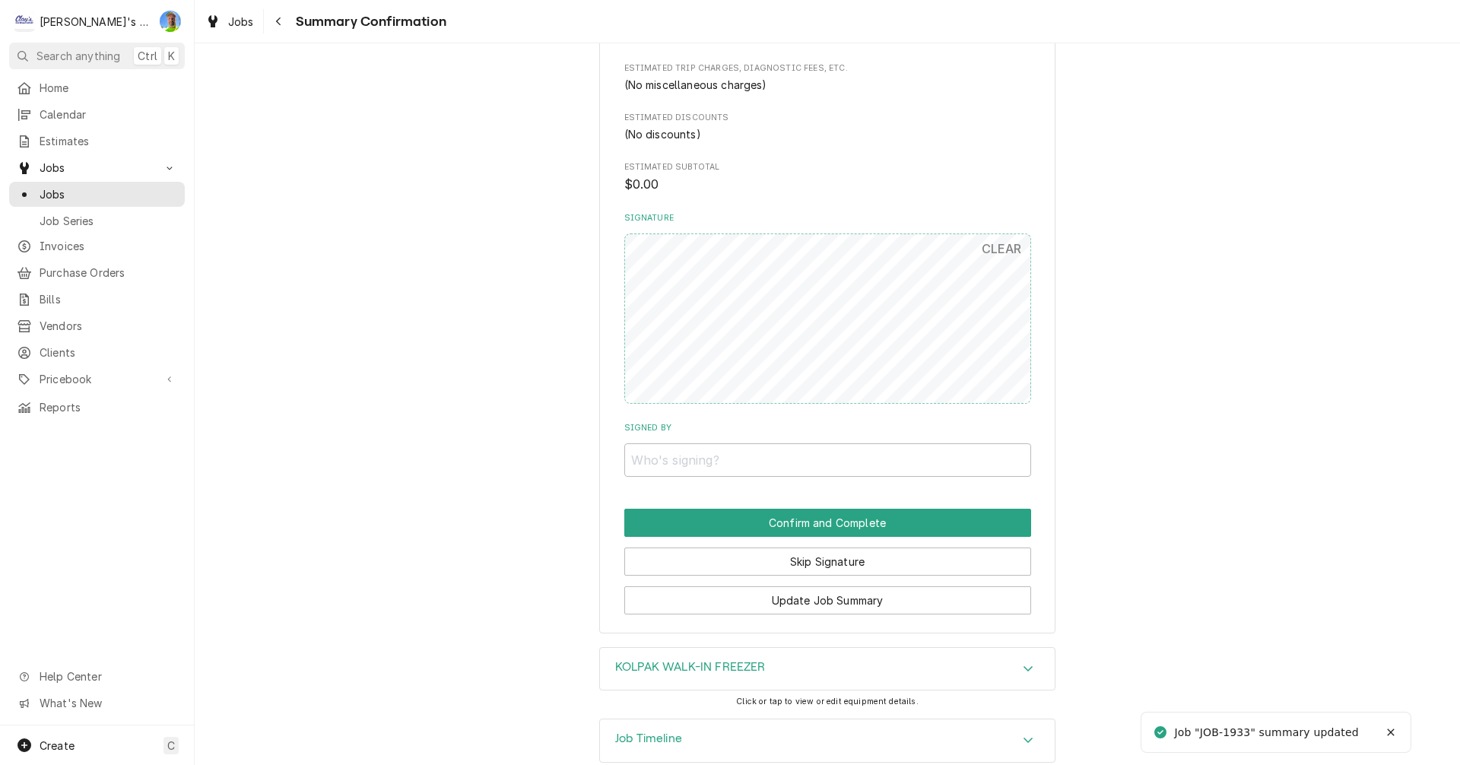
scroll to position [604, 0]
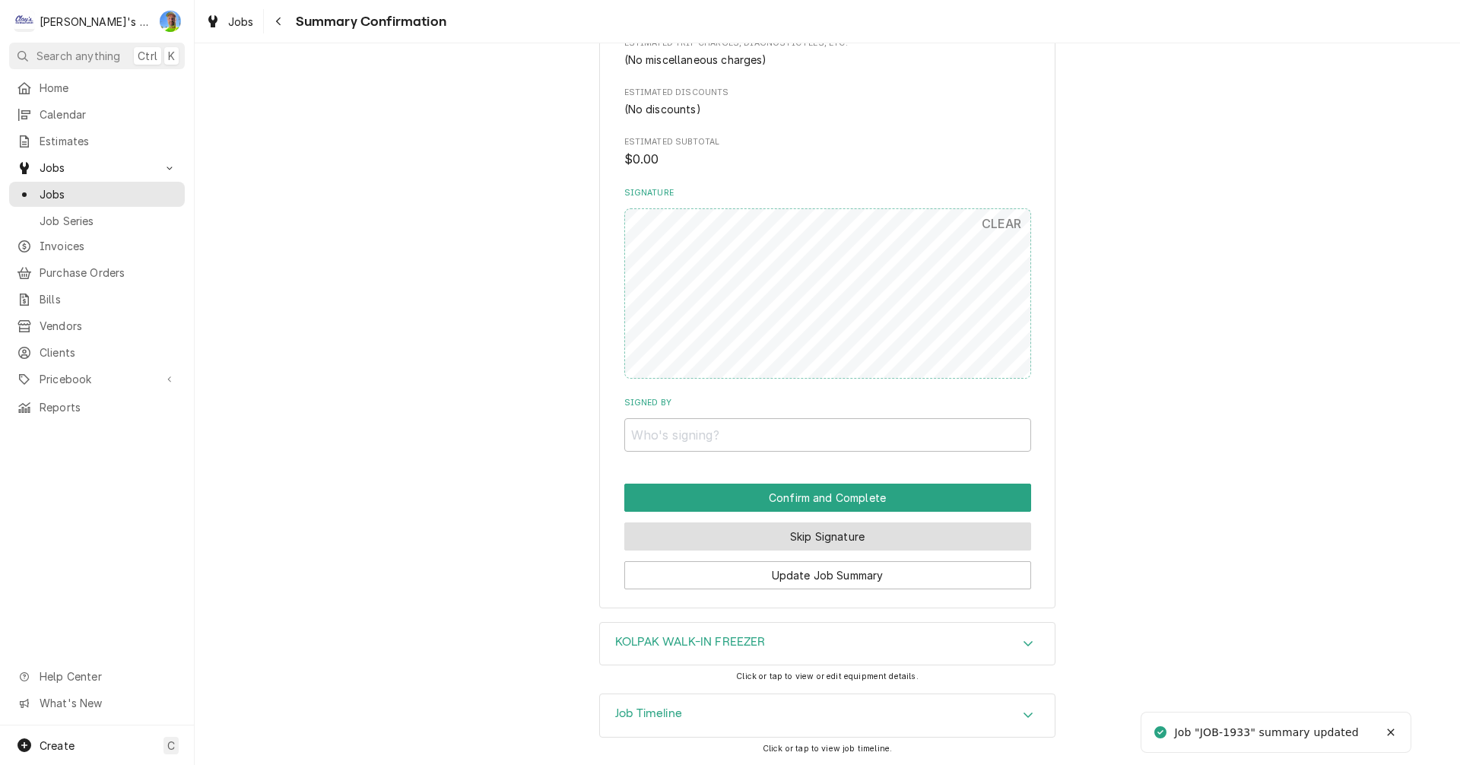
click at [855, 535] on button "Skip Signature" at bounding box center [827, 536] width 407 height 28
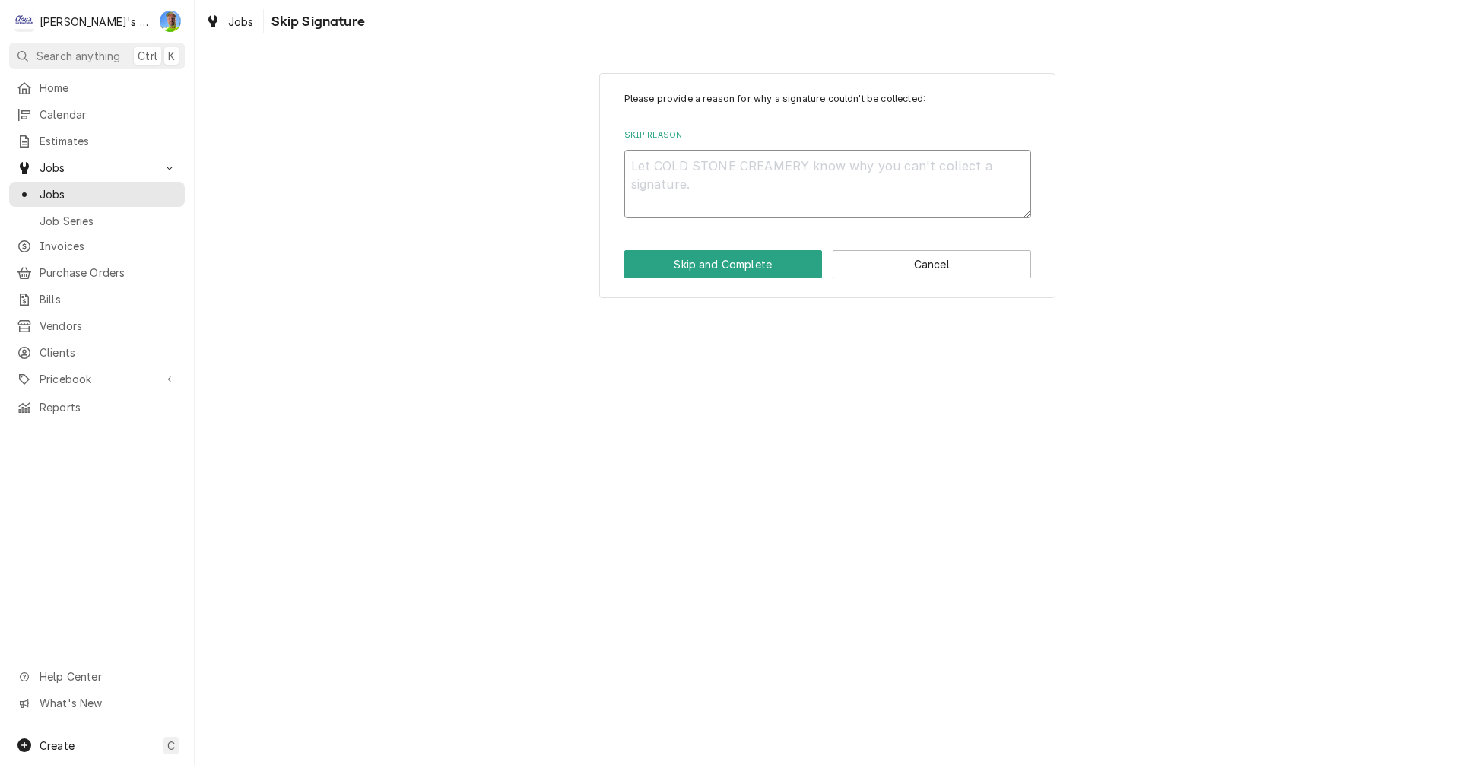
click at [694, 164] on textarea "Skip Reason" at bounding box center [827, 184] width 407 height 68
type textarea "x"
type textarea "N"
type textarea "x"
type textarea "N/"
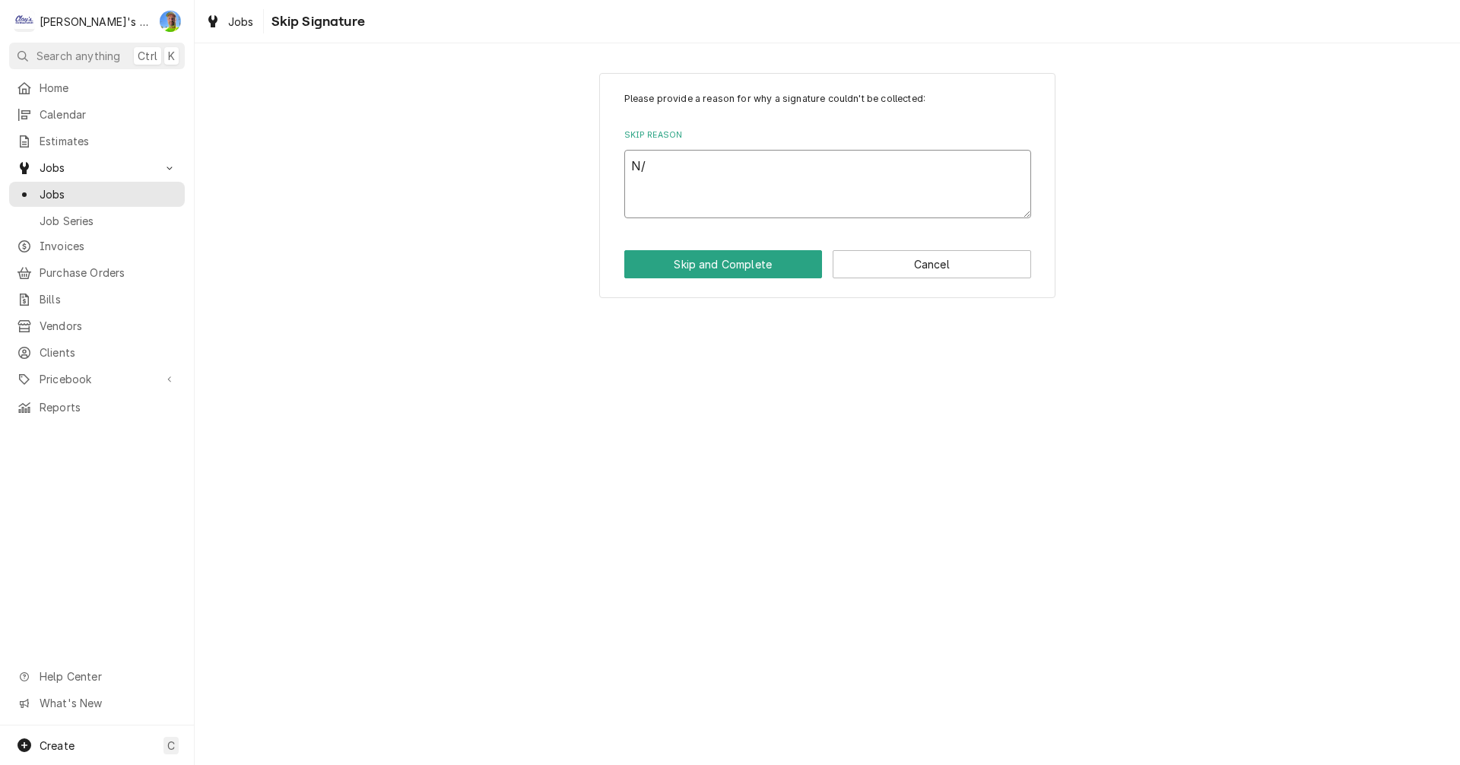
type textarea "x"
type textarea "N/A"
click at [685, 264] on button "Skip and Complete" at bounding box center [723, 264] width 198 height 28
type textarea "x"
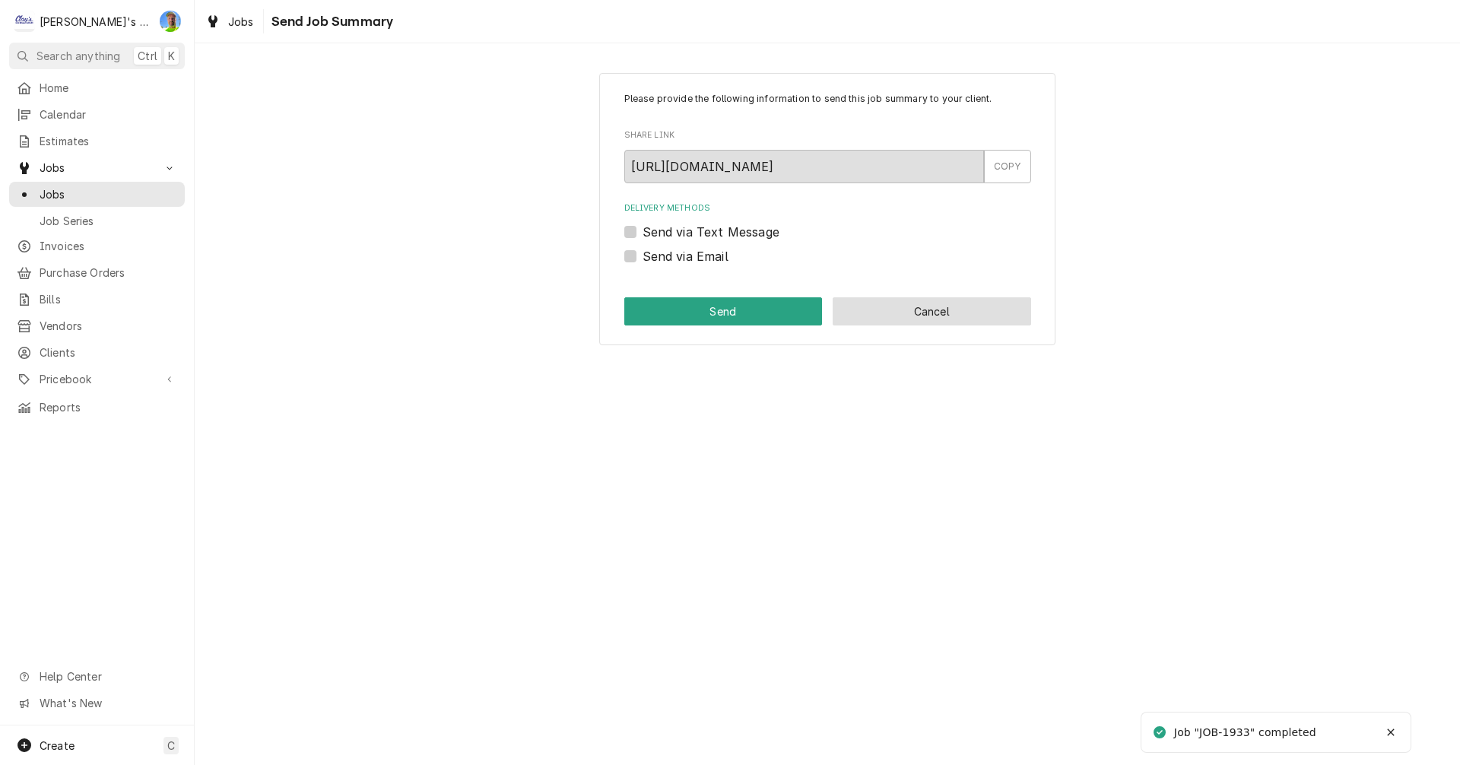
click at [906, 316] on button "Cancel" at bounding box center [932, 311] width 198 height 28
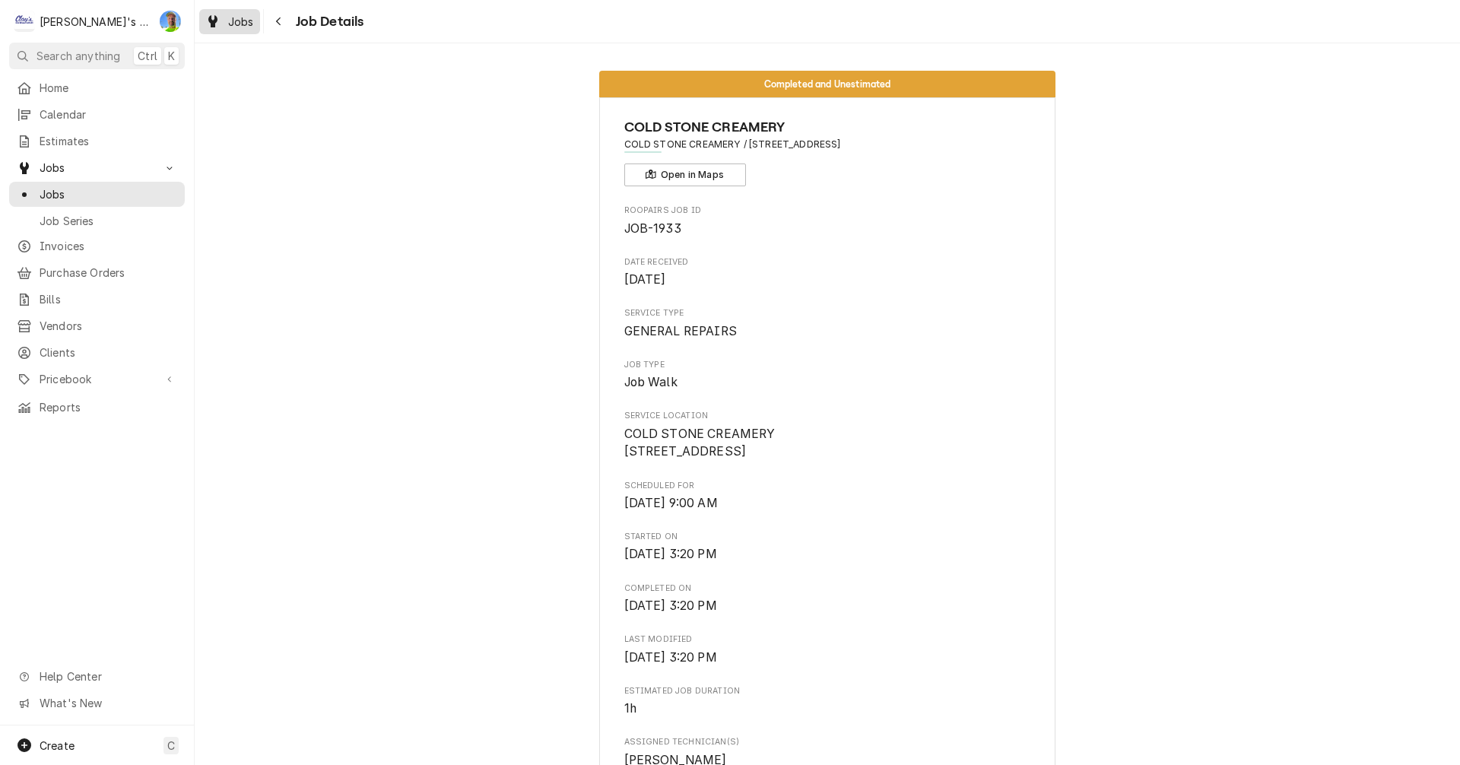
click at [221, 11] on link "Jobs" at bounding box center [229, 21] width 61 height 25
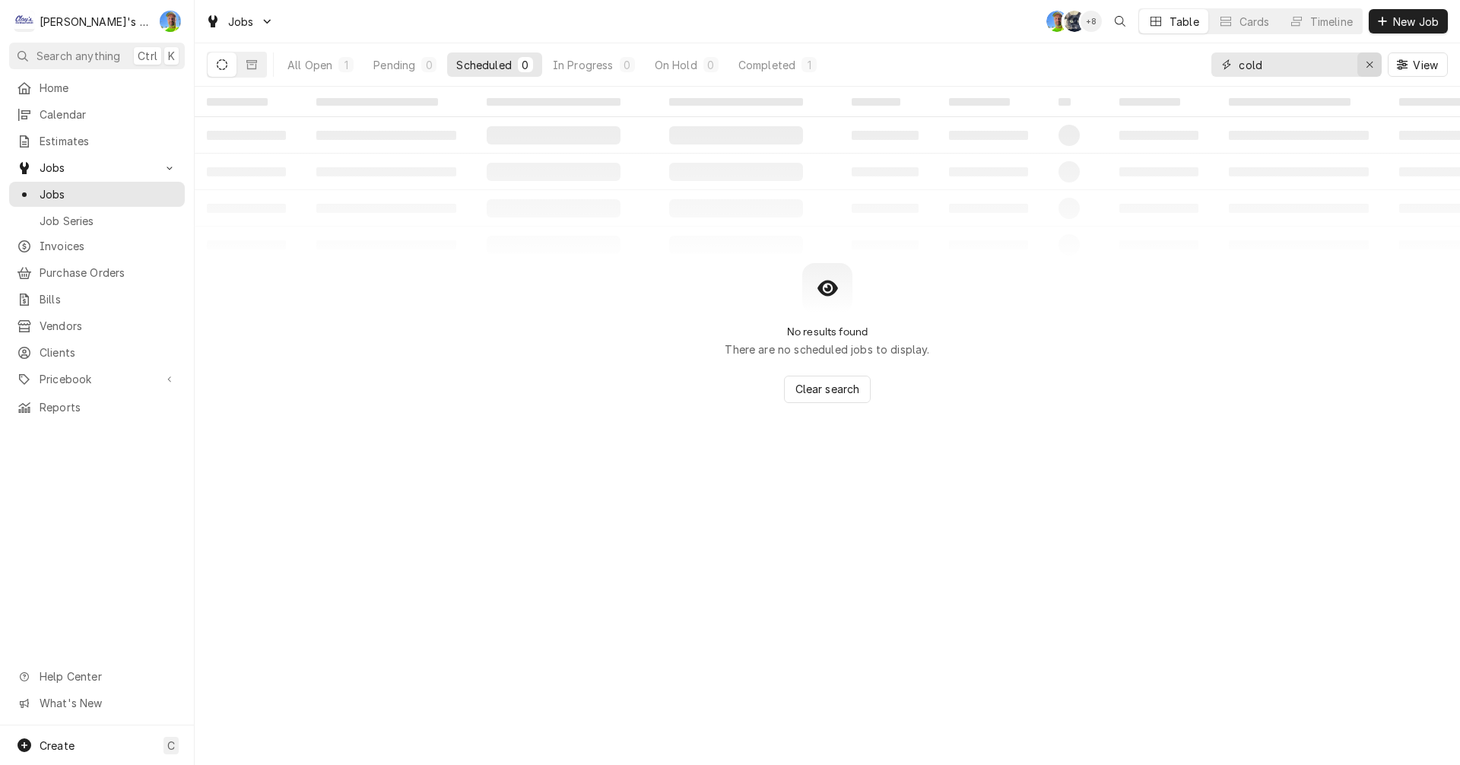
click at [1366, 62] on icon "Erase input" at bounding box center [1370, 64] width 8 height 11
type input "PIZZA HUT"
click at [298, 67] on div "All Open" at bounding box center [309, 65] width 45 height 16
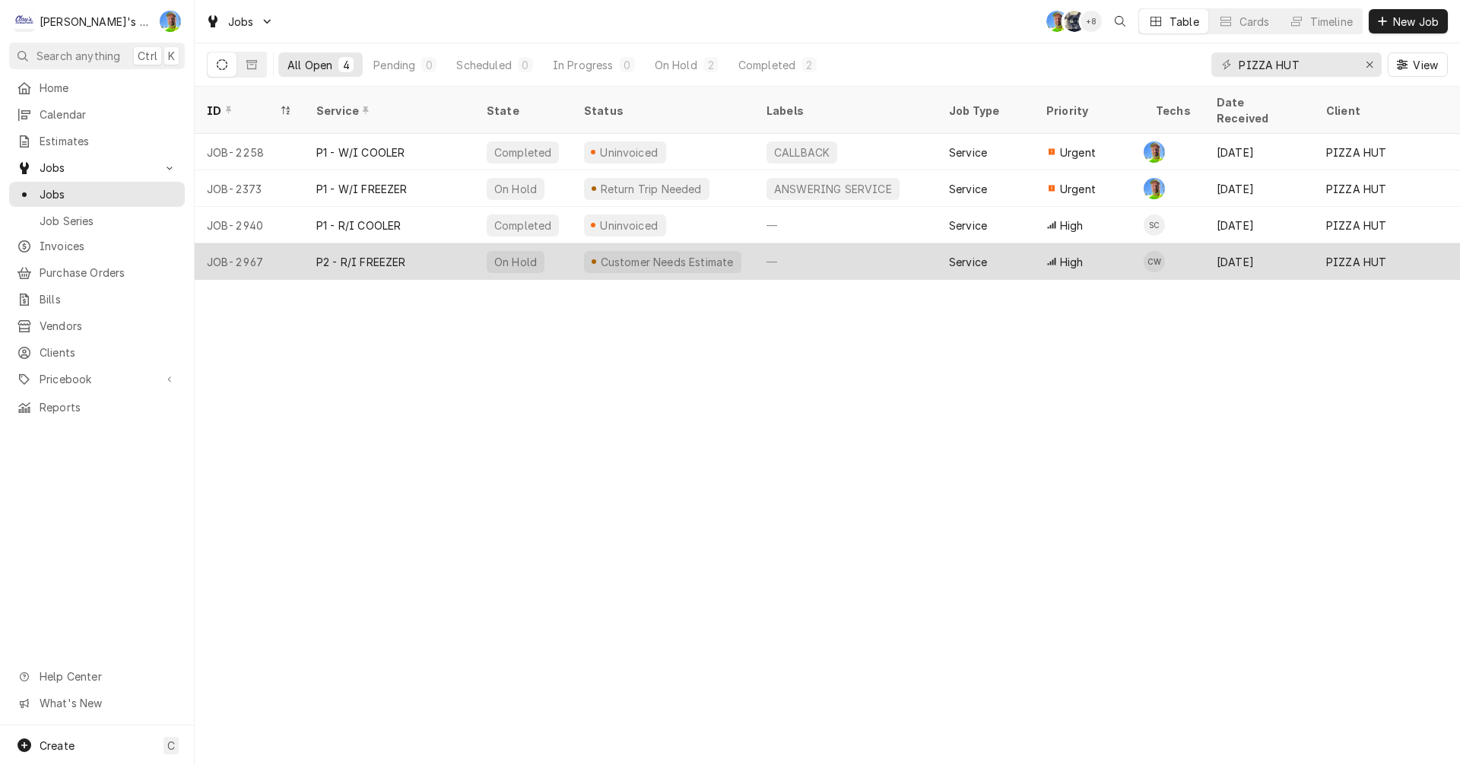
click at [812, 246] on div "—" at bounding box center [845, 261] width 183 height 37
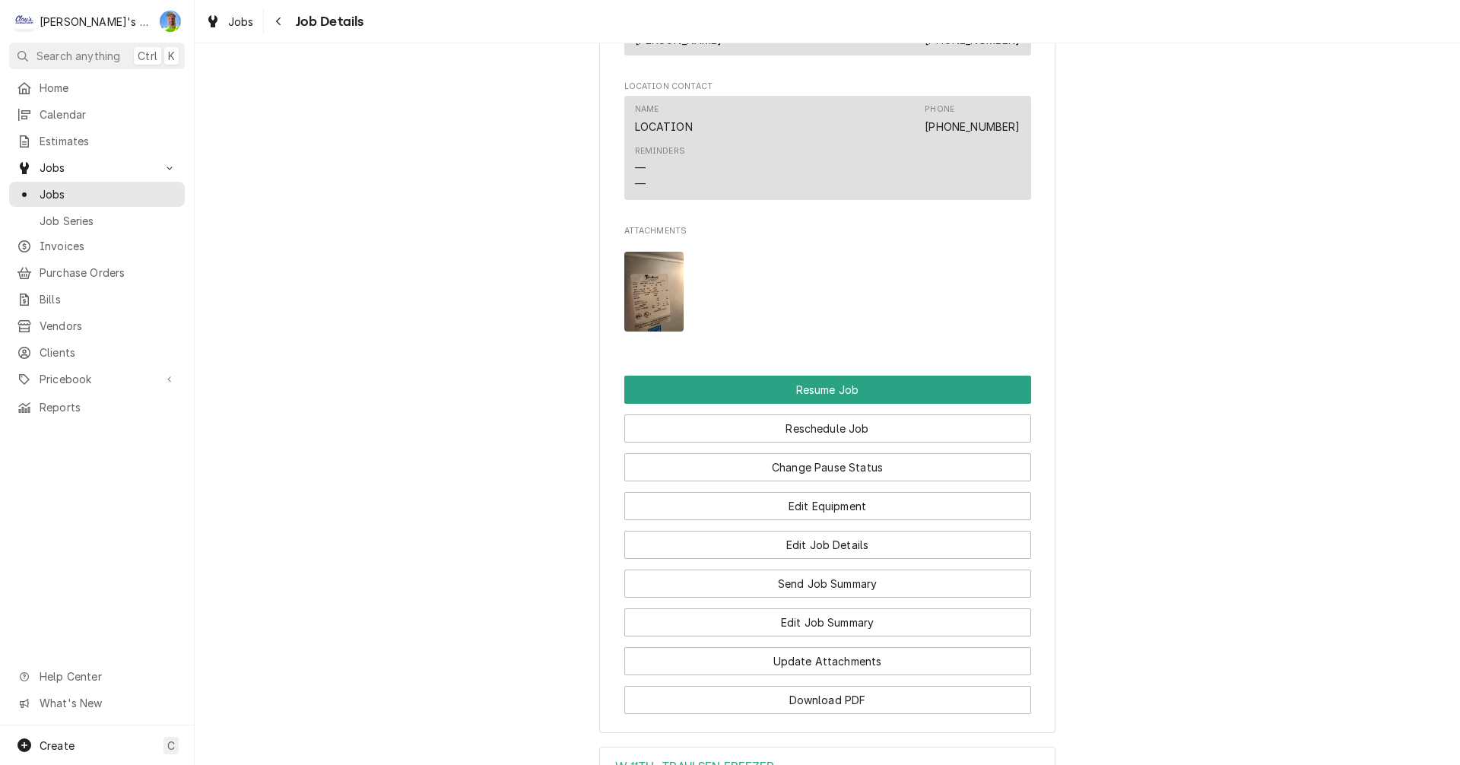
scroll to position [1445, 0]
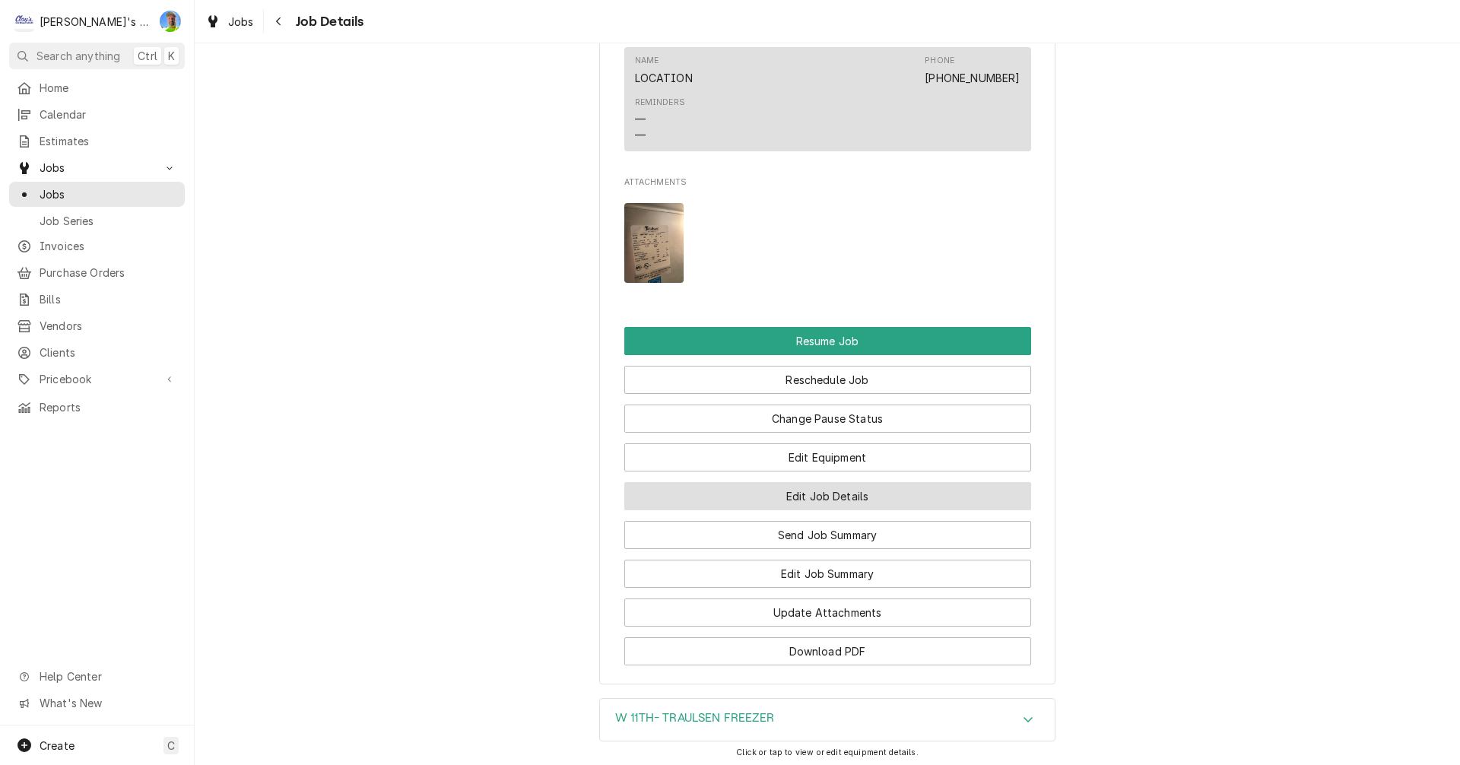
click at [915, 497] on button "Edit Job Details" at bounding box center [827, 496] width 407 height 28
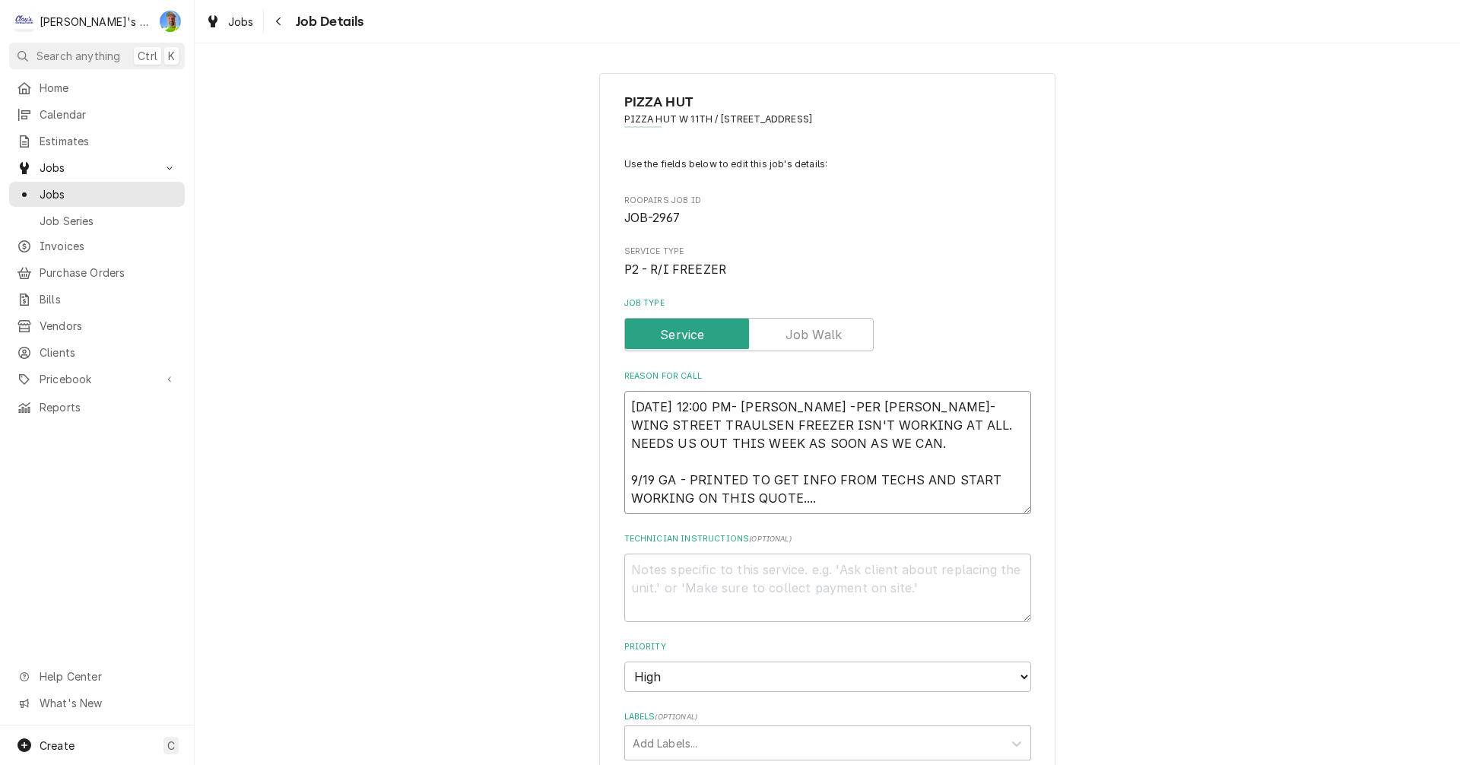
click at [867, 494] on textarea "9/17/2025 12:00 PM- KASSIE -PER JEFF- WING STREET TRAULSEN FREEZER ISN'T WORKIN…" at bounding box center [827, 452] width 407 height 123
type textarea "x"
type textarea "9/17/2025 12:00 PM- KASSIE -PER JEFF- WING STREET TRAULSEN FREEZER ISN'T WORKIN…"
type textarea "x"
type textarea "9/17/2025 12:00 PM- KASSIE -PER JEFF- WING STREET TRAULSEN FREEZER ISN'T WORKIN…"
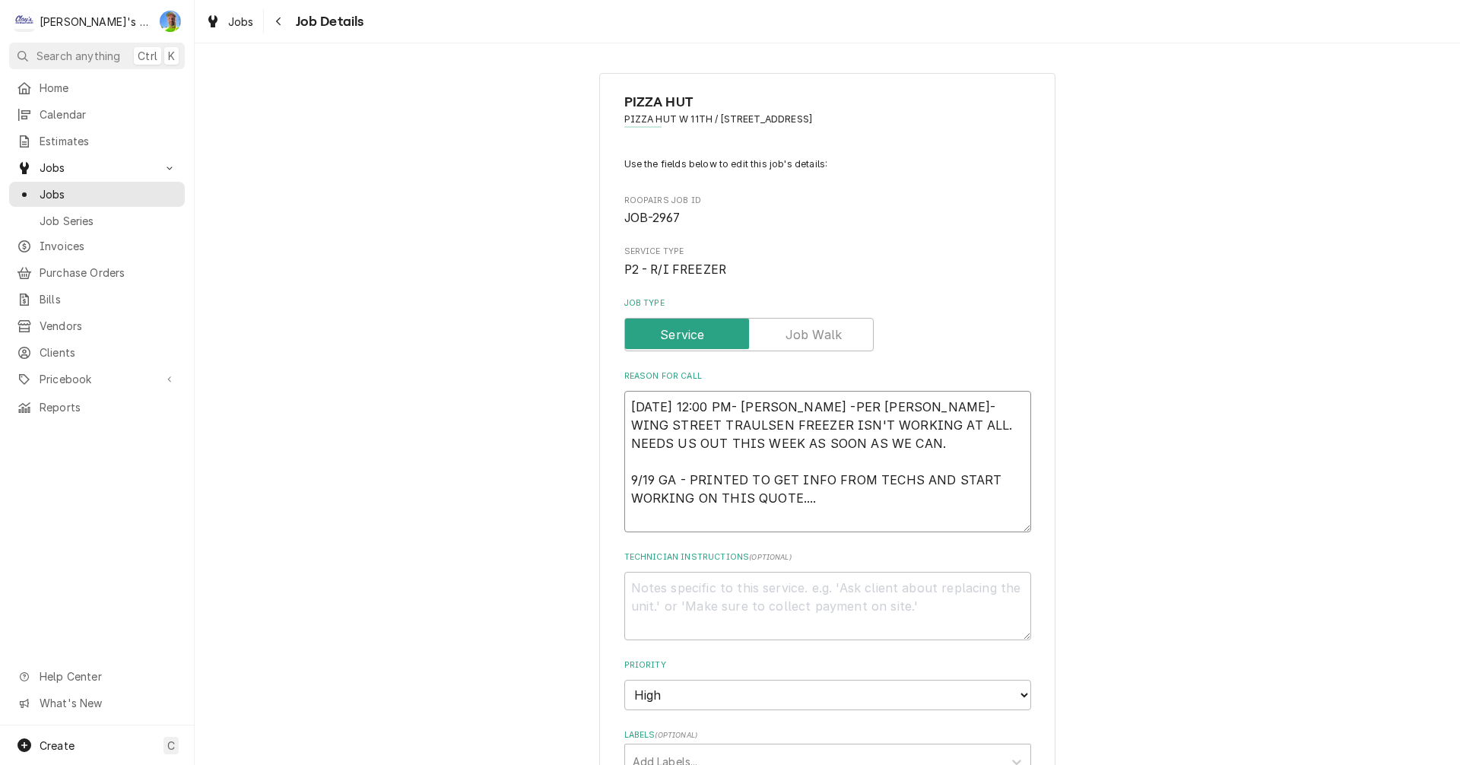
type textarea "x"
type textarea "9/17/2025 12:00 PM- KASSIE -PER JEFF- WING STREET TRAULSEN FREEZER ISN'T WORKIN…"
type textarea "x"
type textarea "9/17/2025 12:00 PM- KASSIE -PER JEFF- WING STREET TRAULSEN FREEZER ISN'T WORKIN…"
type textarea "x"
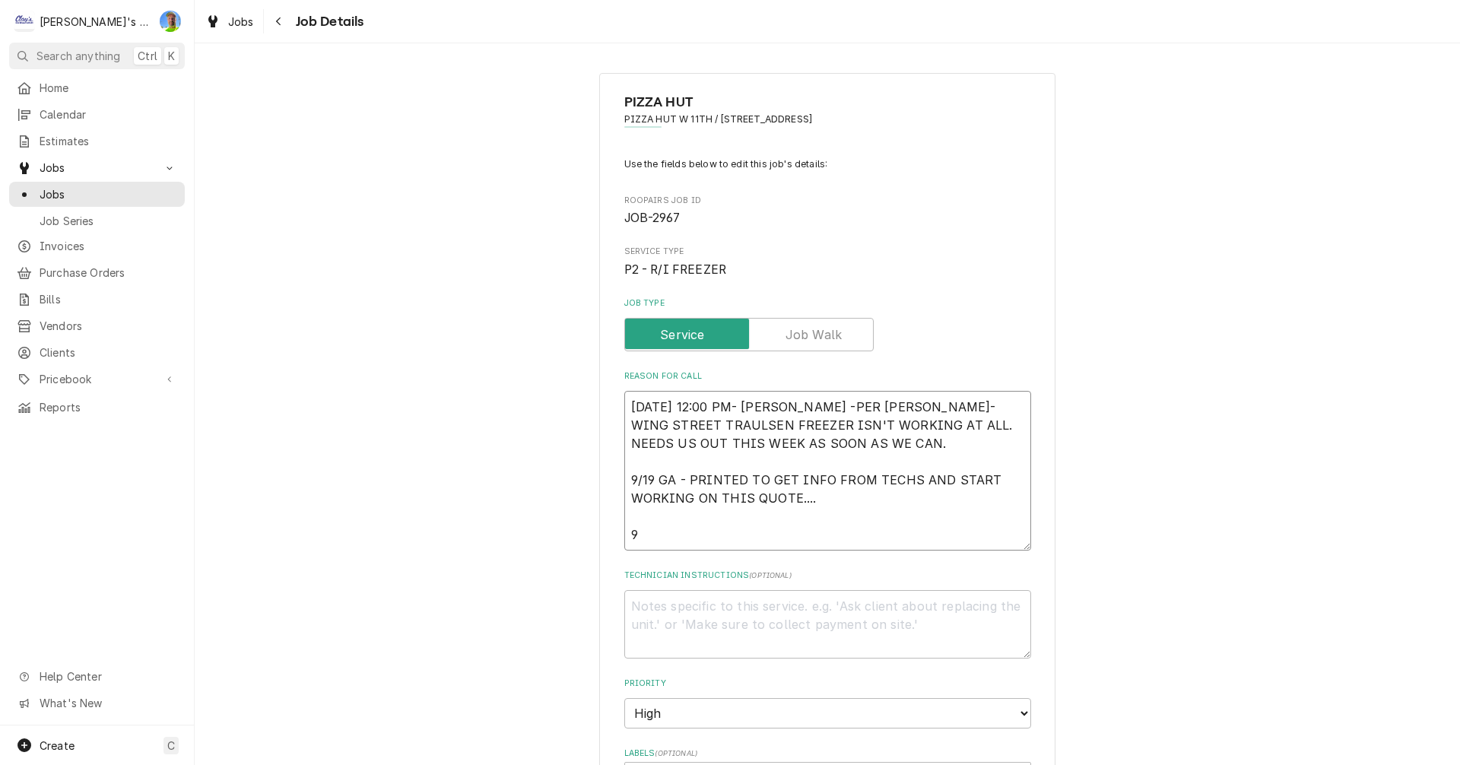
type textarea "9/17/2025 12:00 PM- KASSIE -PER JEFF- WING STREET TRAULSEN FREEZER ISN'T WORKIN…"
type textarea "x"
type textarea "9/17/2025 12:00 PM- KASSIE -PER JEFF- WING STREET TRAULSEN FREEZER ISN'T WORKIN…"
type textarea "x"
type textarea "9/17/2025 12:00 PM- KASSIE -PER JEFF- WING STREET TRAULSEN FREEZER ISN'T WORKIN…"
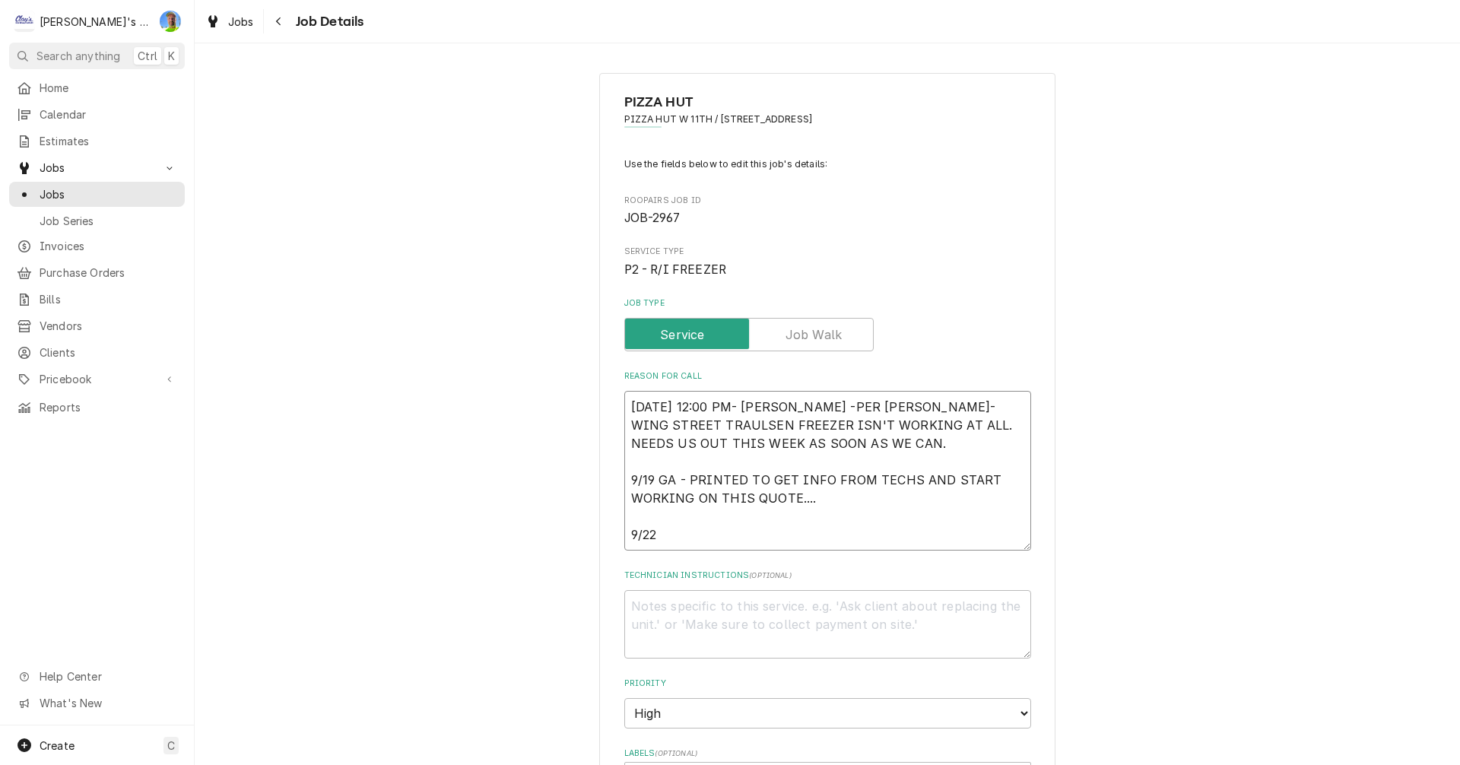
type textarea "x"
type textarea "9/17/2025 12:00 PM- KASSIE -PER JEFF- WING STREET TRAULSEN FREEZER ISN'T WORKIN…"
type textarea "x"
type textarea "9/17/2025 12:00 PM- KASSIE -PER JEFF- WING STREET TRAULSEN FREEZER ISN'T WORKIN…"
type textarea "x"
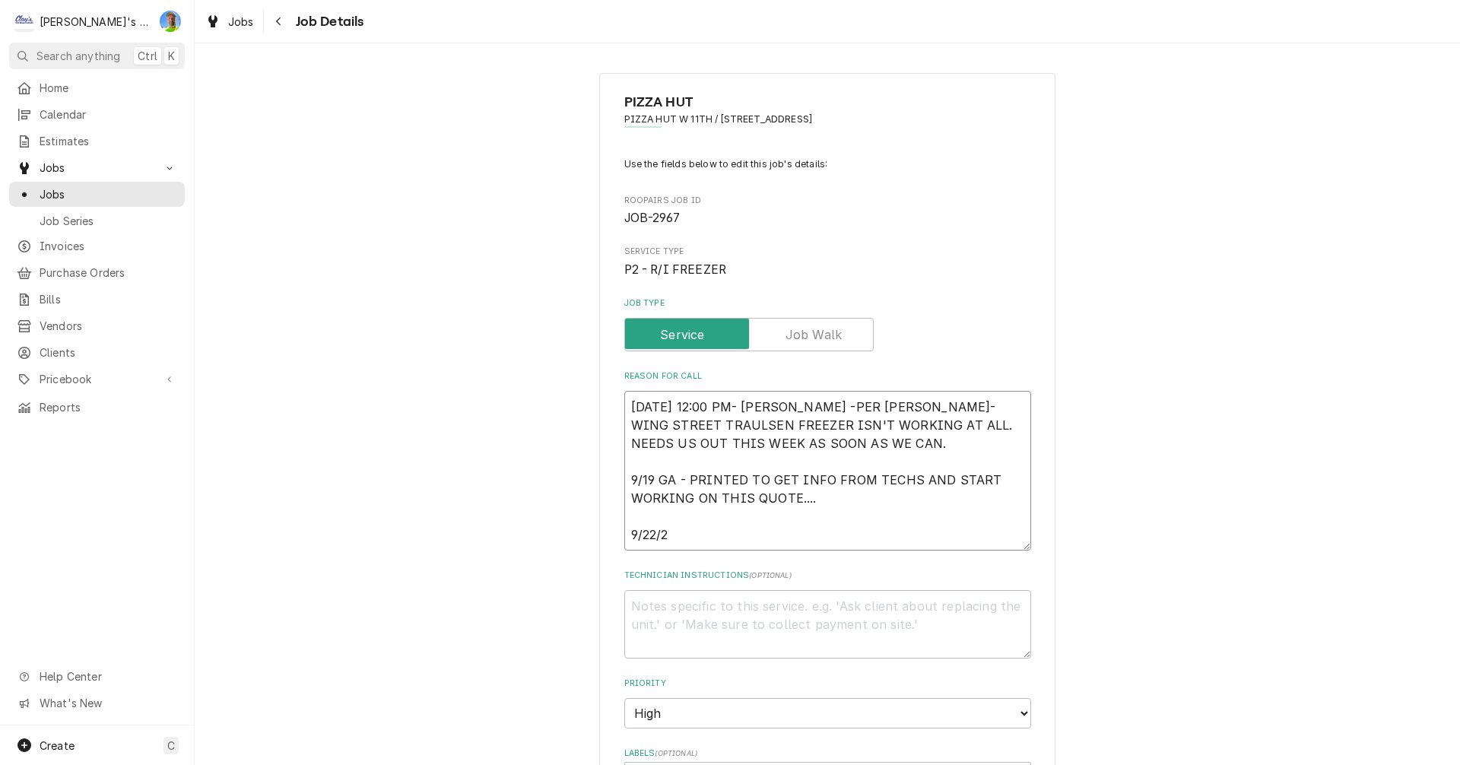
type textarea "9/17/2025 12:00 PM- KASSIE -PER JEFF- WING STREET TRAULSEN FREEZER ISN'T WORKIN…"
type textarea "x"
type textarea "9/17/2025 12:00 PM- KASSIE -PER JEFF- WING STREET TRAULSEN FREEZER ISN'T WORKIN…"
type textarea "x"
type textarea "9/17/2025 12:00 PM- KASSIE -PER JEFF- WING STREET TRAULSEN FREEZER ISN'T WORKIN…"
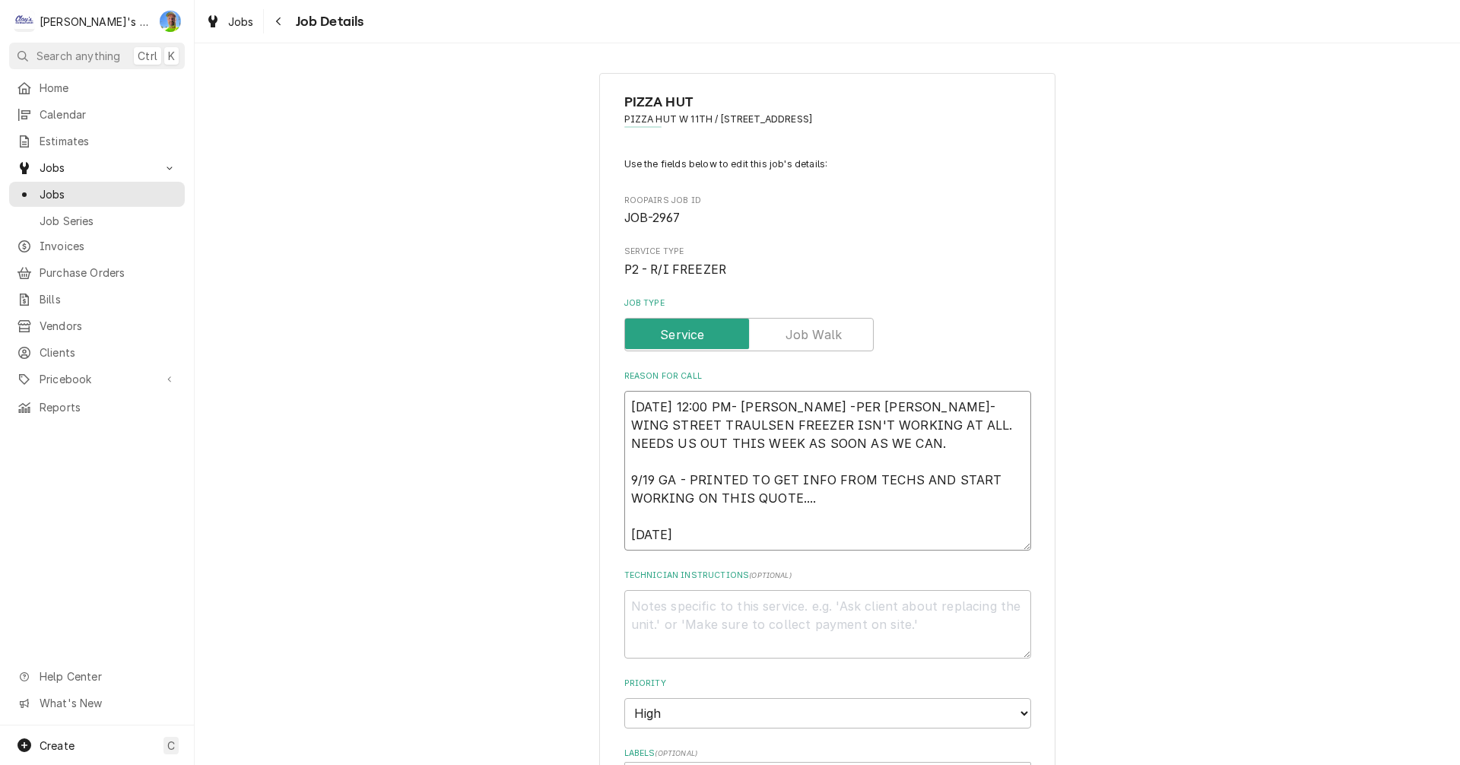
type textarea "x"
type textarea "9/17/2025 12:00 PM- KASSIE -PER JEFF- WING STREET TRAULSEN FREEZER ISN'T WORKIN…"
type textarea "x"
type textarea "9/17/2025 12:00 PM- KASSIE -PER JEFF- WING STREET TRAULSEN FREEZER ISN'T WORKIN…"
type textarea "x"
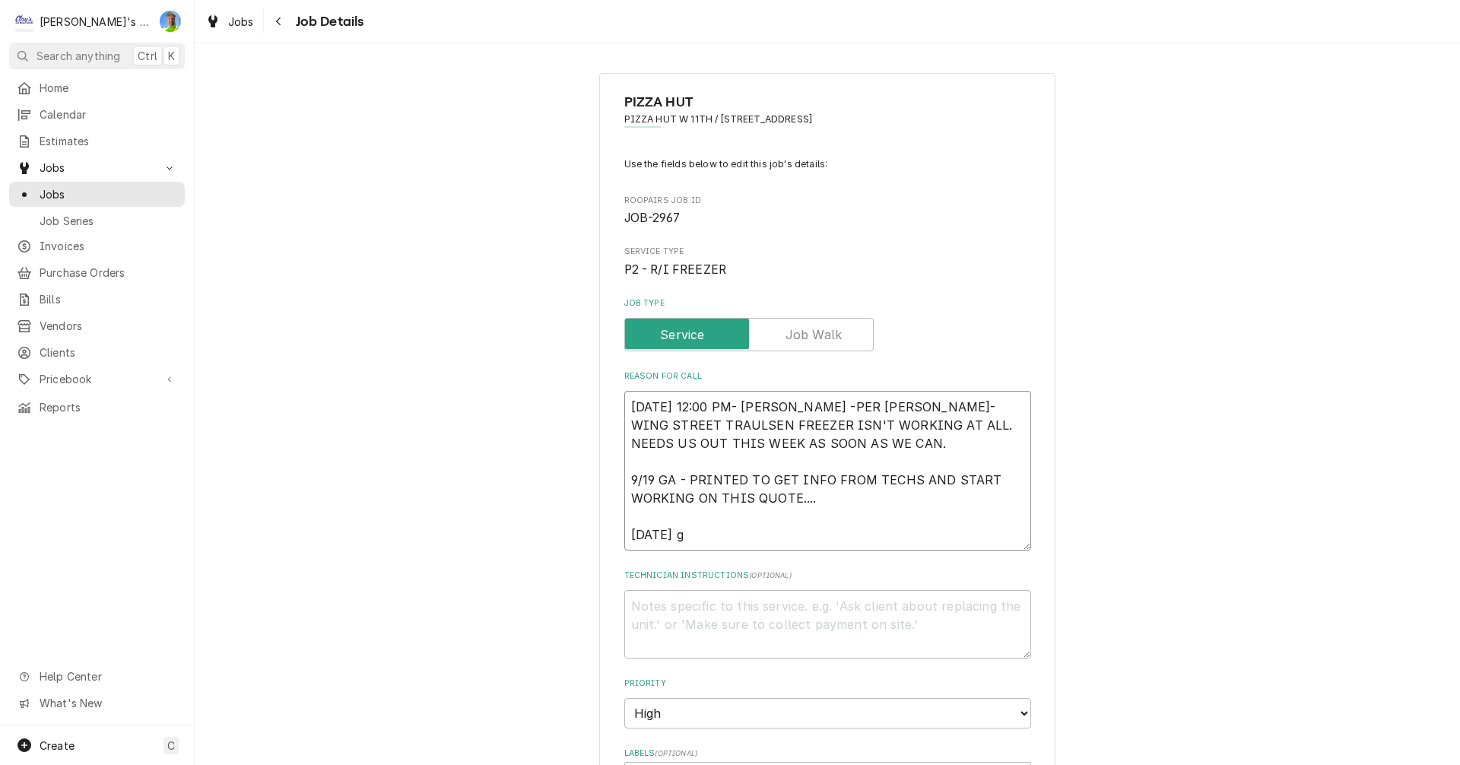
type textarea "9/17/2025 12:00 PM- KASSIE -PER JEFF- WING STREET TRAULSEN FREEZER ISN'T WORKIN…"
type textarea "x"
type textarea "9/17/2025 12:00 PM- KASSIE -PER JEFF- WING STREET TRAULSEN FREEZER ISN'T WORKIN…"
type textarea "x"
type textarea "9/17/2025 12:00 PM- KASSIE -PER JEFF- WING STREET TRAULSEN FREEZER ISN'T WORKIN…"
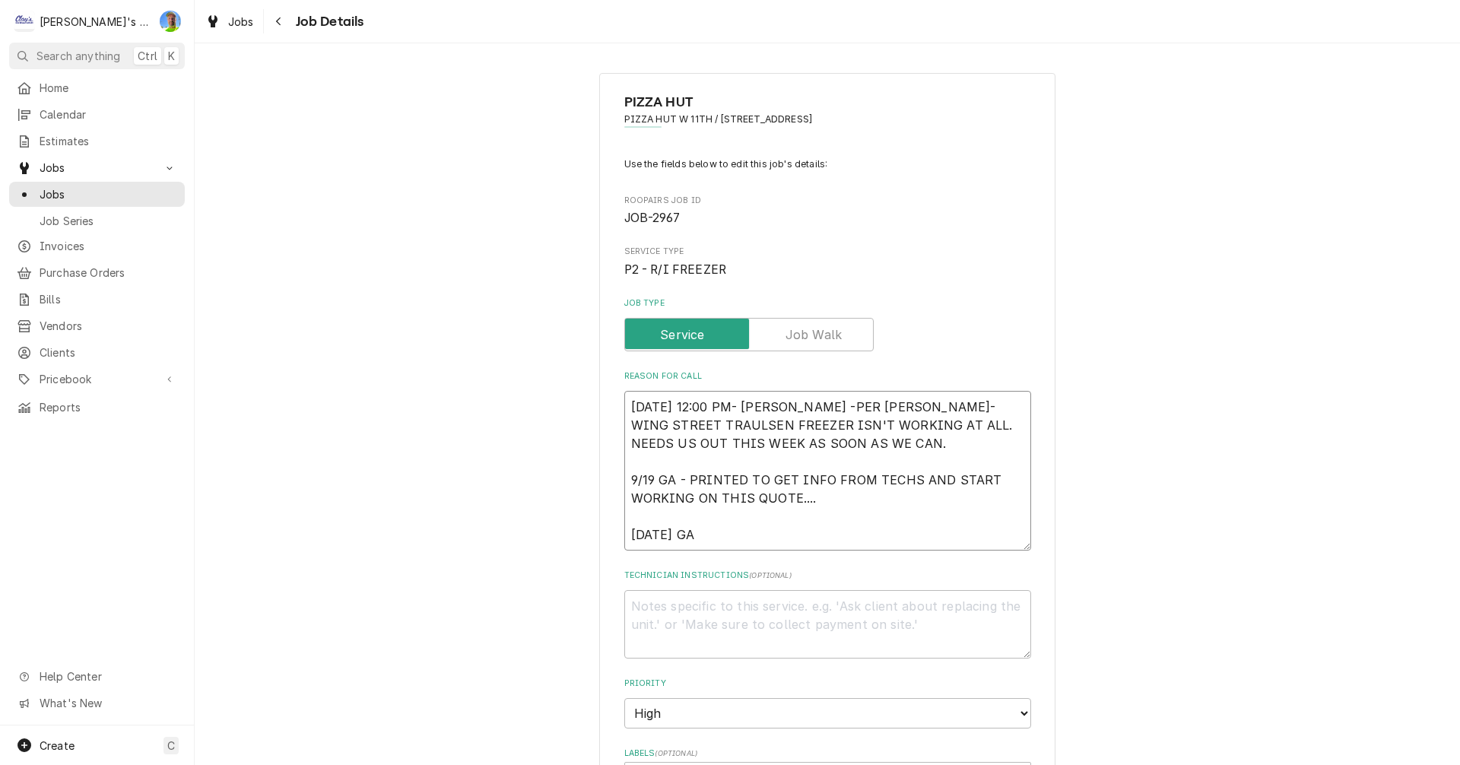
type textarea "x"
type textarea "9/17/2025 12:00 PM- KASSIE -PER JEFF- WING STREET TRAULSEN FREEZER ISN'T WORKIN…"
type textarea "x"
type textarea "9/17/2025 12:00 PM- KASSIE -PER JEFF- WING STREET TRAULSEN FREEZER ISN'T WORKIN…"
type textarea "x"
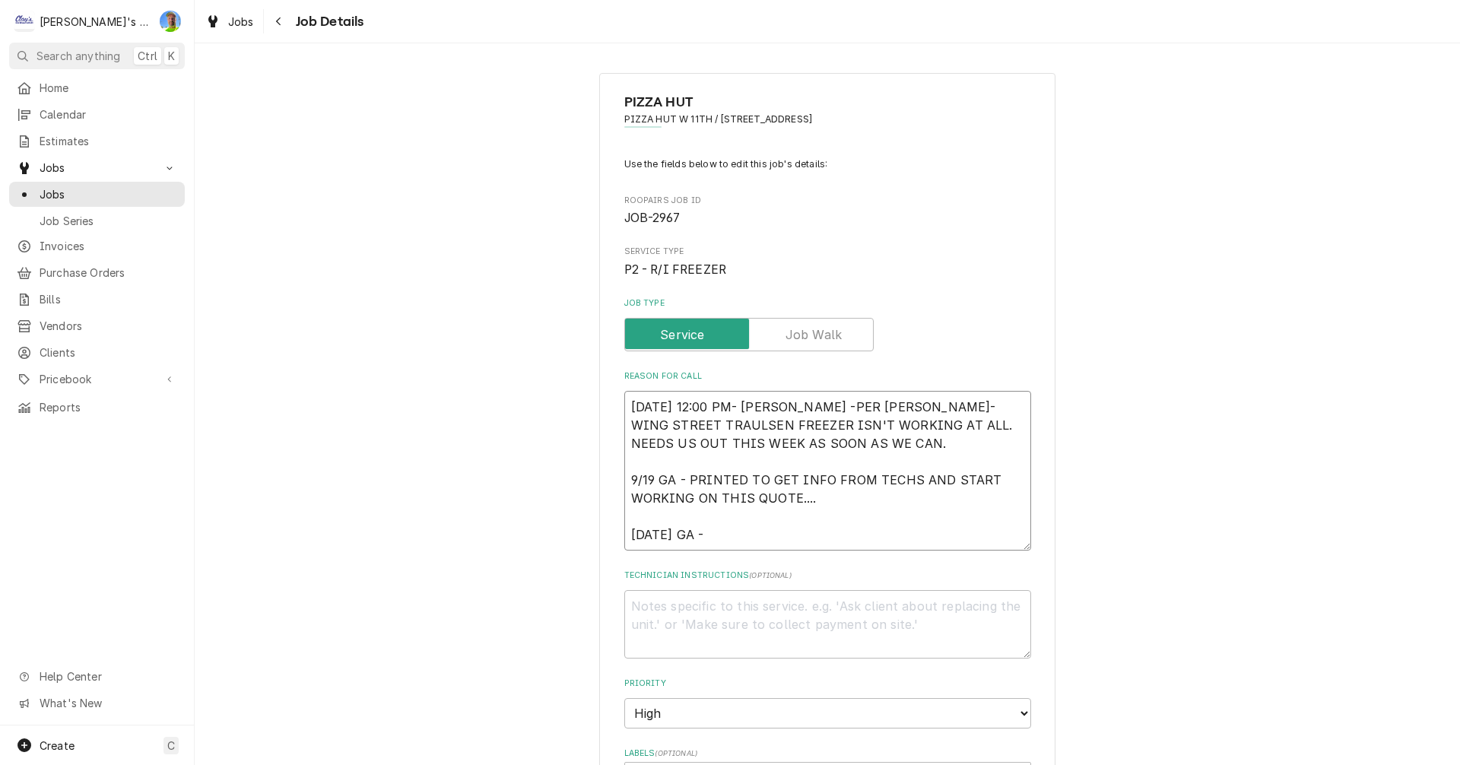
type textarea "9/17/2025 12:00 PM- KASSIE -PER JEFF- WING STREET TRAULSEN FREEZER ISN'T WORKIN…"
type textarea "x"
type textarea "9/17/2025 12:00 PM- KASSIE -PER JEFF- WING STREET TRAULSEN FREEZER ISN'T WORKIN…"
type textarea "x"
type textarea "9/17/2025 12:00 PM- KASSIE -PER JEFF- WING STREET TRAULSEN FREEZER ISN'T WORKIN…"
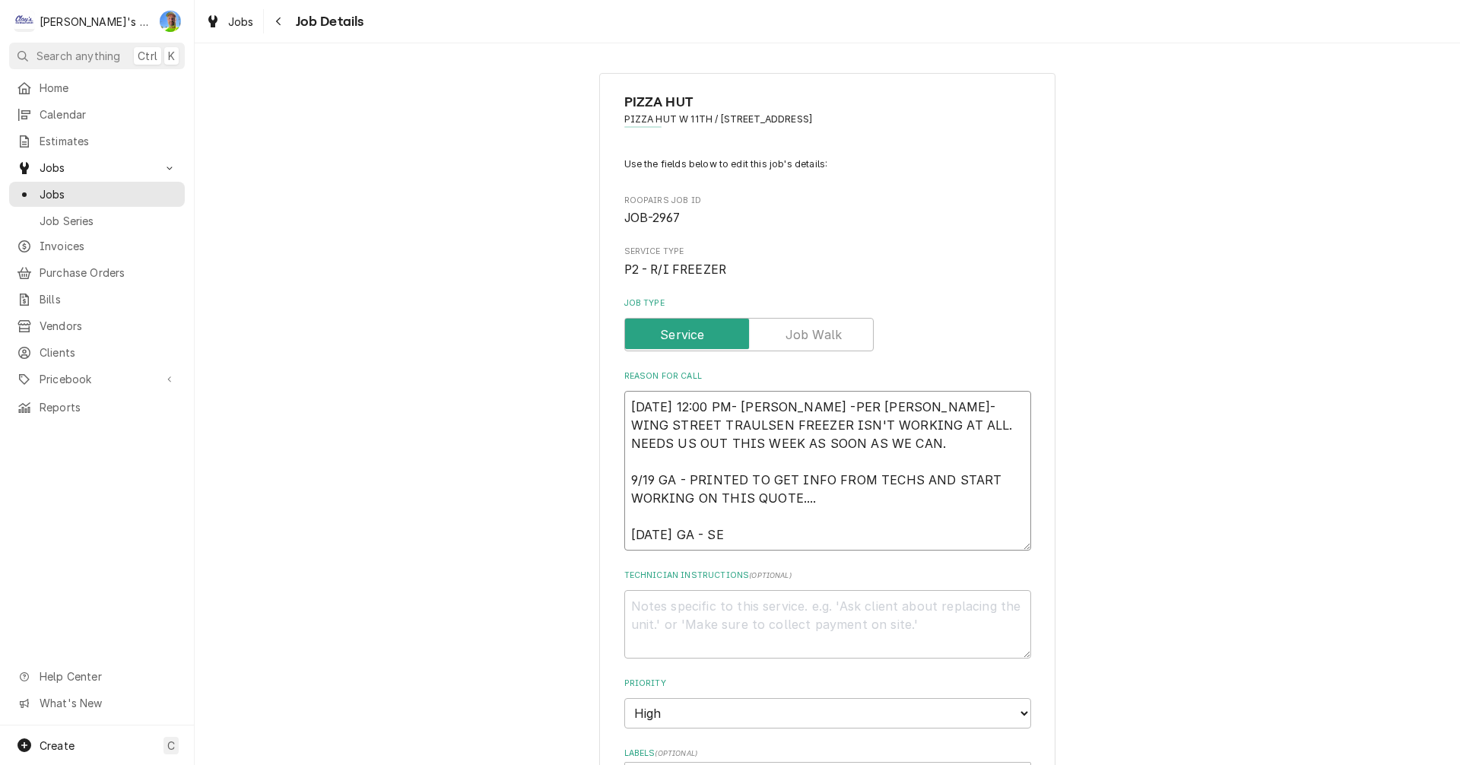
type textarea "x"
type textarea "9/17/2025 12:00 PM- KASSIE -PER JEFF- WING STREET TRAULSEN FREEZER ISN'T WORKIN…"
type textarea "x"
type textarea "9/17/2025 12:00 PM- KASSIE -PER JEFF- WING STREET TRAULSEN FREEZER ISN'T WORKIN…"
type textarea "x"
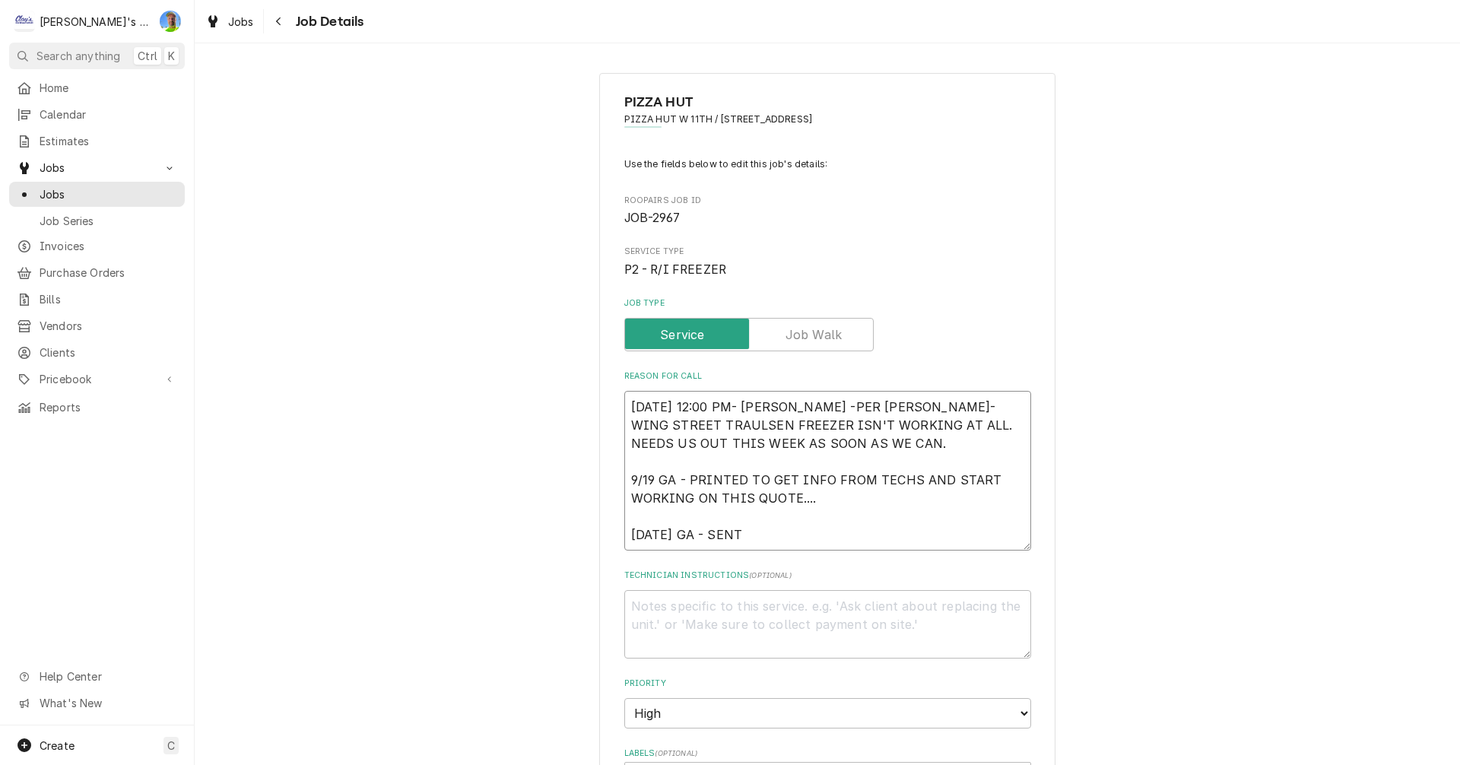
type textarea "9/17/2025 12:00 PM- KASSIE -PER JEFF- WING STREET TRAULSEN FREEZER ISN'T WORKIN…"
type textarea "x"
type textarea "9/17/2025 12:00 PM- KASSIE -PER JEFF- WING STREET TRAULSEN FREEZER ISN'T WORKIN…"
type textarea "x"
type textarea "9/17/2025 12:00 PM- KASSIE -PER JEFF- WING STREET TRAULSEN FREEZER ISN'T WORKIN…"
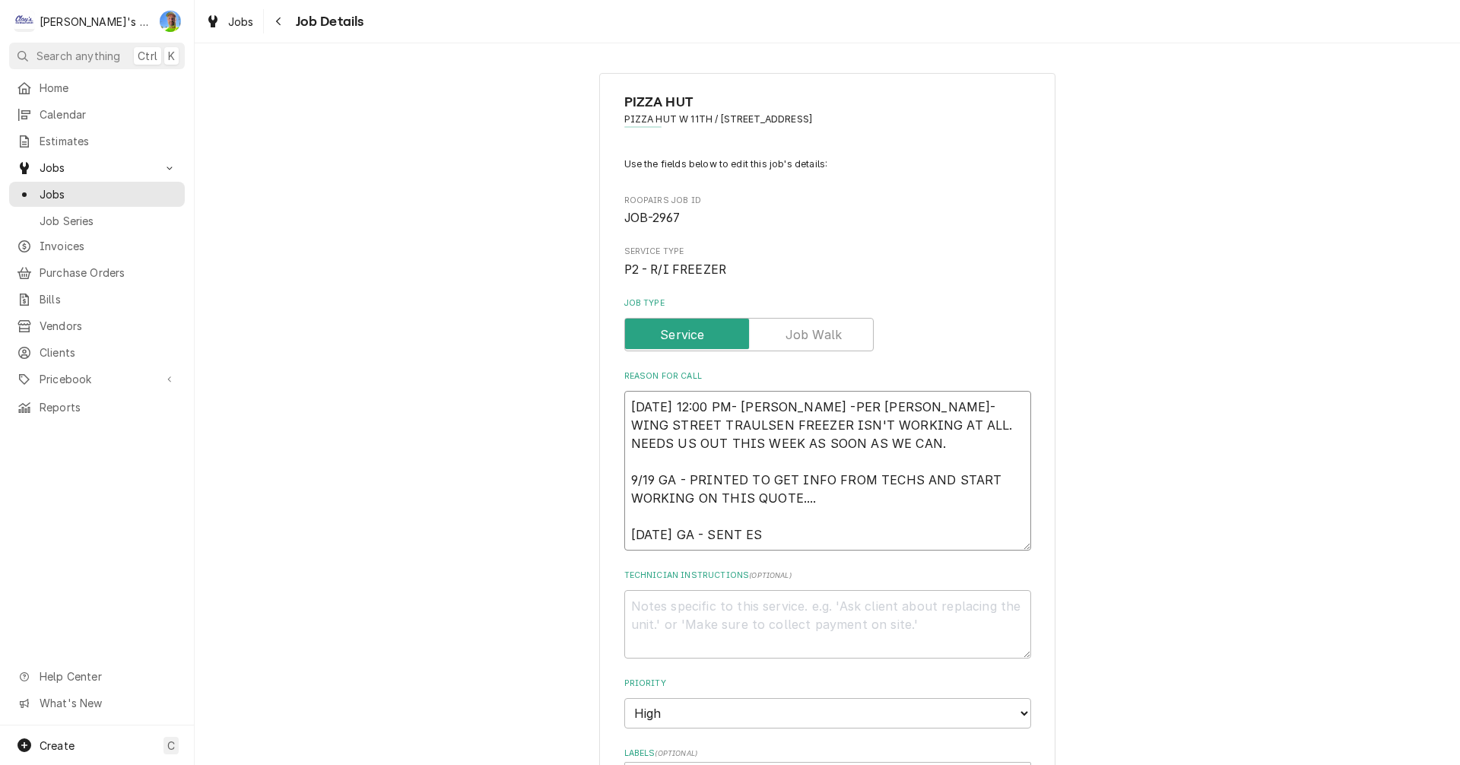
type textarea "x"
type textarea "9/17/2025 12:00 PM- KASSIE -PER JEFF- WING STREET TRAULSEN FREEZER ISN'T WORKIN…"
type textarea "x"
type textarea "9/17/2025 12:00 PM- KASSIE -PER JEFF- WING STREET TRAULSEN FREEZER ISN'T WORKIN…"
type textarea "x"
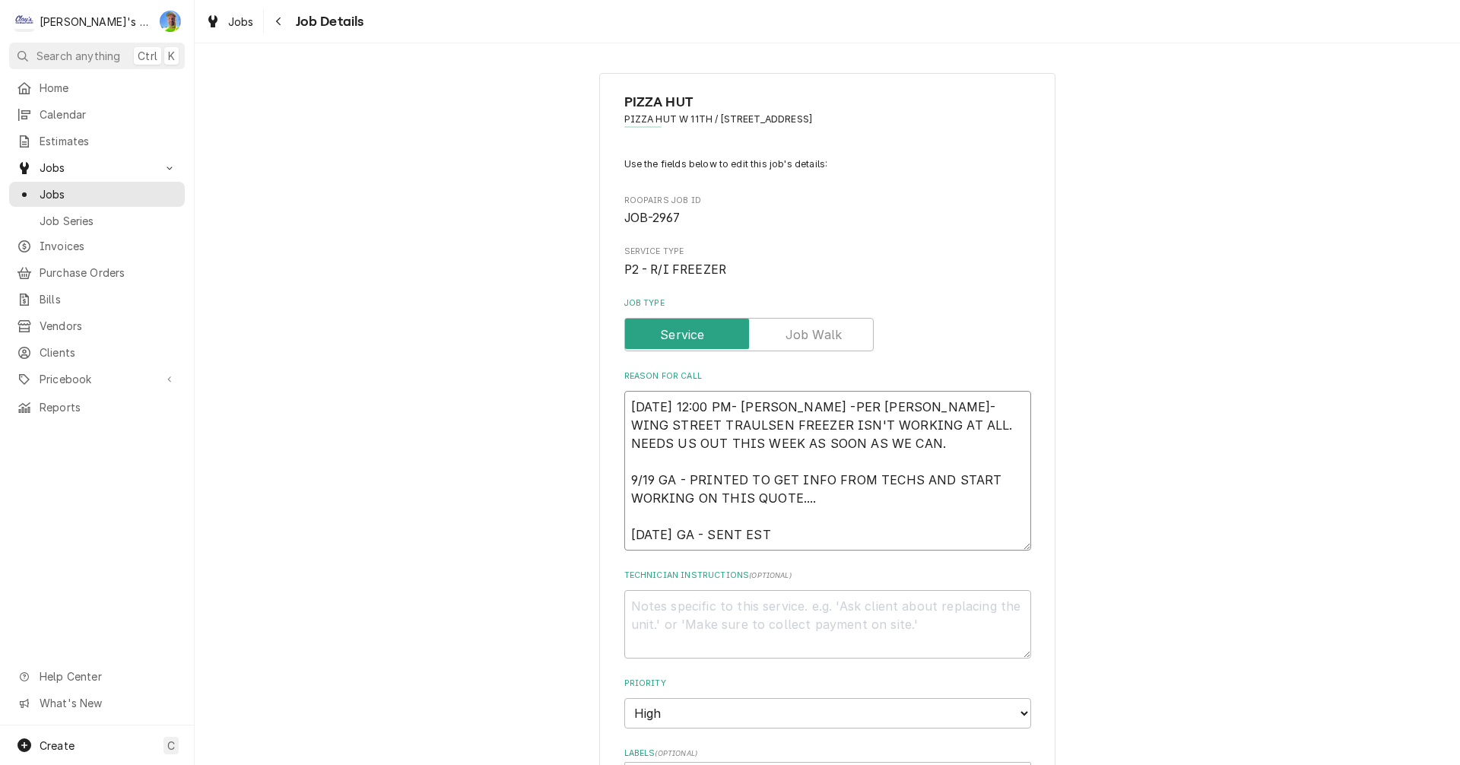
type textarea "9/17/2025 12:00 PM- KASSIE -PER JEFF- WING STREET TRAULSEN FREEZER ISN'T WORKIN…"
type textarea "x"
type textarea "9/17/2025 12:00 PM- KASSIE -PER JEFF- WING STREET TRAULSEN FREEZER ISN'T WORKIN…"
type textarea "x"
type textarea "9/17/2025 12:00 PM- KASSIE -PER JEFF- WING STREET TRAULSEN FREEZER ISN'T WORKIN…"
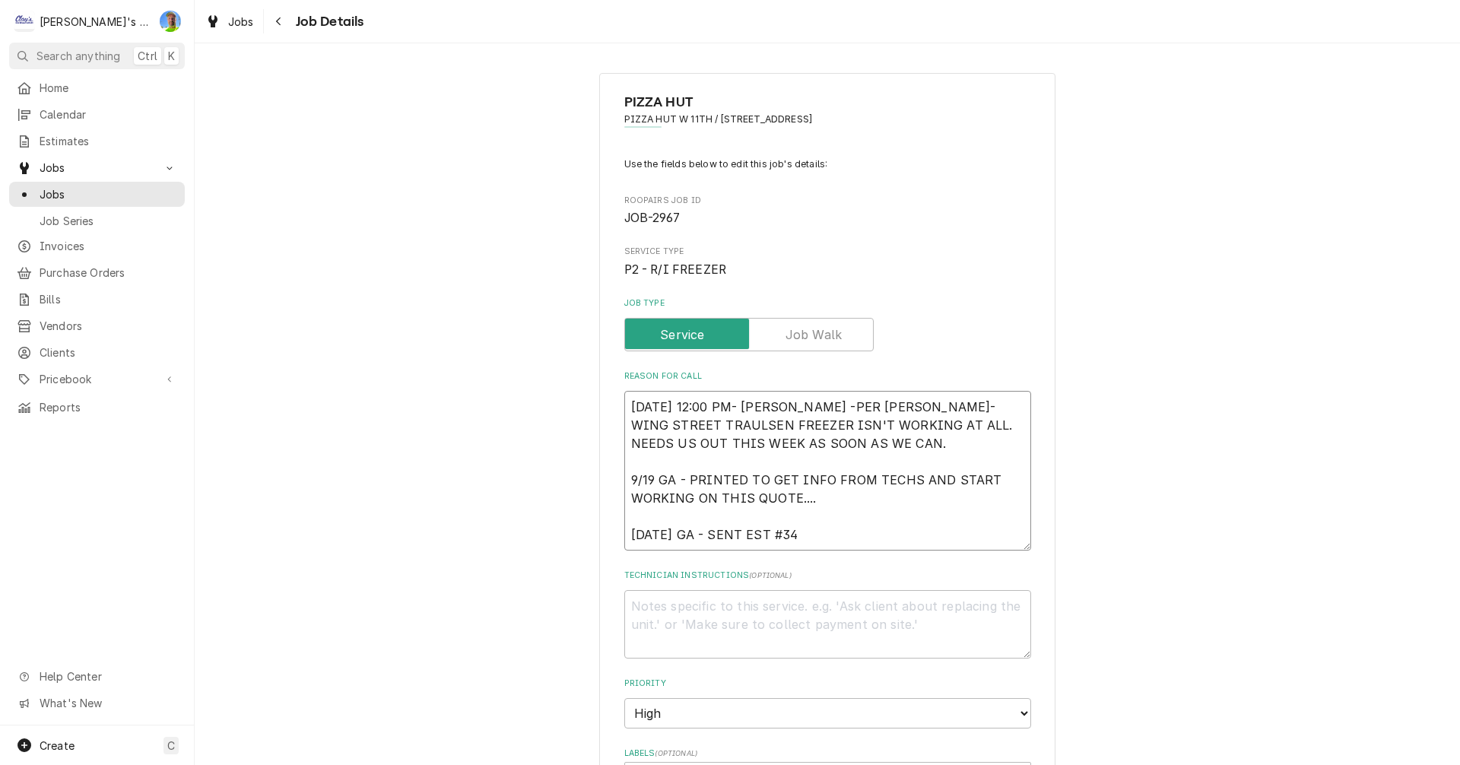
type textarea "x"
type textarea "9/17/2025 12:00 PM- KASSIE -PER JEFF- WING STREET TRAULSEN FREEZER ISN'T WORKIN…"
type textarea "x"
type textarea "9/17/2025 12:00 PM- KASSIE -PER JEFF- WING STREET TRAULSEN FREEZER ISN'T WORKIN…"
type textarea "x"
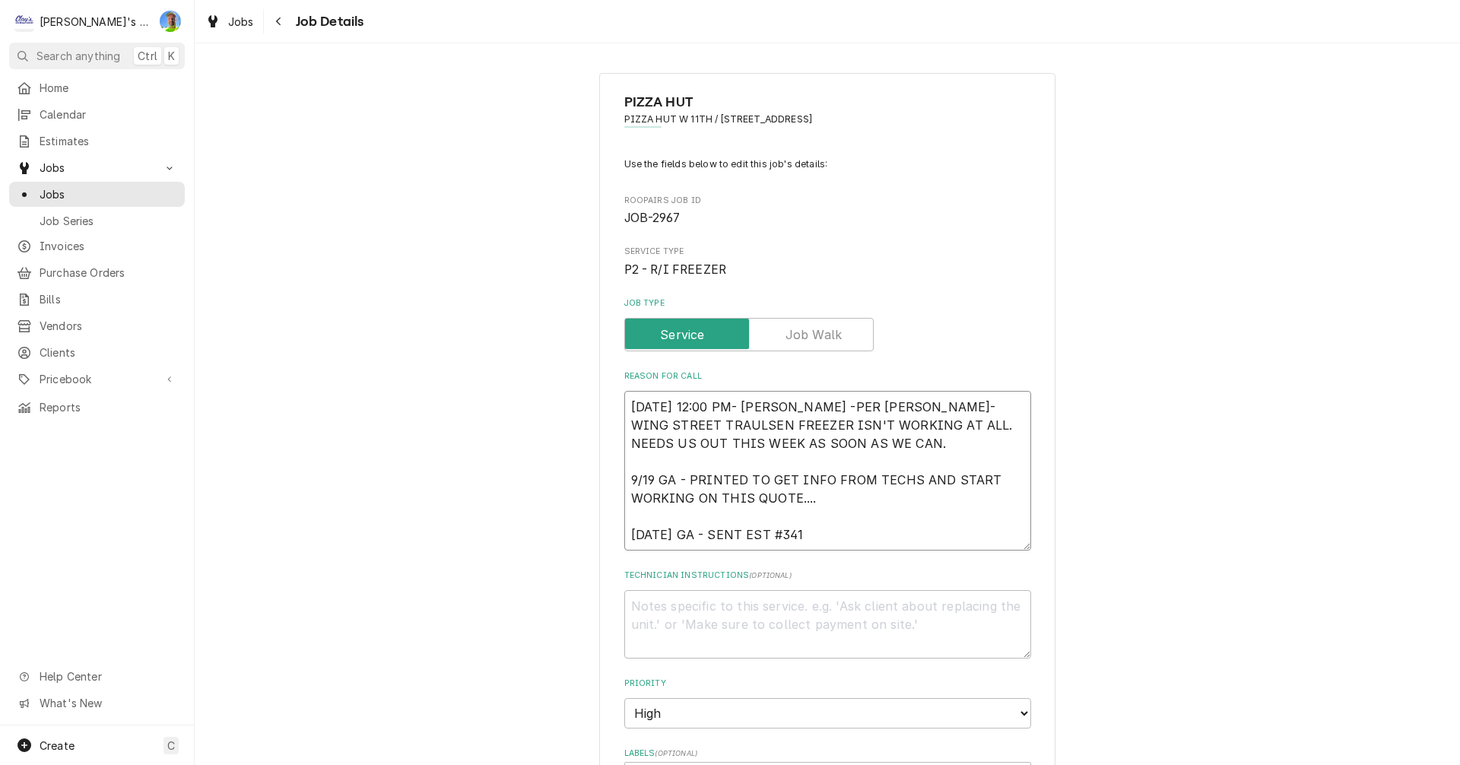
type textarea "9/17/2025 12:00 PM- KASSIE -PER JEFF- WING STREET TRAULSEN FREEZER ISN'T WORKIN…"
type textarea "x"
type textarea "9/17/2025 12:00 PM- KASSIE -PER JEFF- WING STREET TRAULSEN FREEZER ISN'T WORKIN…"
type textarea "x"
type textarea "9/17/2025 12:00 PM- KASSIE -PER JEFF- WING STREET TRAULSEN FREEZER ISN'T WORKIN…"
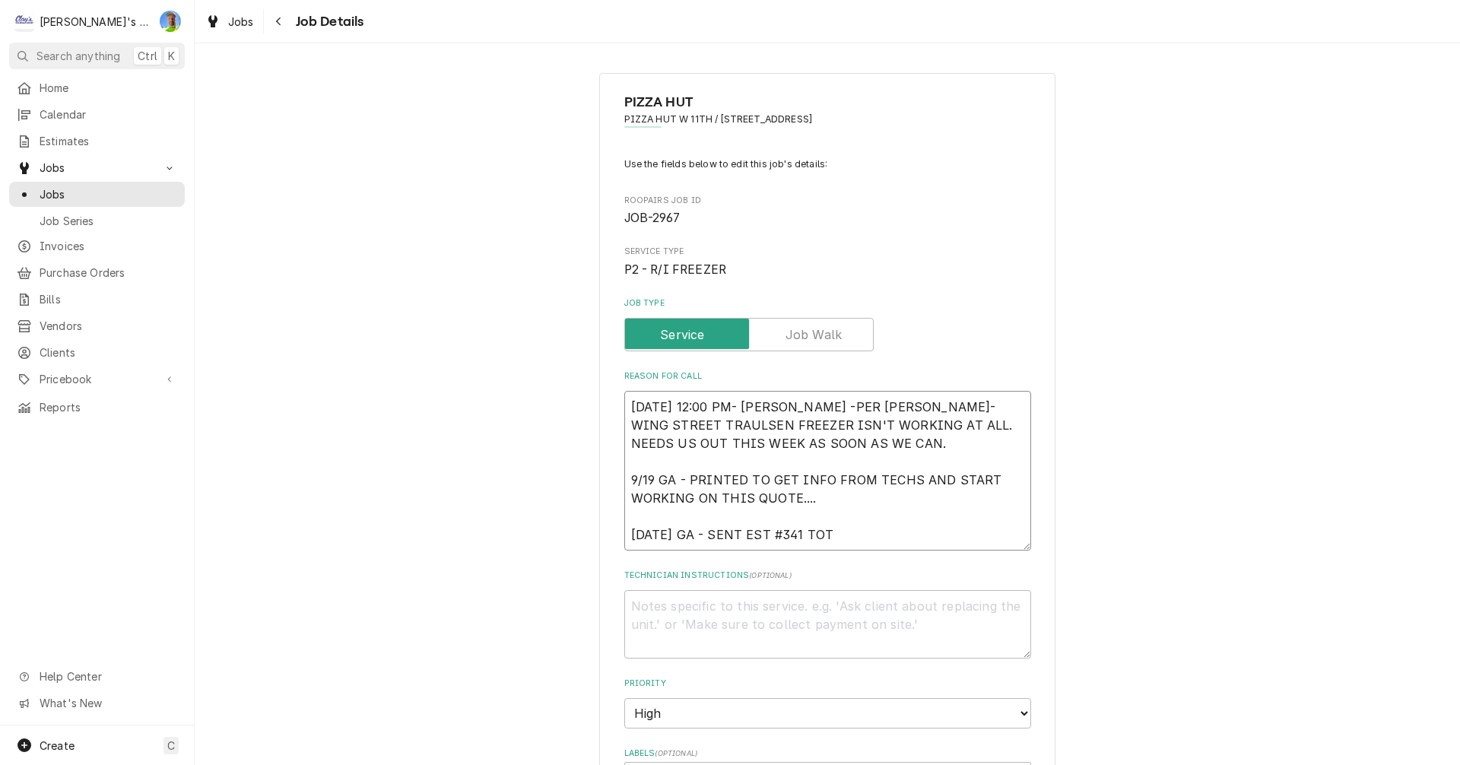
type textarea "x"
type textarea "9/17/2025 12:00 PM- KASSIE -PER JEFF- WING STREET TRAULSEN FREEZER ISN'T WORKIN…"
type textarea "x"
type textarea "9/17/2025 12:00 PM- KASSIE -PER JEFF- WING STREET TRAULSEN FREEZER ISN'T WORKIN…"
type textarea "x"
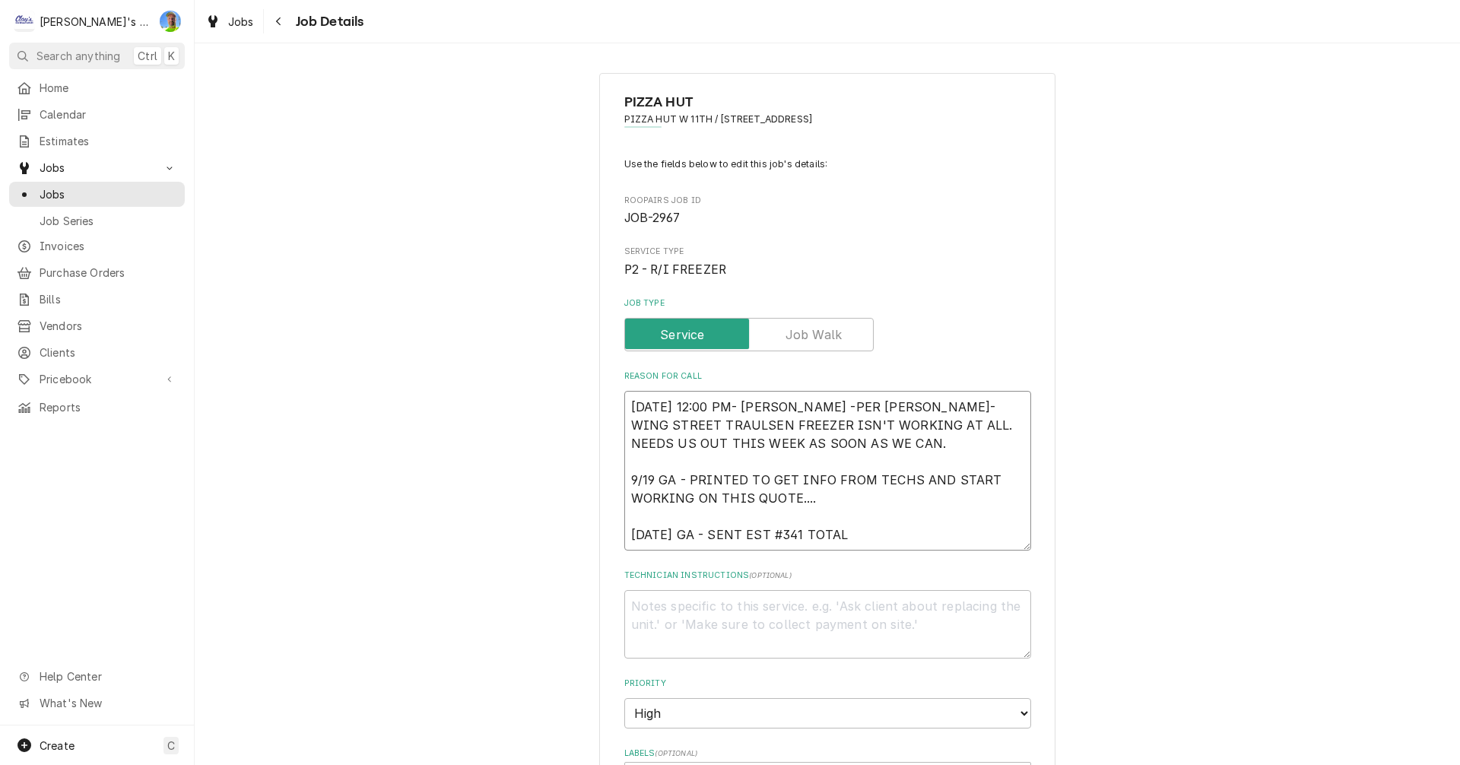
type textarea "9/17/2025 12:00 PM- KASSIE -PER JEFF- WING STREET TRAULSEN FREEZER ISN'T WORKIN…"
type textarea "x"
type textarea "9/17/2025 12:00 PM- KASSIE -PER JEFF- WING STREET TRAULSEN FREEZER ISN'T WORKIN…"
type textarea "x"
type textarea "9/17/2025 12:00 PM- KASSIE -PER JEFF- WING STREET TRAULSEN FREEZER ISN'T WORKIN…"
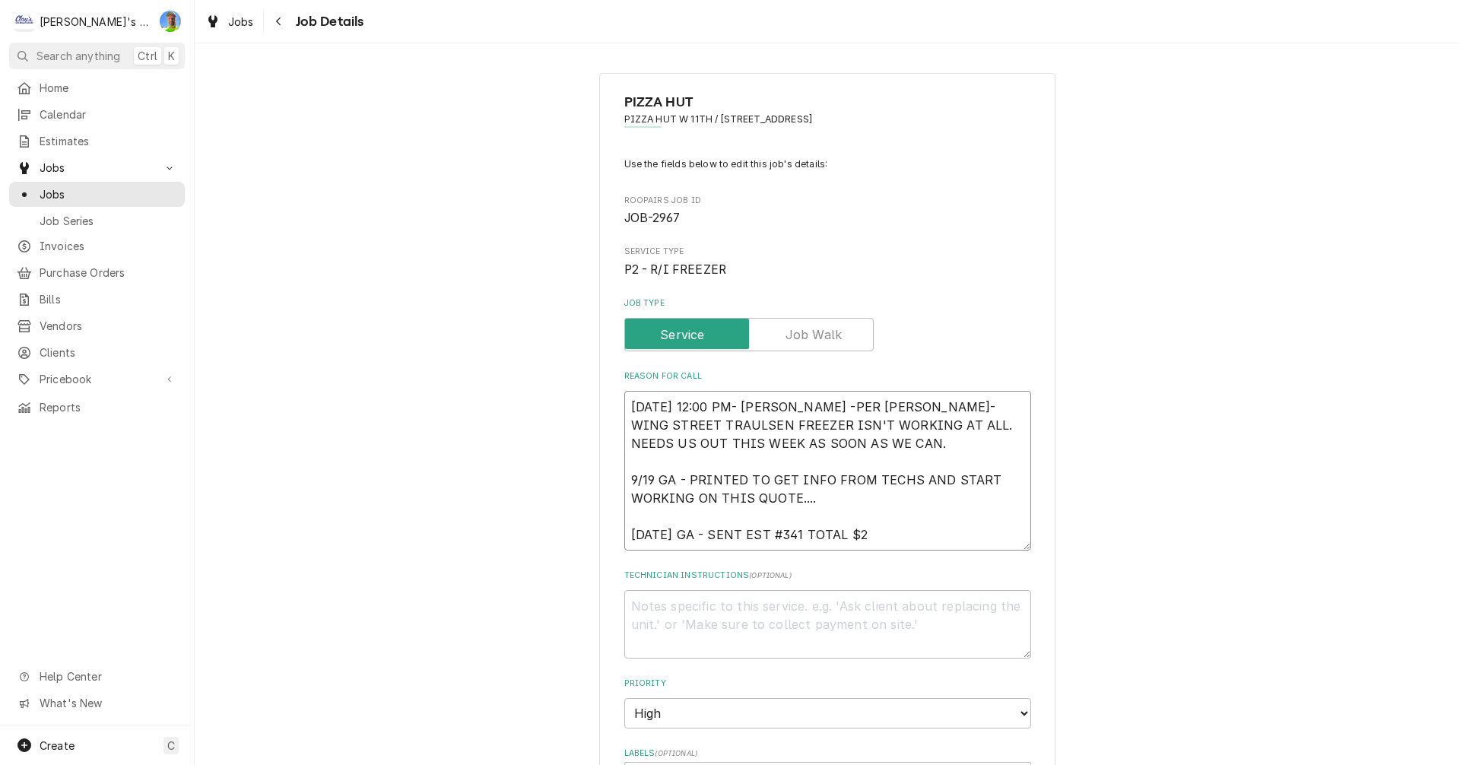
type textarea "x"
type textarea "9/17/2025 12:00 PM- KASSIE -PER JEFF- WING STREET TRAULSEN FREEZER ISN'T WORKIN…"
type textarea "x"
type textarea "9/17/2025 12:00 PM- KASSIE -PER JEFF- WING STREET TRAULSEN FREEZER ISN'T WORKIN…"
type textarea "x"
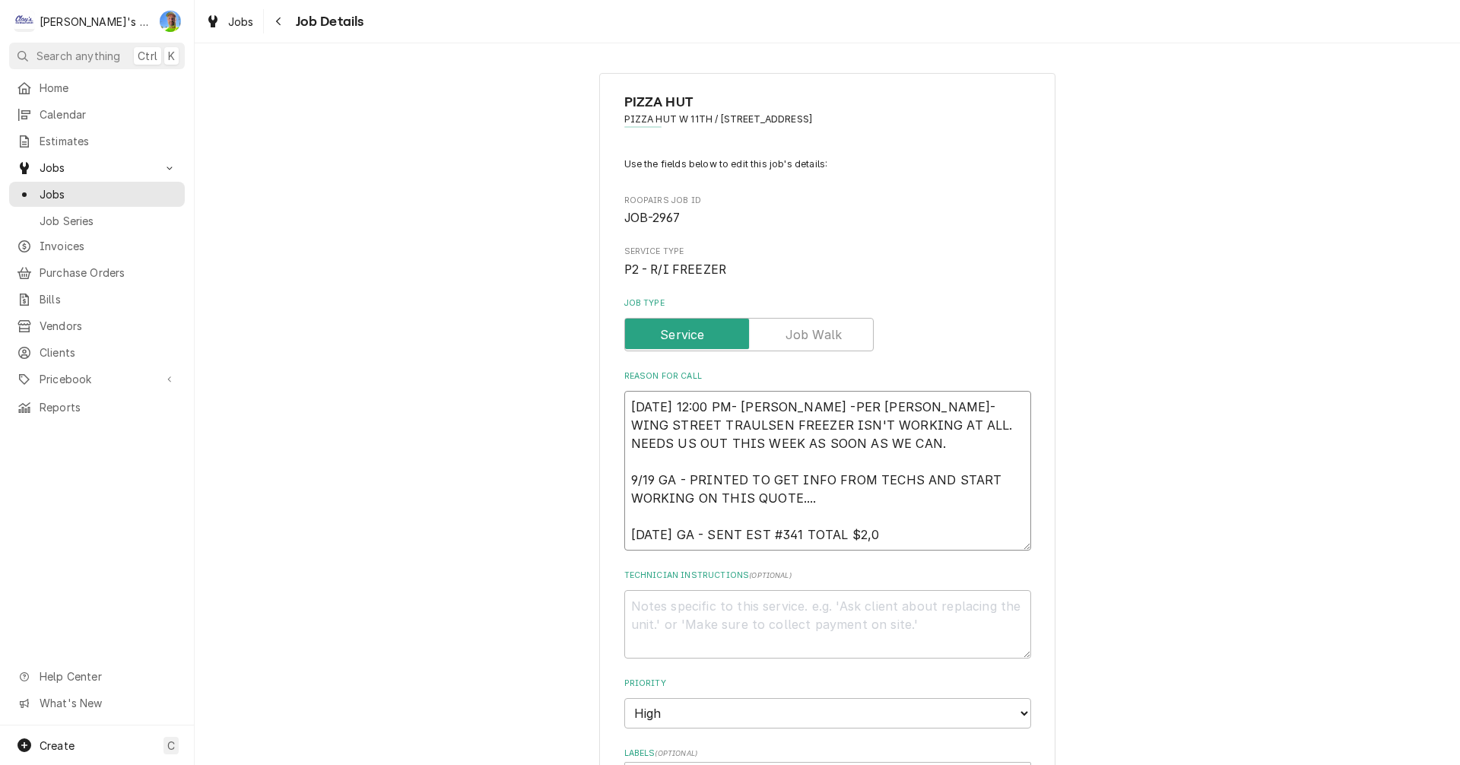
type textarea "9/17/2025 12:00 PM- KASSIE -PER JEFF- WING STREET TRAULSEN FREEZER ISN'T WORKIN…"
type textarea "x"
type textarea "9/17/2025 12:00 PM- KASSIE -PER JEFF- WING STREET TRAULSEN FREEZER ISN'T WORKIN…"
type textarea "x"
type textarea "9/17/2025 12:00 PM- KASSIE -PER JEFF- WING STREET TRAULSEN FREEZER ISN'T WORKIN…"
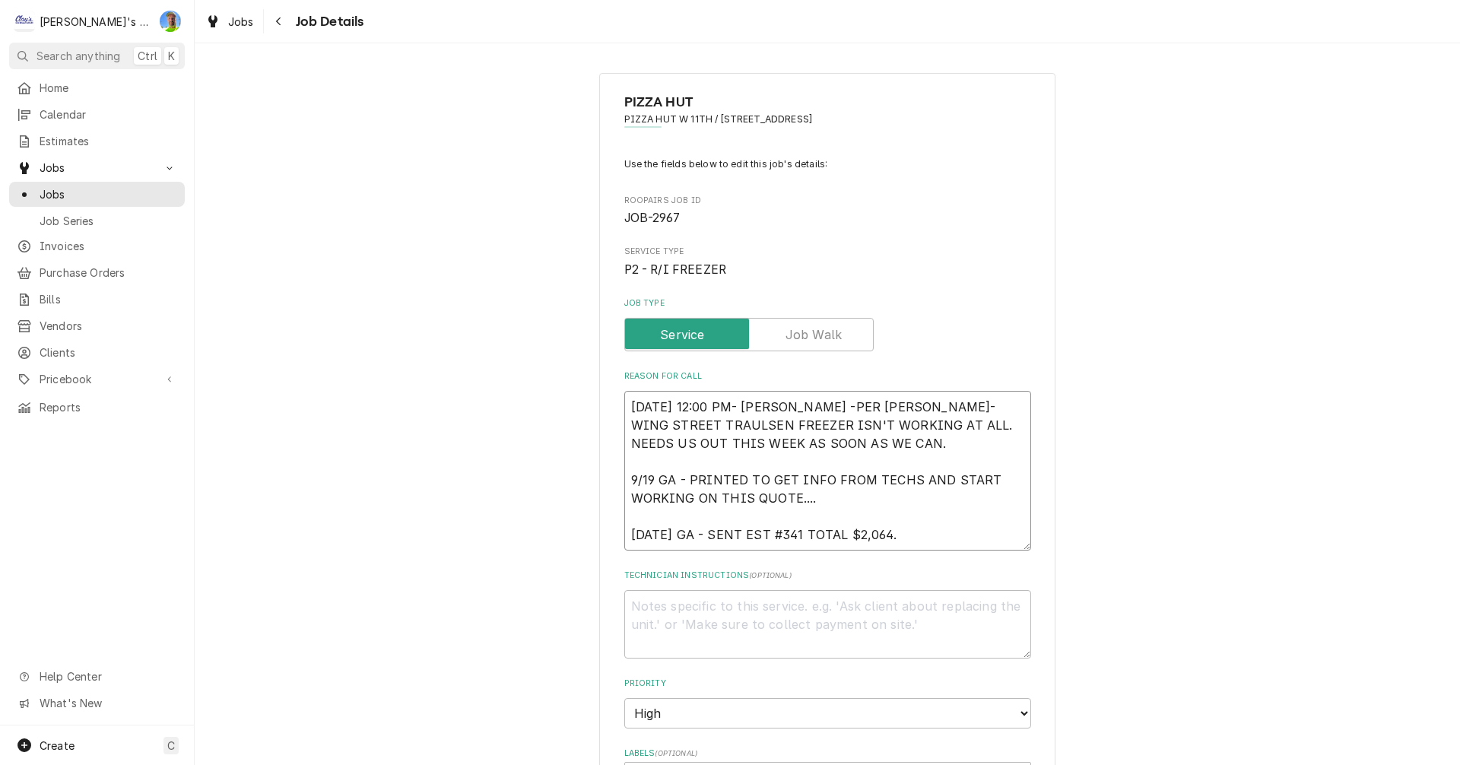
type textarea "x"
type textarea "9/17/2025 12:00 PM- KASSIE -PER JEFF- WING STREET TRAULSEN FREEZER ISN'T WORKIN…"
type textarea "x"
type textarea "9/17/2025 12:00 PM- KASSIE -PER JEFF- WING STREET TRAULSEN FREEZER ISN'T WORKIN…"
type textarea "x"
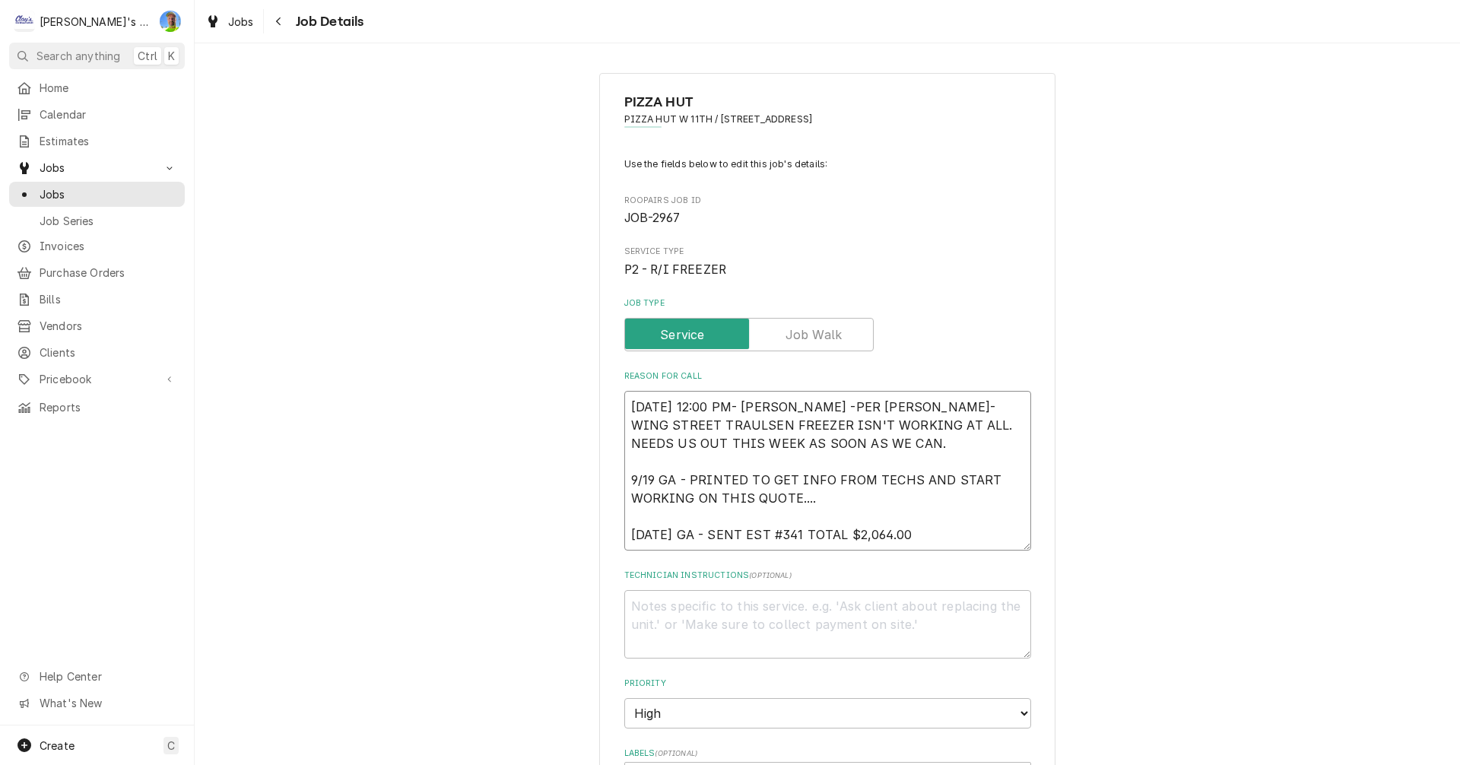
type textarea "9/17/2025 12:00 PM- KASSIE -PER JEFF- WING STREET TRAULSEN FREEZER ISN'T WORKIN…"
type textarea "x"
type textarea "9/17/2025 12:00 PM- KASSIE -PER JEFF- WING STREET TRAULSEN FREEZER ISN'T WORKIN…"
type textarea "x"
type textarea "9/17/2025 12:00 PM- KASSIE -PER JEFF- WING STREET TRAULSEN FREEZER ISN'T WORKIN…"
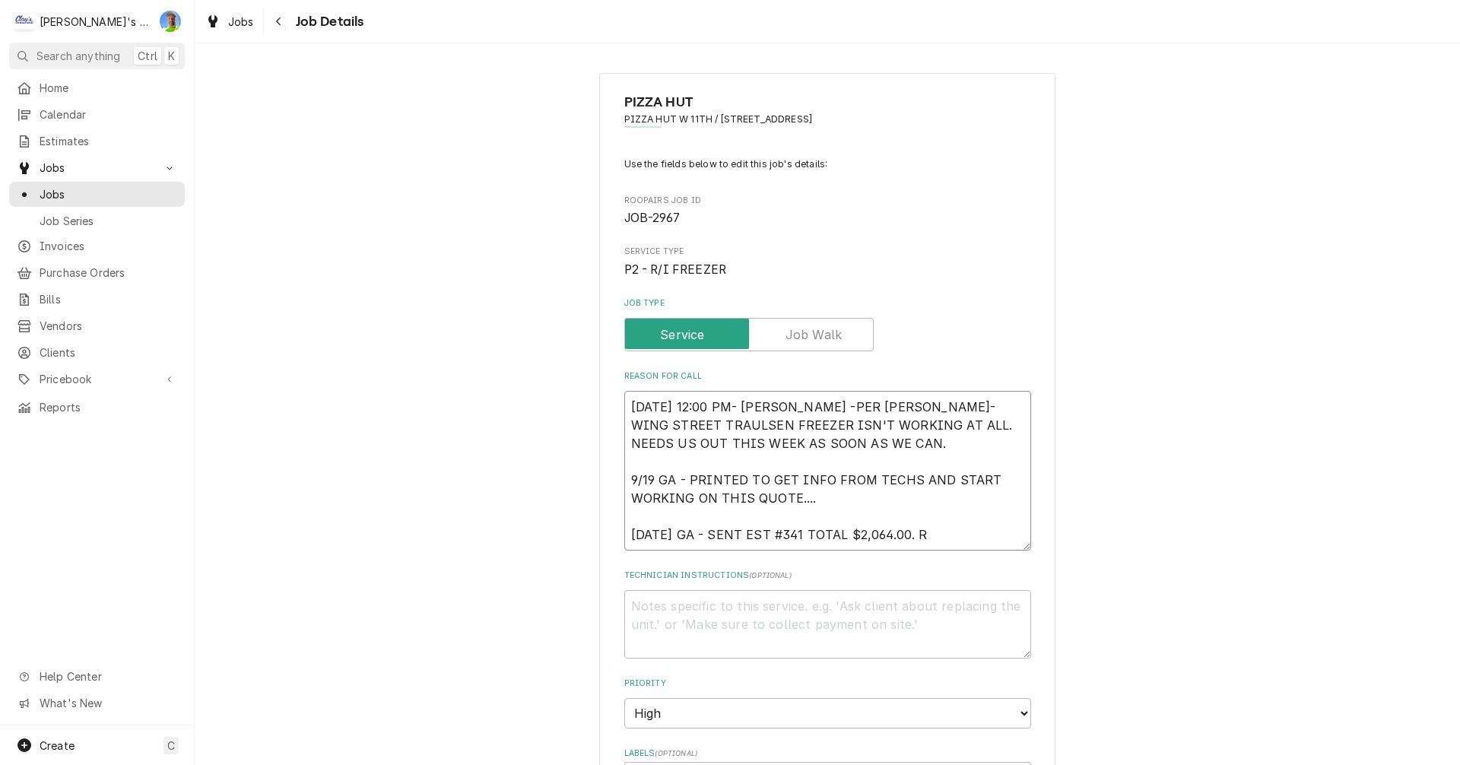
type textarea "x"
type textarea "9/17/2025 12:00 PM- KASSIE -PER JEFF- WING STREET TRAULSEN FREEZER ISN'T WORKIN…"
type textarea "x"
type textarea "9/17/2025 12:00 PM- KASSIE -PER JEFF- WING STREET TRAULSEN FREEZER ISN'T WORKIN…"
type textarea "x"
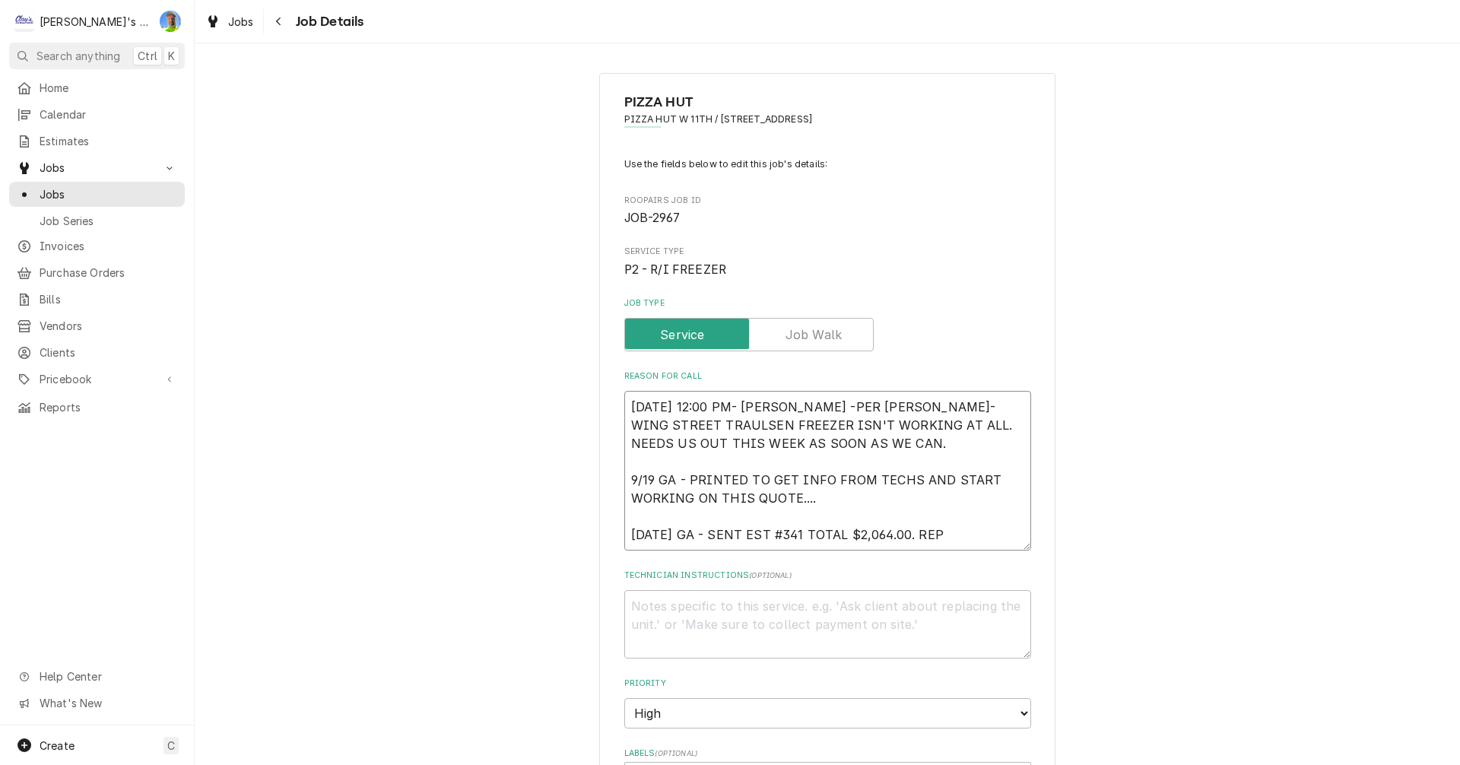
type textarea "9/17/2025 12:00 PM- KASSIE -PER JEFF- WING STREET TRAULSEN FREEZER ISN'T WORKIN…"
type textarea "x"
type textarea "9/17/2025 12:00 PM- KASSIE -PER JEFF- WING STREET TRAULSEN FREEZER ISN'T WORKIN…"
type textarea "x"
type textarea "9/17/2025 12:00 PM- KASSIE -PER JEFF- WING STREET TRAULSEN FREEZER ISN'T WORKIN…"
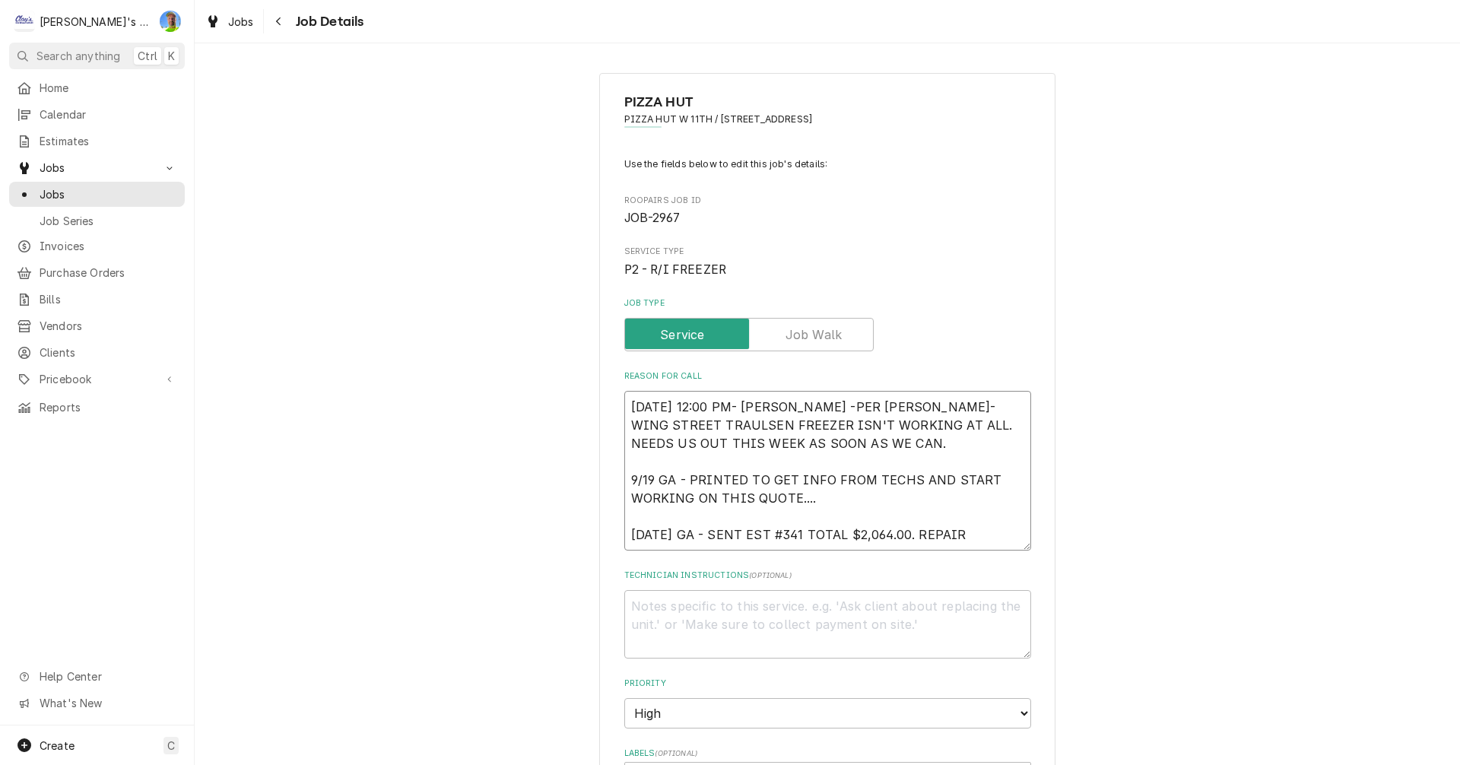
type textarea "x"
type textarea "9/17/2025 12:00 PM- KASSIE -PER JEFF- WING STREET TRAULSEN FREEZER ISN'T WORKIN…"
type textarea "x"
type textarea "9/17/2025 12:00 PM- KASSIE -PER JEFF- WING STREET TRAULSEN FREEZER ISN'T WORKIN…"
type textarea "x"
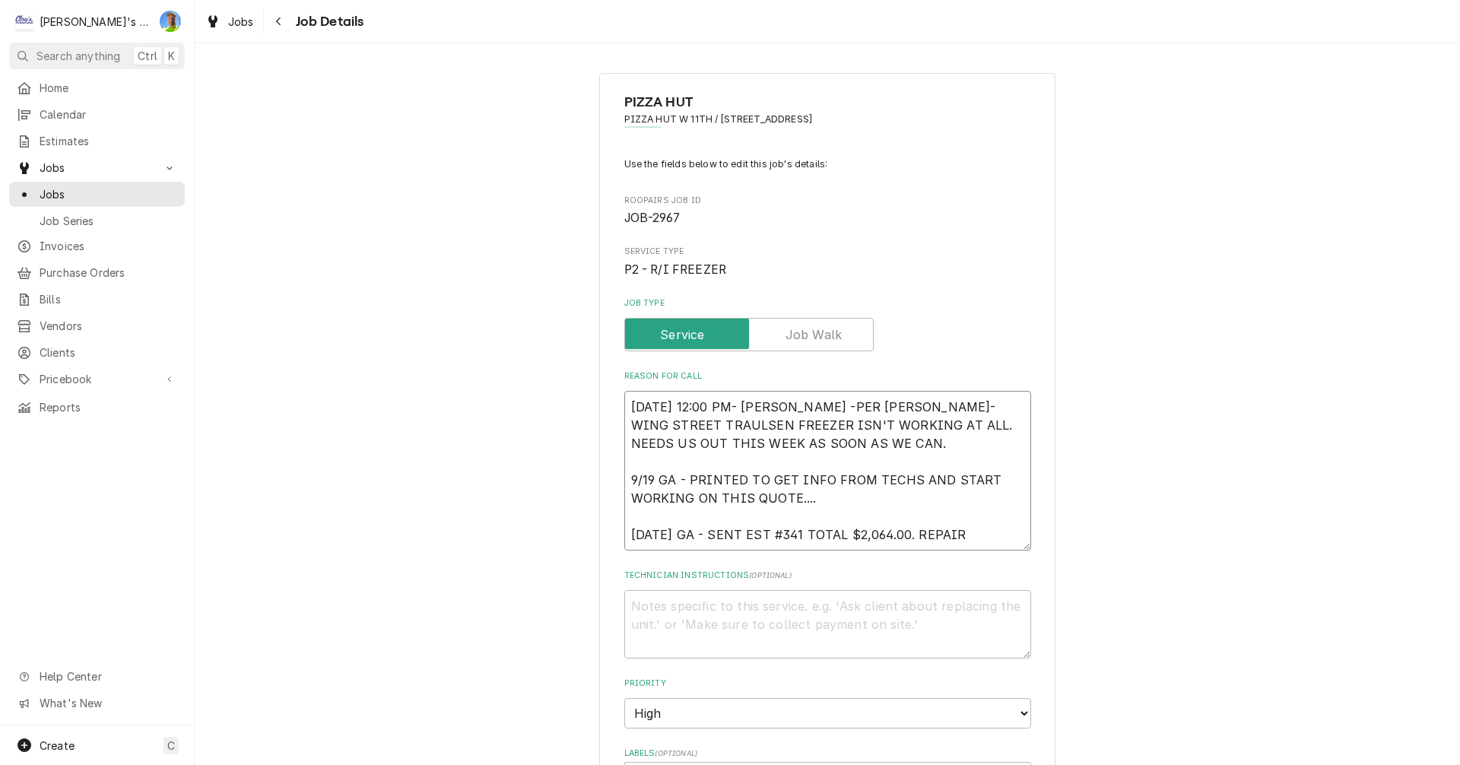
type textarea "9/17/2025 12:00 PM- KASSIE -PER JEFF- WING STREET TRAULSEN FREEZER ISN'T WORKIN…"
type textarea "x"
type textarea "9/17/2025 12:00 PM- KASSIE -PER JEFF- WING STREET TRAULSEN FREEZER ISN'T WORKIN…"
type textarea "x"
type textarea "9/17/2025 12:00 PM- KASSIE -PER JEFF- WING STREET TRAULSEN FREEZER ISN'T WORKIN…"
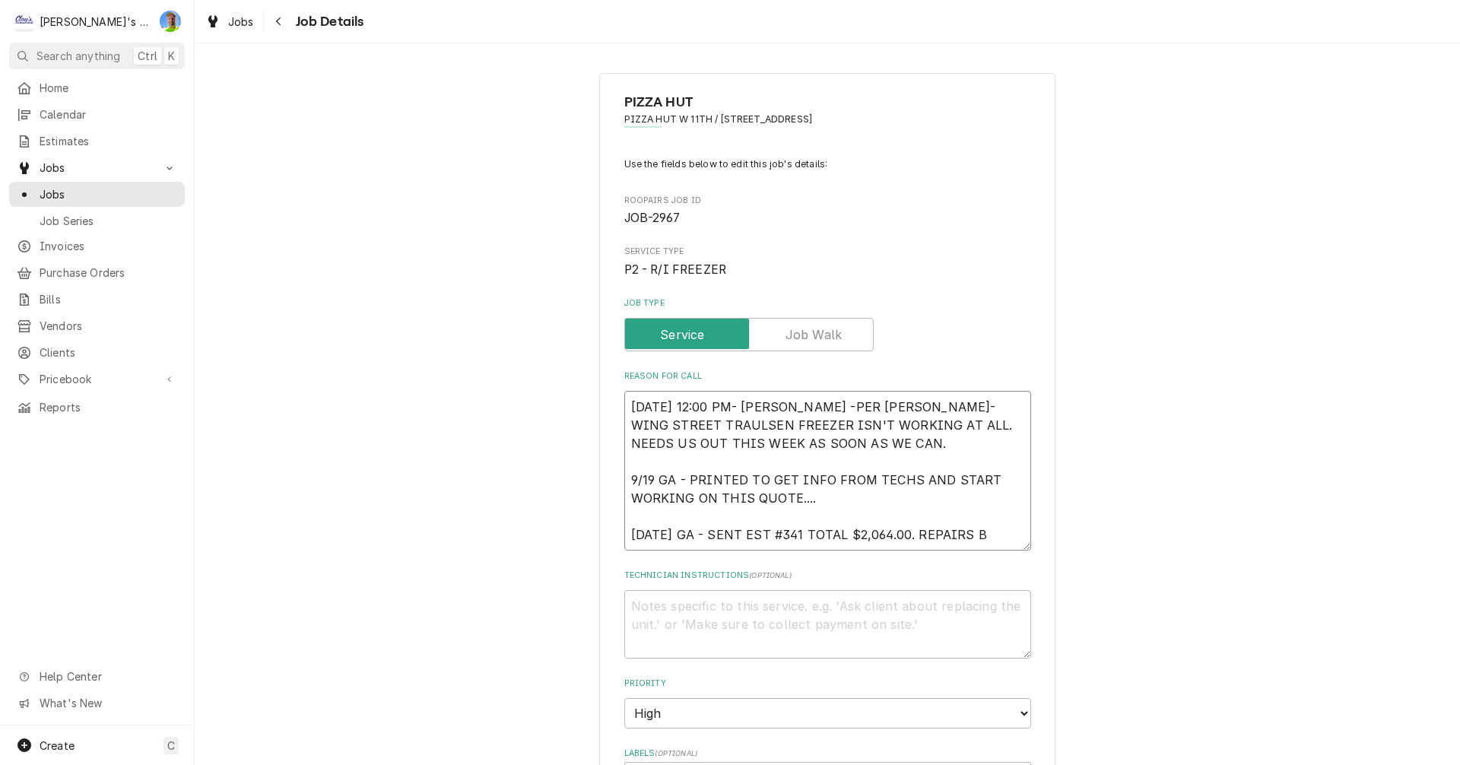
type textarea "x"
type textarea "9/17/2025 12:00 PM- KASSIE -PER JEFF- WING STREET TRAULSEN FREEZER ISN'T WORKIN…"
type textarea "x"
type textarea "9/17/2025 12:00 PM- KASSIE -PER JEFF- WING STREET TRAULSEN FREEZER ISN'T WORKIN…"
type textarea "x"
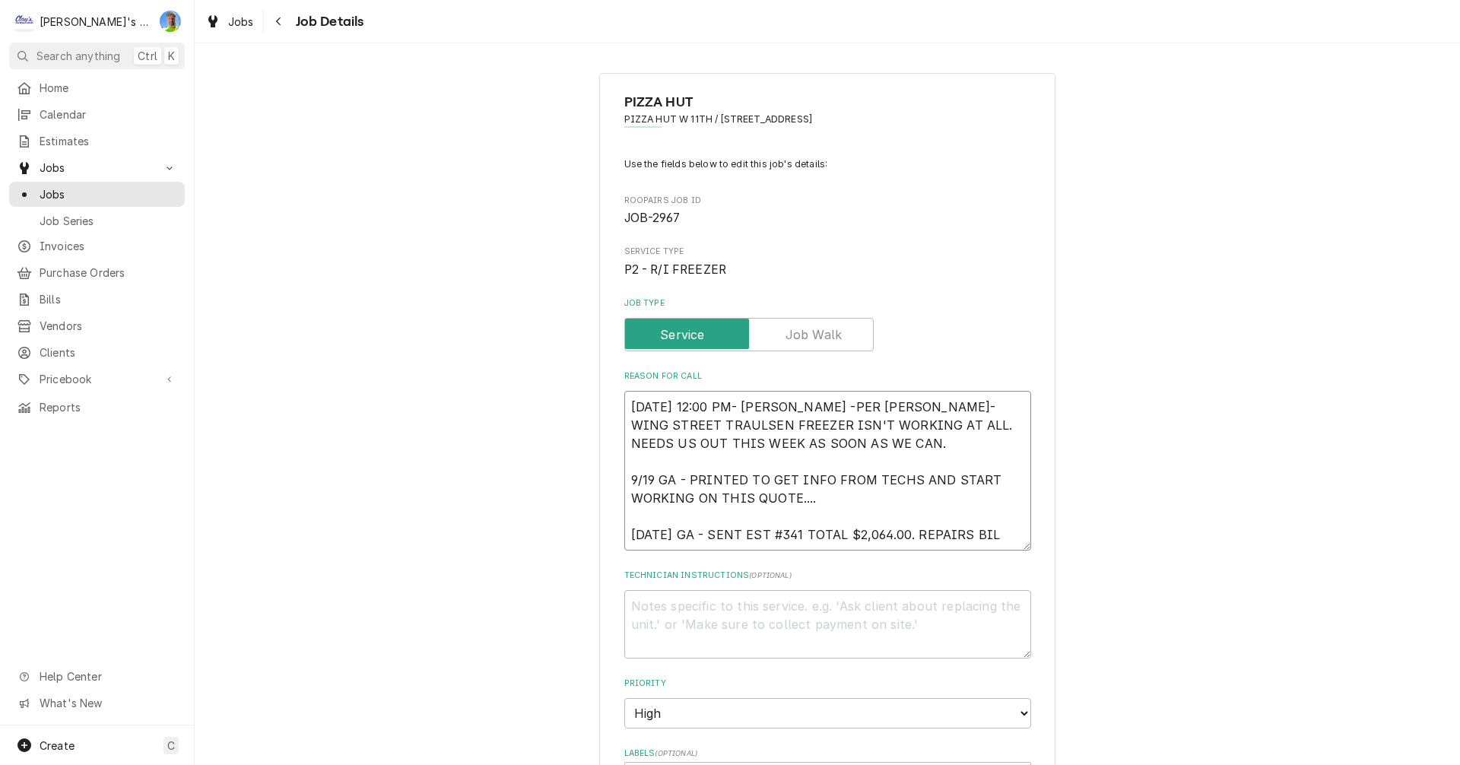
type textarea "9/17/2025 12:00 PM- KASSIE -PER JEFF- WING STREET TRAULSEN FREEZER ISN'T WORKIN…"
type textarea "x"
type textarea "9/17/2025 12:00 PM- KASSIE -PER JEFF- WING STREET TRAULSEN FREEZER ISN'T WORKIN…"
type textarea "x"
type textarea "9/17/2025 12:00 PM- KASSIE -PER JEFF- WING STREET TRAULSEN FREEZER ISN'T WORKIN…"
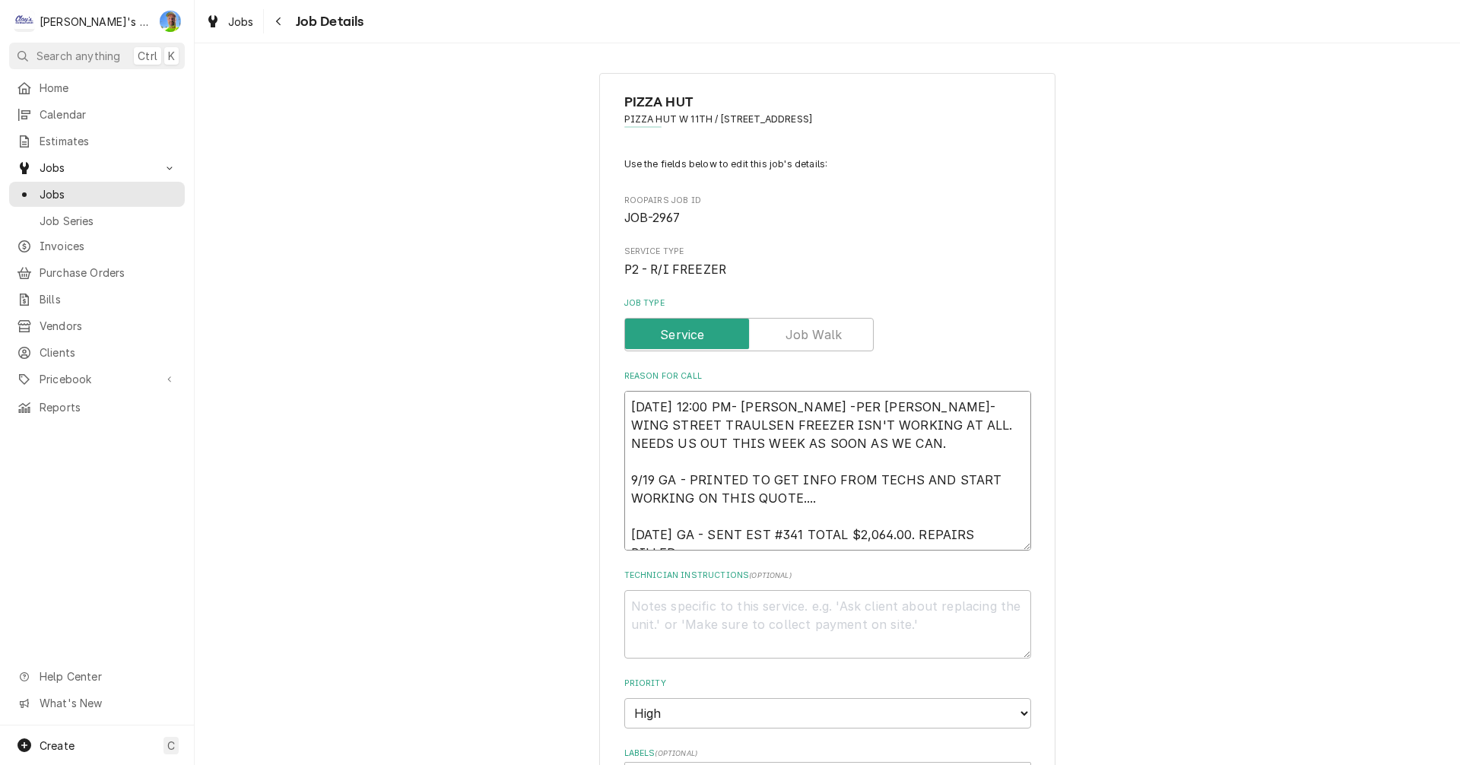
type textarea "x"
type textarea "9/17/2025 12:00 PM- KASSIE -PER JEFF- WING STREET TRAULSEN FREEZER ISN'T WORKIN…"
type textarea "x"
type textarea "9/17/2025 12:00 PM- KASSIE -PER JEFF- WING STREET TRAULSEN FREEZER ISN'T WORKIN…"
type textarea "x"
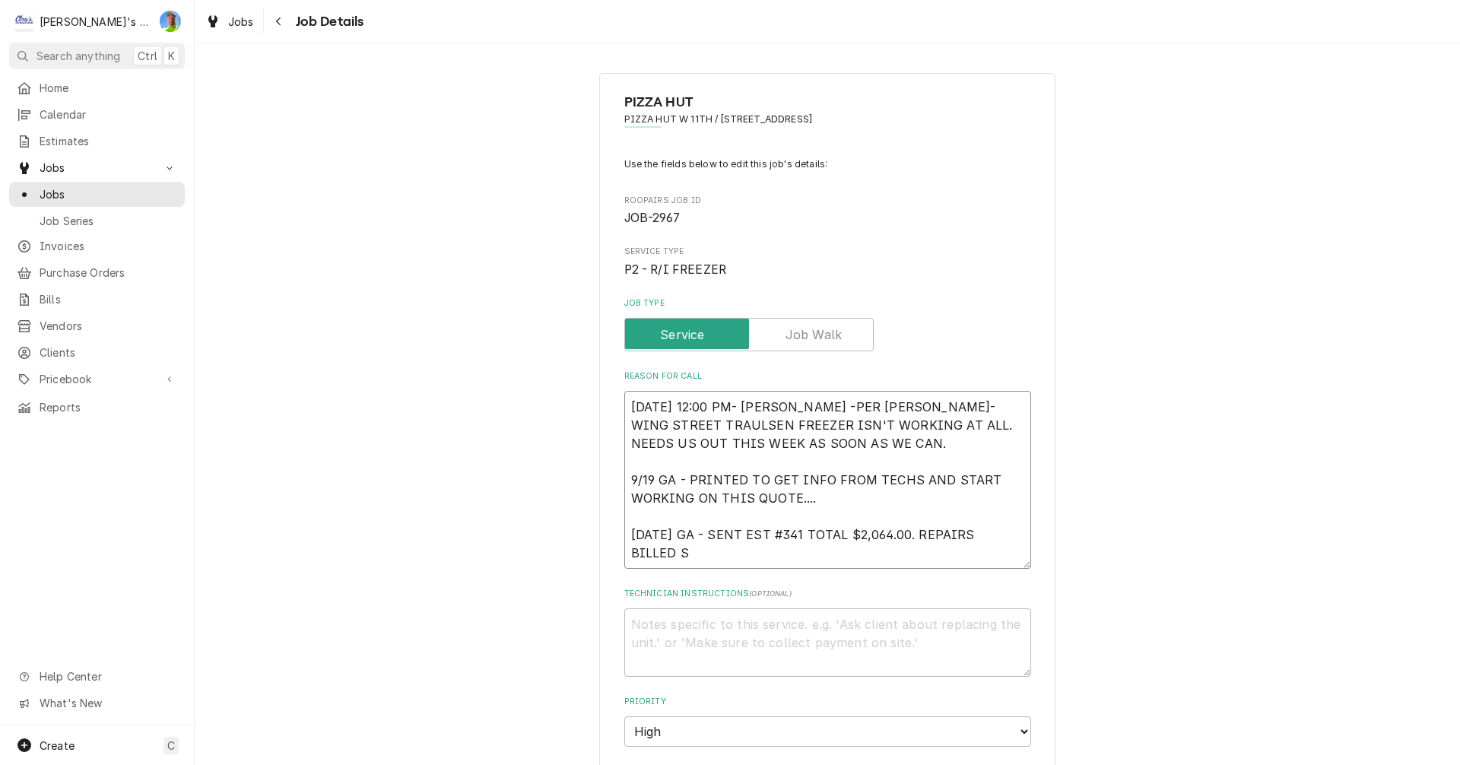
type textarea "9/17/2025 12:00 PM- KASSIE -PER JEFF- WING STREET TRAULSEN FREEZER ISN'T WORKIN…"
type textarea "x"
type textarea "9/17/2025 12:00 PM- KASSIE -PER JEFF- WING STREET TRAULSEN FREEZER ISN'T WORKIN…"
type textarea "x"
type textarea "9/17/2025 12:00 PM- KASSIE -PER JEFF- WING STREET TRAULSEN FREEZER ISN'T WORKIN…"
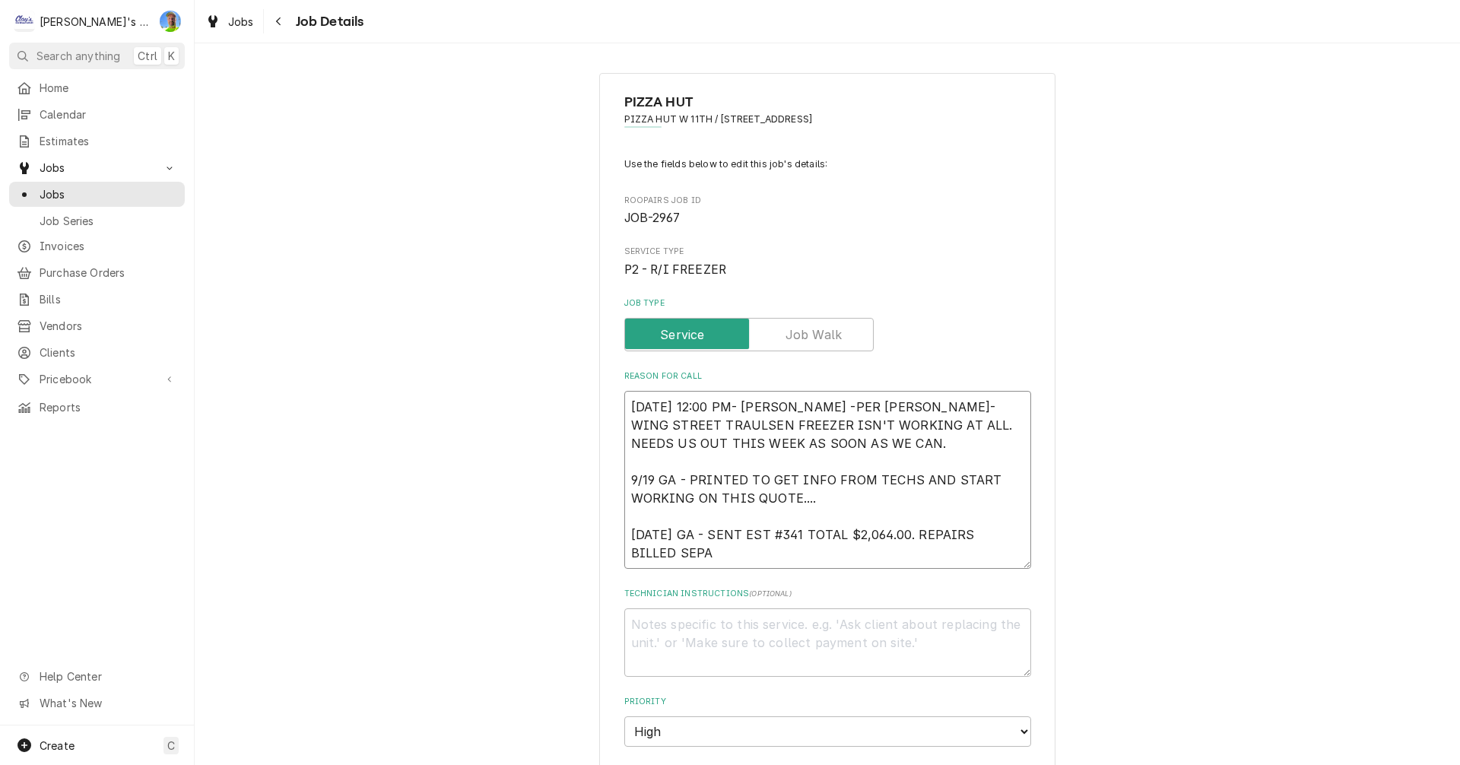
type textarea "x"
type textarea "9/17/2025 12:00 PM- KASSIE -PER JEFF- WING STREET TRAULSEN FREEZER ISN'T WORKIN…"
type textarea "x"
type textarea "9/17/2025 12:00 PM- KASSIE -PER JEFF- WING STREET TRAULSEN FREEZER ISN'T WORKIN…"
type textarea "x"
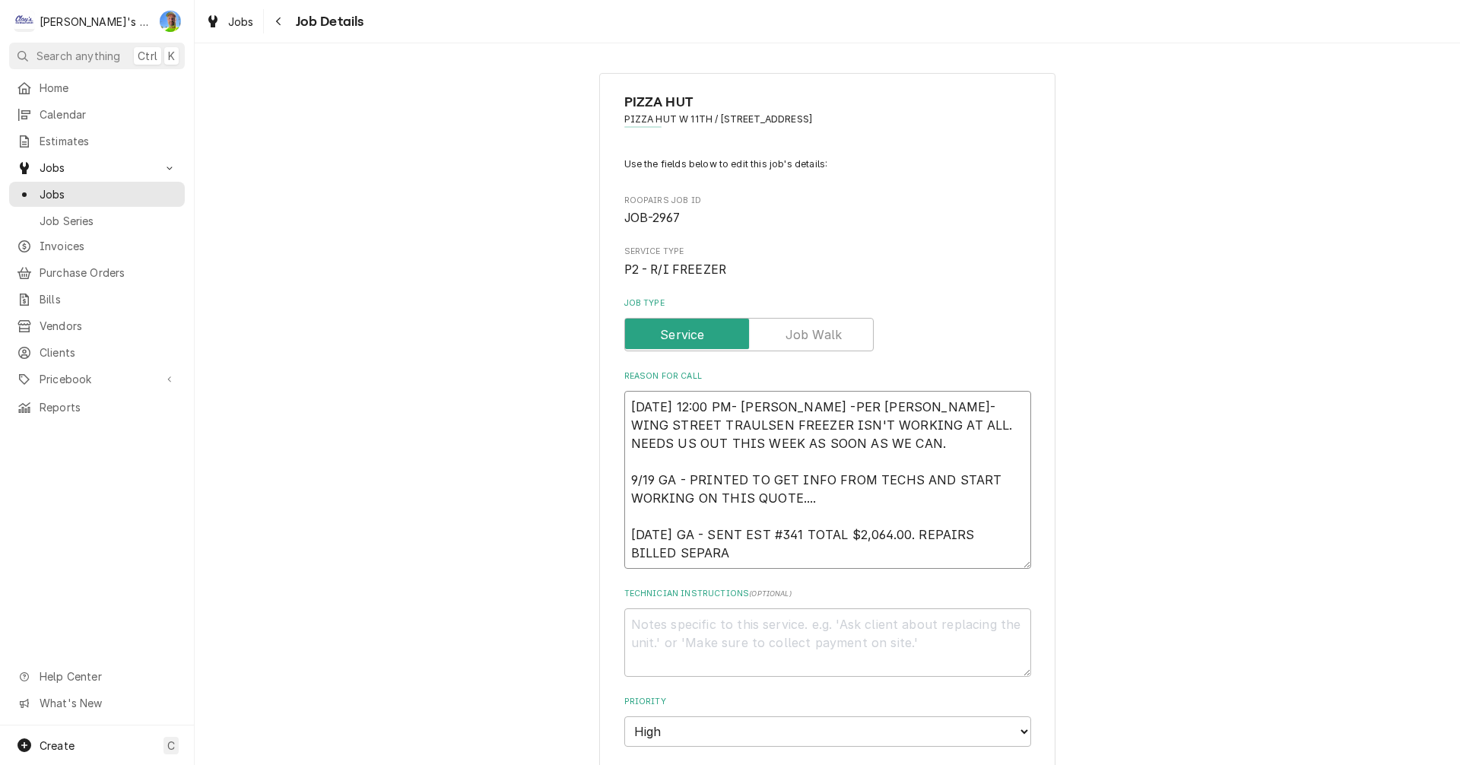
type textarea "9/17/2025 12:00 PM- KASSIE -PER JEFF- WING STREET TRAULSEN FREEZER ISN'T WORKIN…"
type textarea "x"
type textarea "9/17/2025 12:00 PM- KASSIE -PER JEFF- WING STREET TRAULSEN FREEZER ISN'T WORKIN…"
type textarea "x"
type textarea "9/17/2025 12:00 PM- KASSIE -PER JEFF- WING STREET TRAULSEN FREEZER ISN'T WORKIN…"
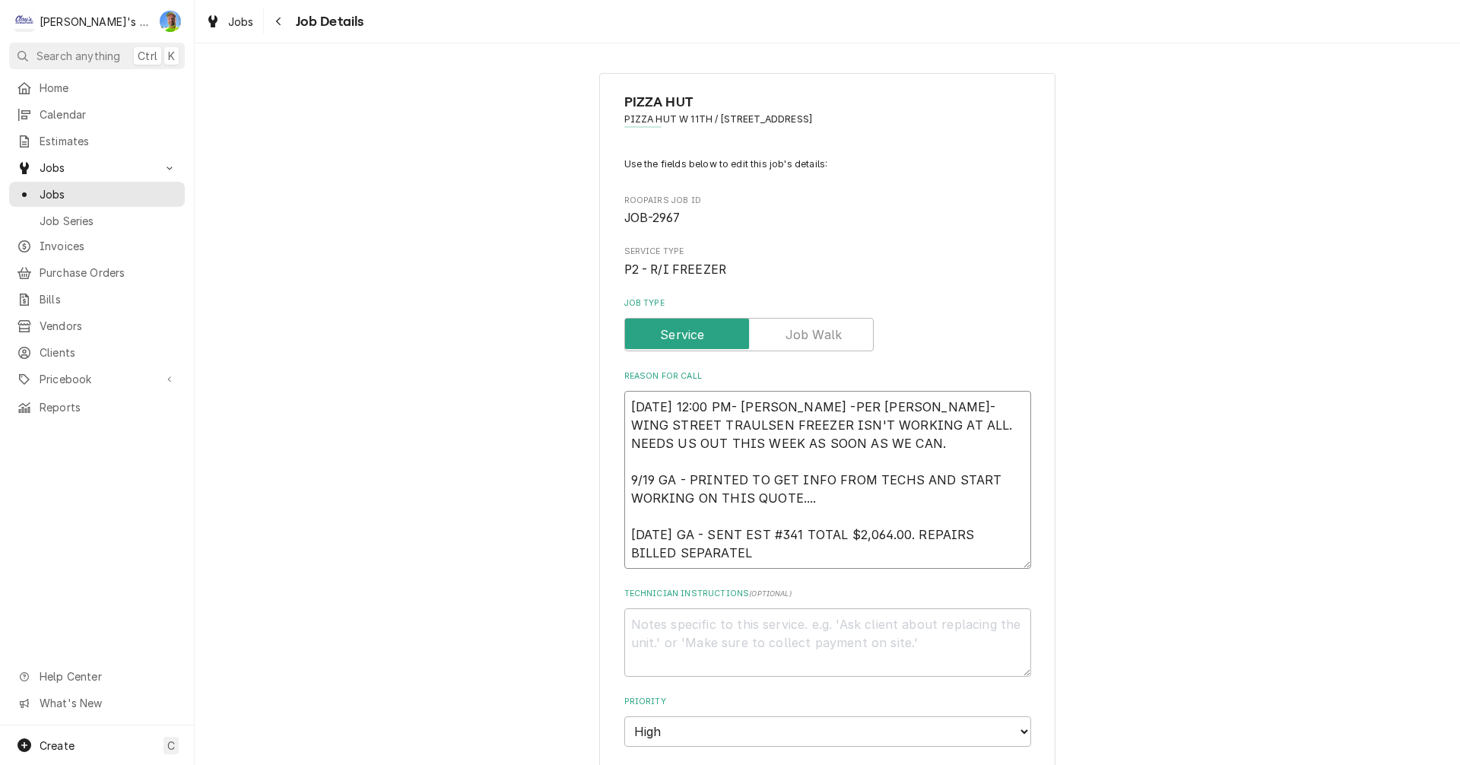
type textarea "x"
type textarea "9/17/2025 12:00 PM- KASSIE -PER JEFF- WING STREET TRAULSEN FREEZER ISN'T WORKIN…"
type textarea "x"
type textarea "9/17/2025 12:00 PM- KASSIE -PER JEFF- WING STREET TRAULSEN FREEZER ISN'T WORKIN…"
type textarea "x"
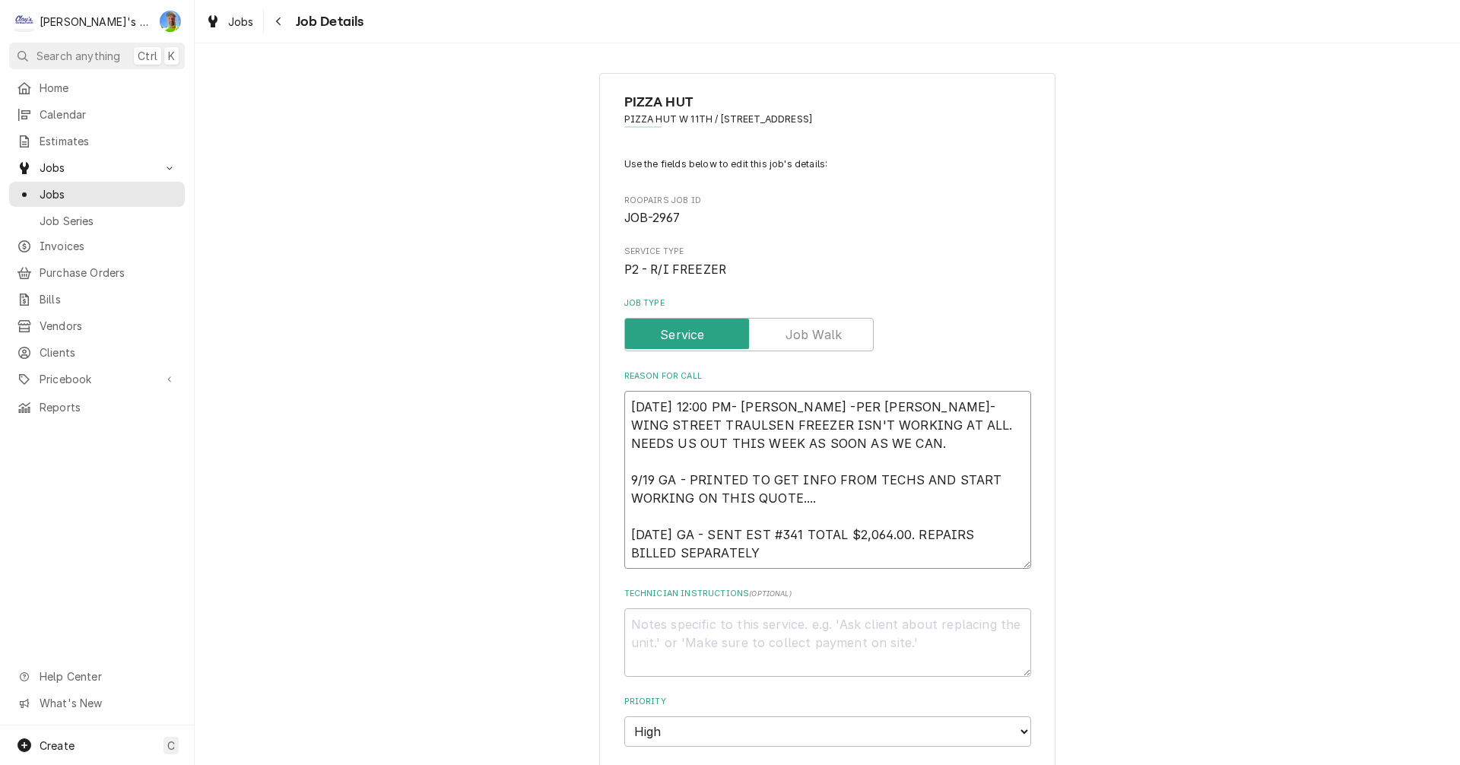
type textarea "9/17/2025 12:00 PM- KASSIE -PER JEFF- WING STREET TRAULSEN FREEZER ISN'T WORKIN…"
type textarea "x"
type textarea "9/17/2025 12:00 PM- KASSIE -PER JEFF- WING STREET TRAULSEN FREEZER ISN'T WORKIN…"
type textarea "x"
type textarea "9/17/2025 12:00 PM- KASSIE -PER JEFF- WING STREET TRAULSEN FREEZER ISN'T WORKIN…"
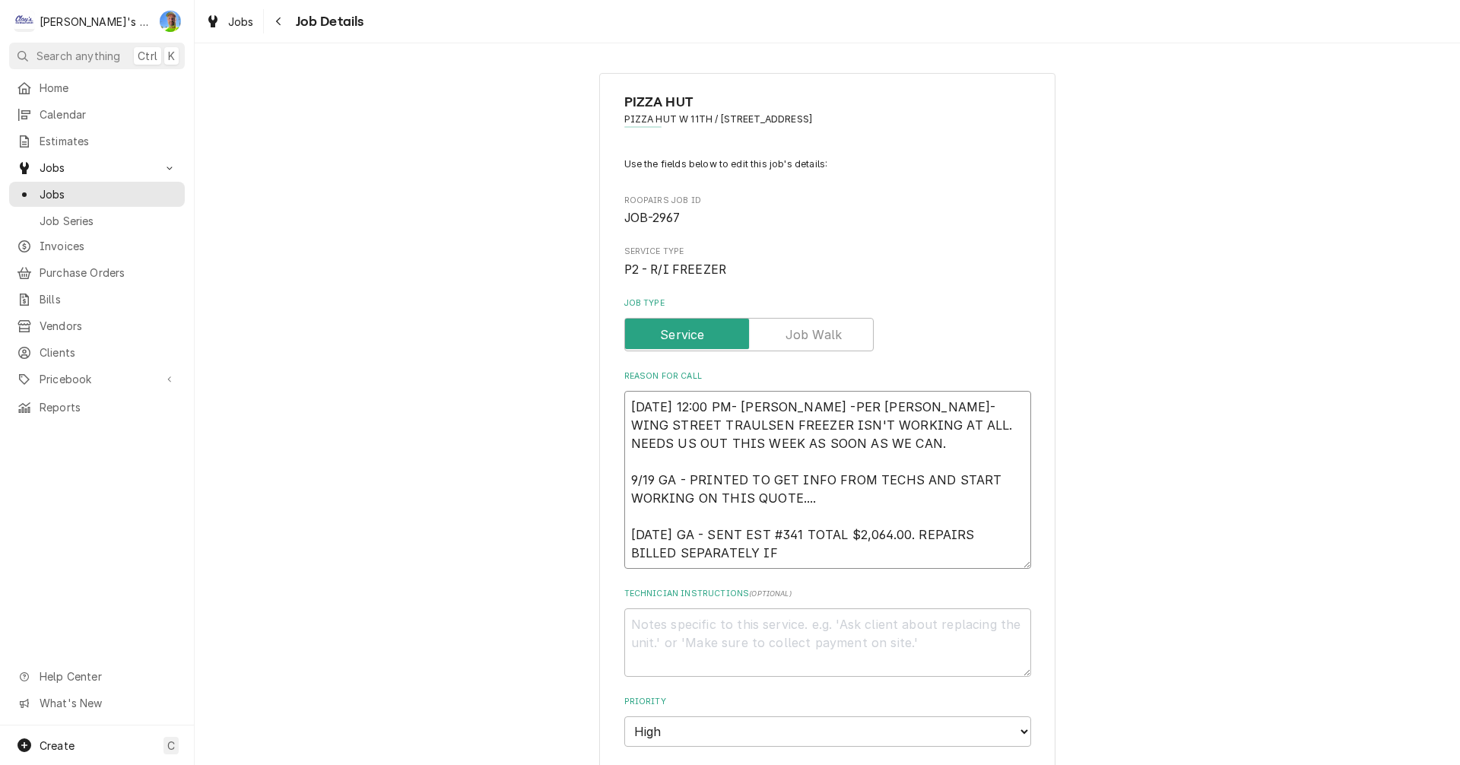
type textarea "x"
type textarea "9/17/2025 12:00 PM- KASSIE -PER JEFF- WING STREET TRAULSEN FREEZER ISN'T WORKIN…"
type textarea "x"
type textarea "9/17/2025 12:00 PM- KASSIE -PER JEFF- WING STREET TRAULSEN FREEZER ISN'T WORKIN…"
type textarea "x"
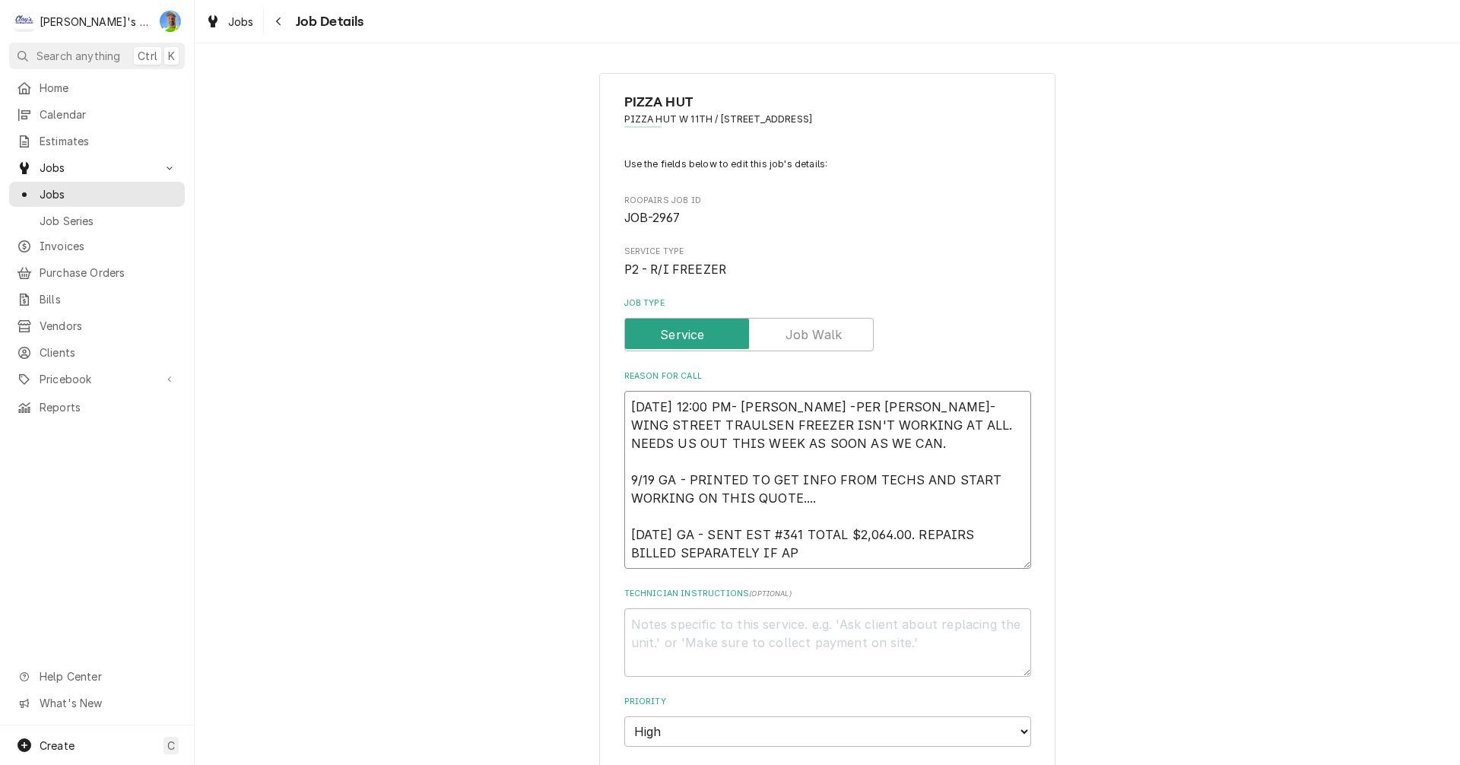
type textarea "9/17/2025 12:00 PM- KASSIE -PER JEFF- WING STREET TRAULSEN FREEZER ISN'T WORKIN…"
type textarea "x"
type textarea "9/17/2025 12:00 PM- KASSIE -PER JEFF- WING STREET TRAULSEN FREEZER ISN'T WORKIN…"
type textarea "x"
type textarea "9/17/2025 12:00 PM- KASSIE -PER JEFF- WING STREET TRAULSEN FREEZER ISN'T WORKIN…"
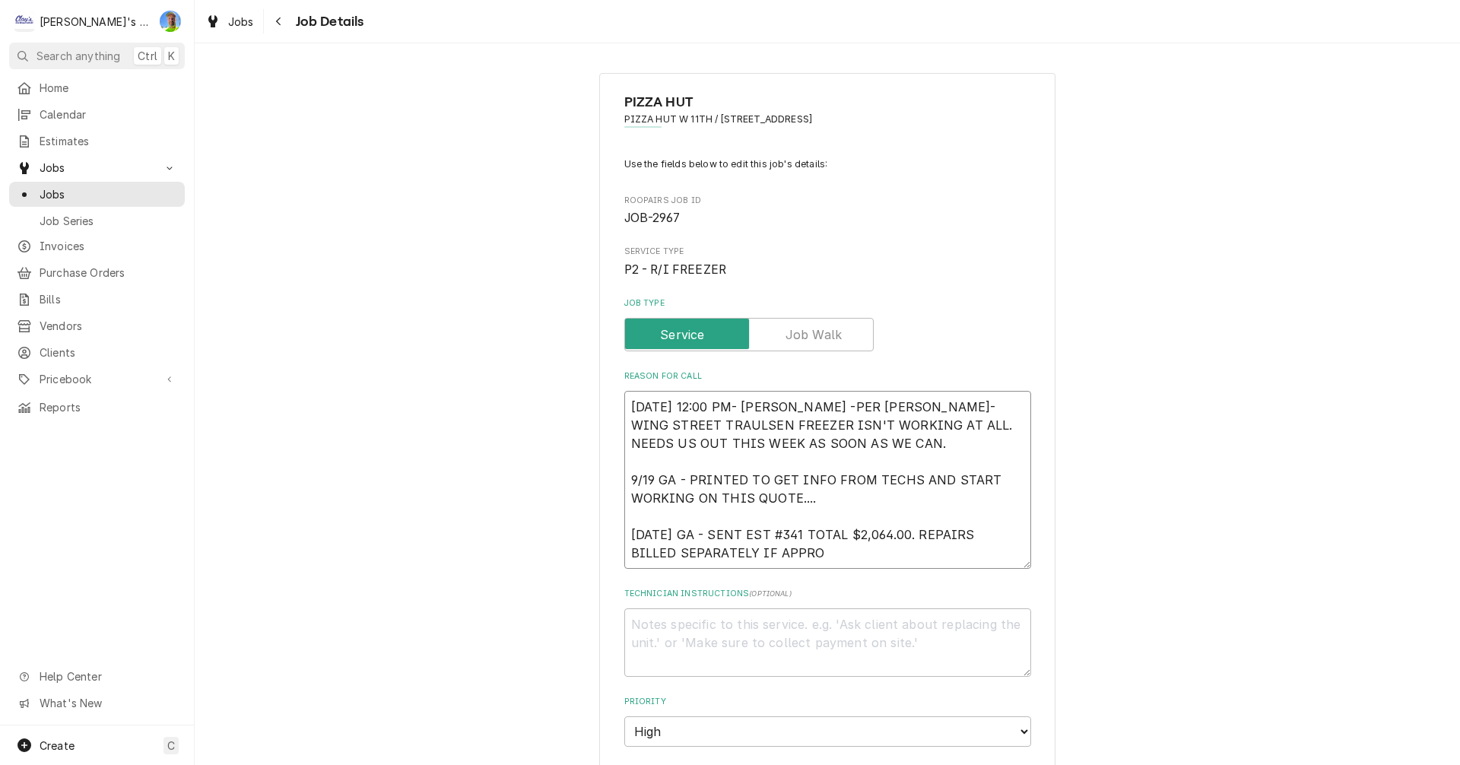
type textarea "x"
type textarea "9/17/2025 12:00 PM- KASSIE -PER JEFF- WING STREET TRAULSEN FREEZER ISN'T WORKIN…"
type textarea "x"
type textarea "9/17/2025 12:00 PM- KASSIE -PER JEFF- WING STREET TRAULSEN FREEZER ISN'T WORKIN…"
type textarea "x"
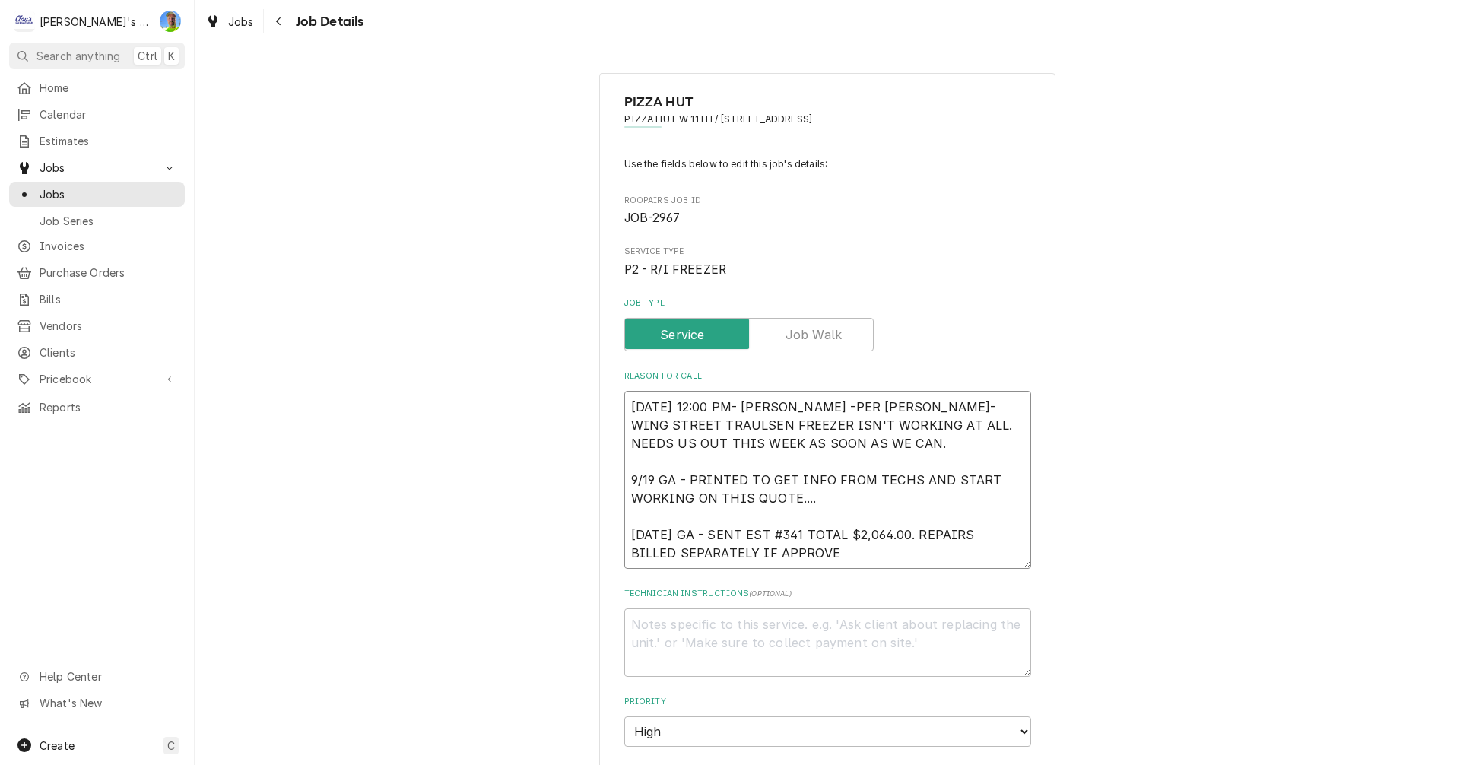
type textarea "9/17/2025 12:00 PM- KASSIE -PER JEFF- WING STREET TRAULSEN FREEZER ISN'T WORKIN…"
type textarea "x"
type textarea "9/17/2025 12:00 PM- KASSIE -PER JEFF- WING STREET TRAULSEN FREEZER ISN'T WORKIN…"
type textarea "x"
type textarea "9/17/2025 12:00 PM- KASSIE -PER JEFF- WING STREET TRAULSEN FREEZER ISN'T WORKIN…"
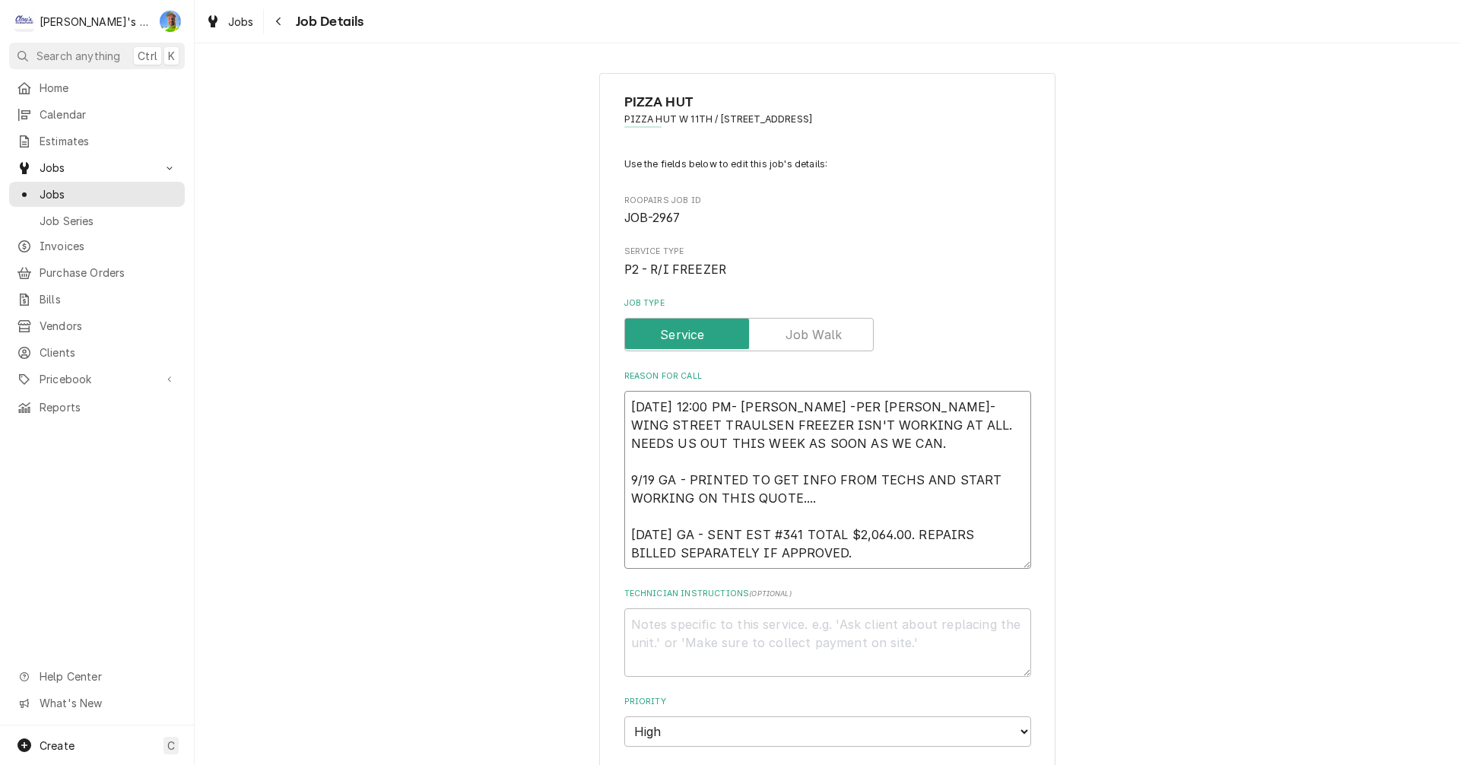
type textarea "x"
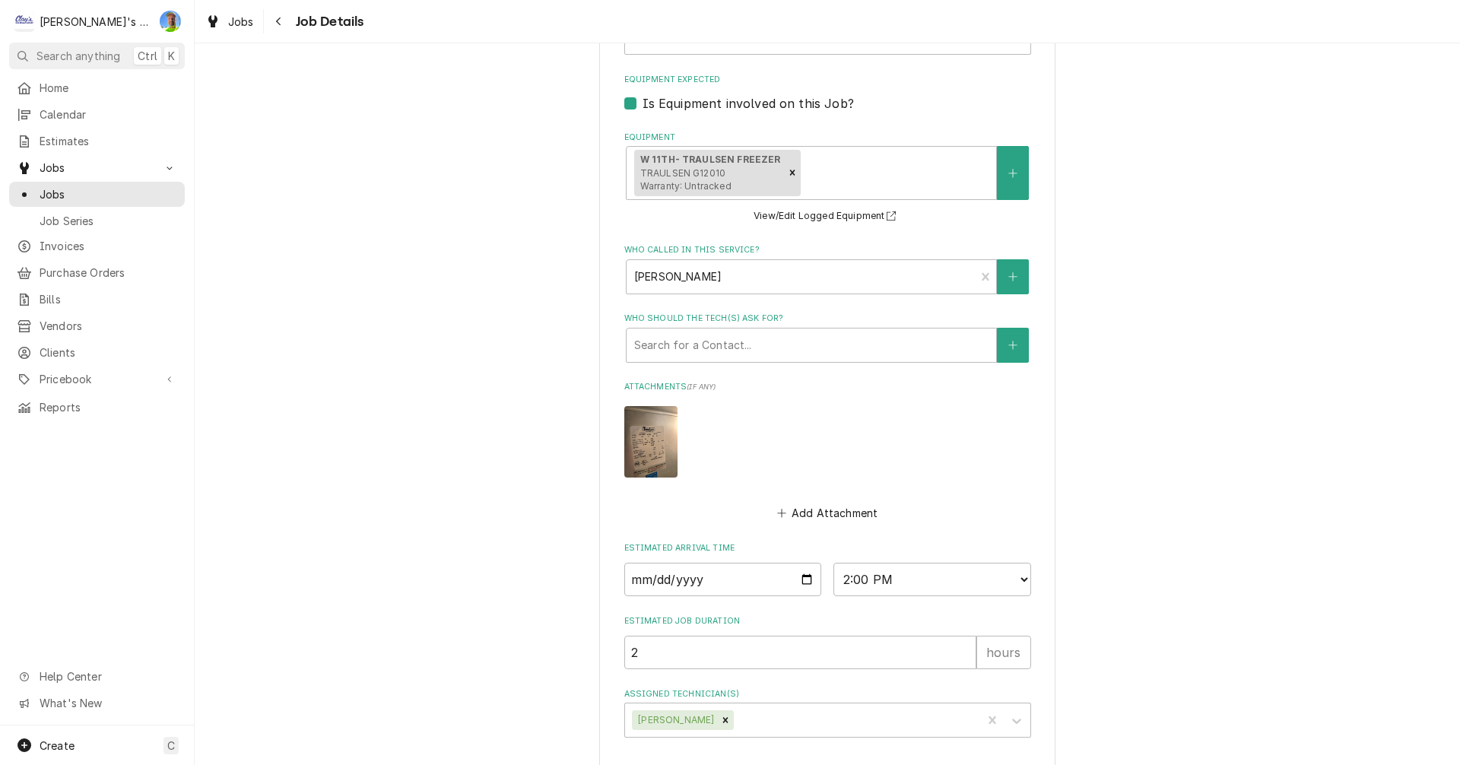
scroll to position [826, 0]
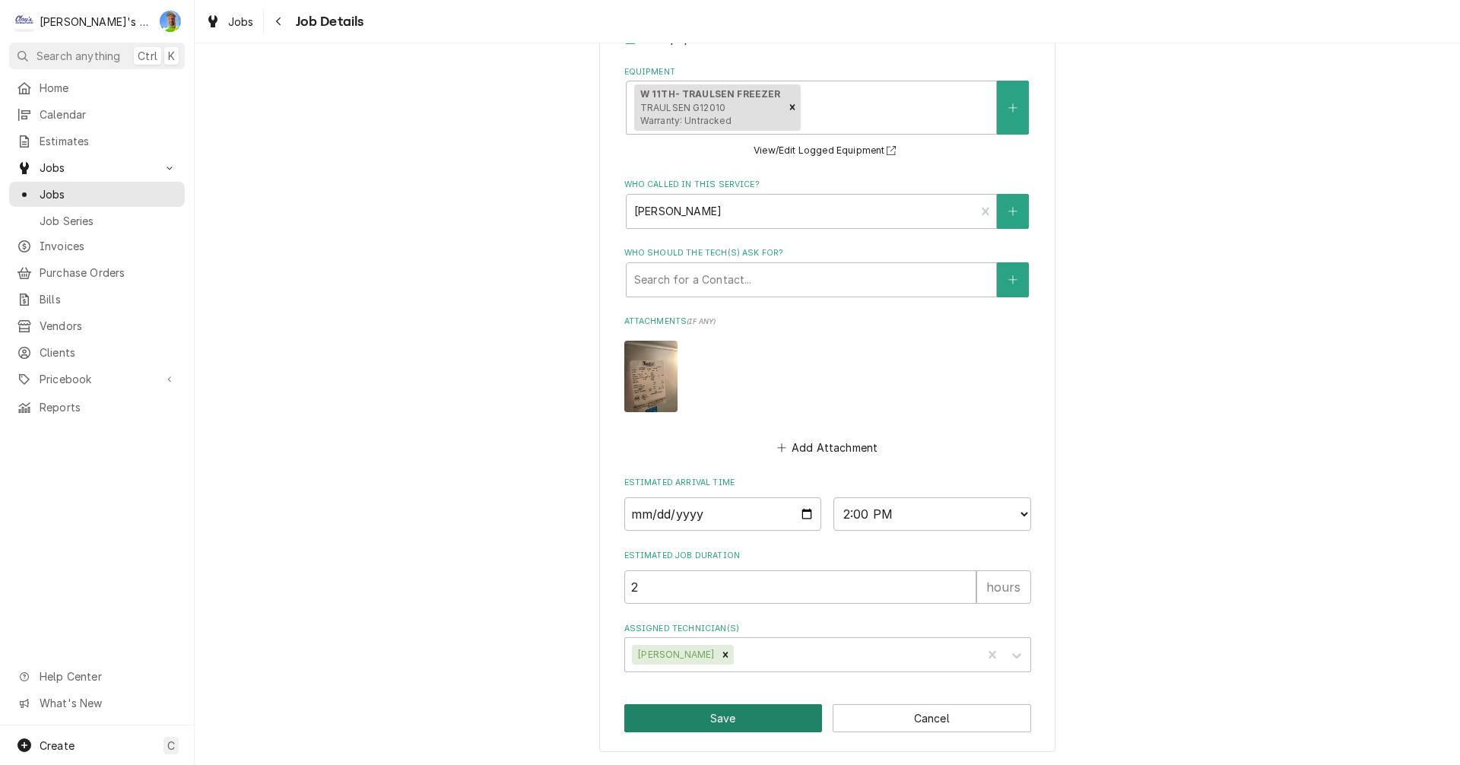
type textarea "9/17/2025 12:00 PM- KASSIE -PER JEFF- WING STREET TRAULSEN FREEZER ISN'T WORKIN…"
click at [679, 716] on button "Save" at bounding box center [723, 718] width 198 height 28
type textarea "x"
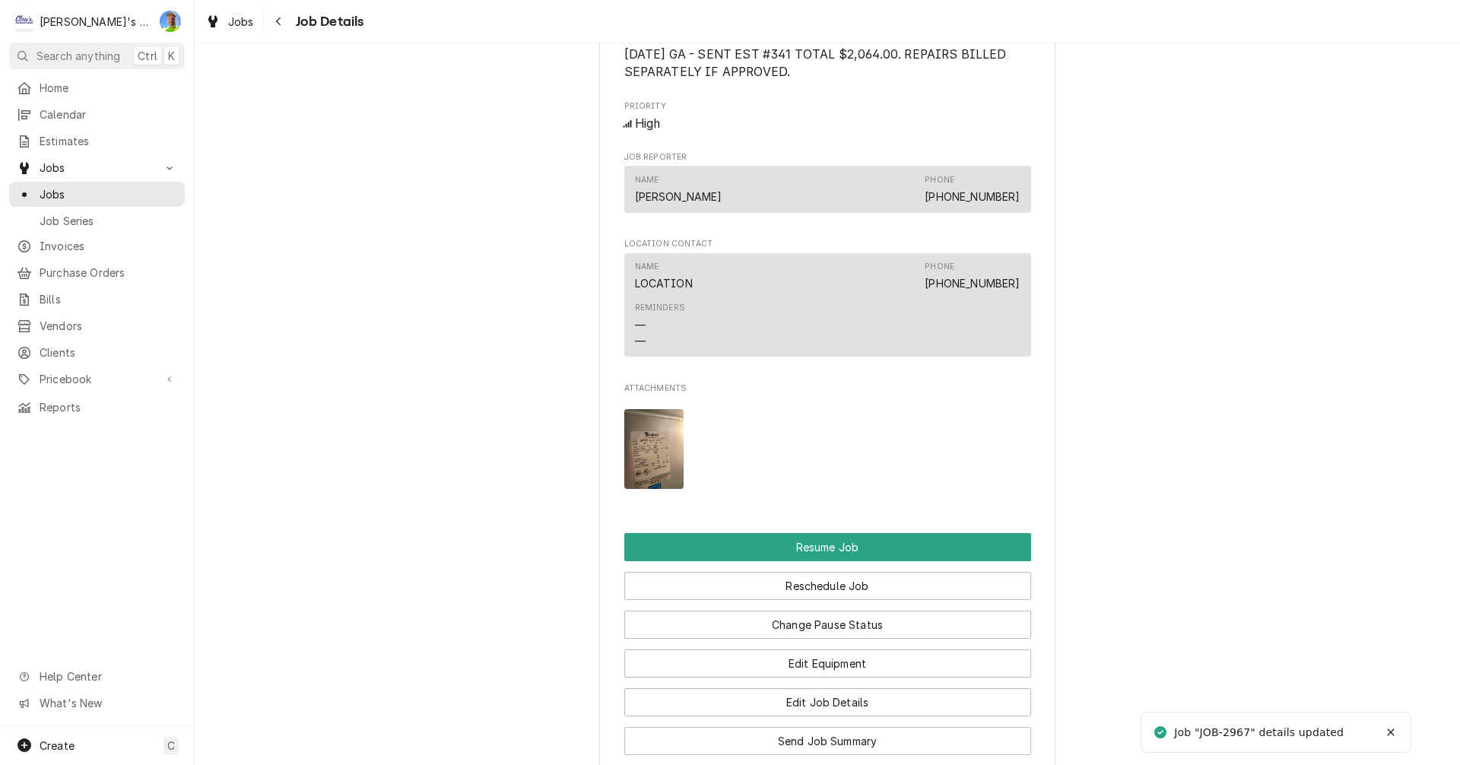
scroll to position [1521, 0]
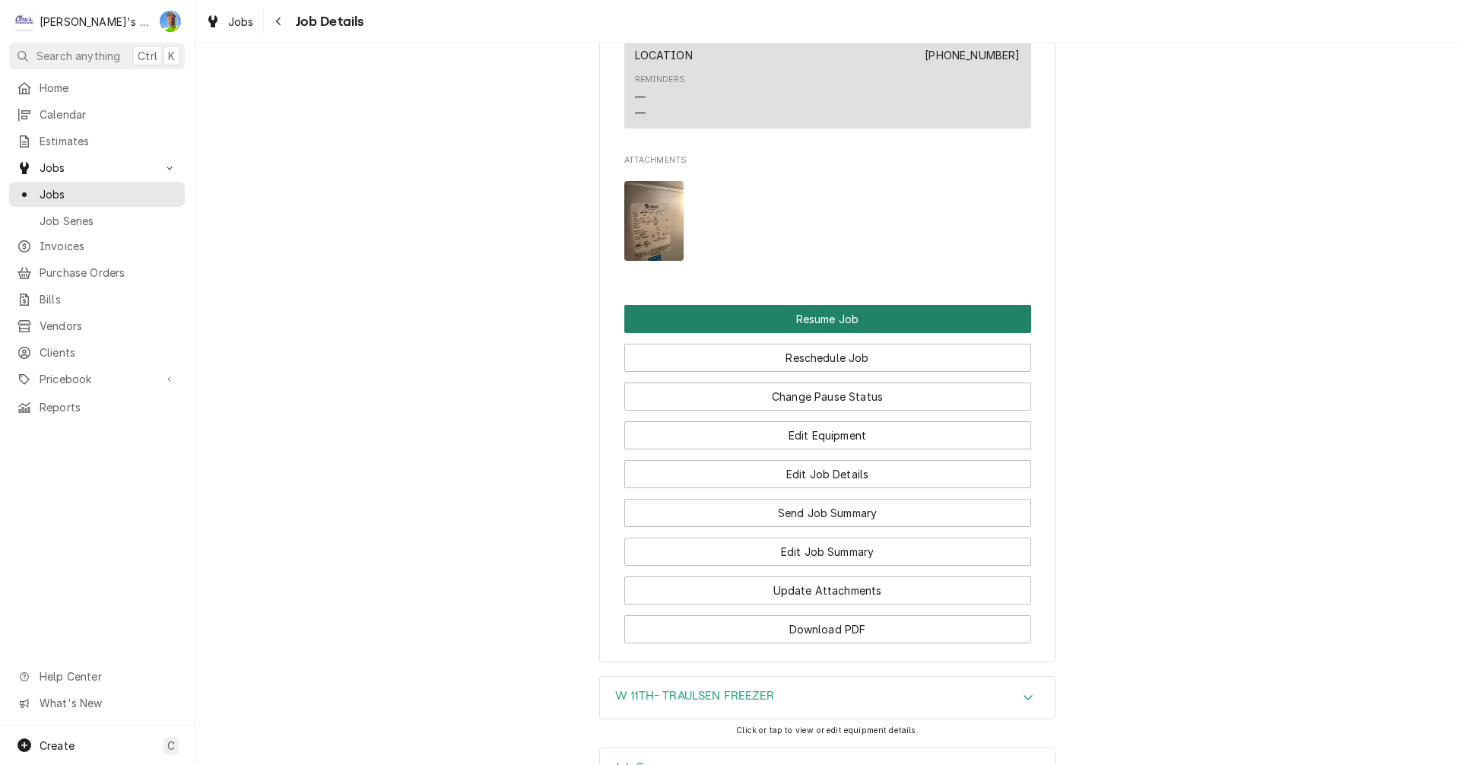
click at [887, 311] on button "Resume Job" at bounding box center [827, 319] width 407 height 28
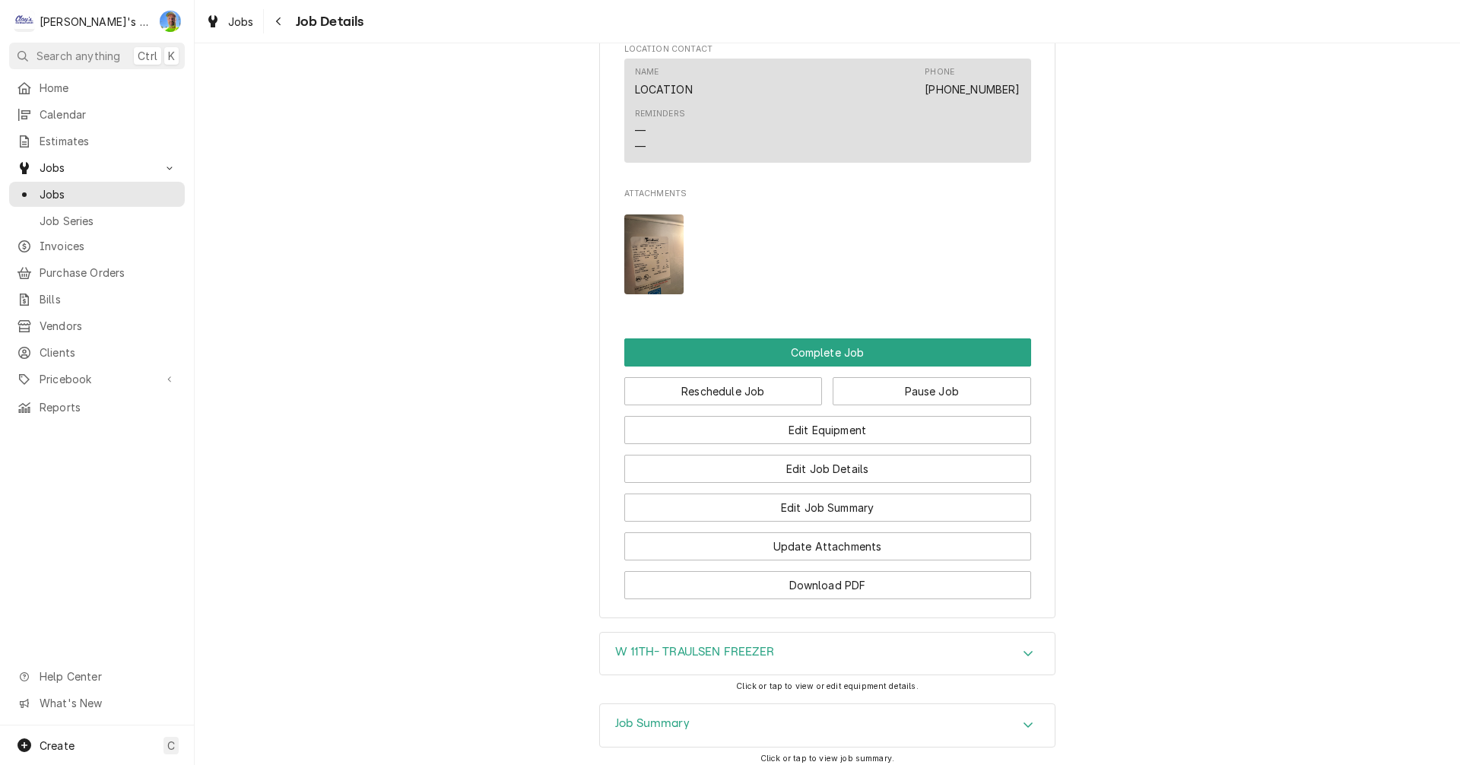
scroll to position [1369, 0]
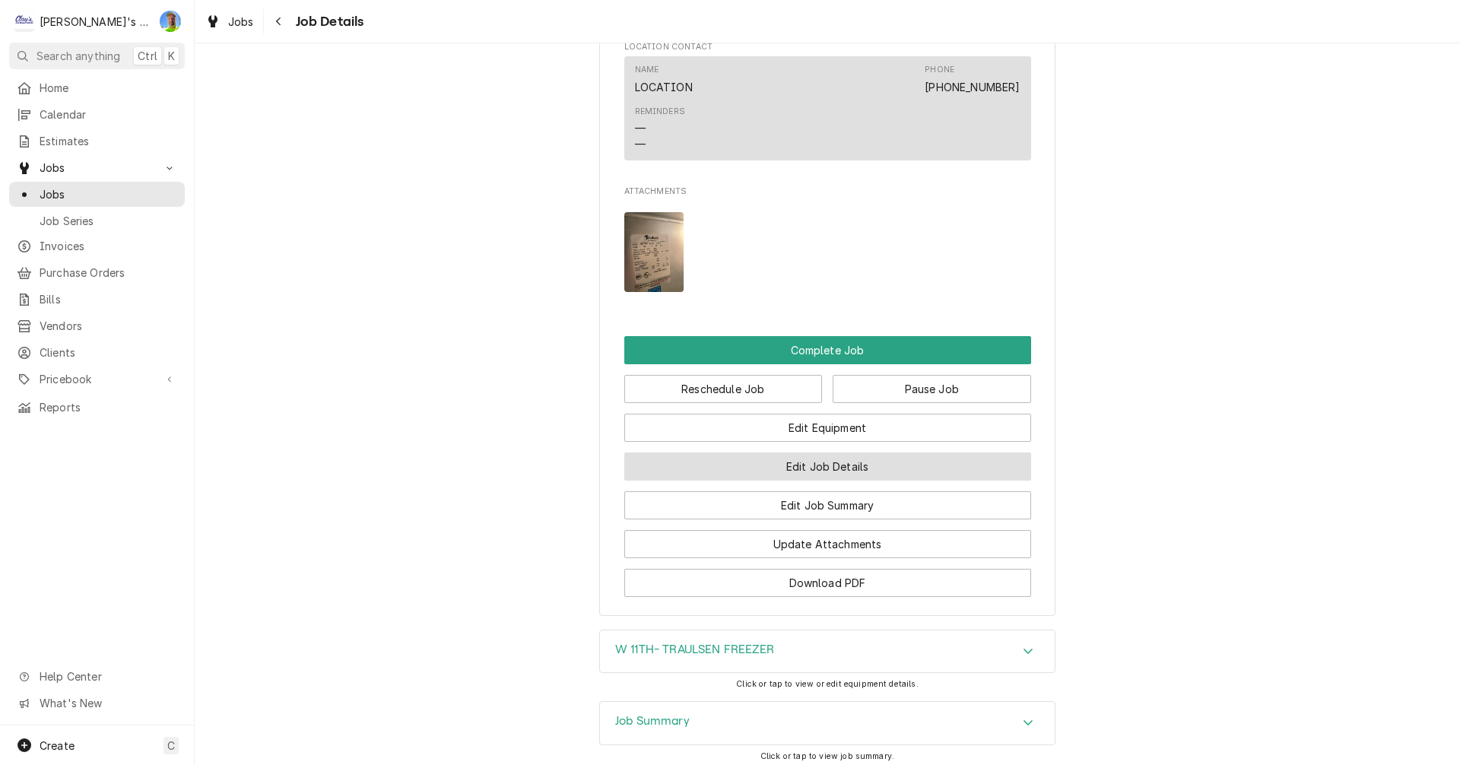
click at [830, 468] on button "Edit Job Details" at bounding box center [827, 466] width 407 height 28
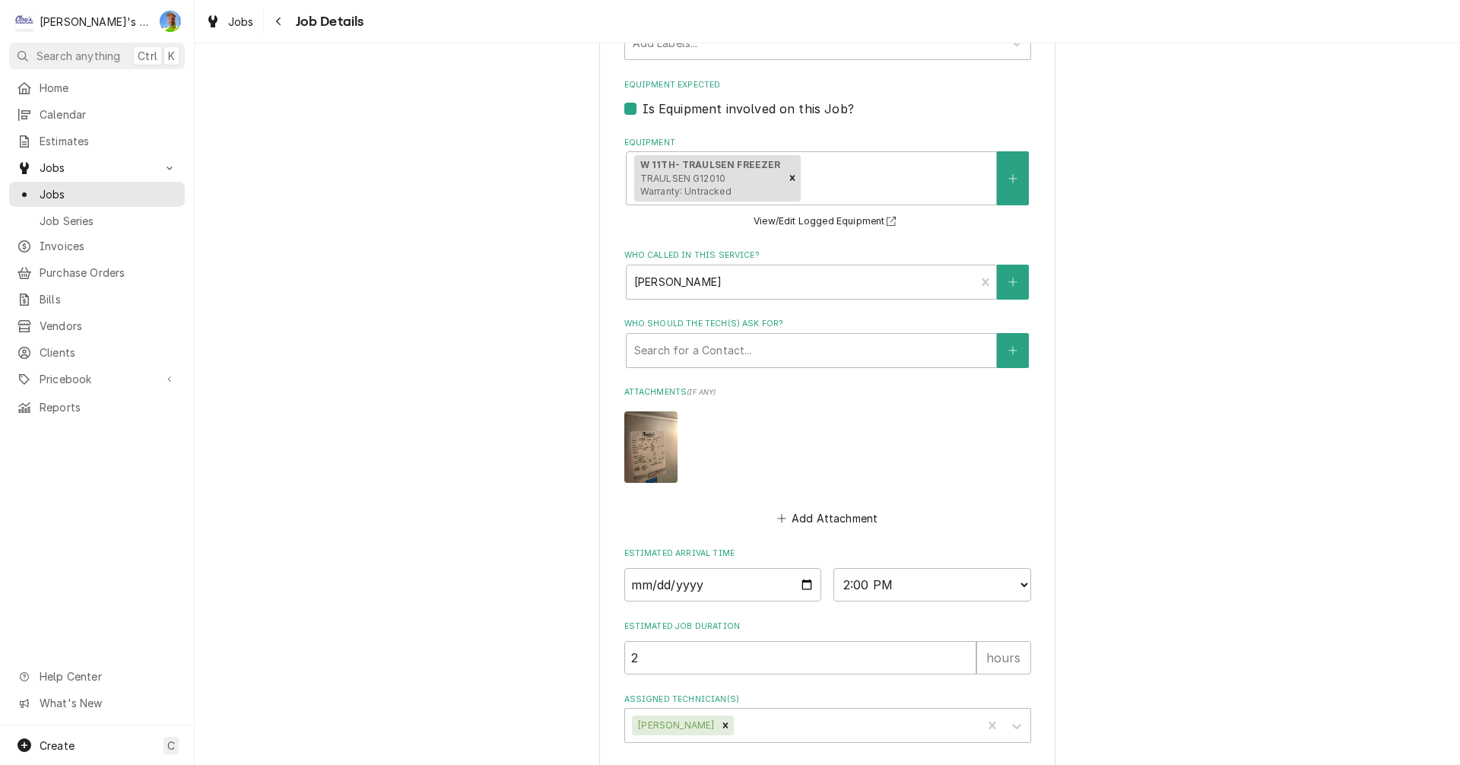
scroll to position [826, 0]
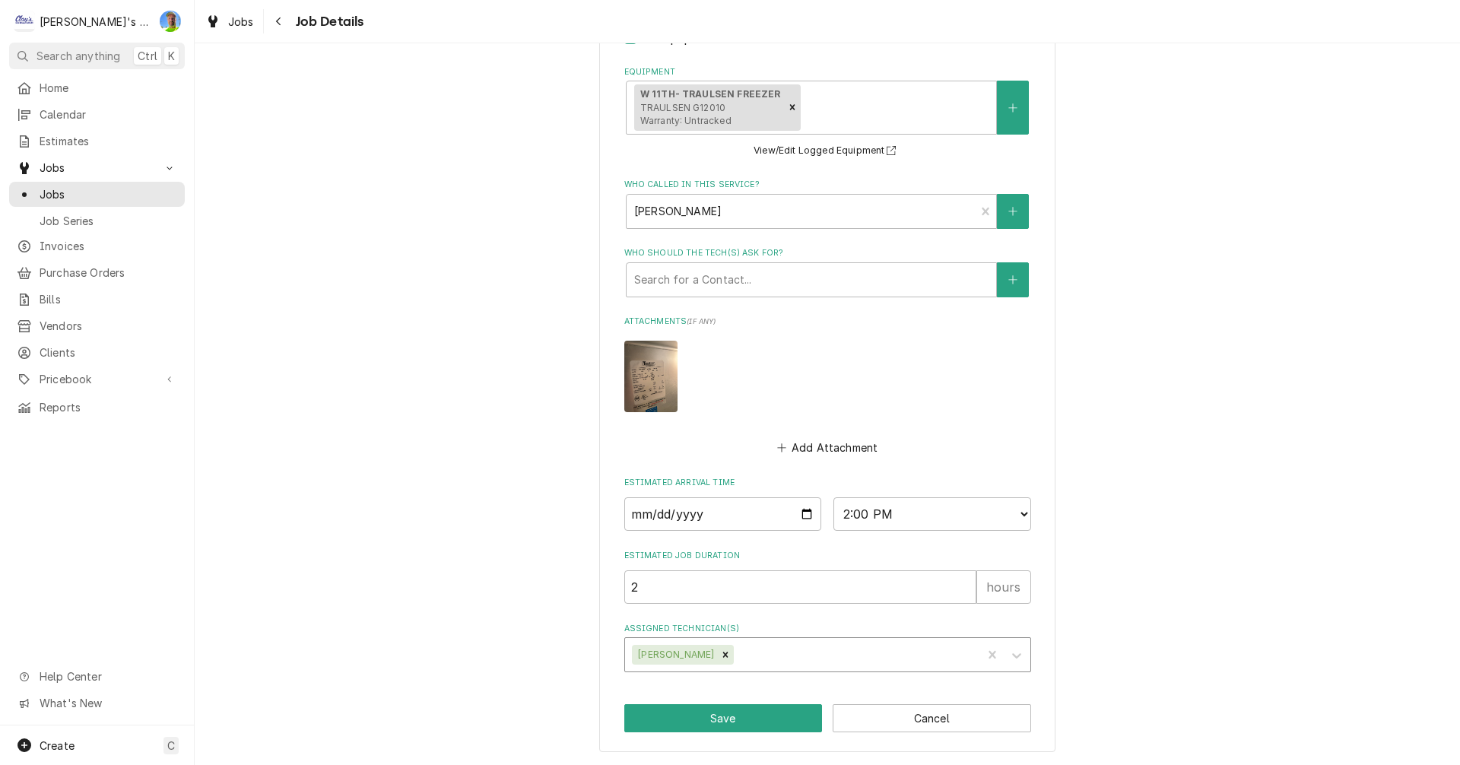
click at [824, 659] on div "Assigned Technician(s)" at bounding box center [855, 654] width 237 height 27
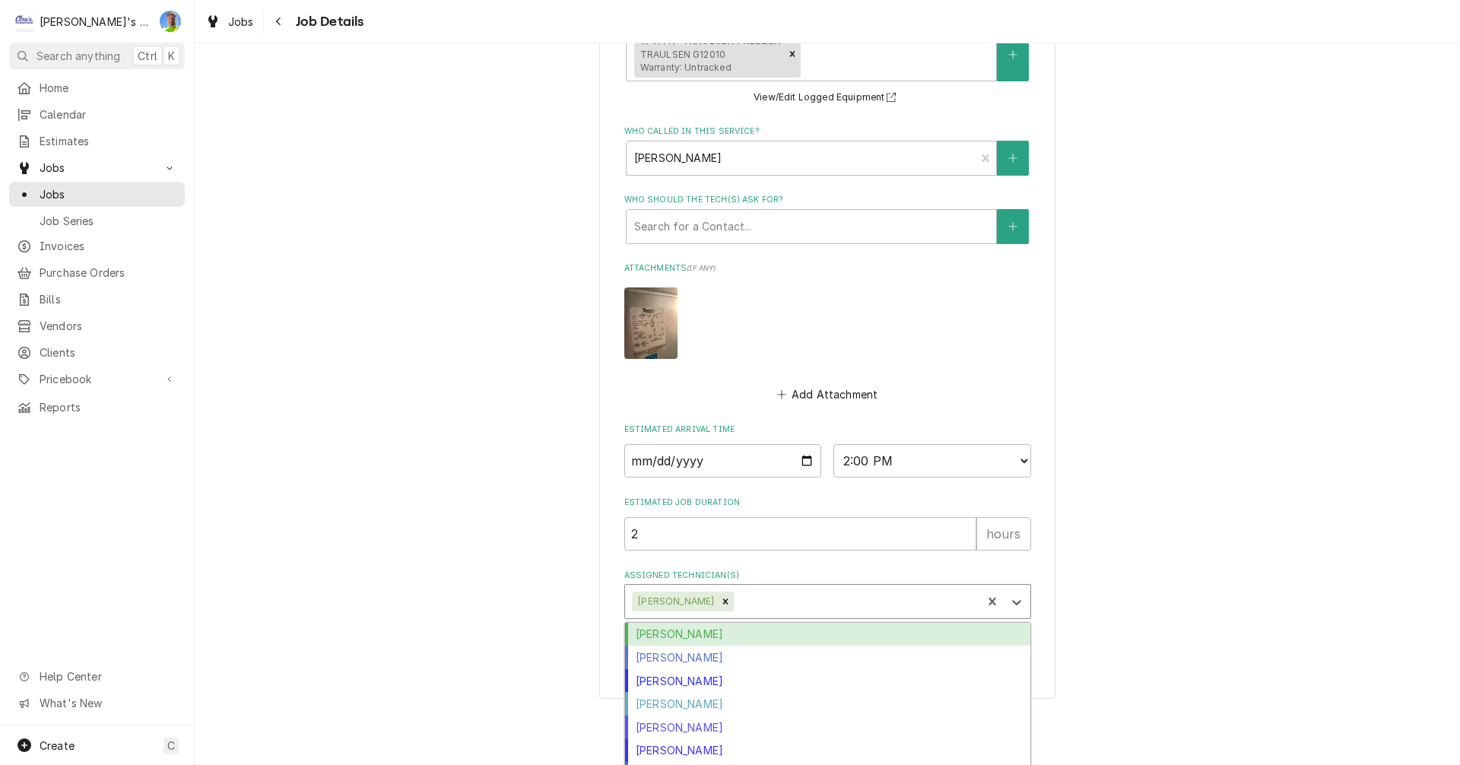
scroll to position [947, 0]
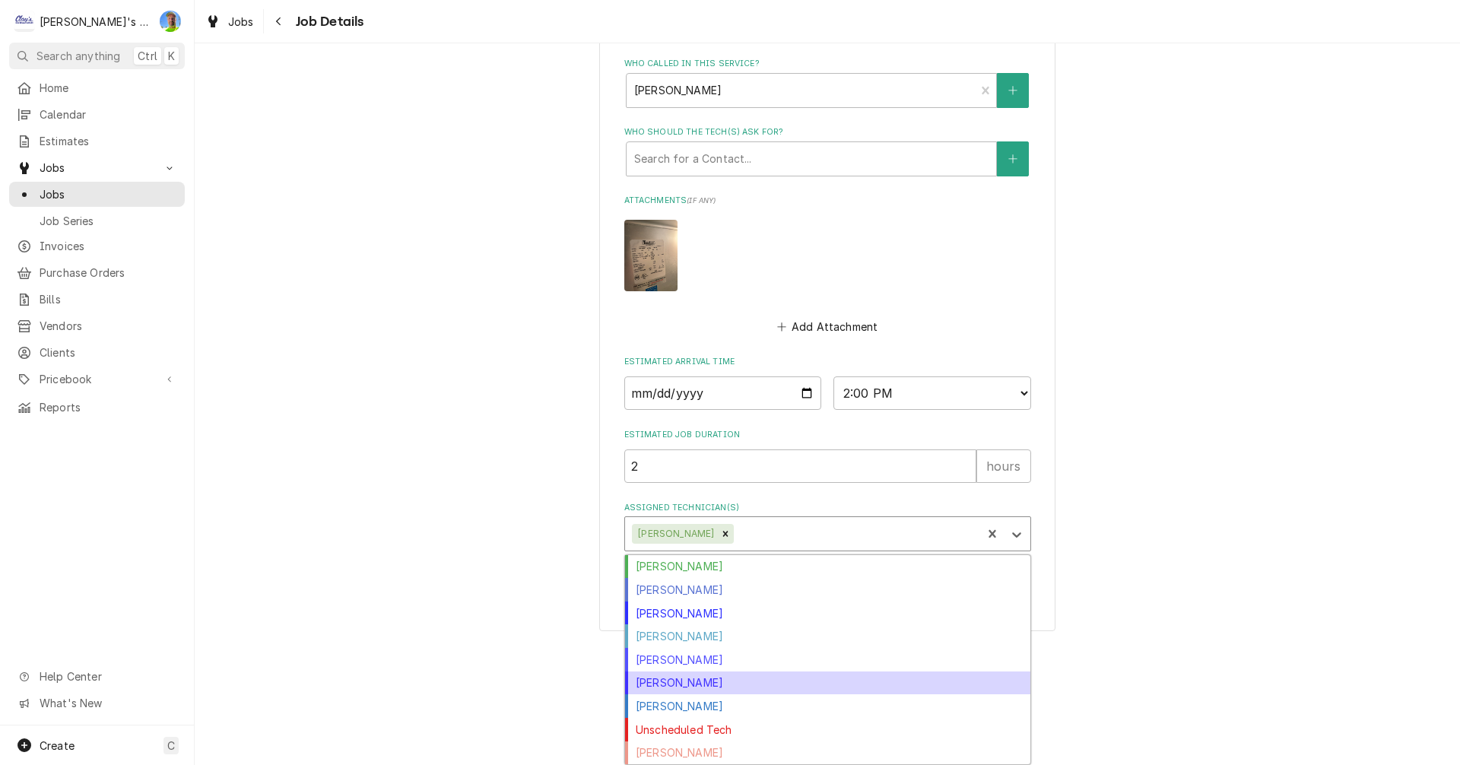
click at [874, 682] on div "Mikah Levitt-Freimuth" at bounding box center [827, 684] width 405 height 24
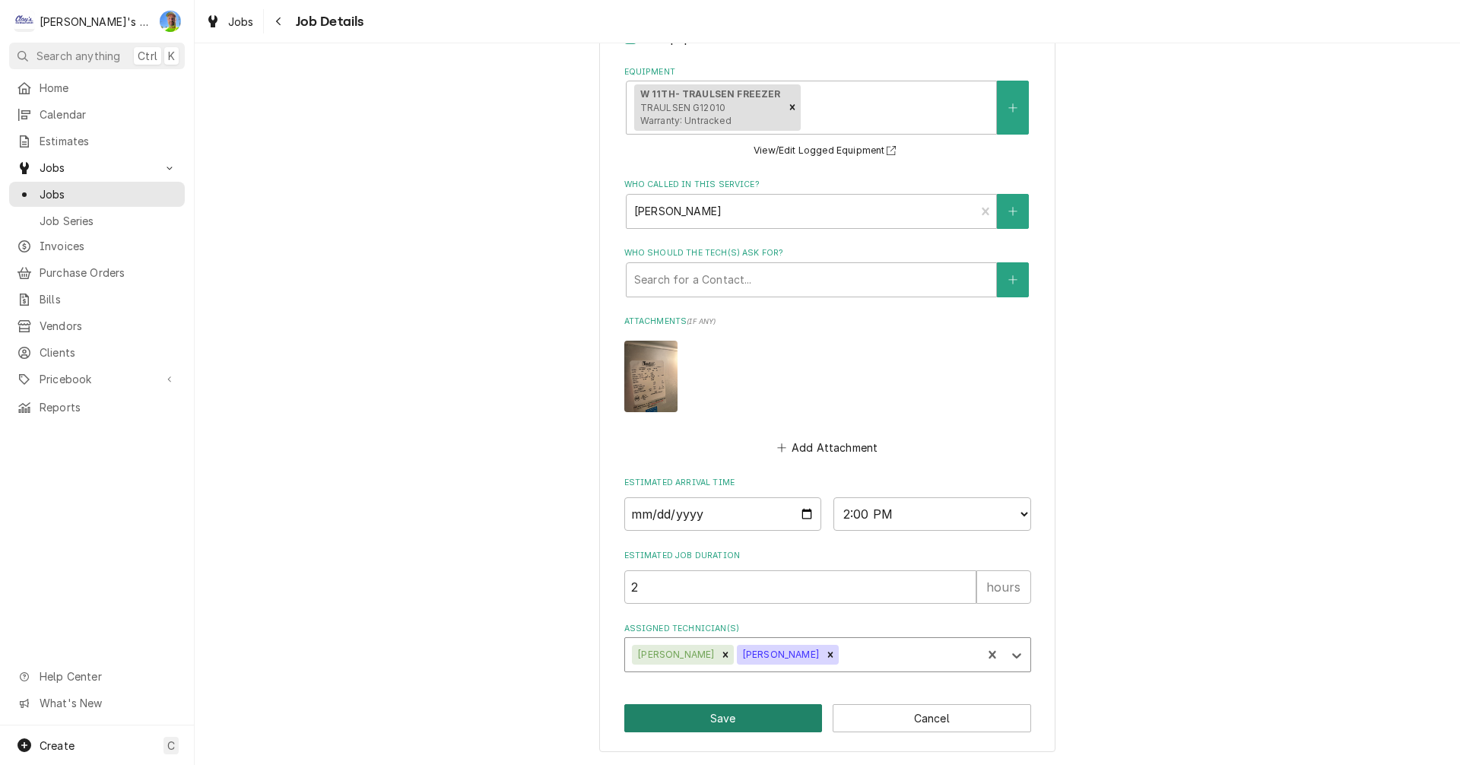
click at [738, 719] on button "Save" at bounding box center [723, 718] width 198 height 28
type textarea "x"
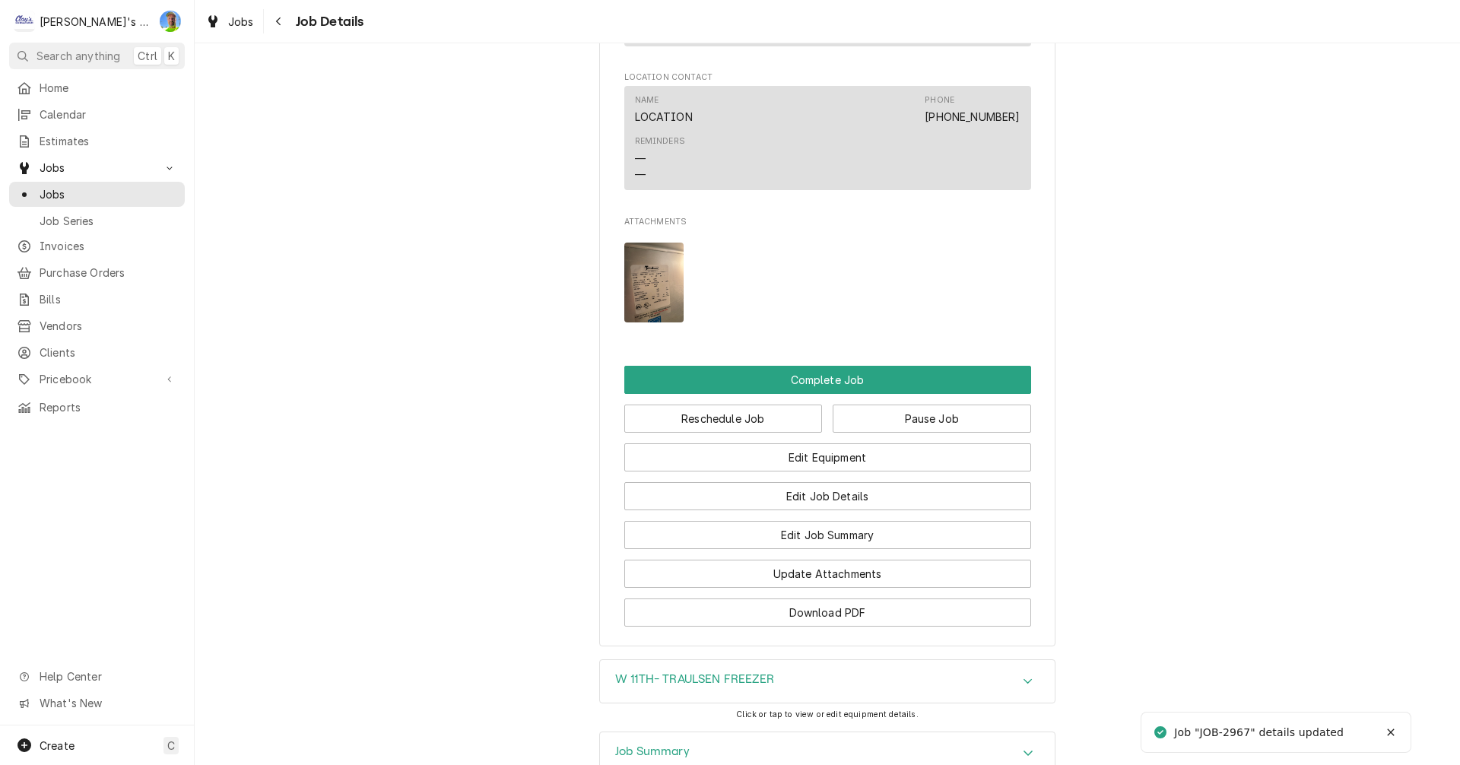
scroll to position [1369, 0]
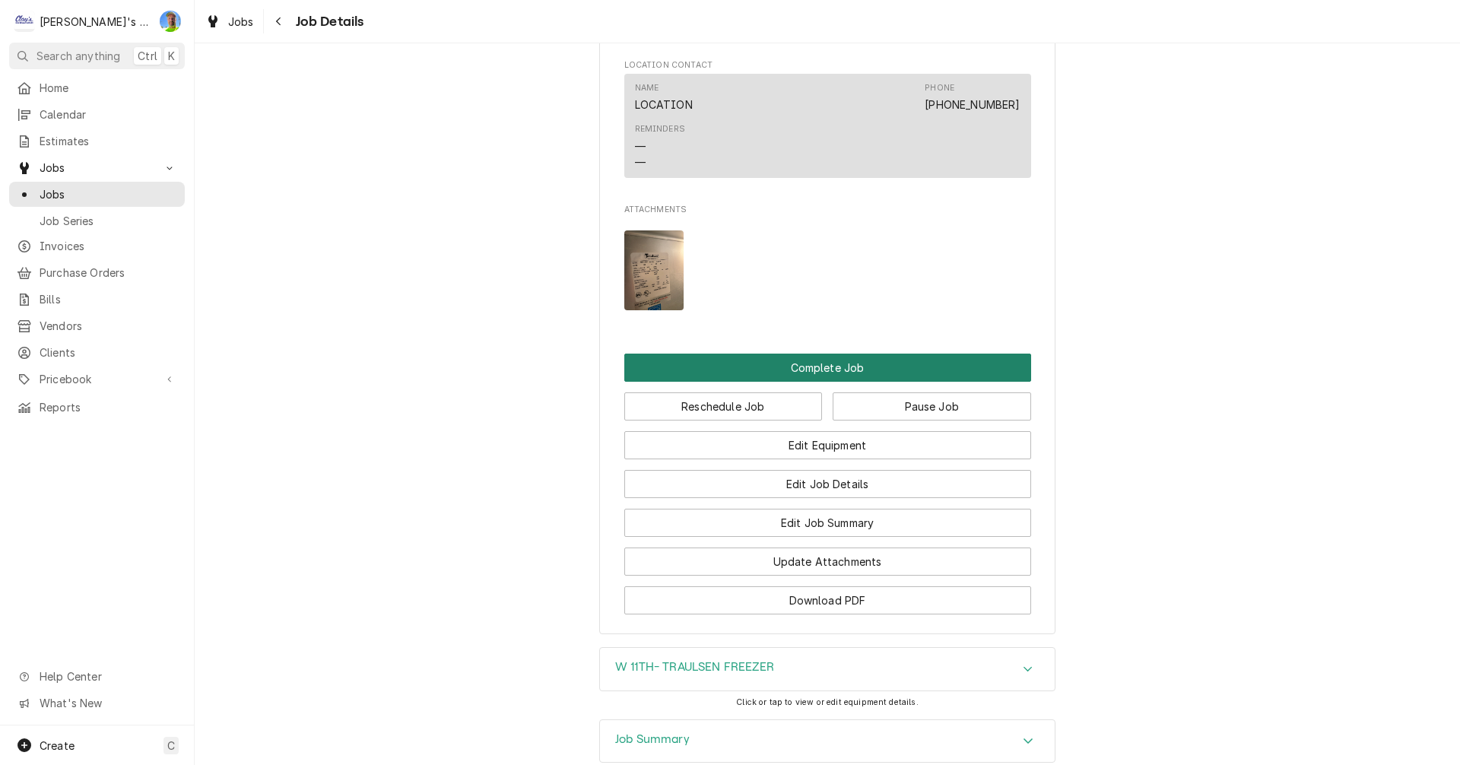
click at [848, 368] on button "Complete Job" at bounding box center [827, 368] width 407 height 28
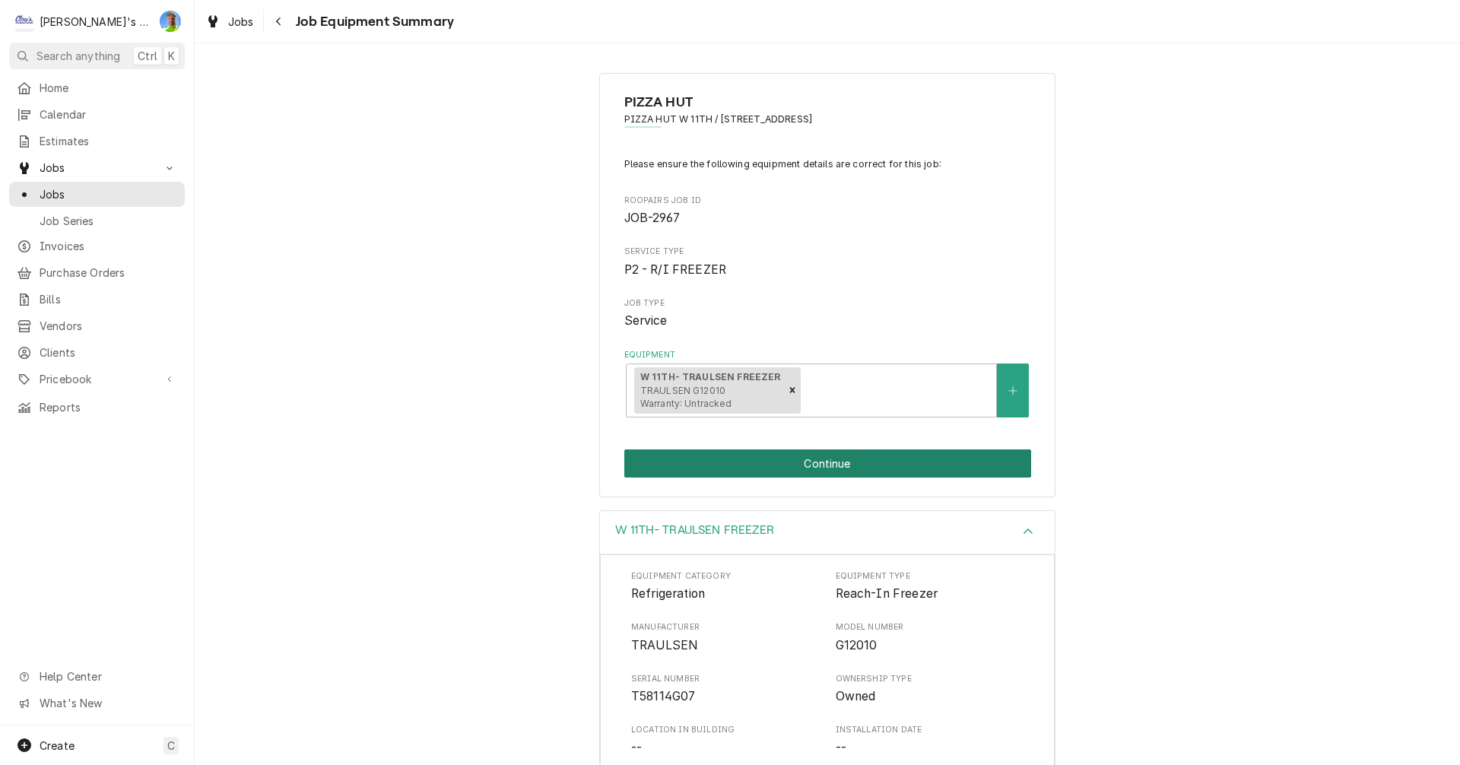
click at [935, 468] on button "Continue" at bounding box center [827, 463] width 407 height 28
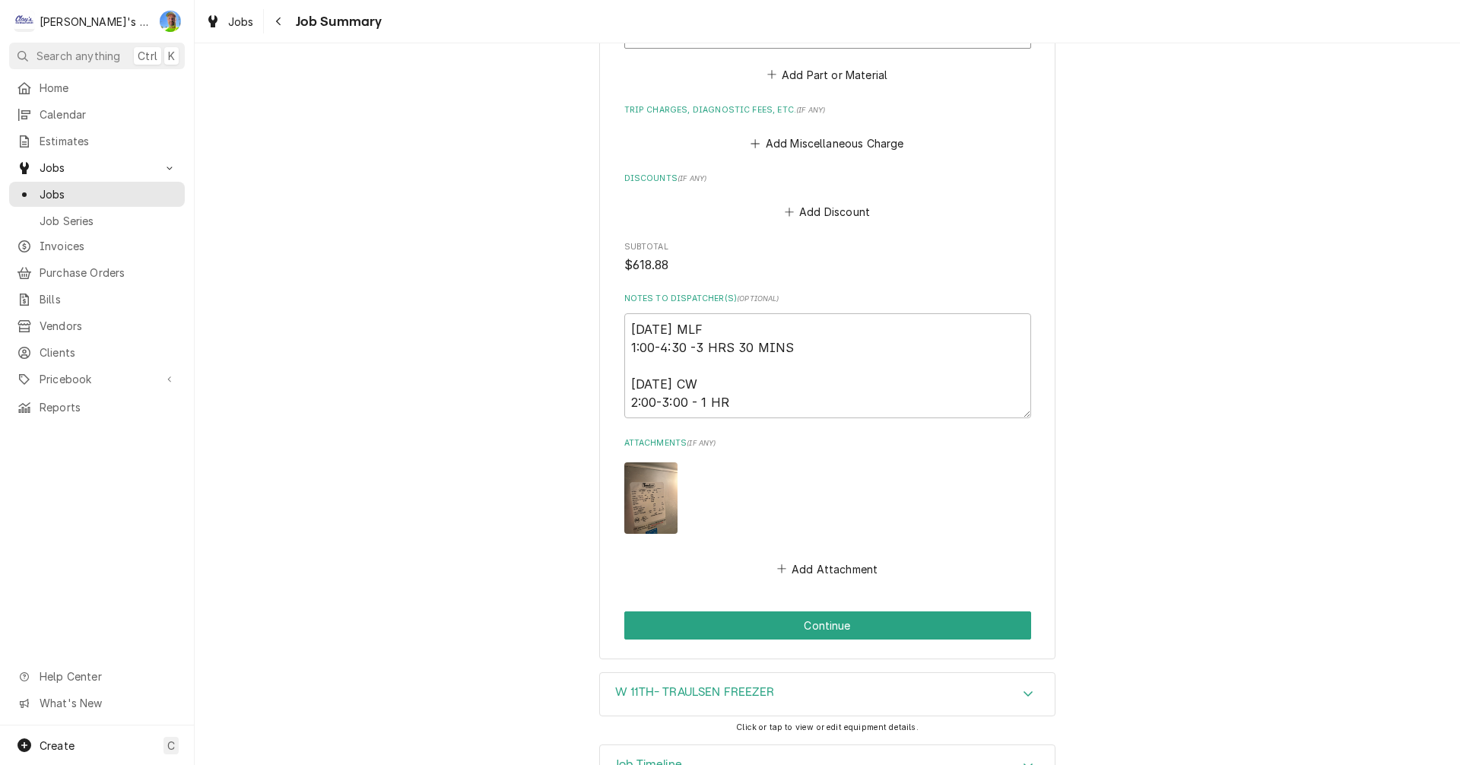
scroll to position [1097, 0]
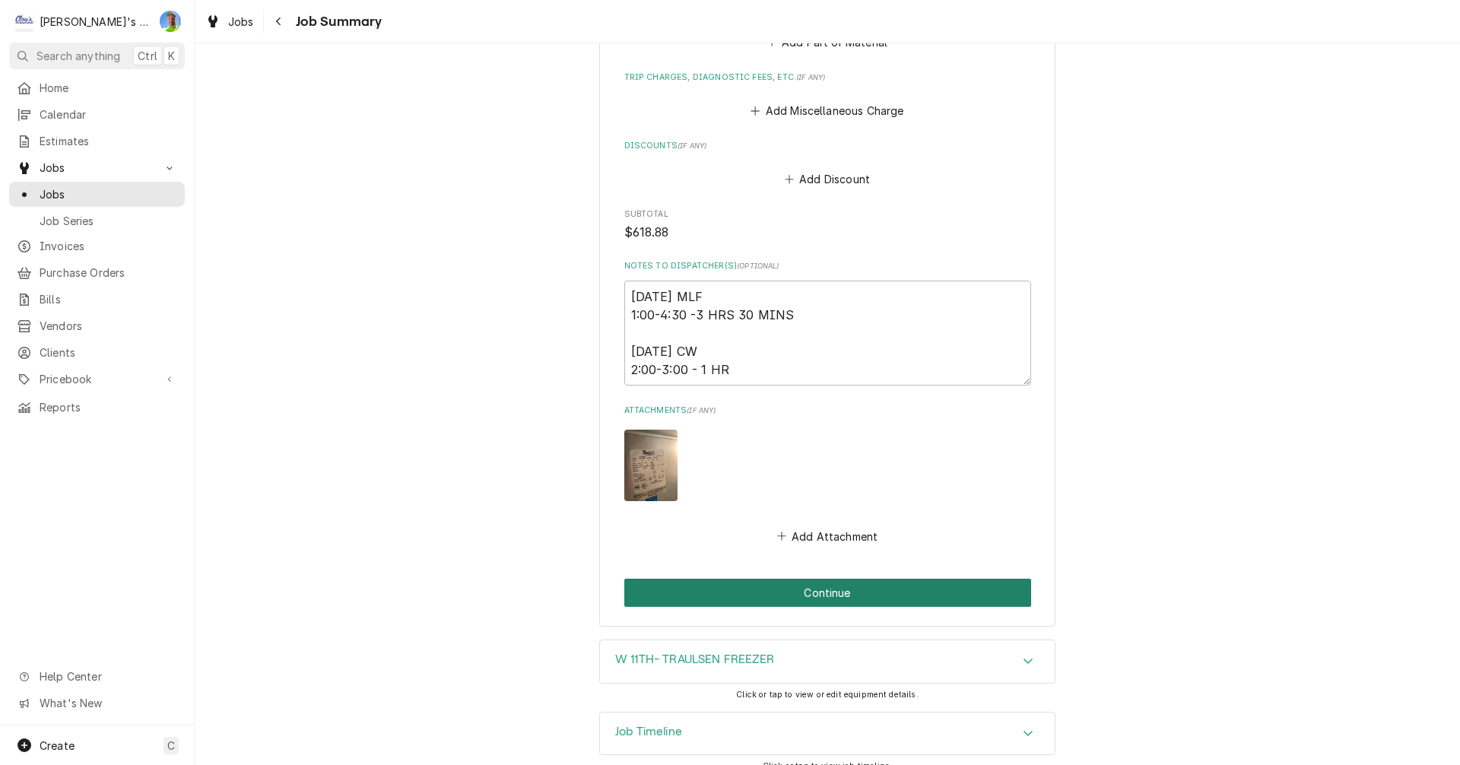
click at [977, 582] on button "Continue" at bounding box center [827, 593] width 407 height 28
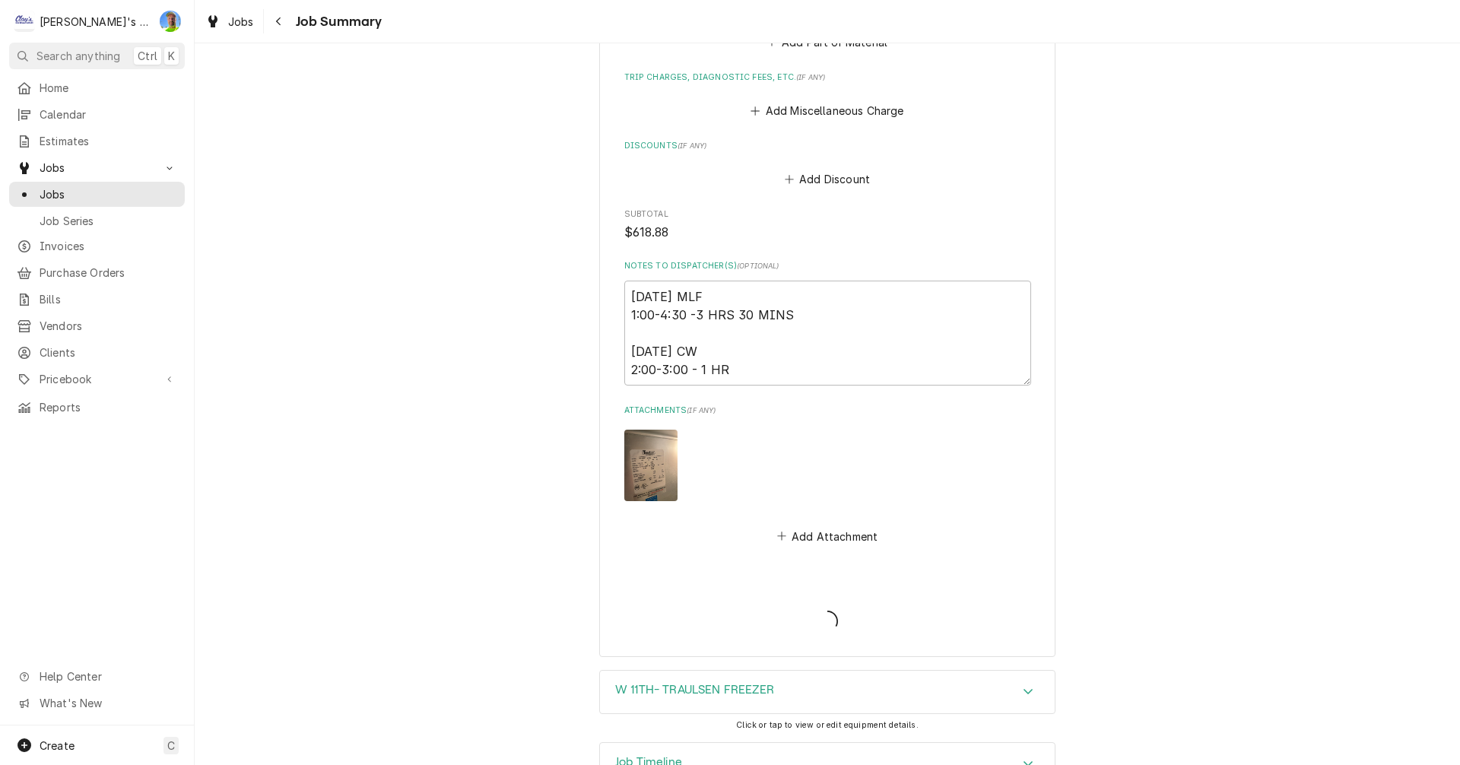
type textarea "x"
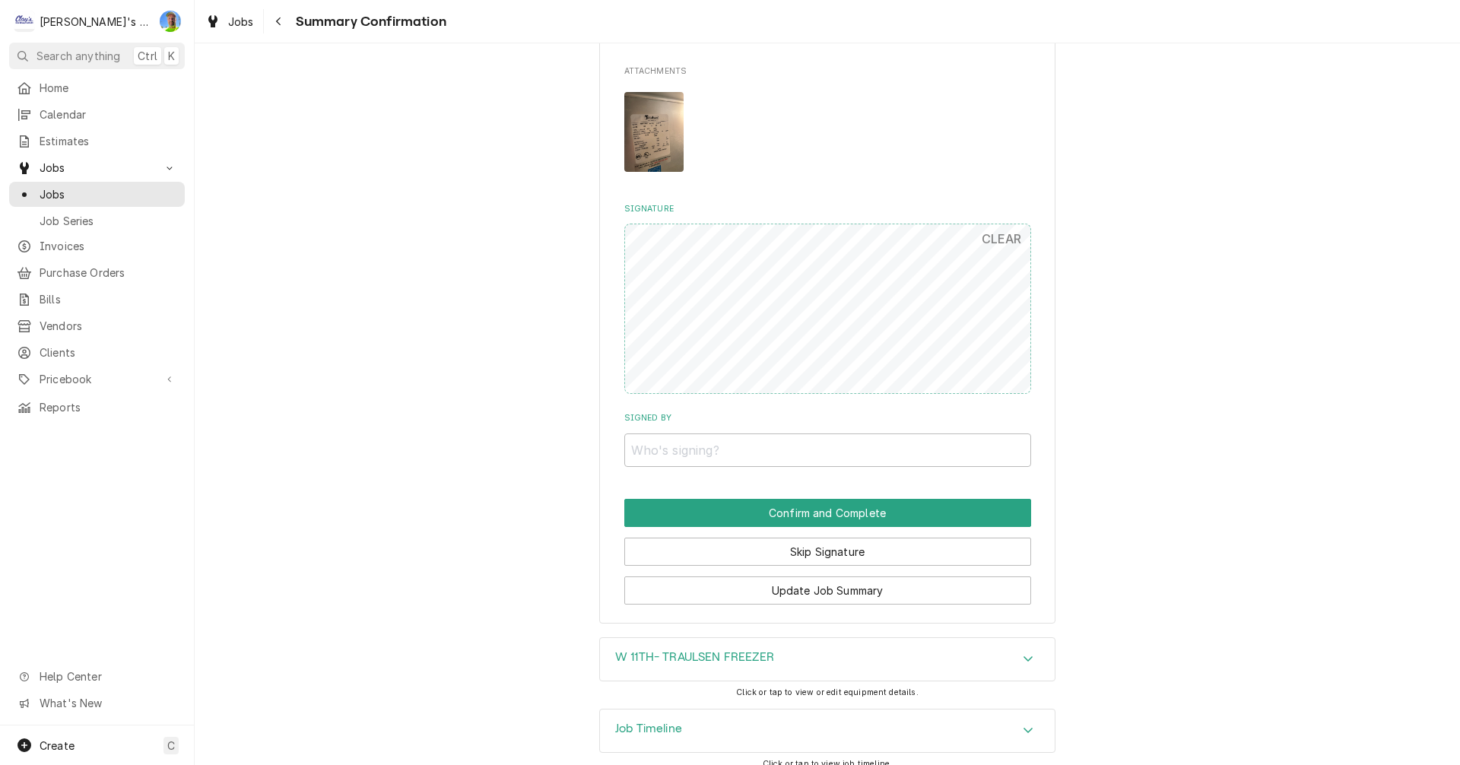
scroll to position [1071, 0]
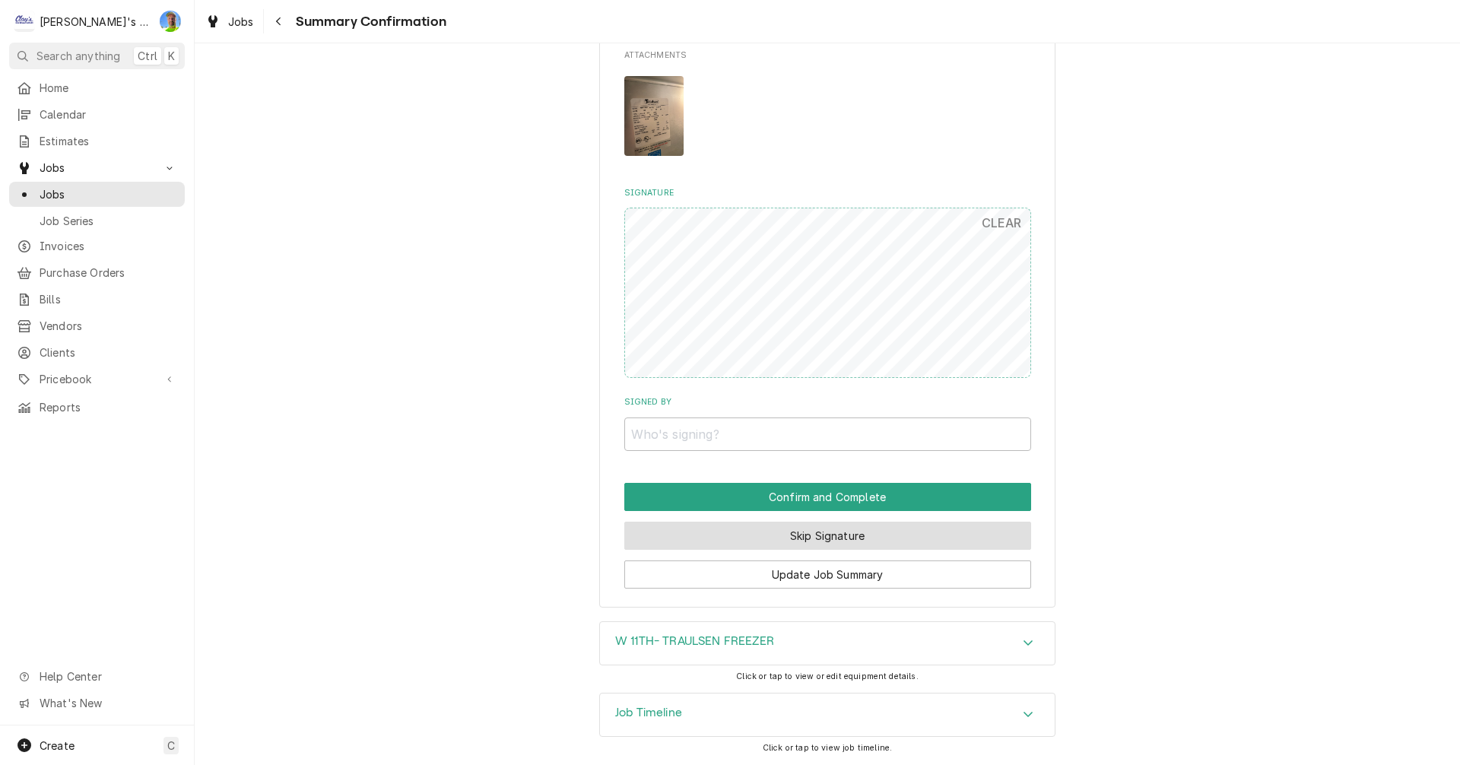
click at [843, 538] on button "Skip Signature" at bounding box center [827, 536] width 407 height 28
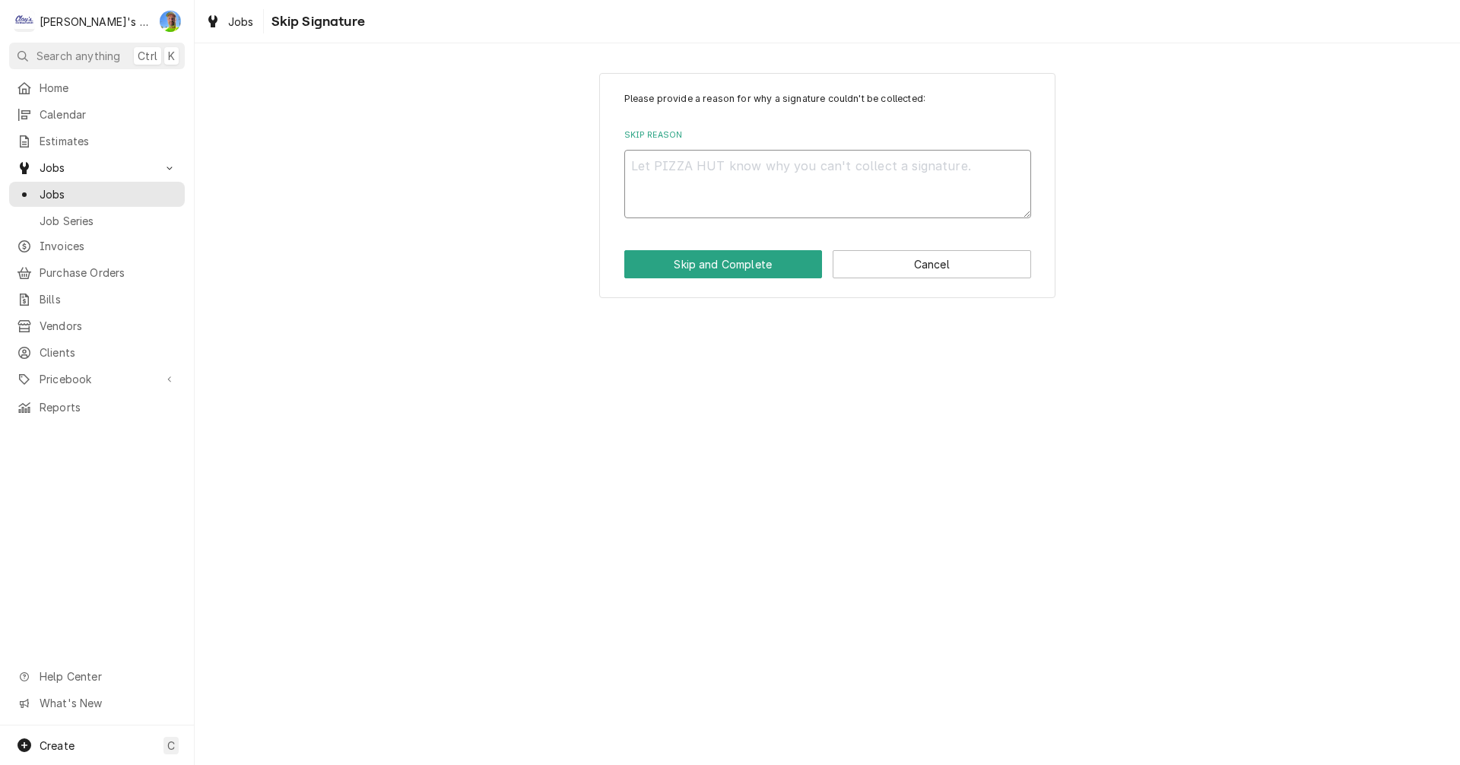
click at [678, 164] on textarea "Skip Reason" at bounding box center [827, 184] width 407 height 68
type textarea "x"
type textarea "N"
type textarea "x"
type textarea "N/"
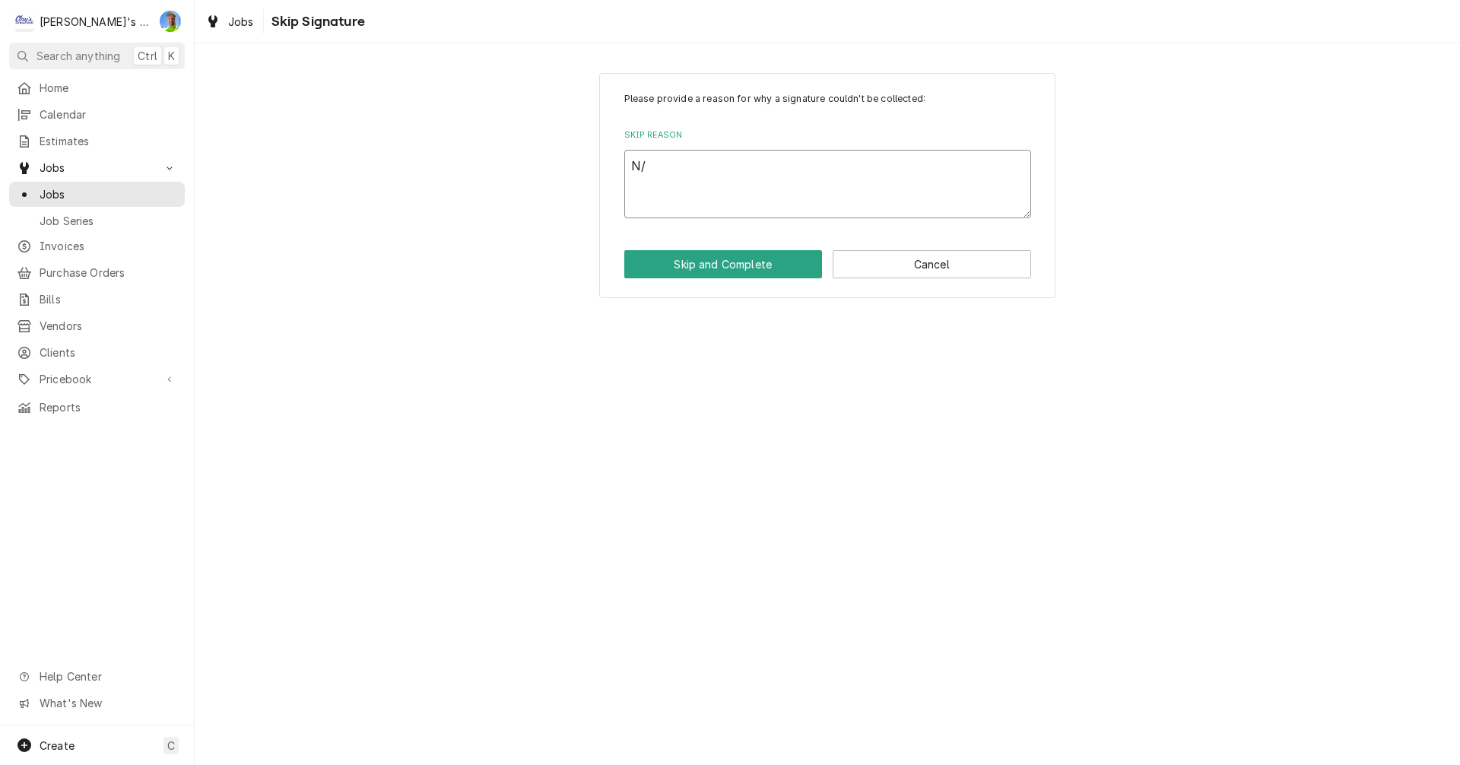
type textarea "x"
type textarea "N/A"
click at [703, 267] on button "Skip and Complete" at bounding box center [723, 264] width 198 height 28
type textarea "x"
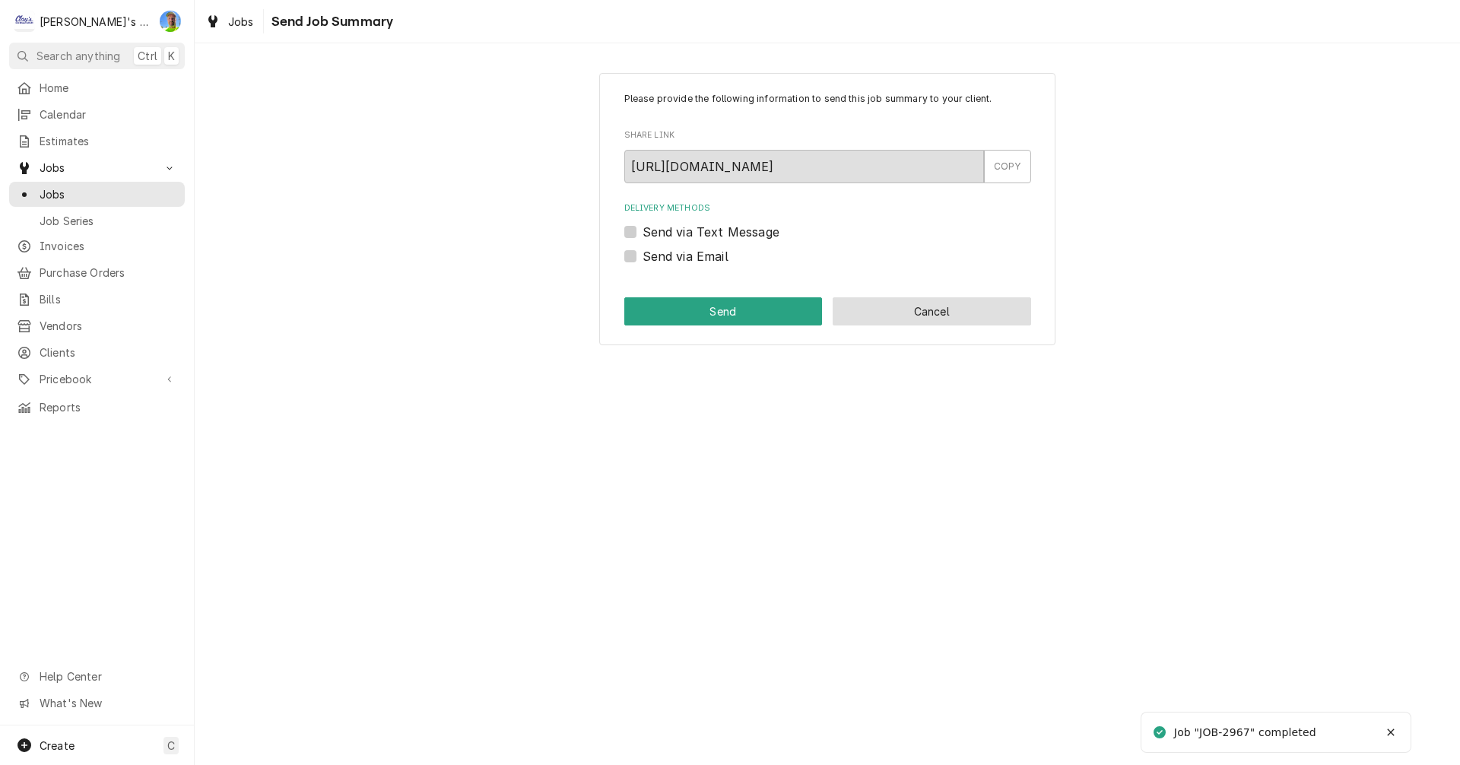
click at [980, 313] on button "Cancel" at bounding box center [932, 311] width 198 height 28
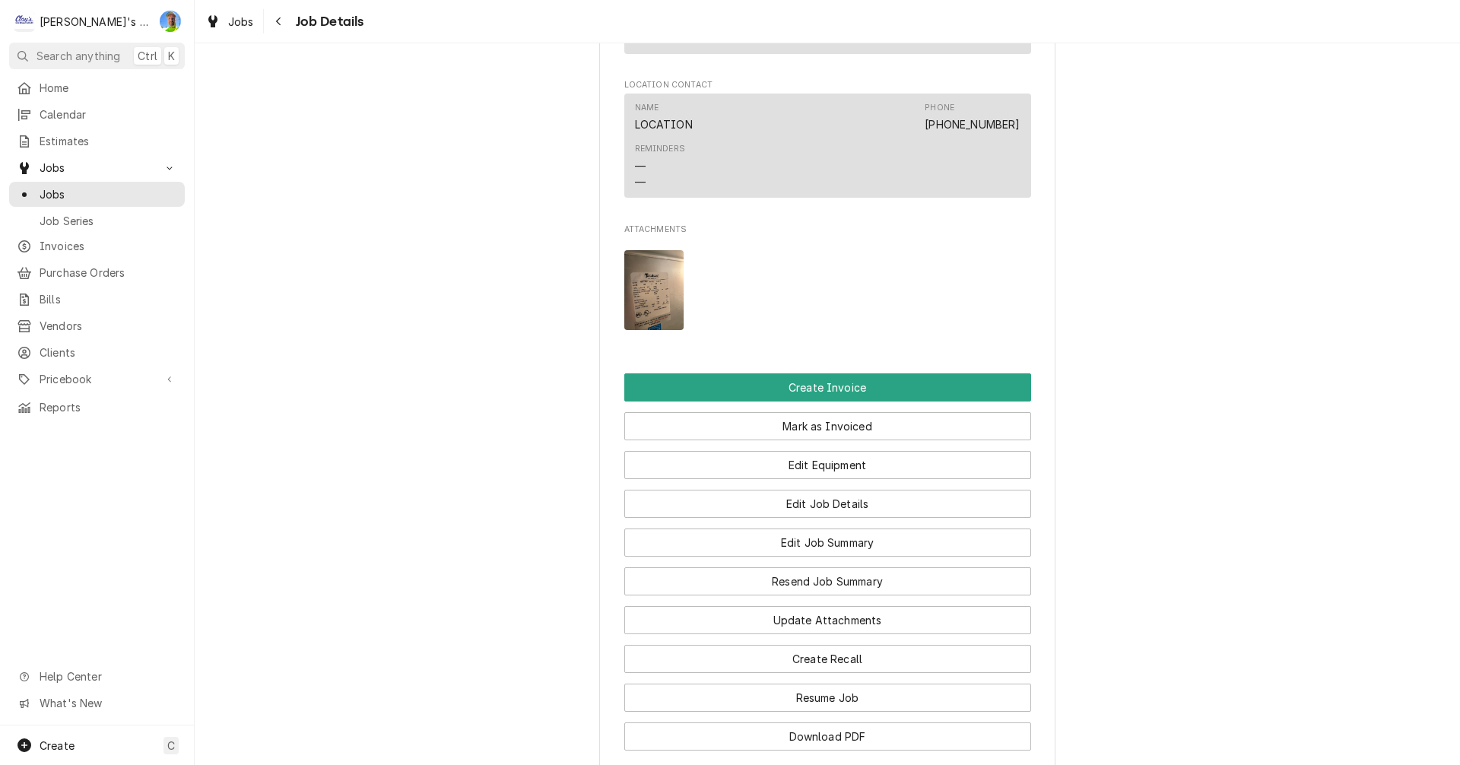
scroll to position [1217, 0]
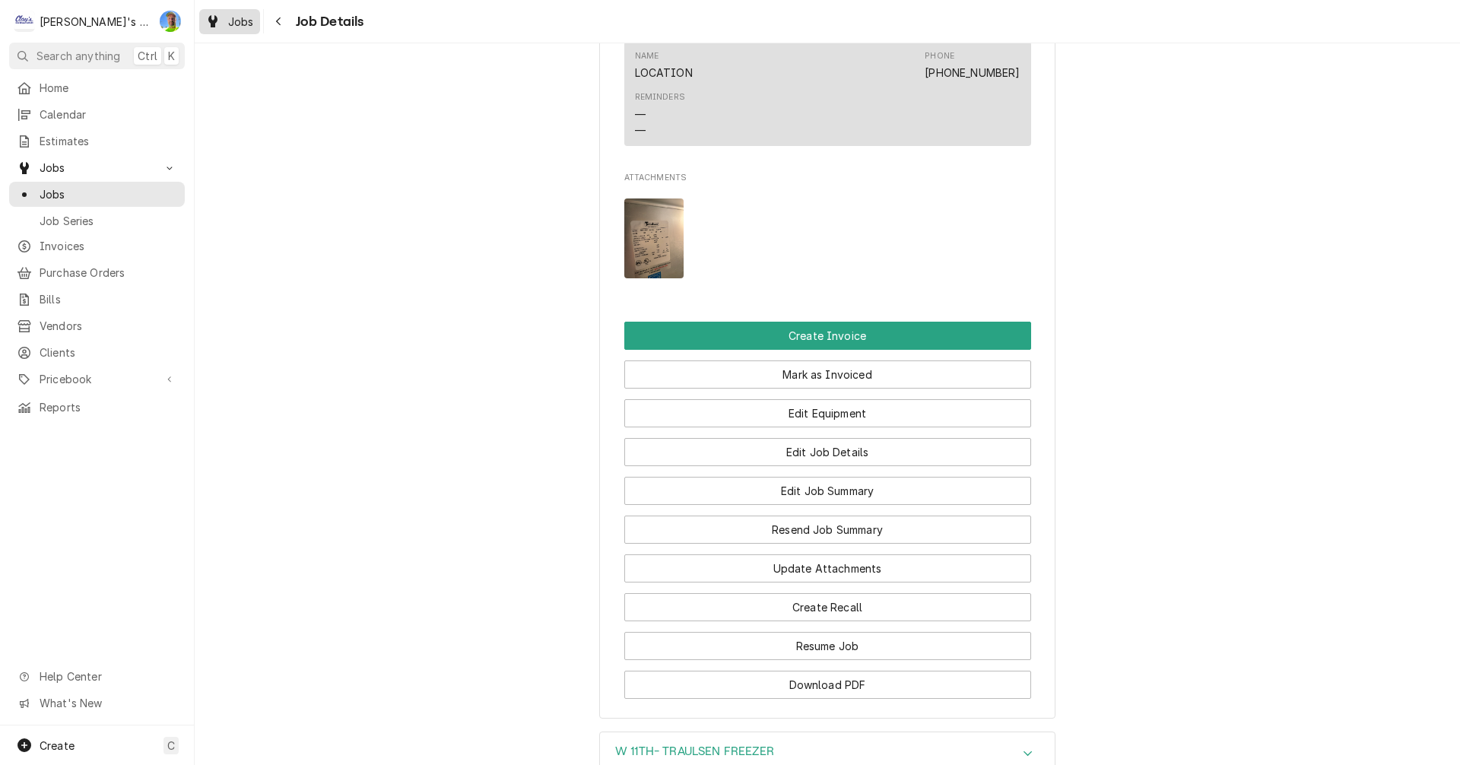
click at [234, 24] on span "Jobs" at bounding box center [241, 22] width 26 height 16
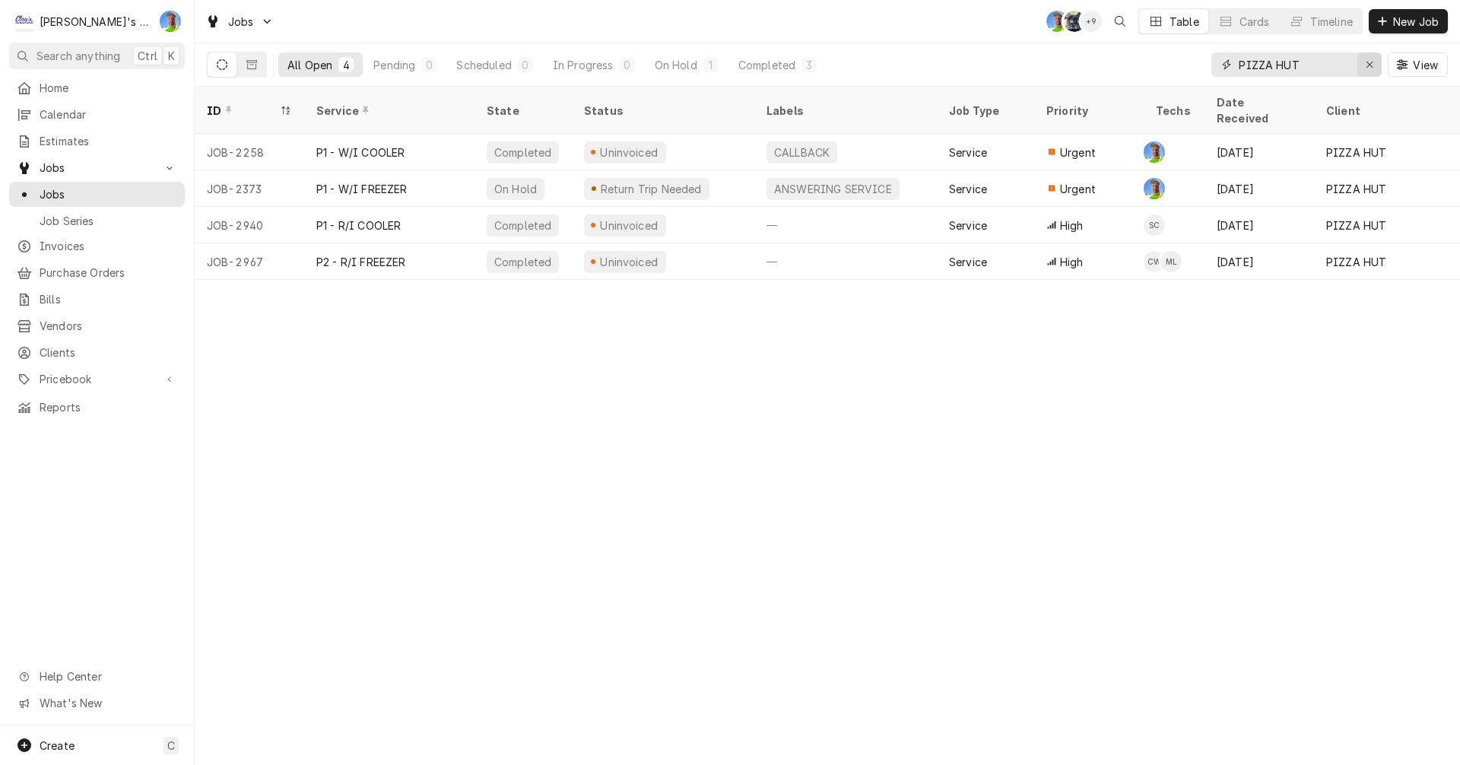
click at [1366, 64] on icon "Erase input" at bounding box center [1370, 64] width 8 height 11
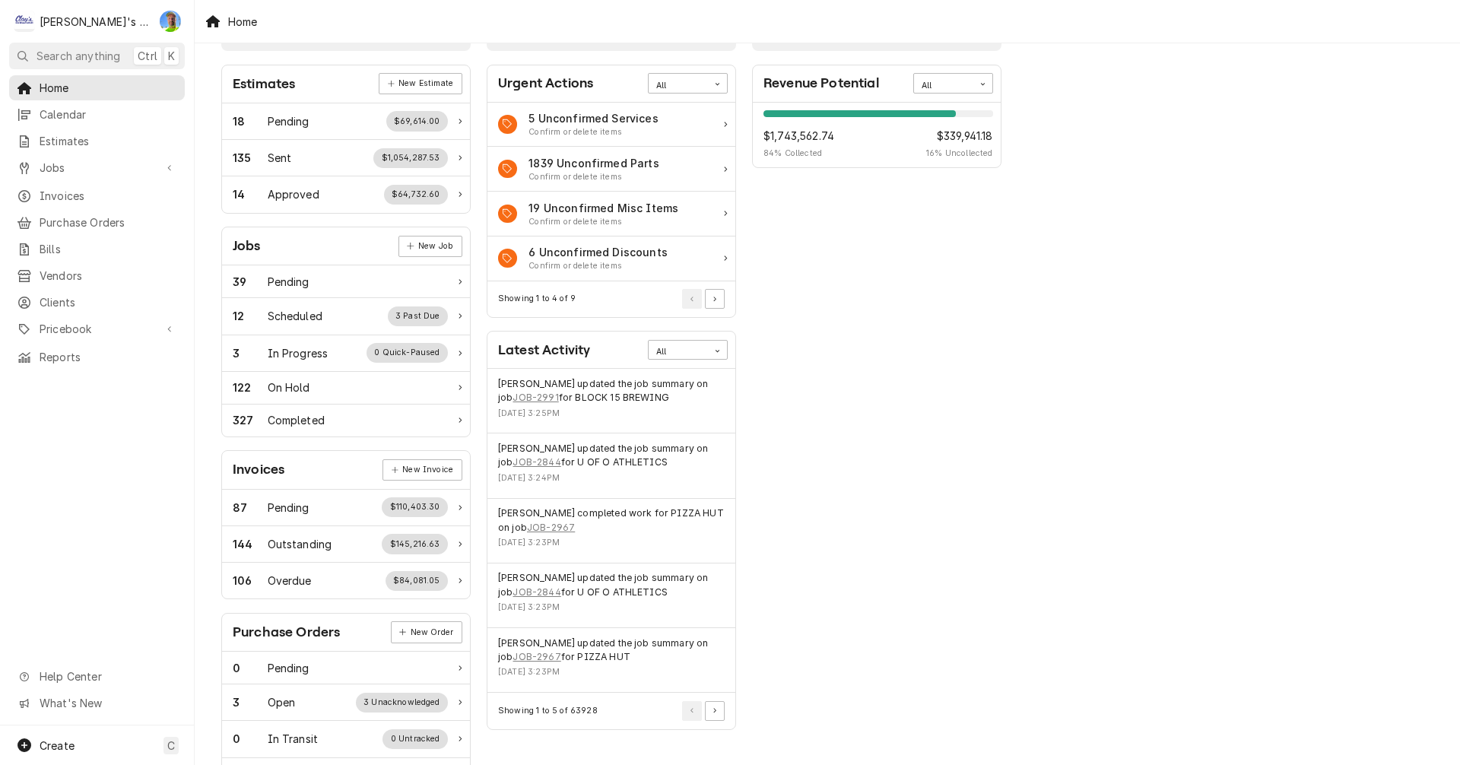
scroll to position [76, 0]
